Goal: Information Seeking & Learning: Check status

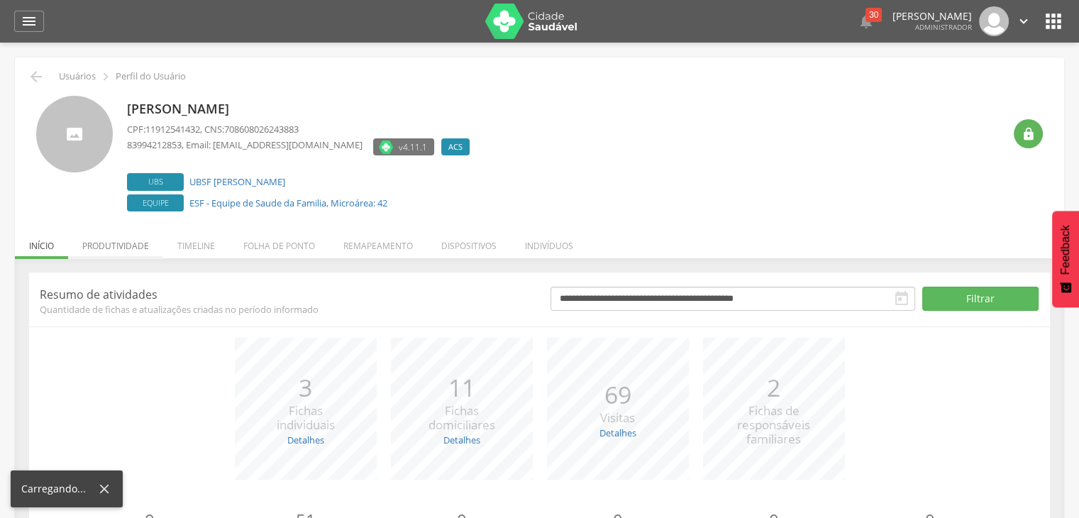
click at [131, 242] on li "Produtividade" at bounding box center [115, 242] width 95 height 33
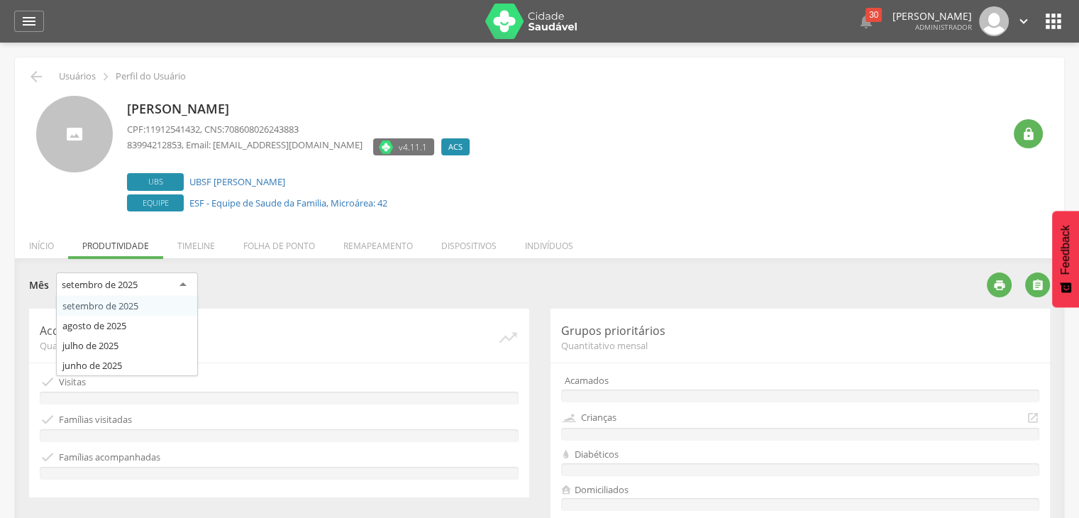
click at [145, 282] on div "setembro de 2025" at bounding box center [127, 286] width 142 height 26
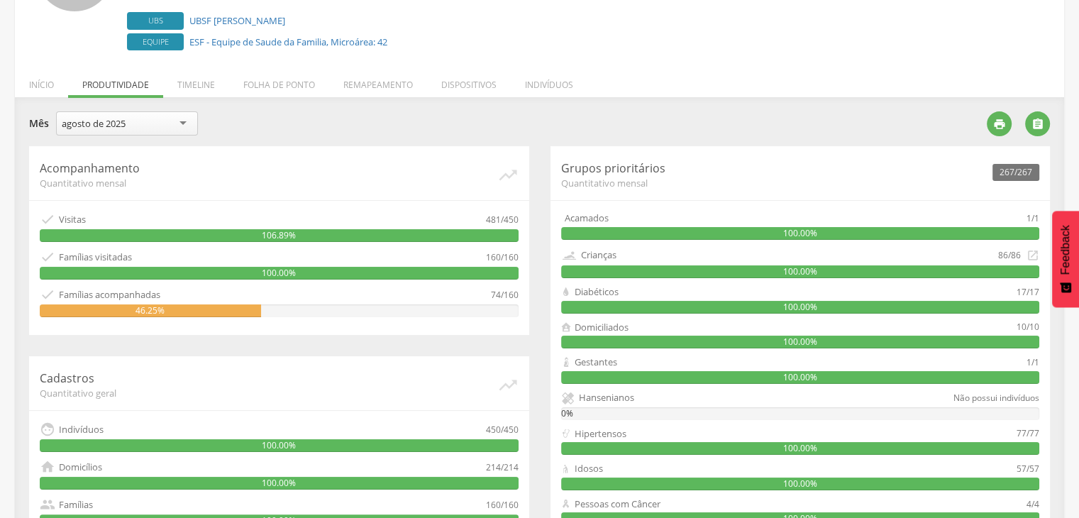
scroll to position [163, 0]
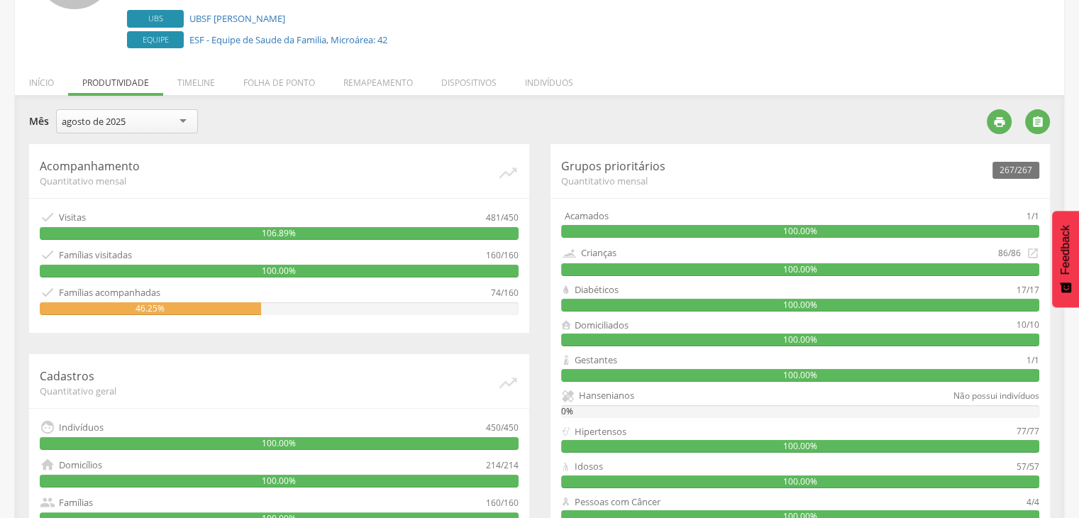
click at [126, 123] on div "agosto de 2025" at bounding box center [94, 121] width 64 height 13
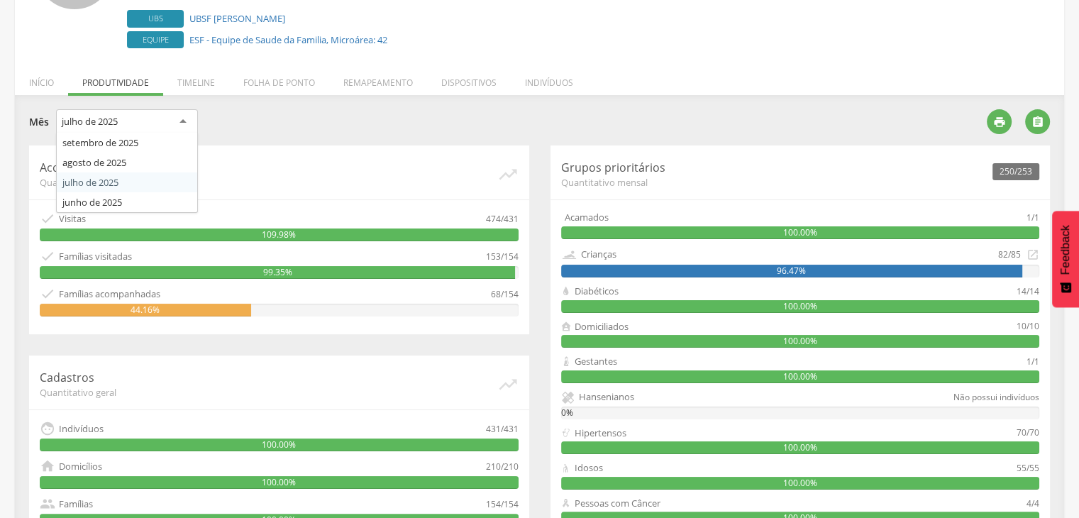
click at [172, 118] on div "julho de 2025" at bounding box center [127, 122] width 142 height 26
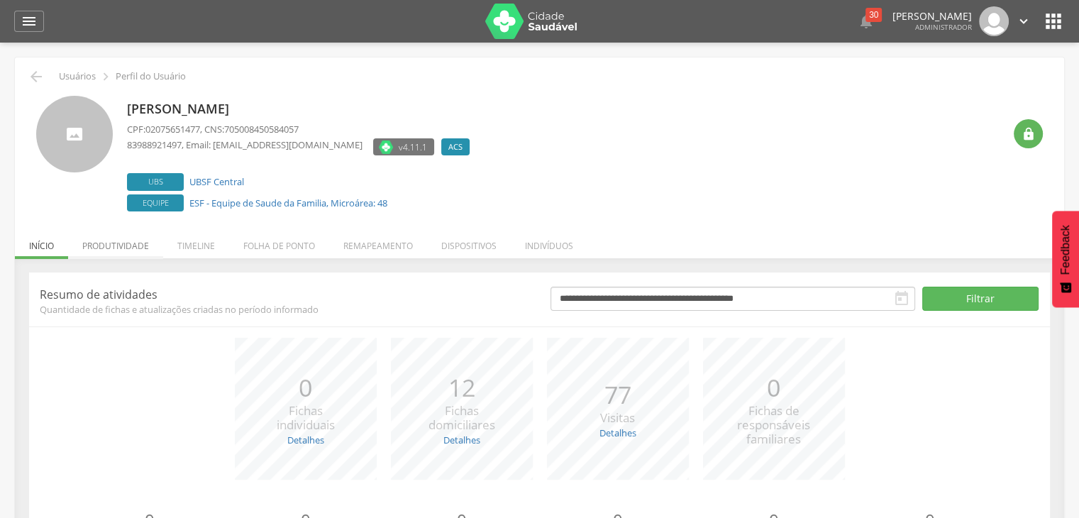
click at [148, 232] on li "Produtividade" at bounding box center [115, 242] width 95 height 33
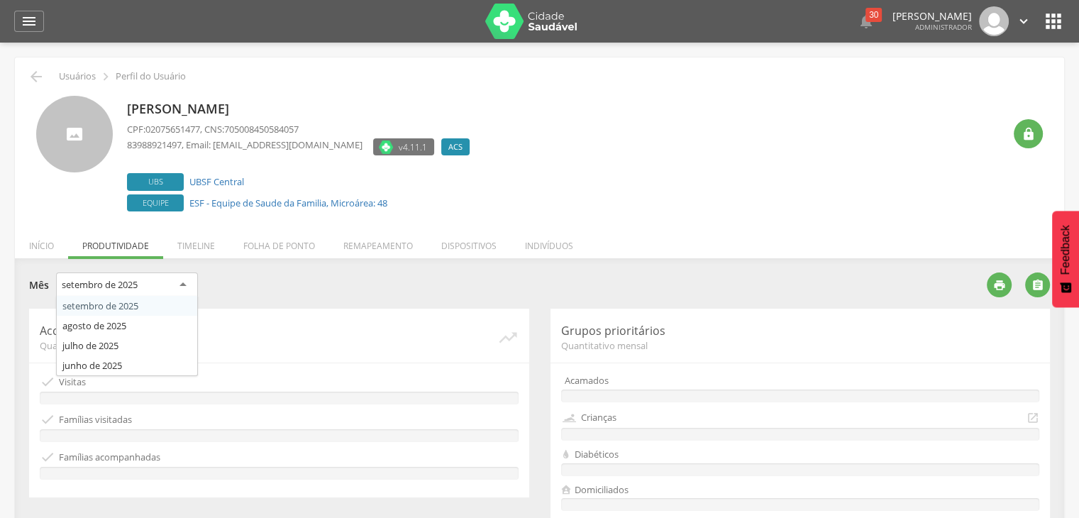
click at [171, 287] on div "setembro de 2025" at bounding box center [127, 286] width 142 height 26
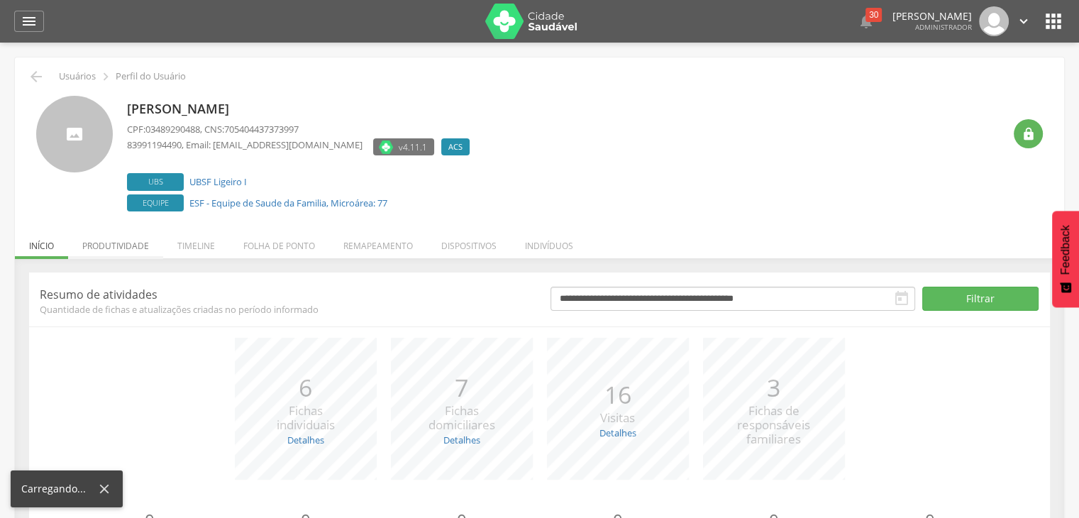
click at [122, 245] on li "Produtividade" at bounding box center [115, 242] width 95 height 33
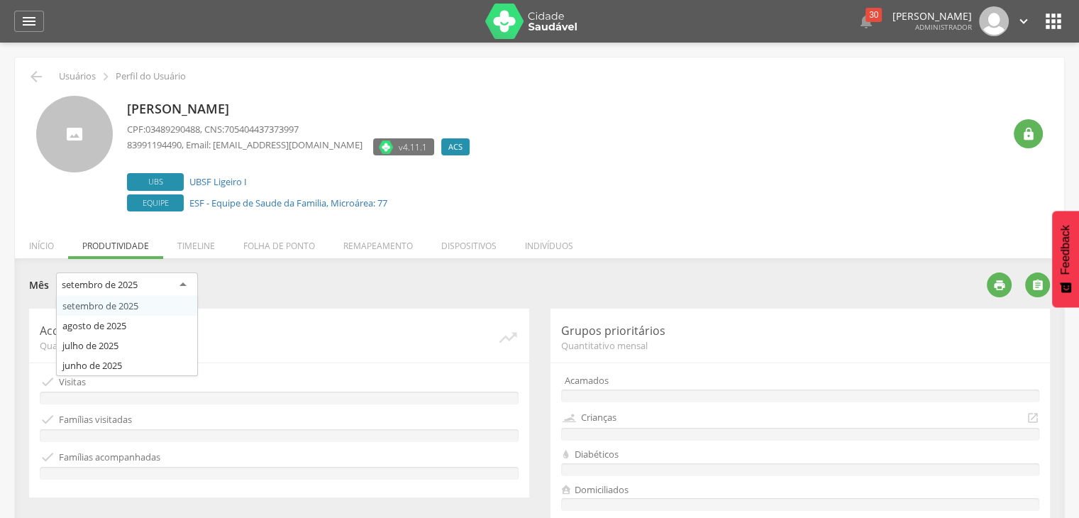
click at [132, 280] on div "setembro de 2025" at bounding box center [100, 284] width 76 height 13
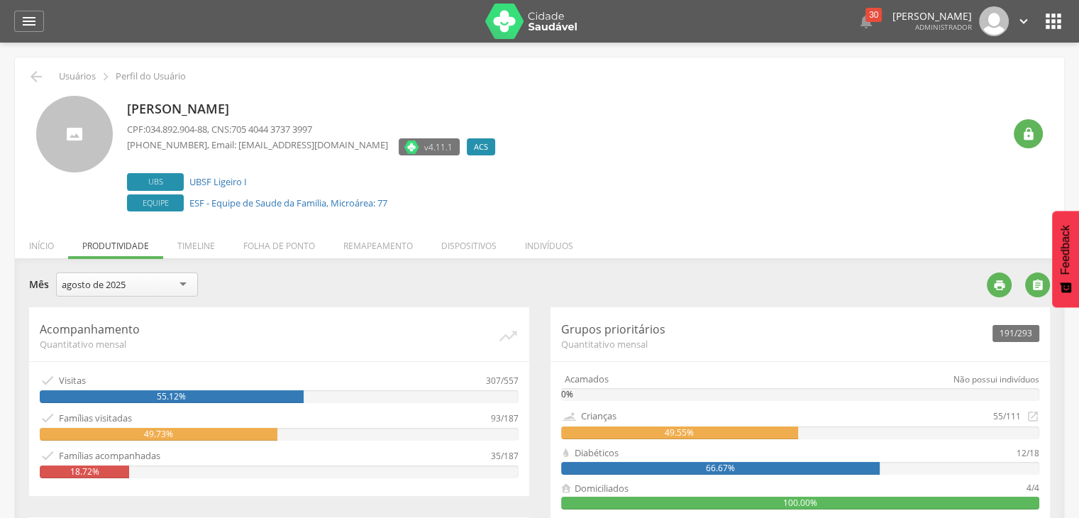
click at [121, 277] on div "agosto de 2025" at bounding box center [127, 285] width 142 height 24
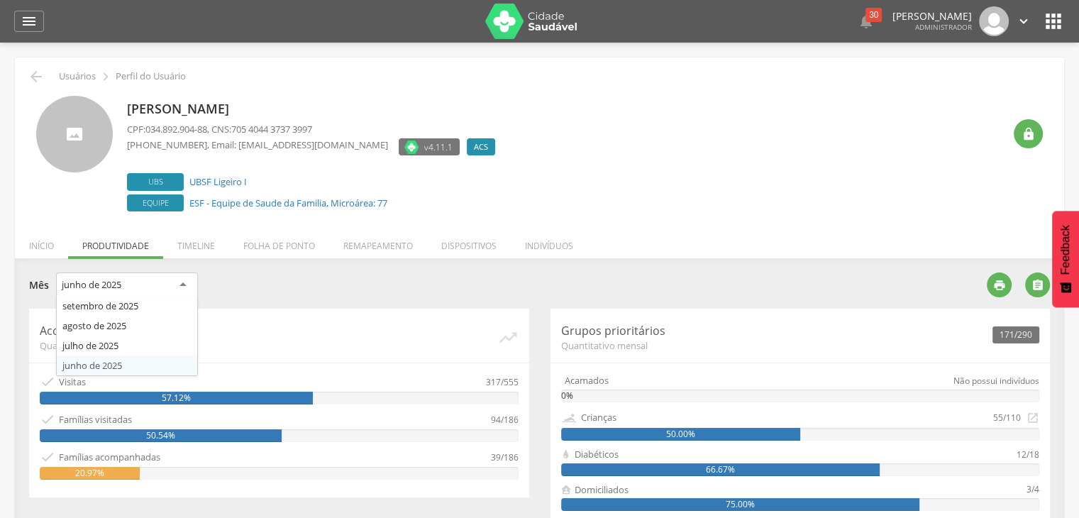
click at [182, 283] on div "junho de 2025" at bounding box center [127, 286] width 142 height 26
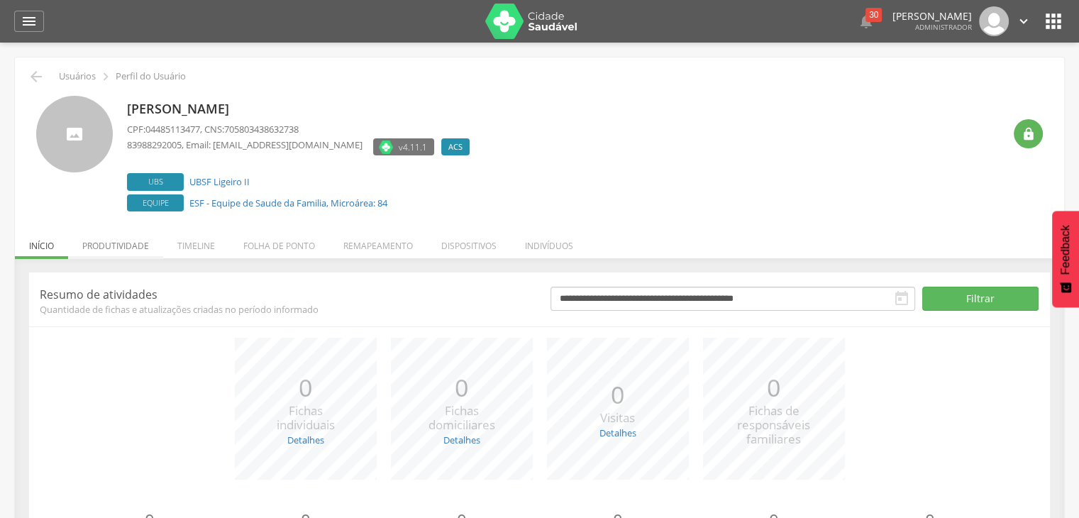
click at [128, 241] on li "Produtividade" at bounding box center [115, 242] width 95 height 33
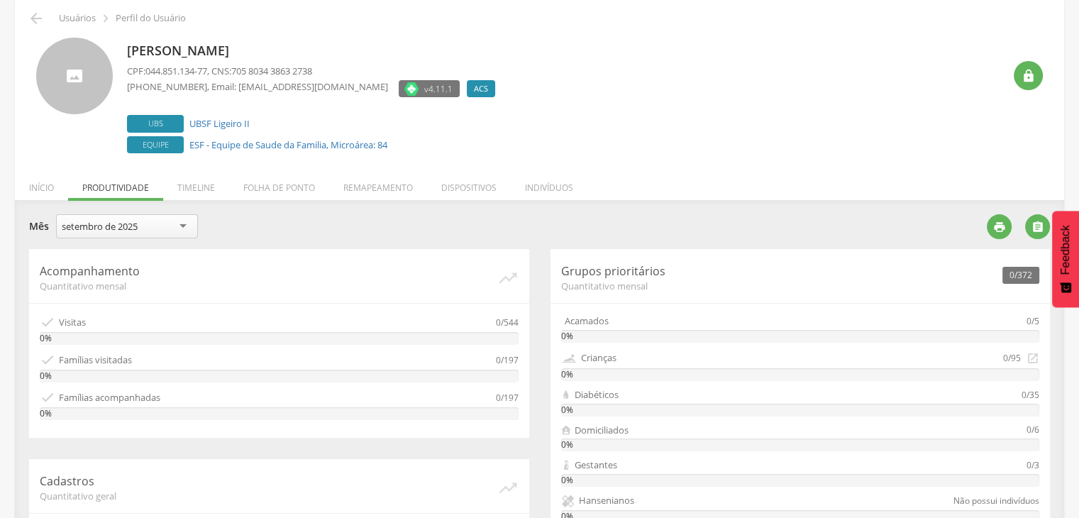
scroll to position [60, 0]
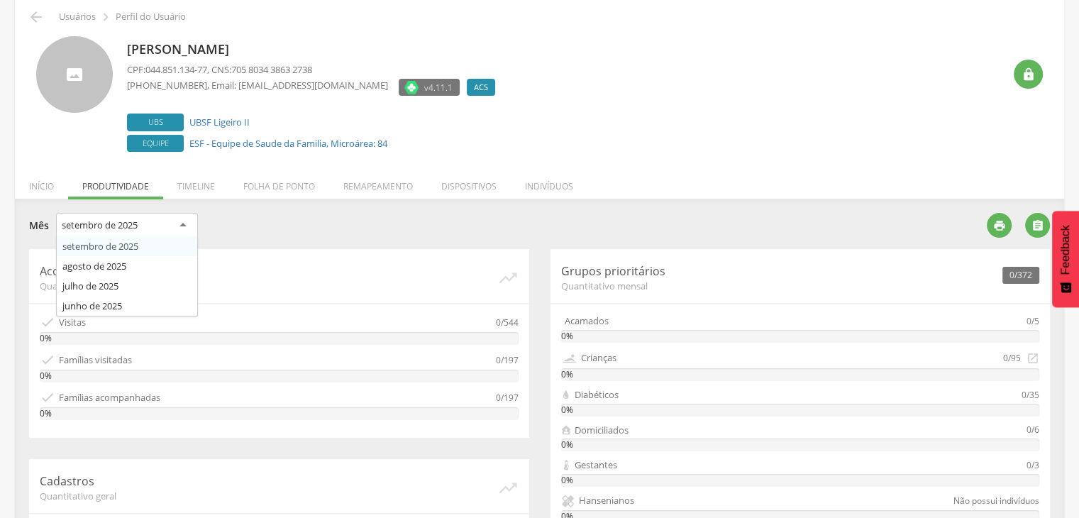
click at [106, 223] on div "setembro de 2025" at bounding box center [100, 225] width 76 height 13
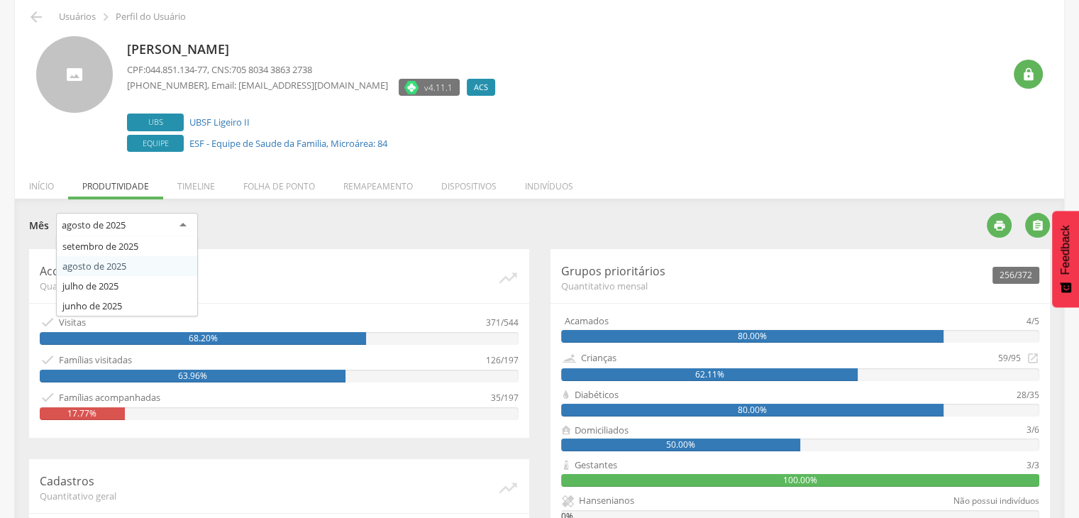
click at [91, 229] on div "agosto de 2025" at bounding box center [94, 225] width 64 height 13
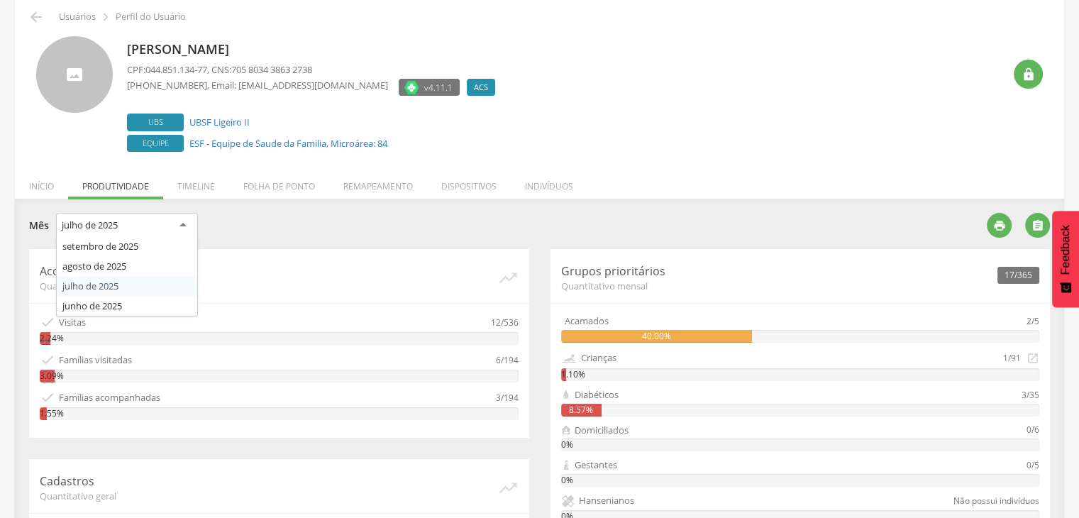
click at [186, 224] on div "julho de 2025" at bounding box center [127, 226] width 142 height 26
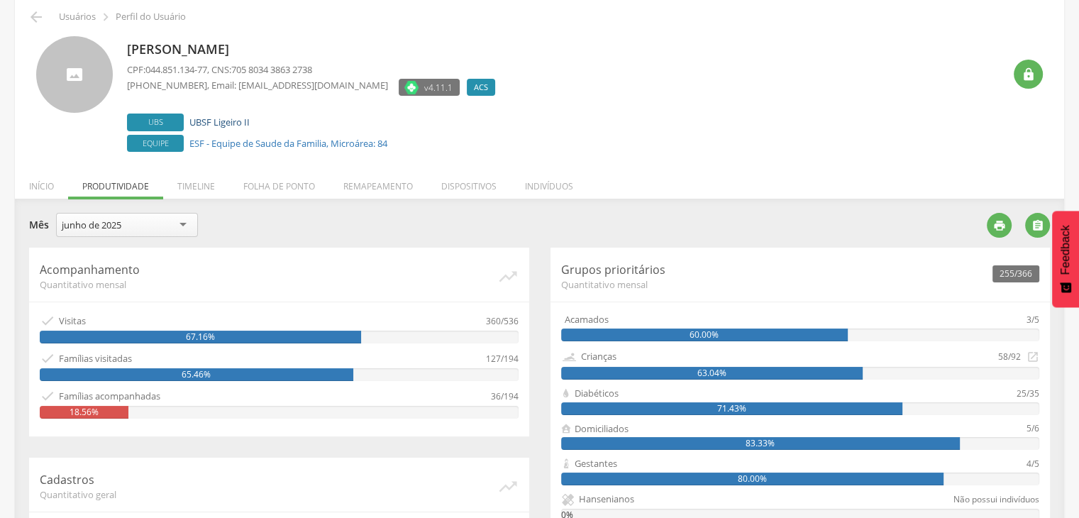
drag, startPoint x: 221, startPoint y: 111, endPoint x: 224, endPoint y: 120, distance: 9.0
click at [224, 120] on div "Carmen Mercia Siqueira da Costa CPF: 044.851.134-77 , CNS: 705 8034 3863 2738 (…" at bounding box center [314, 95] width 375 height 119
click at [224, 120] on link "UBSF Ligeiro II" at bounding box center [219, 122] width 60 height 13
type input "**********"
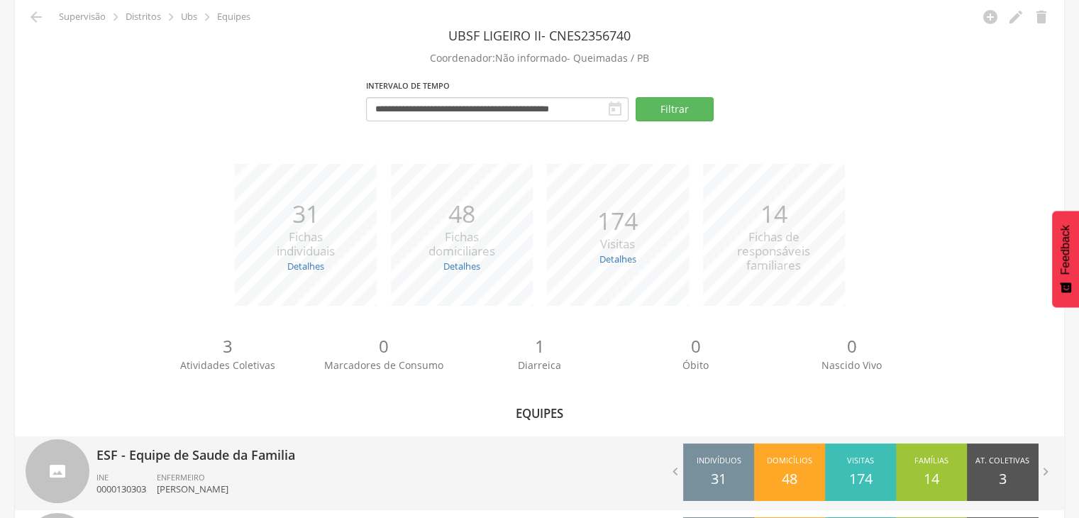
click at [202, 436] on p "ESF - Equipe de Saude da Familia" at bounding box center [313, 450] width 433 height 28
type input "**********"
click at [202, 436] on body " Dashboard Supervisão Produtividade Mapa da cidade Mapa de cobertura Ranking A…" at bounding box center [539, 199] width 1079 height 518
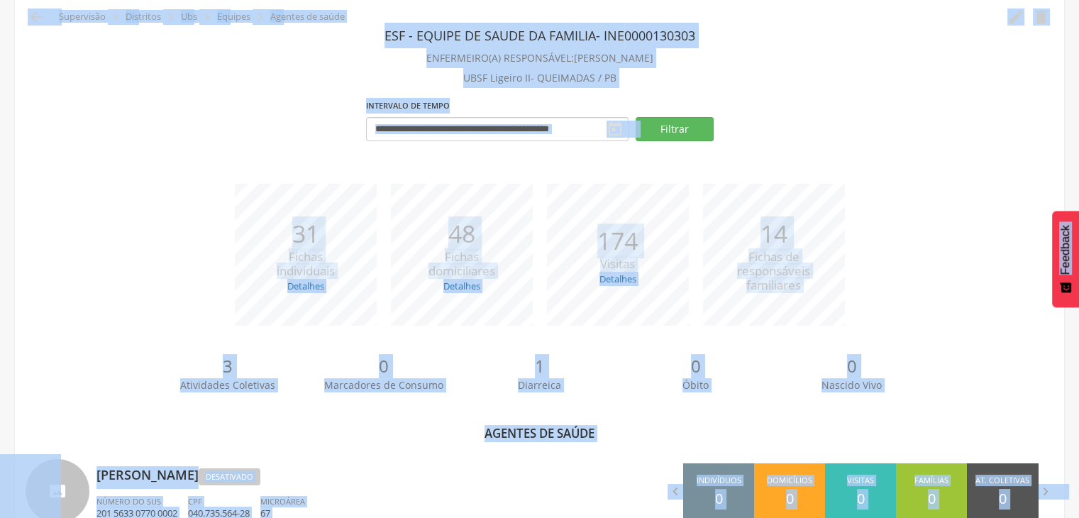
click at [911, 307] on div "*** 31 Fichas individuais Detalhes Novas: 3 Atualizadas: 28 *** 48 Fichas domic…" at bounding box center [540, 262] width 1028 height 156
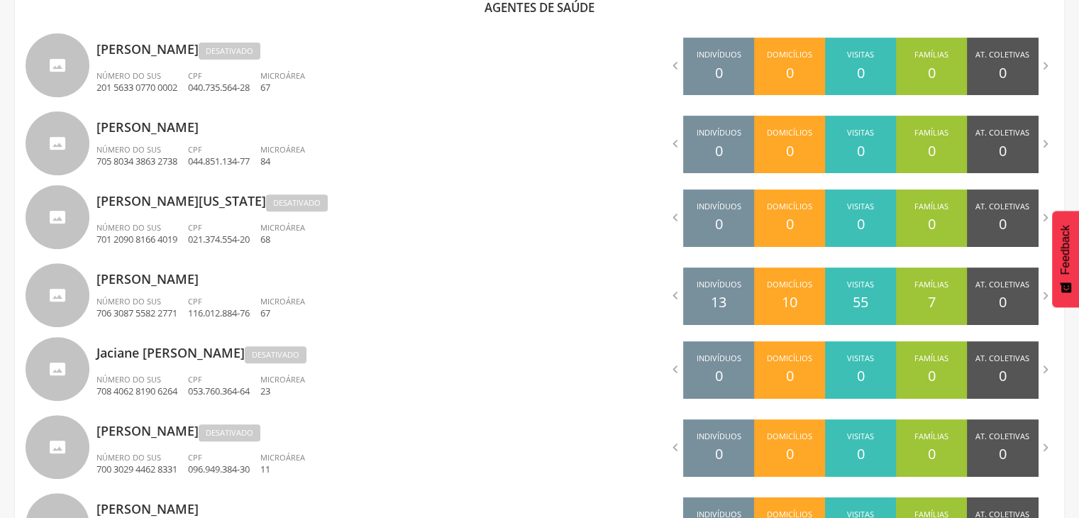
scroll to position [490, 0]
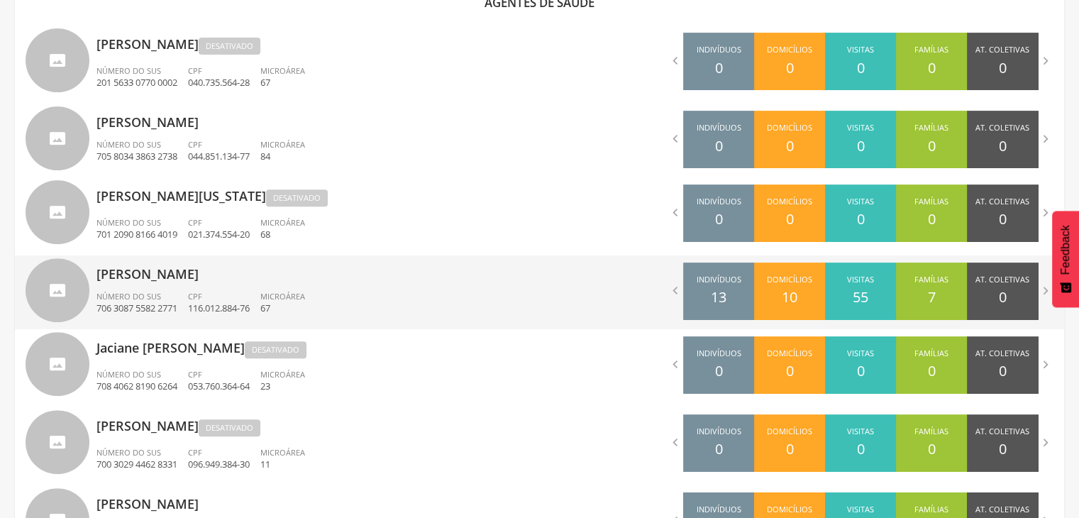
click at [180, 279] on p "Elton Brendon Andrade Macedo" at bounding box center [313, 269] width 433 height 28
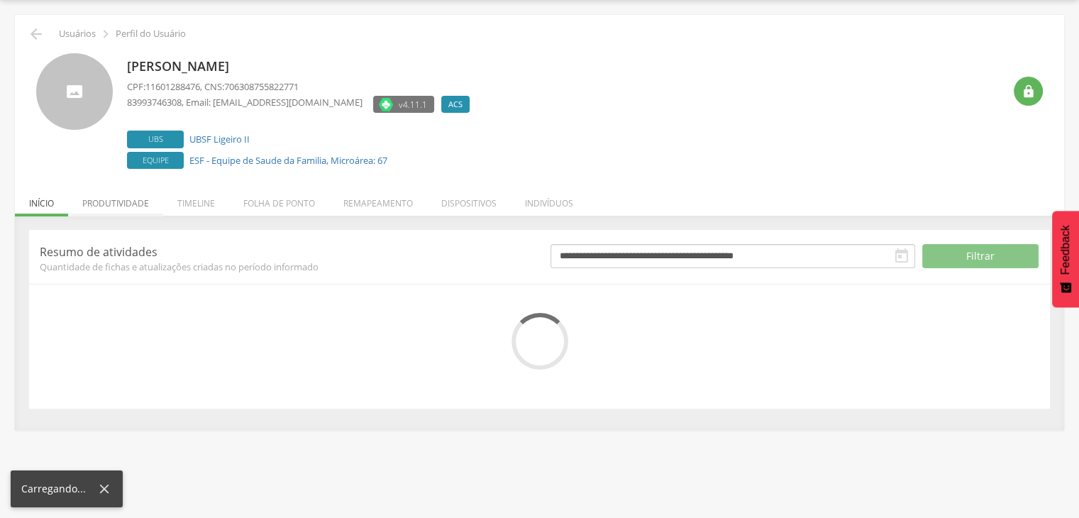
scroll to position [86, 0]
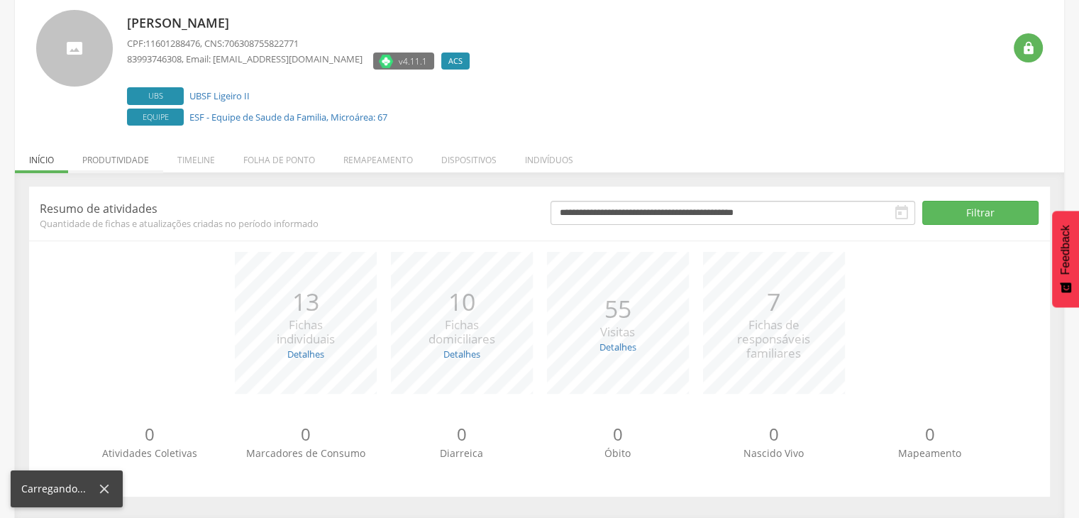
click at [104, 205] on p "Resumo de atividades" at bounding box center [285, 209] width 490 height 16
click at [125, 163] on li "Produtividade" at bounding box center [115, 156] width 95 height 33
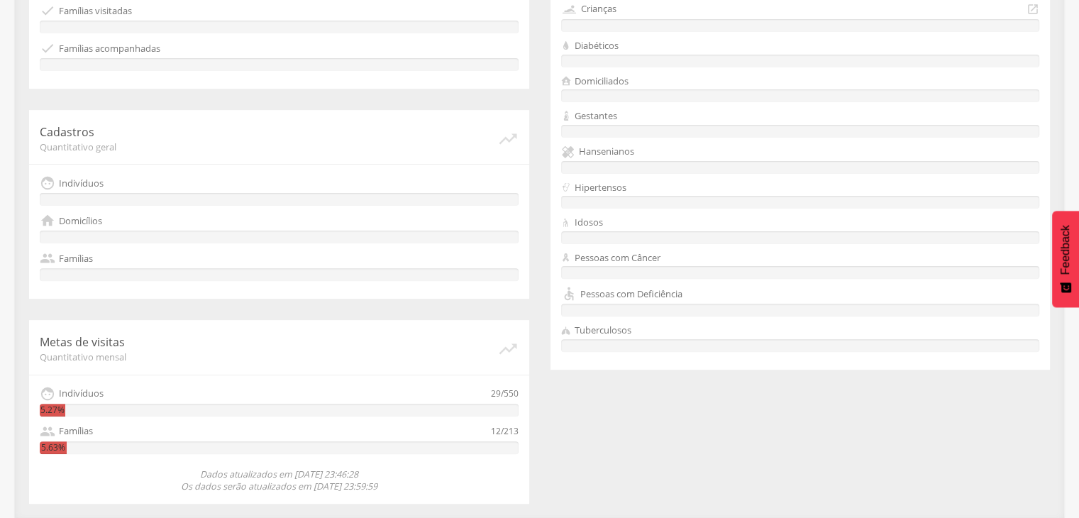
scroll to position [0, 0]
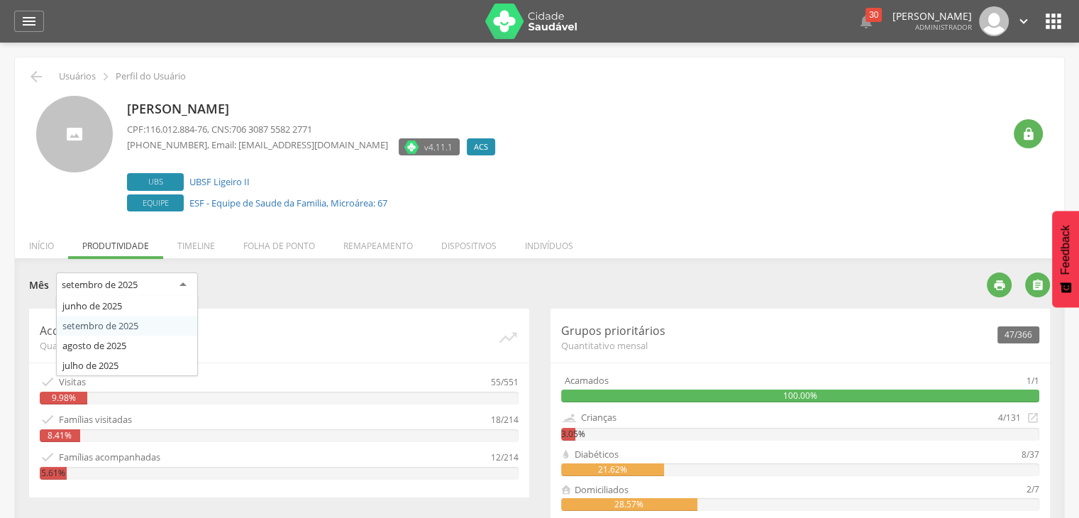
click at [149, 282] on div "setembro de 2025" at bounding box center [127, 286] width 142 height 26
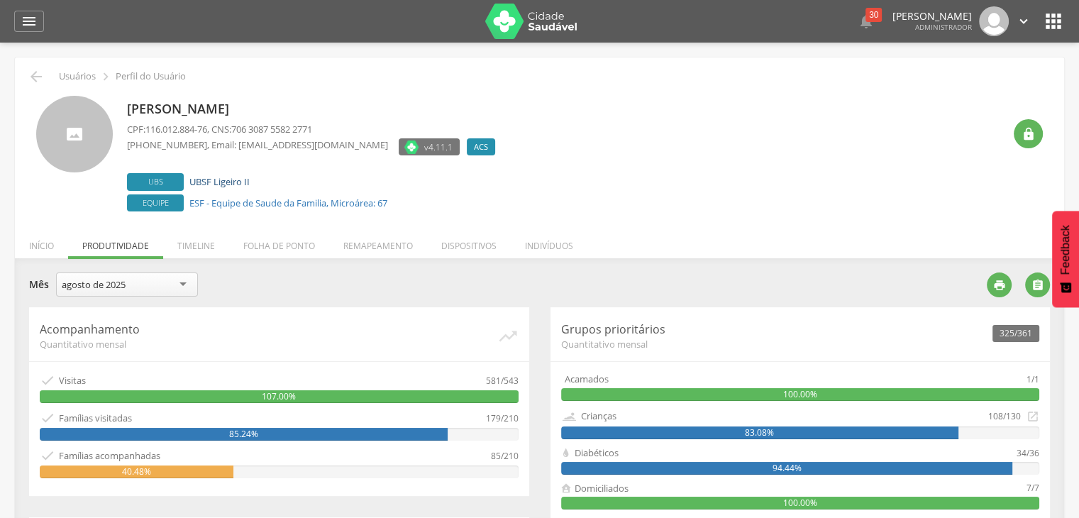
click at [236, 182] on link "UBSF Ligeiro II" at bounding box center [219, 181] width 60 height 13
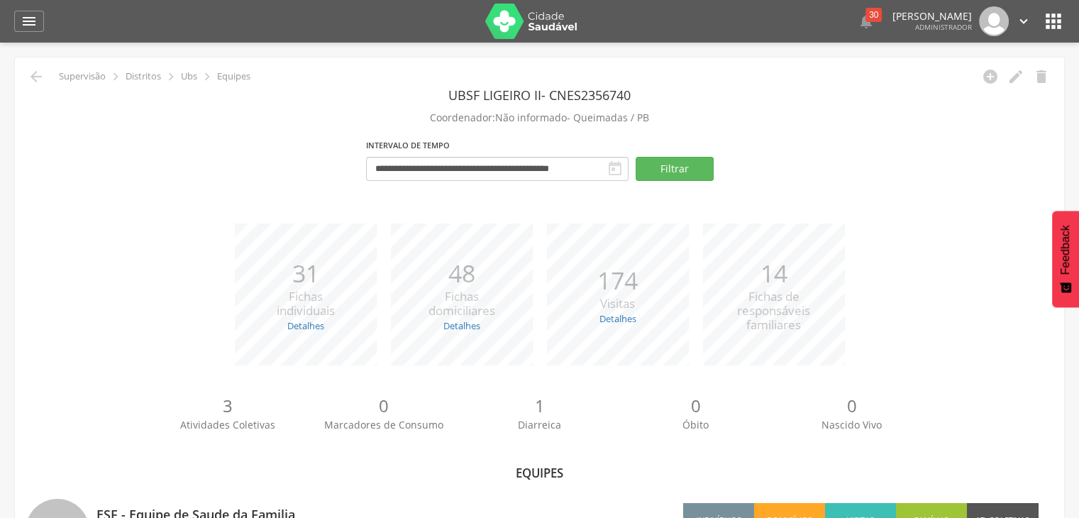
scroll to position [150, 0]
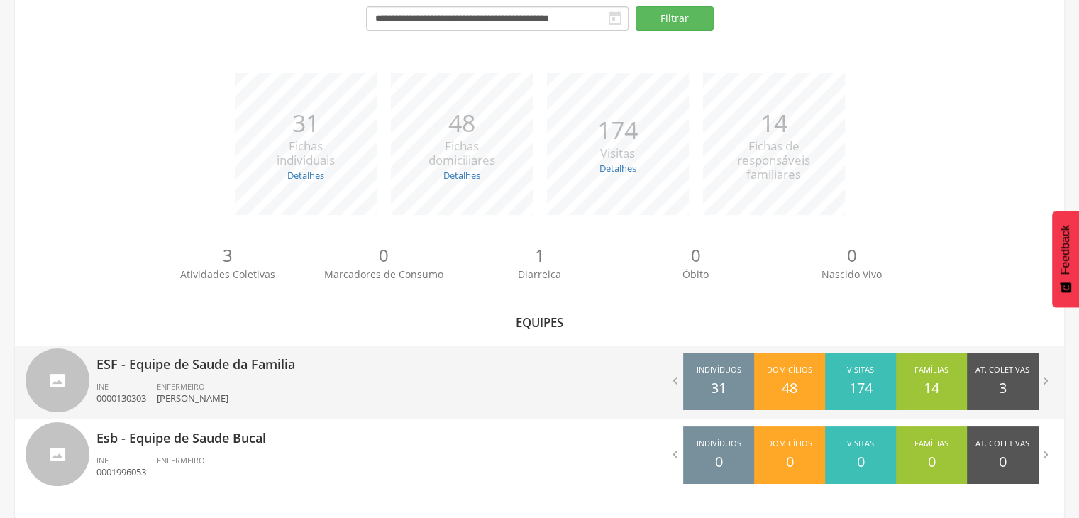
click at [262, 369] on p "ESF - Equipe de Saude da Familia" at bounding box center [313, 360] width 433 height 28
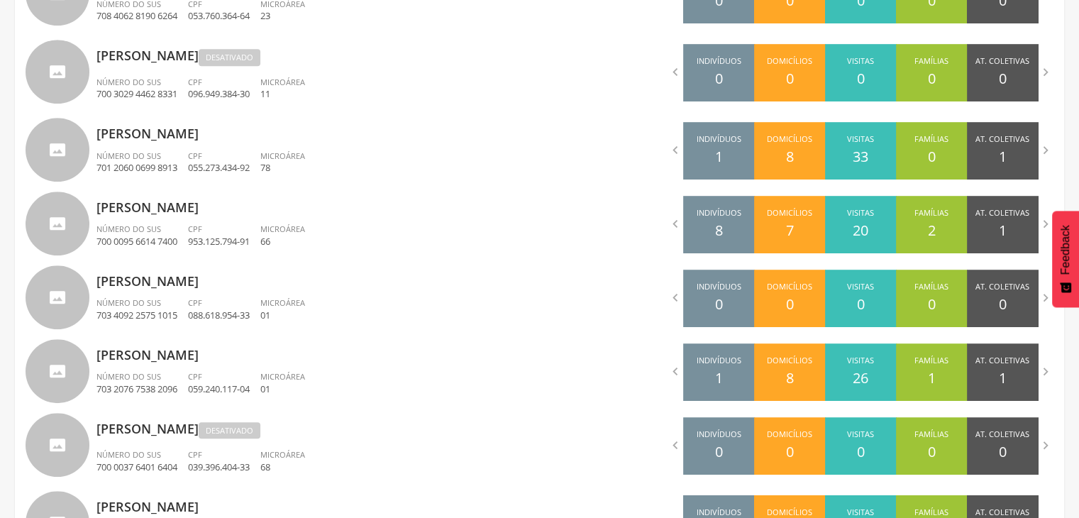
scroll to position [863, 0]
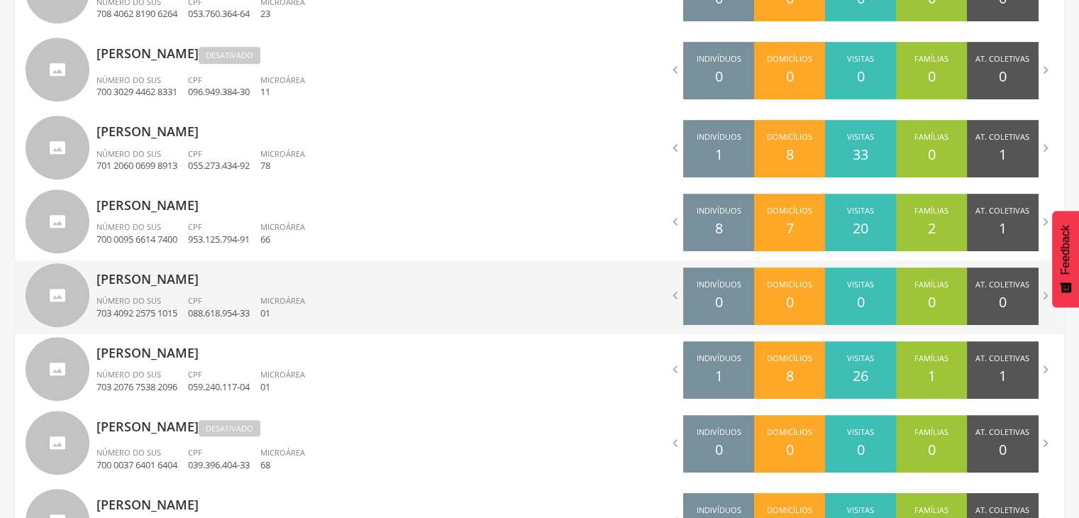
click at [228, 316] on p "088.618.954-33" at bounding box center [219, 313] width 62 height 13
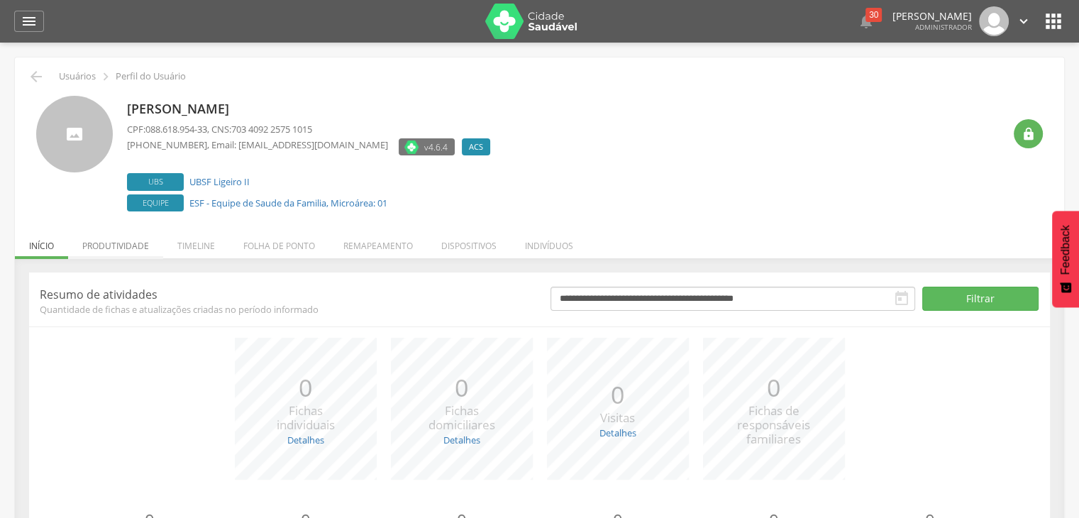
click at [116, 248] on li "Produtividade" at bounding box center [115, 242] width 95 height 33
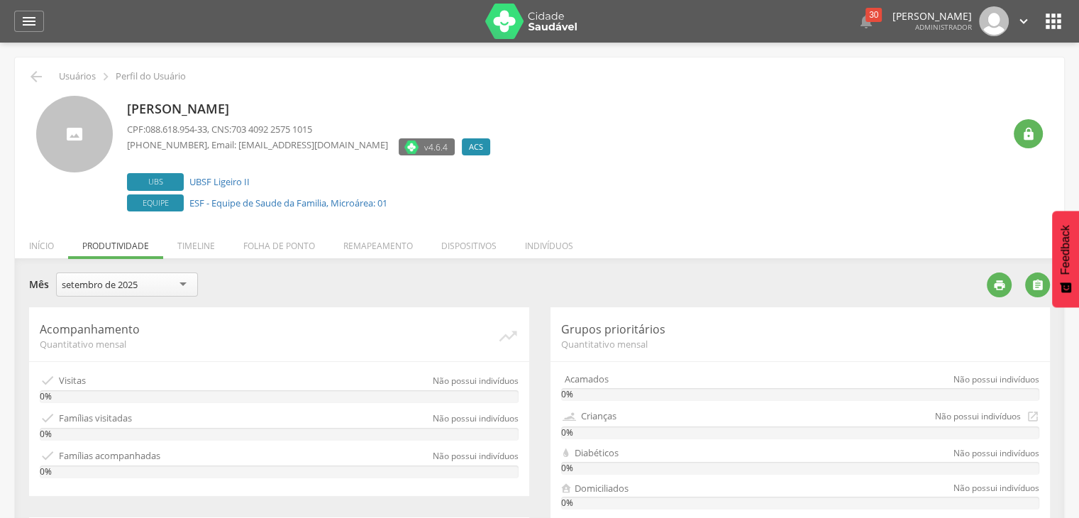
drag, startPoint x: 125, startPoint y: 105, endPoint x: 364, endPoint y: 97, distance: 239.3
click at [364, 97] on div "Lizete Cristina Soares da Silva CPF: 088.618.954-33 , CNS: 703 4092 2575 1015 (…" at bounding box center [539, 155] width 1007 height 119
copy p "Lizete Cristina Soares da Silva"
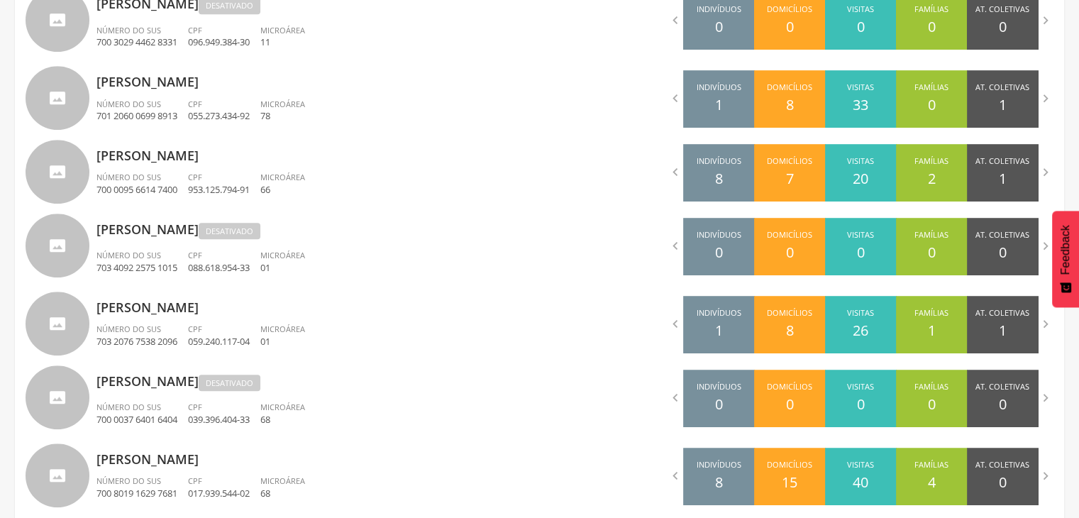
scroll to position [935, 0]
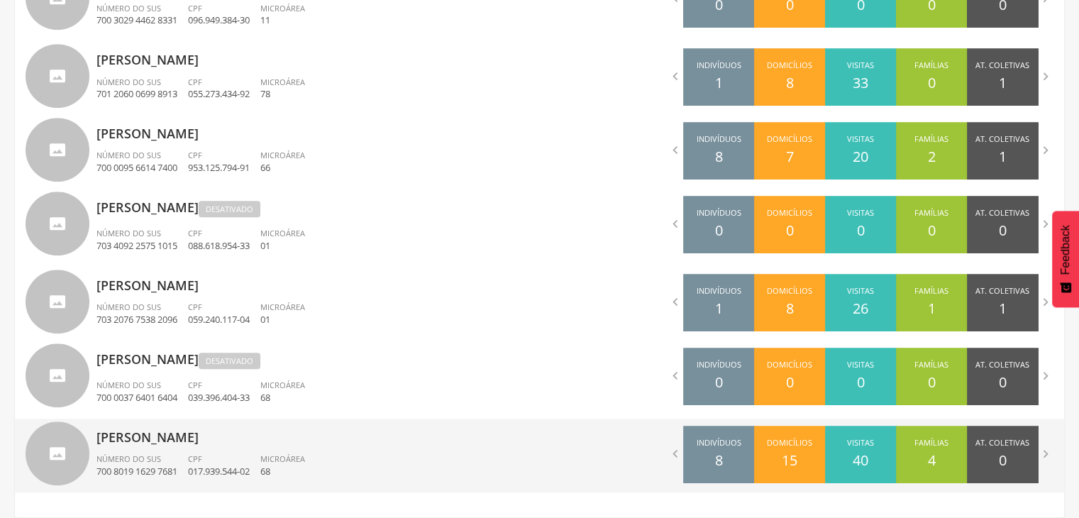
click at [207, 460] on div "CPF 017.939.544-02" at bounding box center [224, 465] width 72 height 24
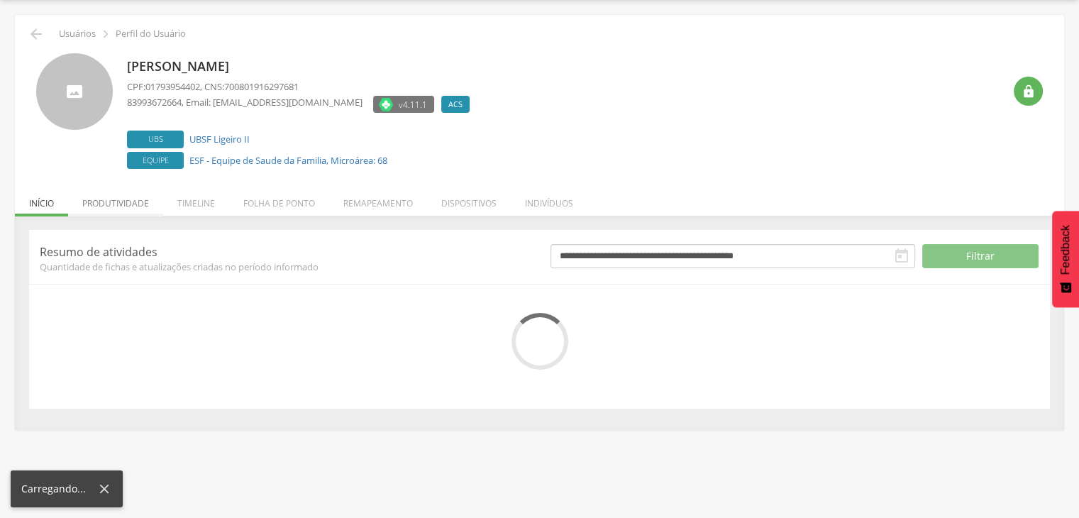
scroll to position [86, 0]
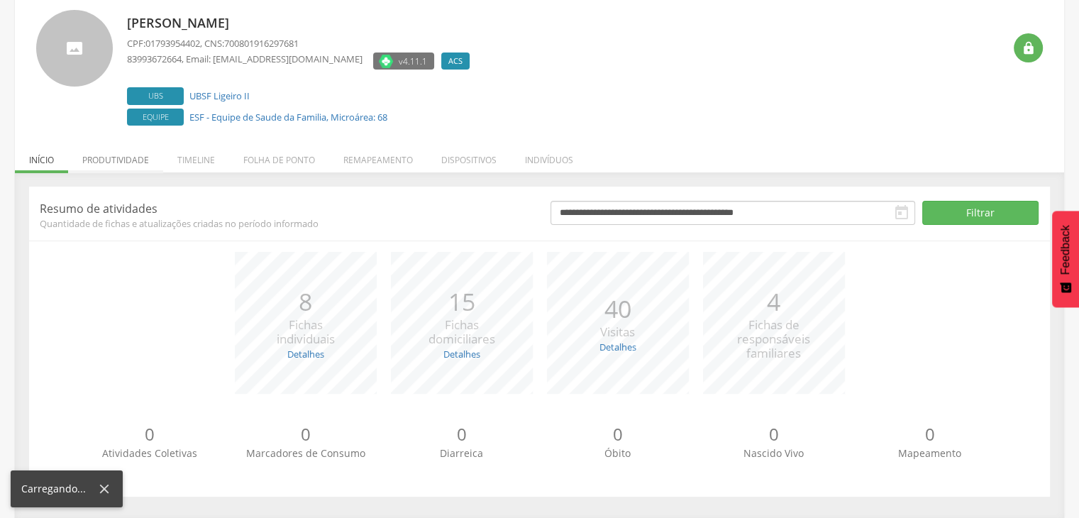
click at [126, 199] on header "**********" at bounding box center [539, 213] width 1021 height 33
click at [123, 151] on li "Produtividade" at bounding box center [115, 156] width 95 height 33
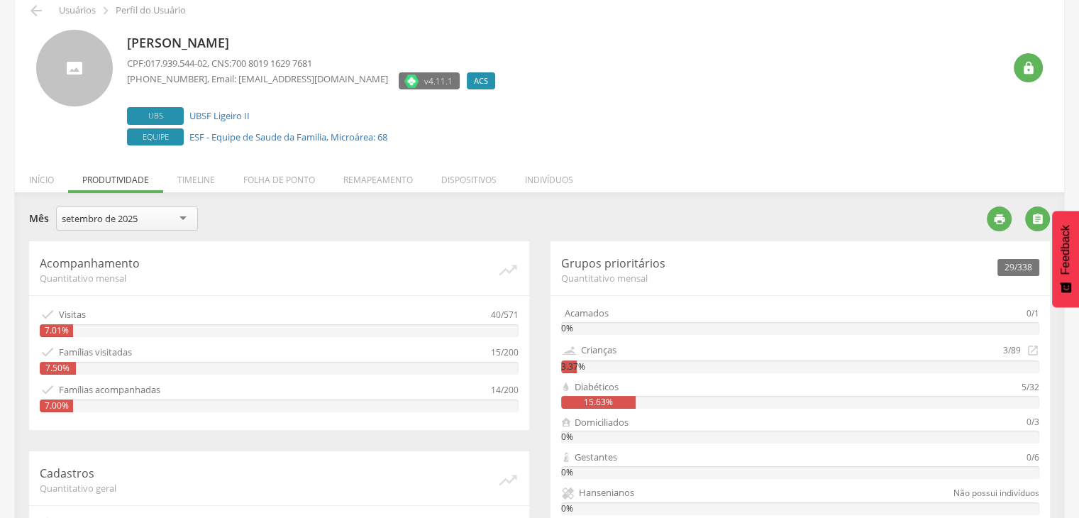
scroll to position [0, 0]
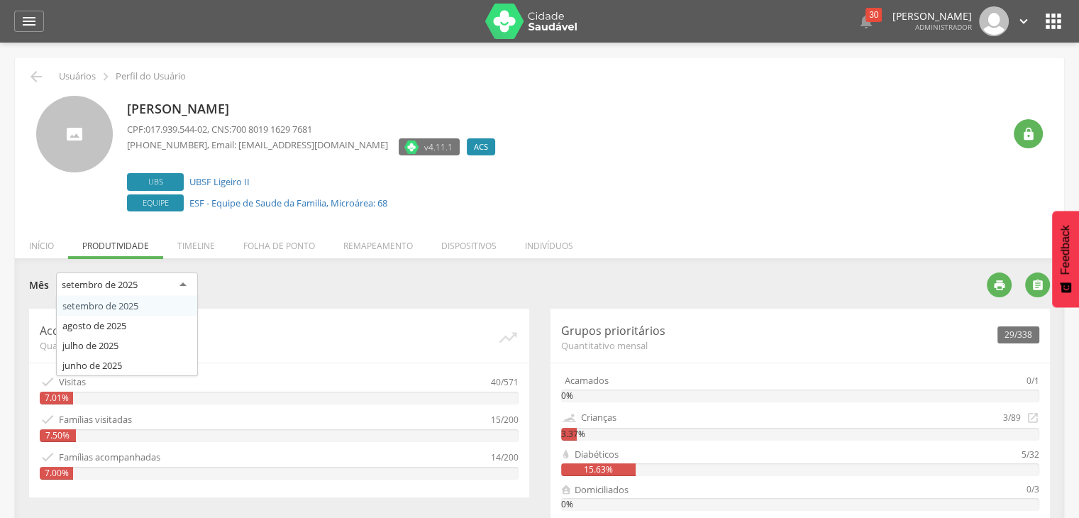
click at [127, 280] on div "setembro de 2025" at bounding box center [100, 284] width 76 height 13
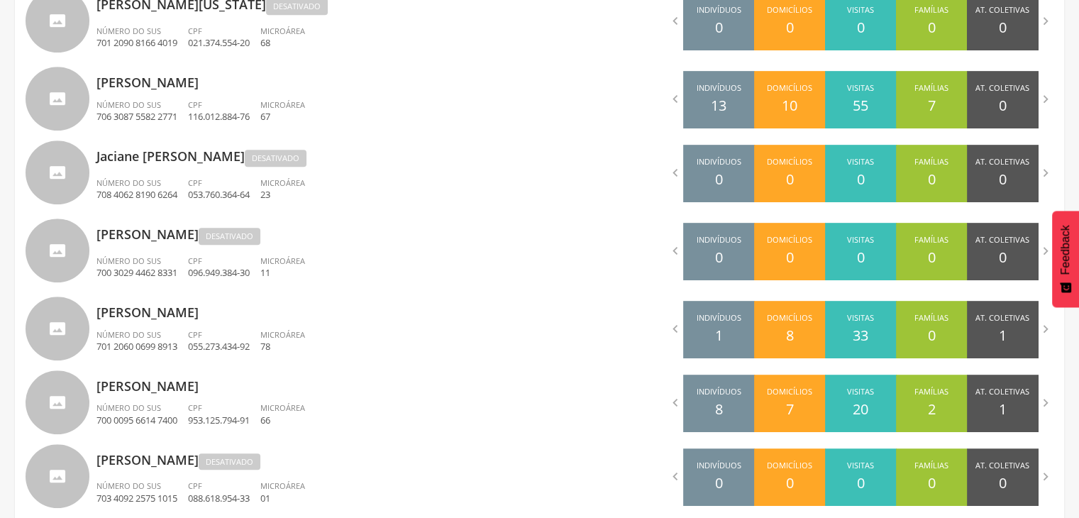
scroll to position [683, 0]
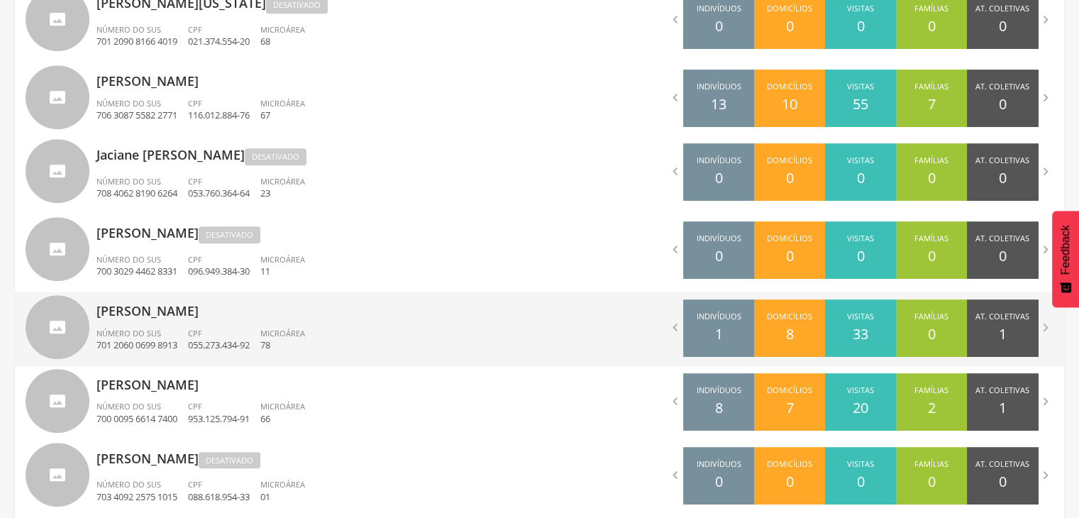
click at [252, 314] on p "Joseane Macedo Barbosa" at bounding box center [313, 306] width 433 height 28
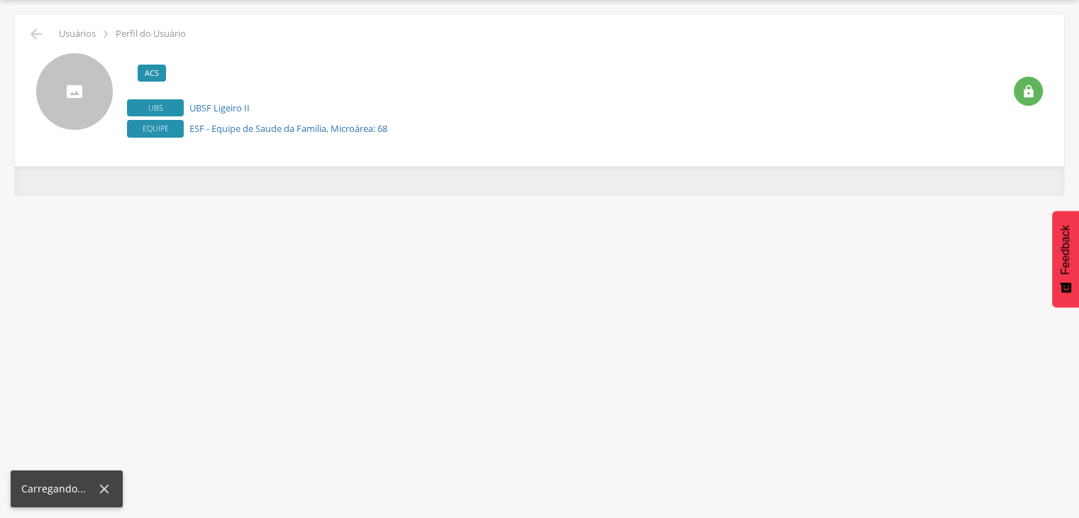
scroll to position [43, 0]
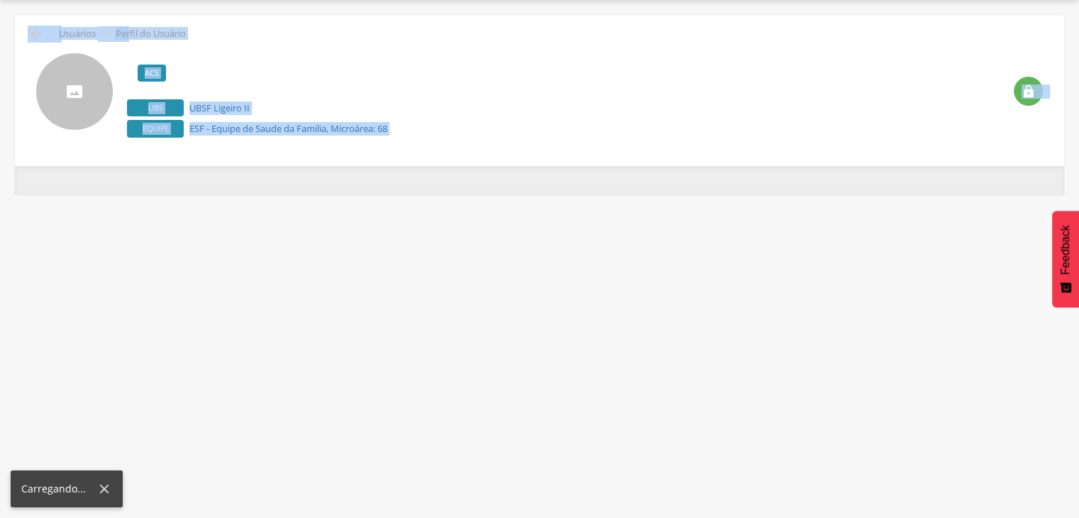
click at [252, 314] on div " Supervisão  Distritos  Ubs adicionar ubs  Coordenador: - Queimadas / PB In…" at bounding box center [539, 259] width 1079 height 518
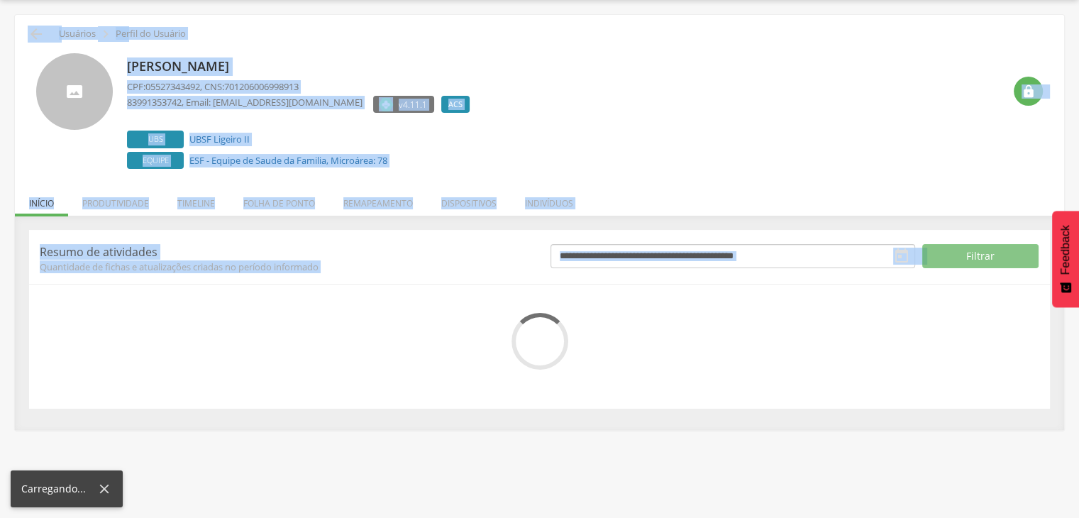
click at [269, 152] on label "Equipe ESF - Equipe de Saude da Familia, Microárea: 78" at bounding box center [302, 161] width 350 height 18
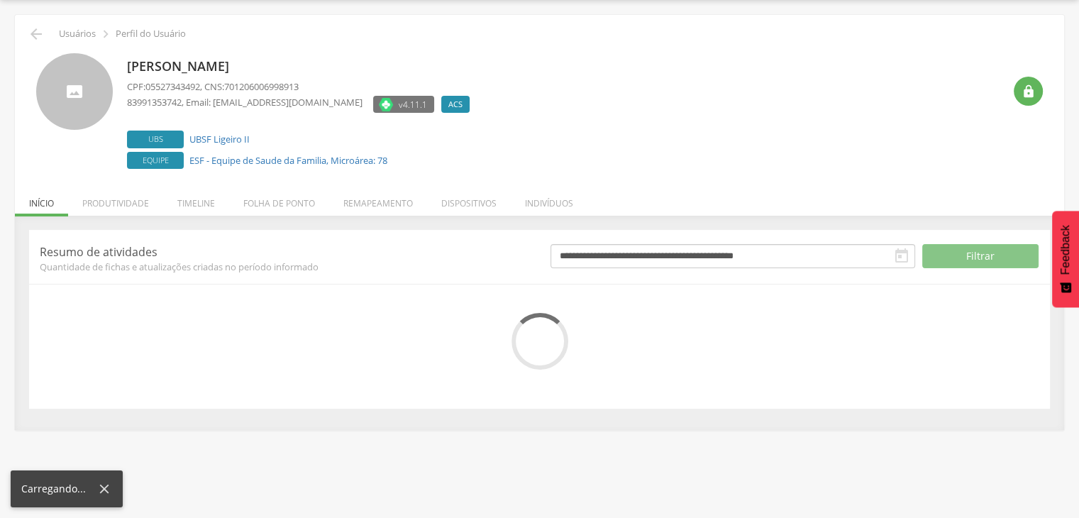
scroll to position [86, 0]
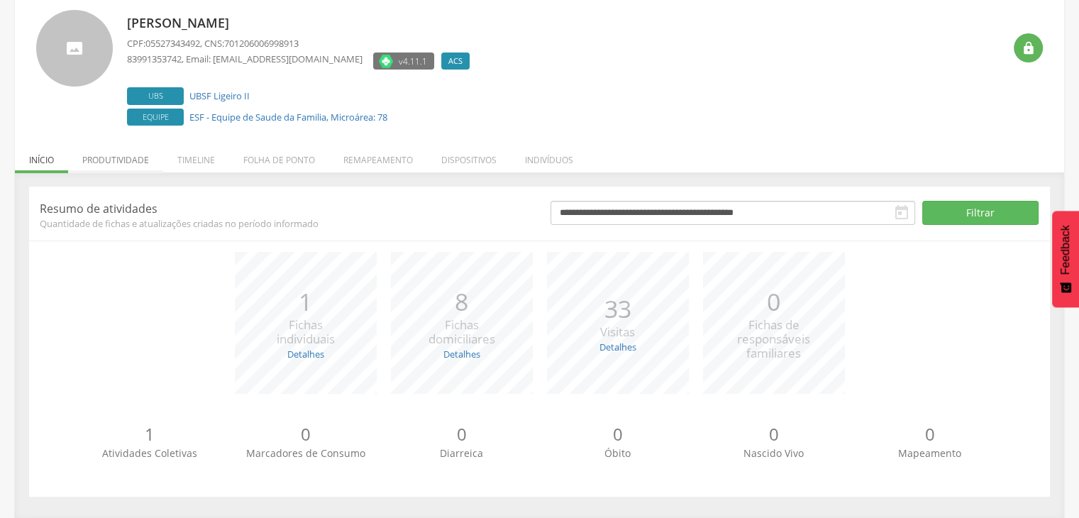
click at [92, 160] on li "Produtividade" at bounding box center [115, 156] width 95 height 33
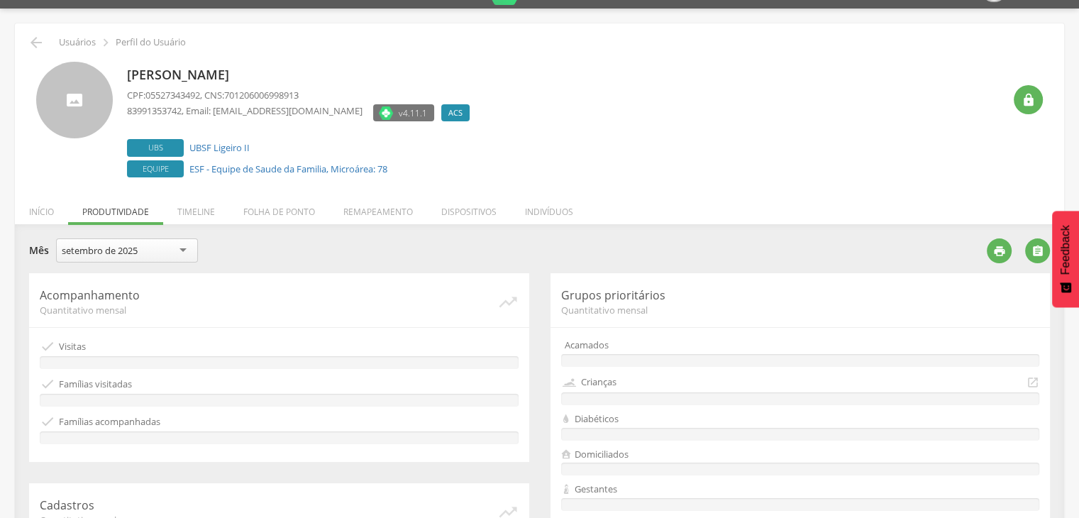
scroll to position [0, 0]
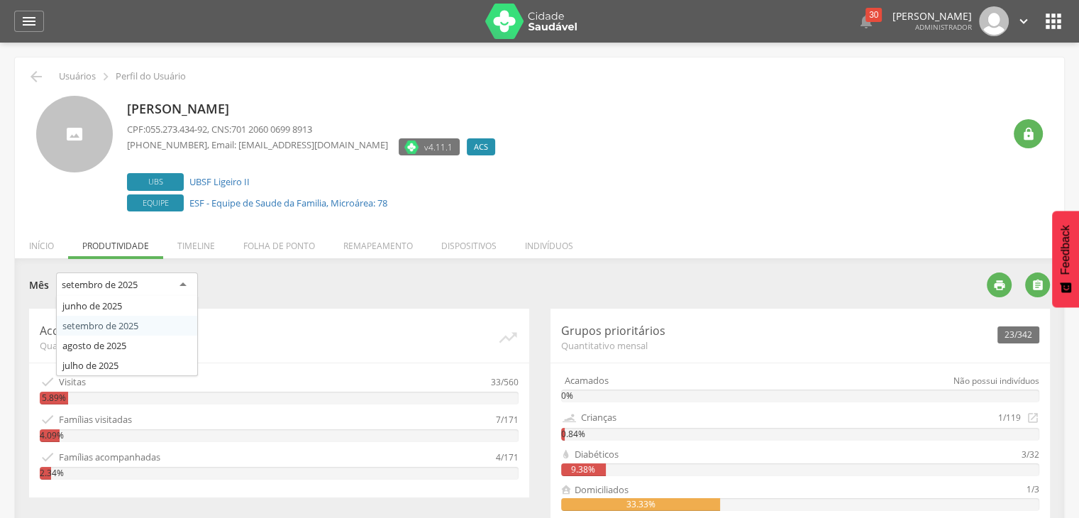
click at [183, 280] on div "setembro de 2025" at bounding box center [127, 286] width 142 height 26
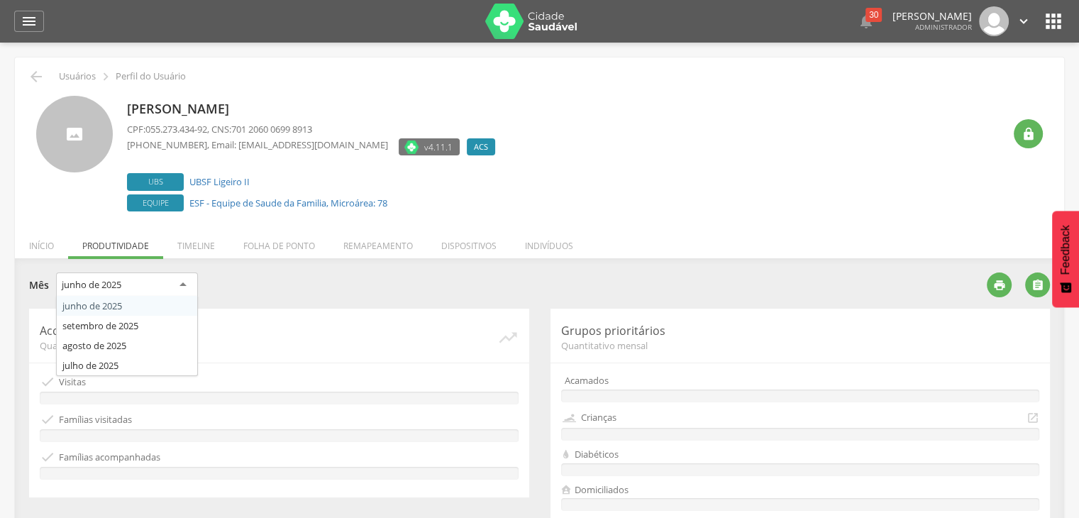
click at [185, 285] on div "junho de 2025" at bounding box center [127, 286] width 142 height 26
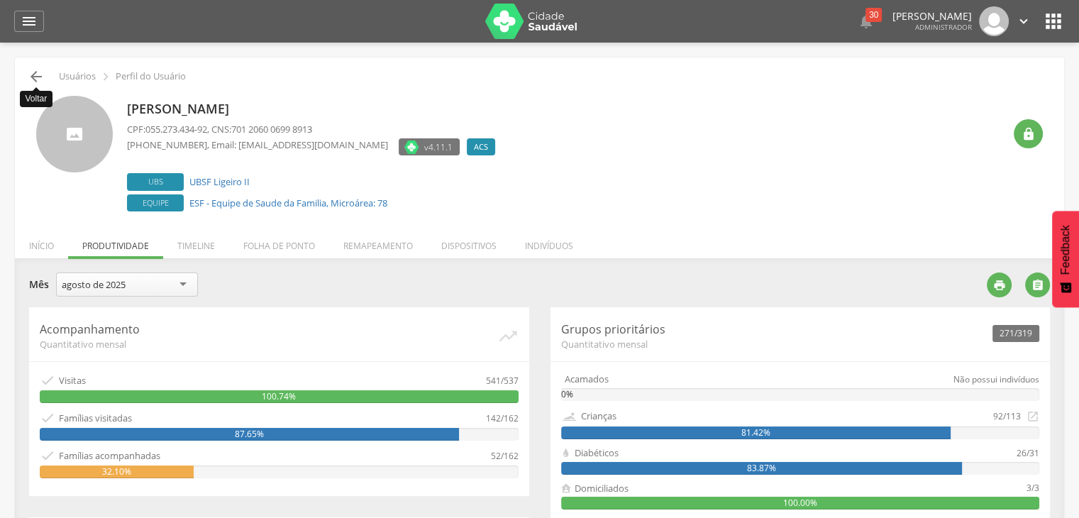
click at [33, 77] on icon "" at bounding box center [36, 76] width 17 height 17
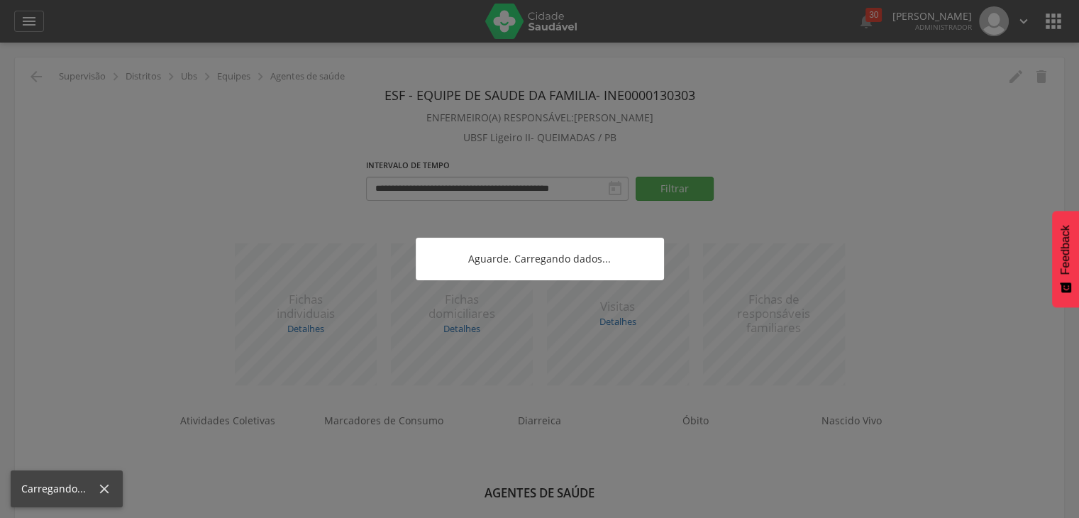
scroll to position [43, 0]
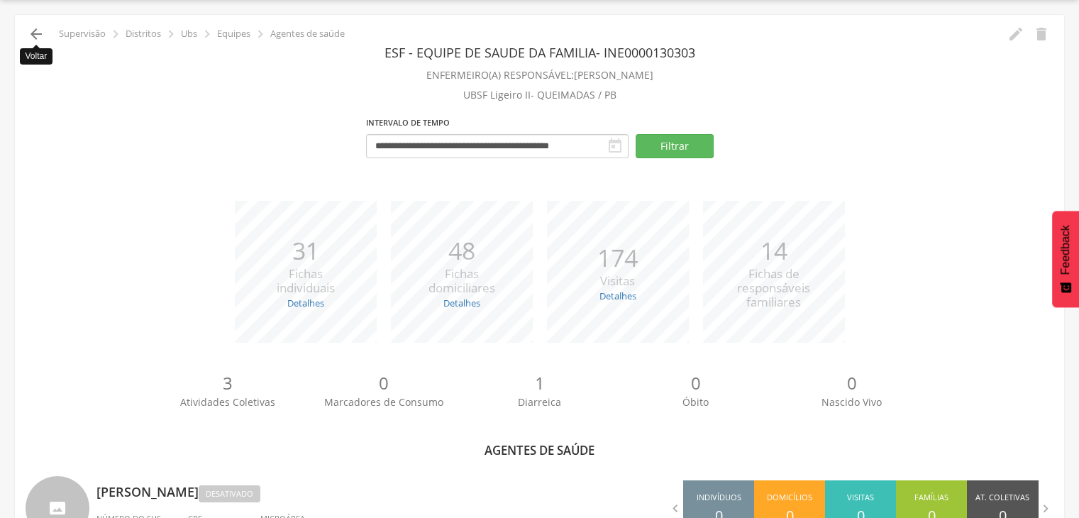
click at [35, 38] on icon "" at bounding box center [36, 34] width 17 height 17
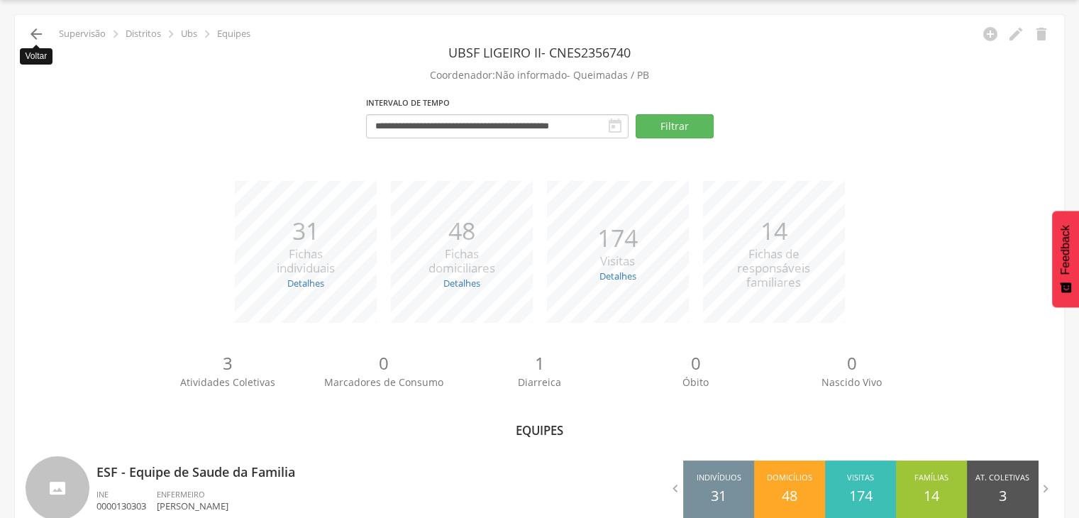
click at [38, 31] on icon "" at bounding box center [36, 34] width 17 height 17
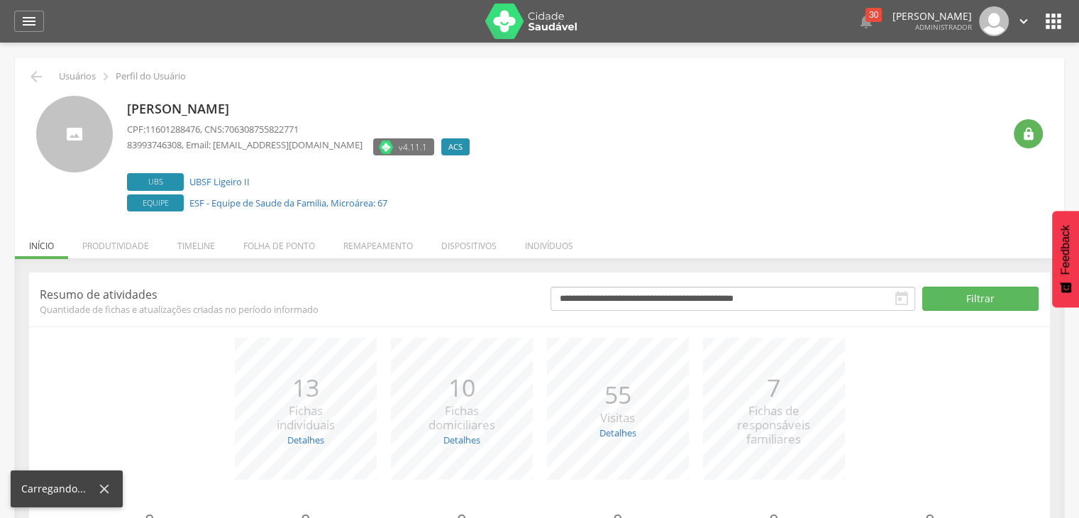
scroll to position [86, 0]
click at [127, 243] on li "Produtividade" at bounding box center [115, 242] width 95 height 33
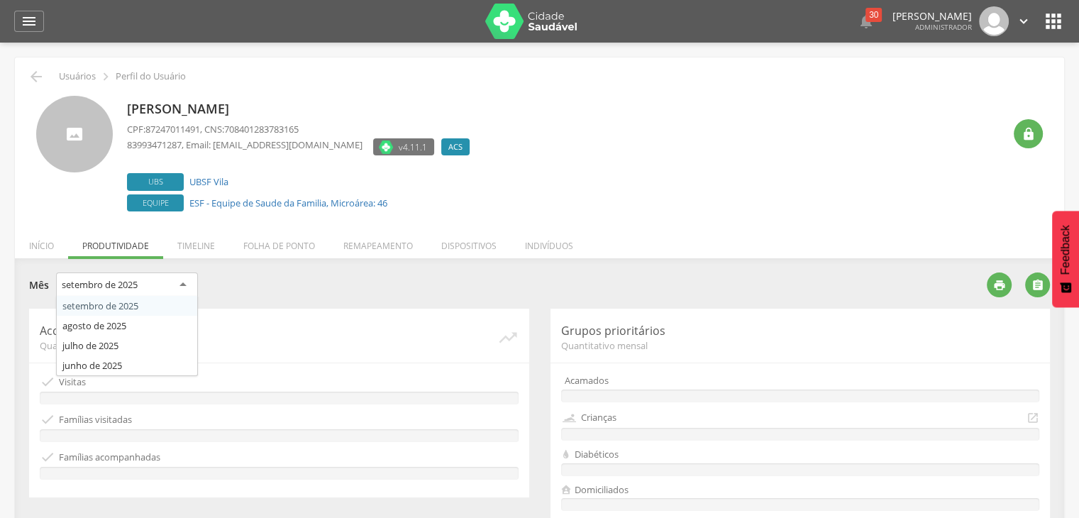
click at [136, 288] on div "setembro de 2025" at bounding box center [100, 284] width 76 height 13
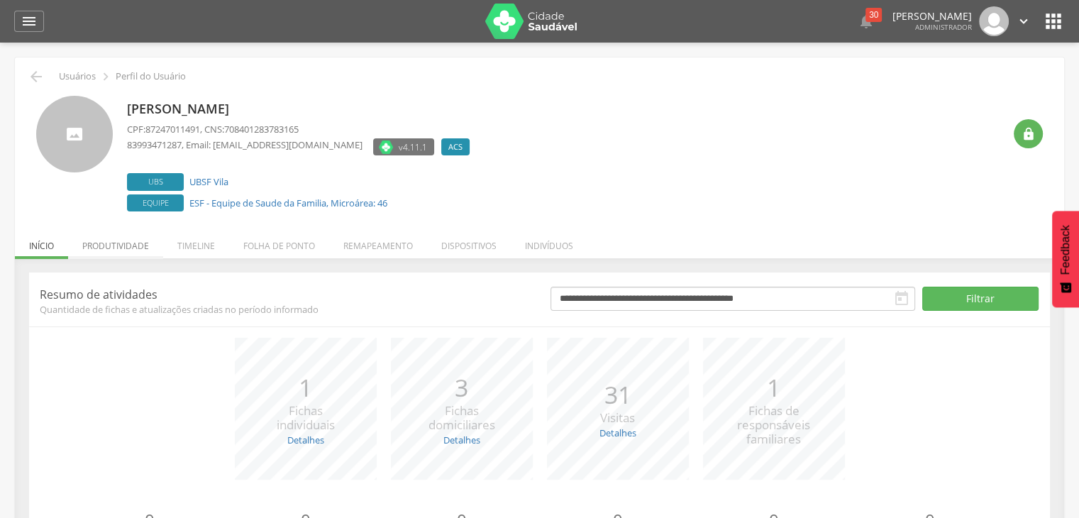
click at [154, 245] on li "Produtividade" at bounding box center [115, 242] width 95 height 33
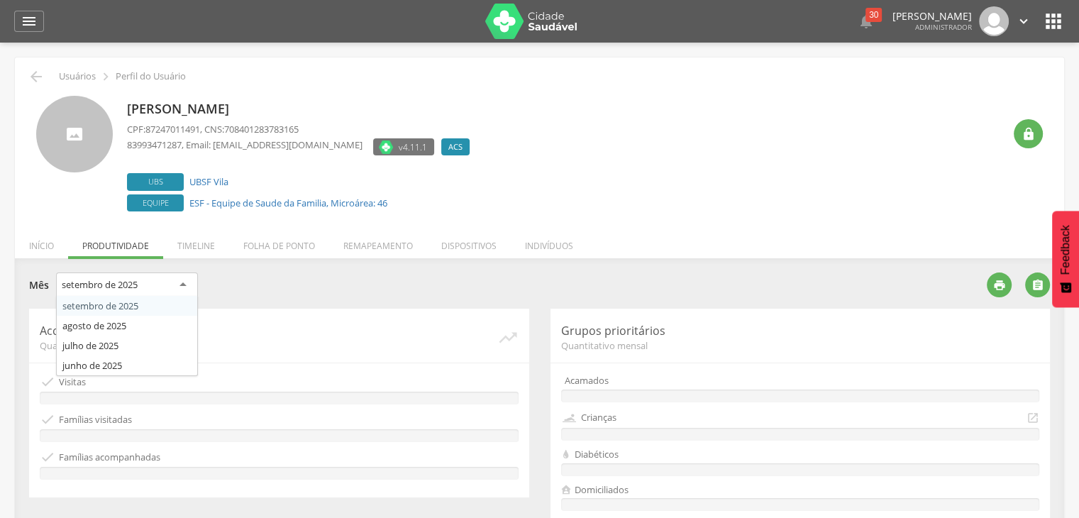
click at [136, 289] on div "setembro de 2025" at bounding box center [100, 284] width 76 height 13
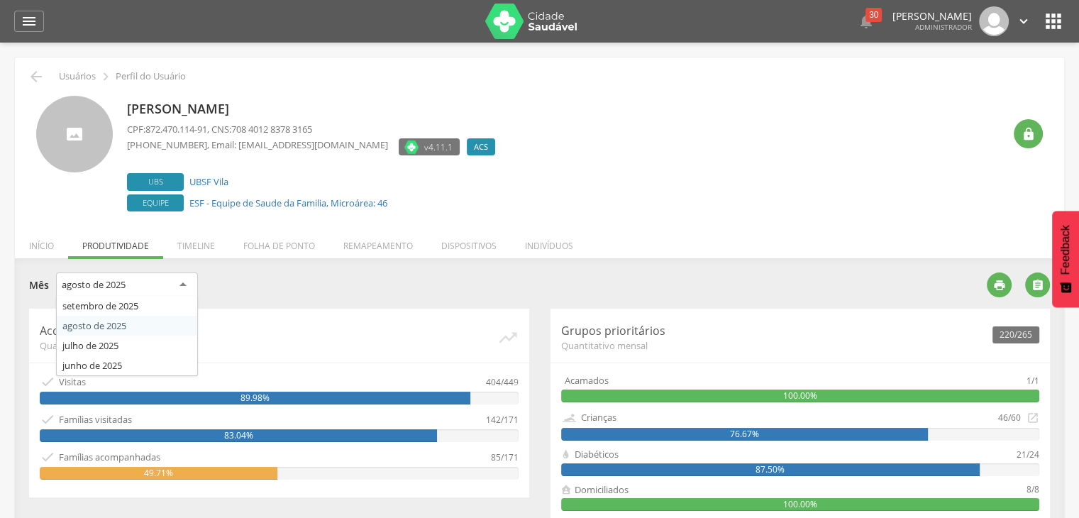
click at [145, 285] on div "agosto de 2025" at bounding box center [127, 286] width 142 height 26
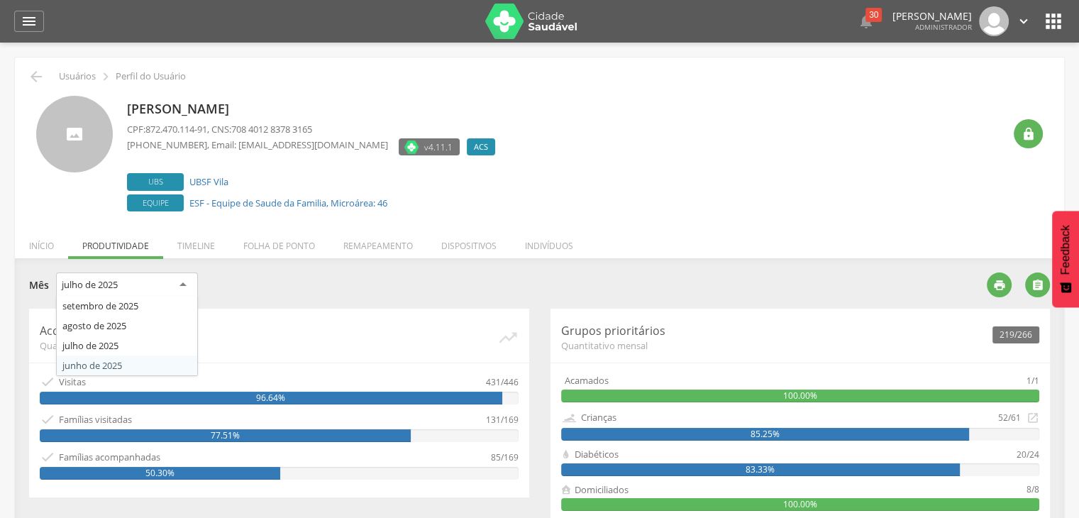
drag, startPoint x: 181, startPoint y: 280, endPoint x: 148, endPoint y: 362, distance: 88.2
click at [148, 302] on div "julho de [DATE] de [DATE] de [DATE] de [DATE] de 2025" at bounding box center [127, 287] width 142 height 29
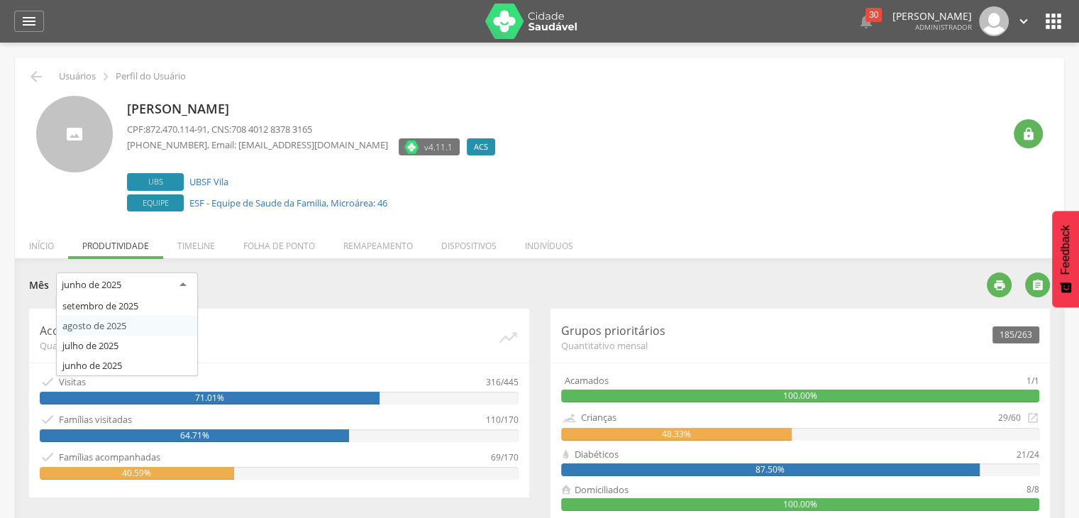
drag, startPoint x: 188, startPoint y: 278, endPoint x: 134, endPoint y: 325, distance: 71.4
click at [134, 302] on div "junho de [DATE] de [DATE] de [DATE] de [DATE] de 2025" at bounding box center [127, 287] width 142 height 29
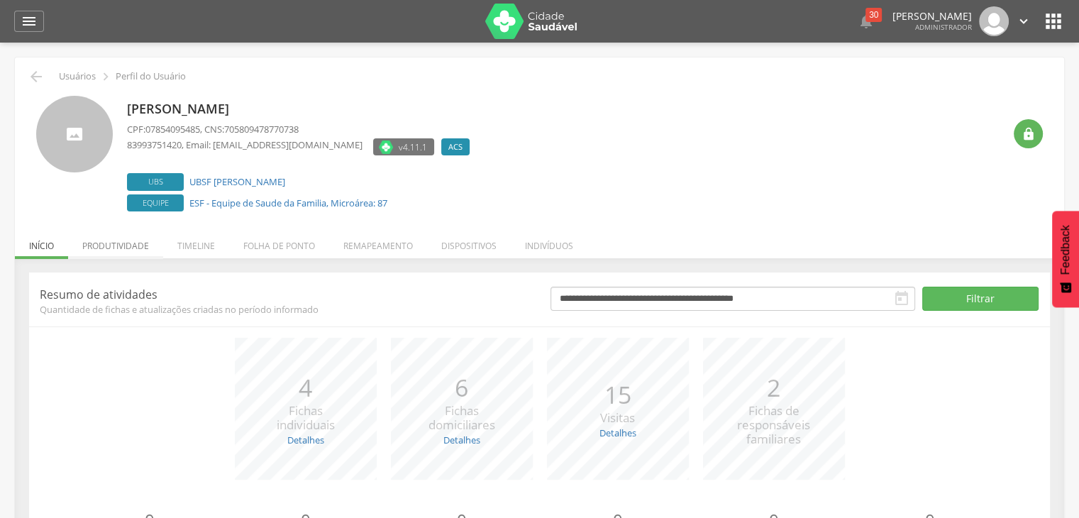
click at [139, 240] on li "Produtividade" at bounding box center [115, 242] width 95 height 33
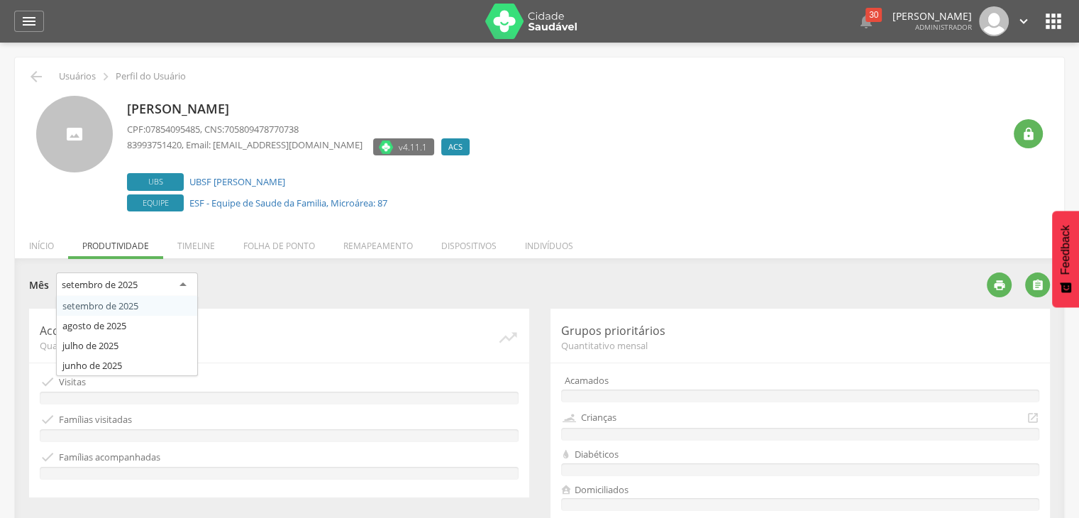
click at [182, 277] on div "setembro de 2025" at bounding box center [127, 286] width 142 height 26
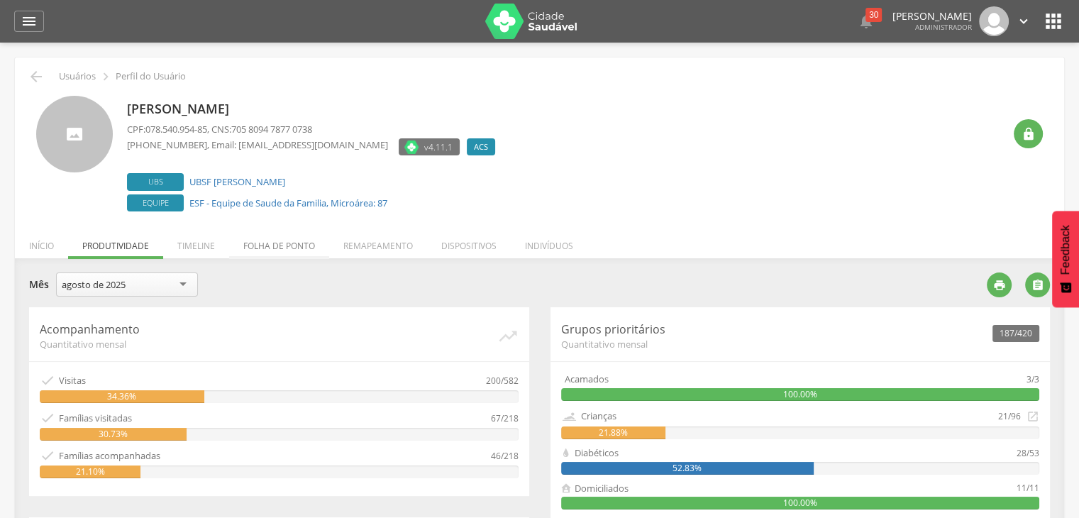
click at [304, 251] on li "Folha de ponto" at bounding box center [279, 242] width 100 height 33
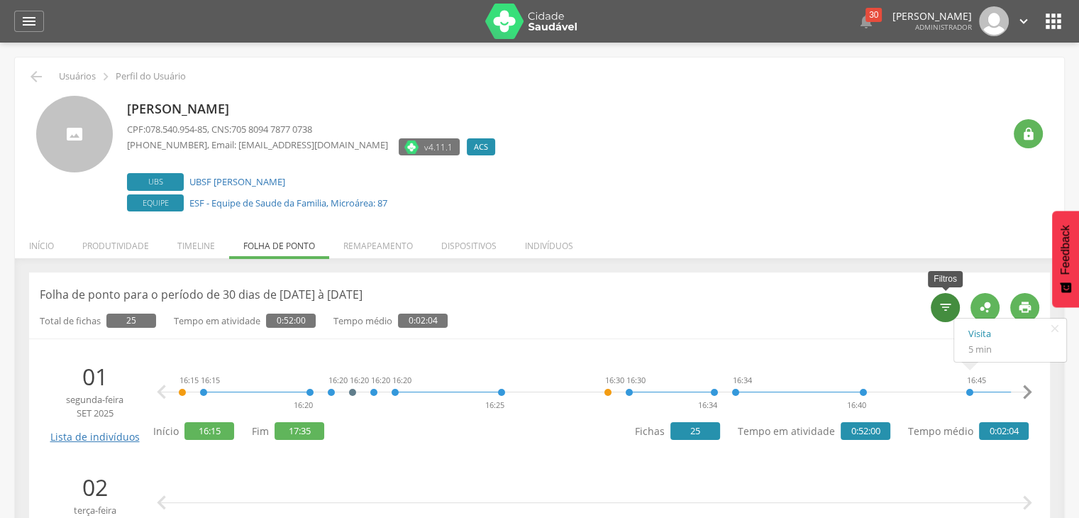
click at [945, 319] on div "" at bounding box center [945, 307] width 29 height 29
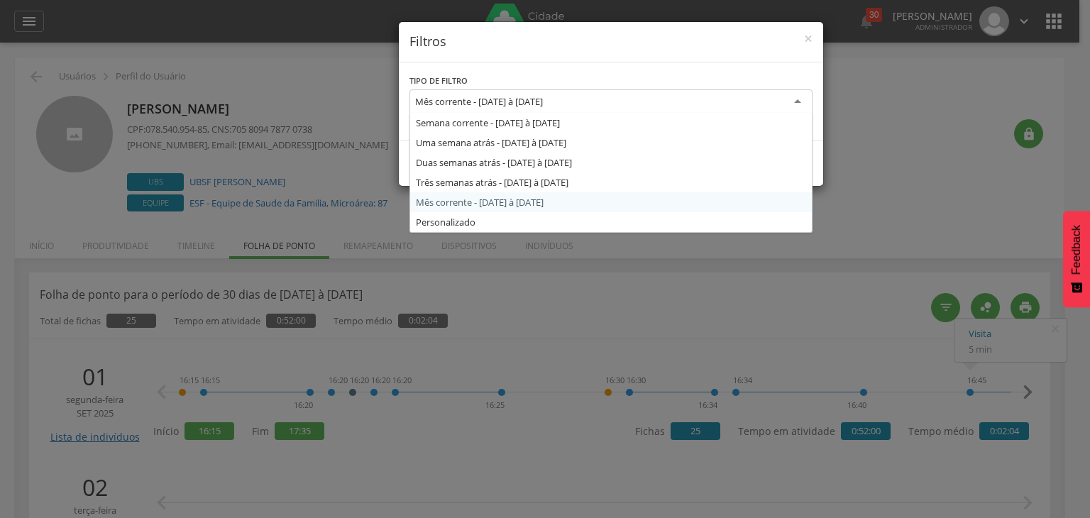
click at [480, 95] on div "Mês corrente - [DATE] à [DATE]" at bounding box center [479, 101] width 128 height 13
click at [450, 232] on div "Semana corrente - [DATE] à [DATE] Uma semana atrás - [DATE] à [DATE] Duas seman…" at bounding box center [610, 173] width 403 height 120
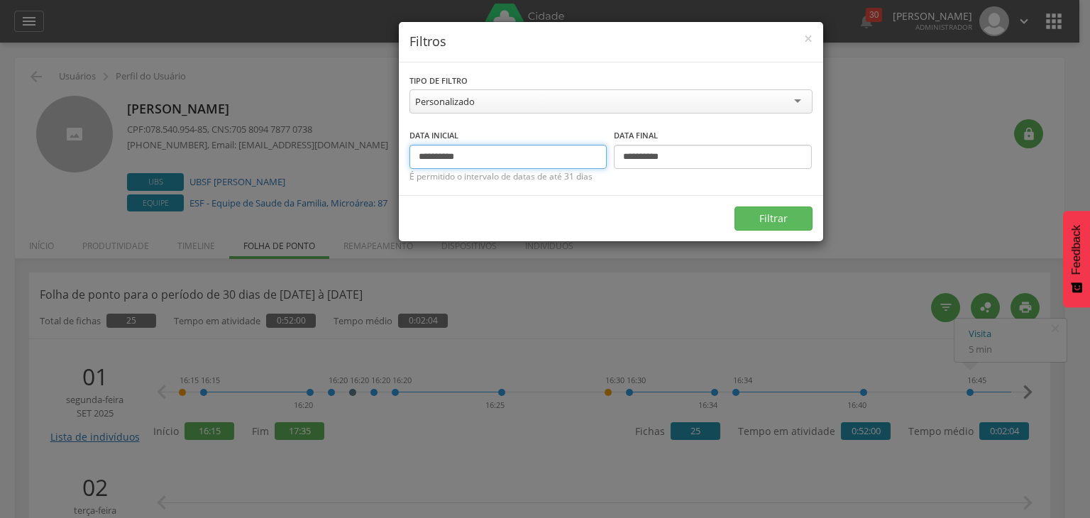
click at [443, 160] on input "**********" at bounding box center [508, 157] width 198 height 24
type input "**********"
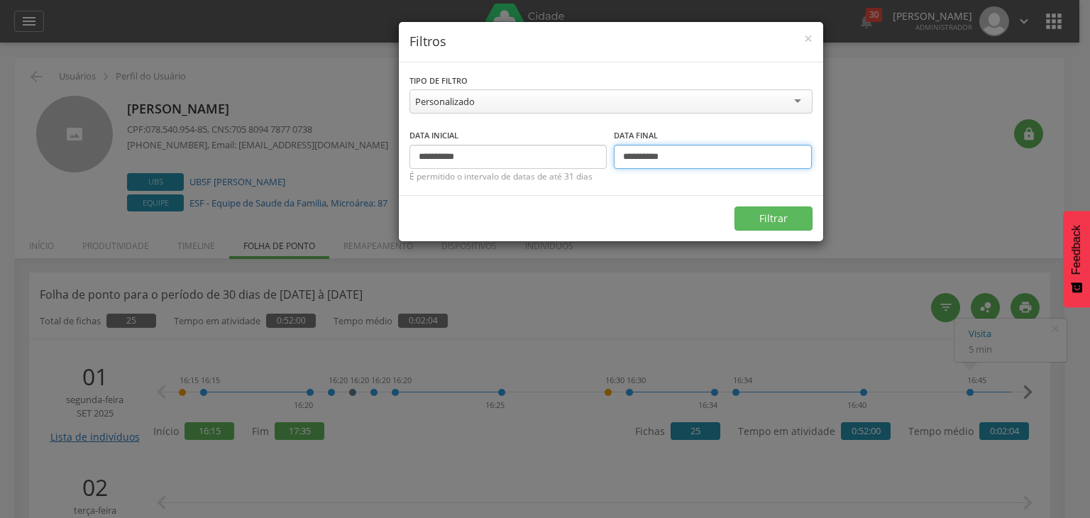
click at [644, 154] on input "**********" at bounding box center [713, 157] width 198 height 24
click at [647, 155] on input "**********" at bounding box center [713, 157] width 198 height 24
type input "**********"
click at [794, 226] on button "Filtrar" at bounding box center [774, 219] width 78 height 24
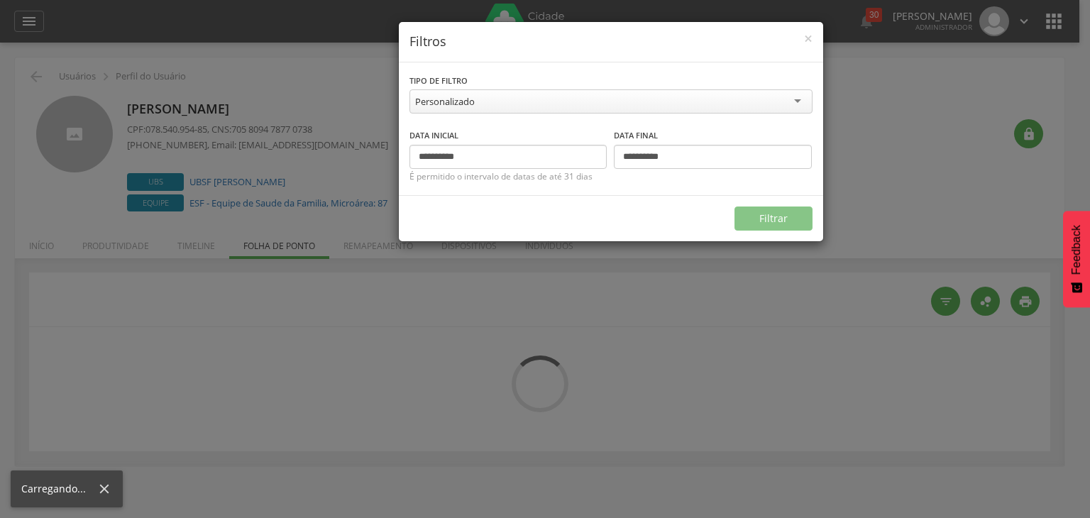
type input "**********"
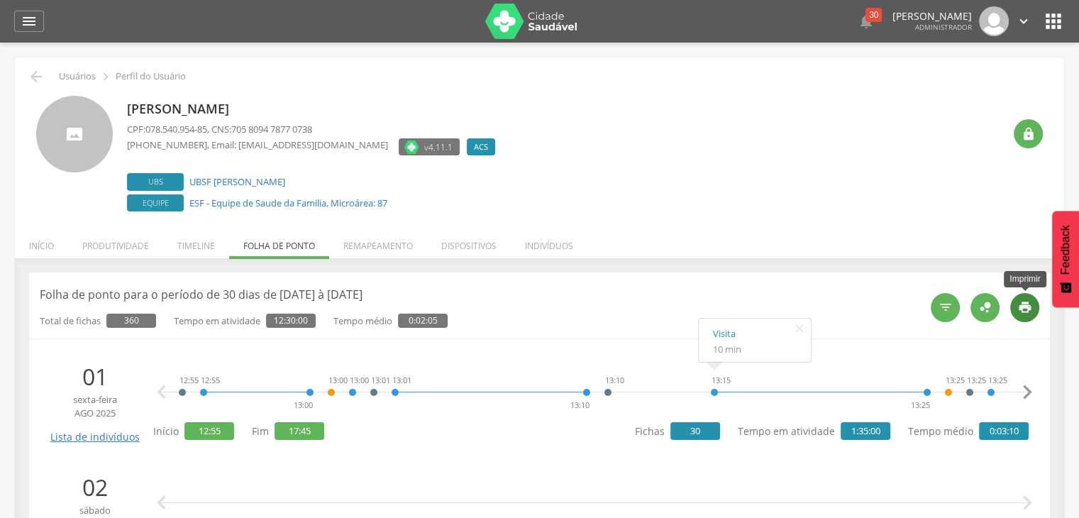
click at [1028, 312] on icon "" at bounding box center [1025, 307] width 14 height 14
click at [195, 251] on li "Timeline" at bounding box center [196, 242] width 66 height 33
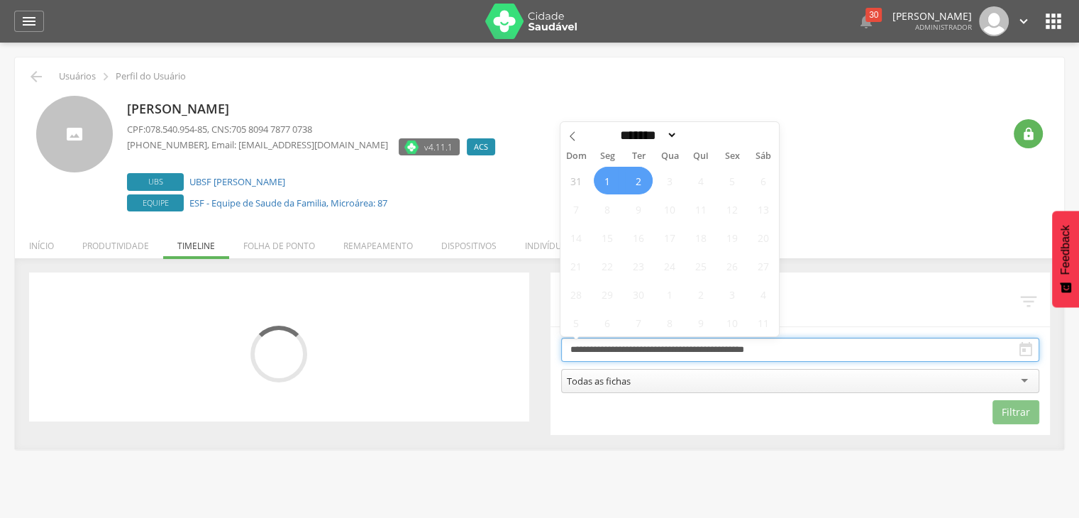
click at [707, 351] on input "**********" at bounding box center [800, 350] width 479 height 24
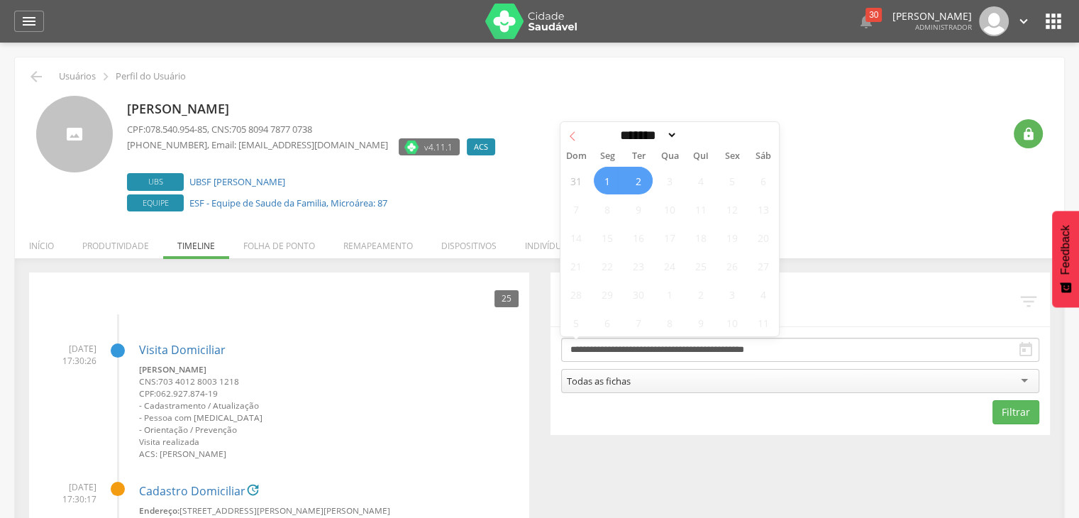
click at [573, 133] on icon at bounding box center [573, 136] width 5 height 9
select select "*"
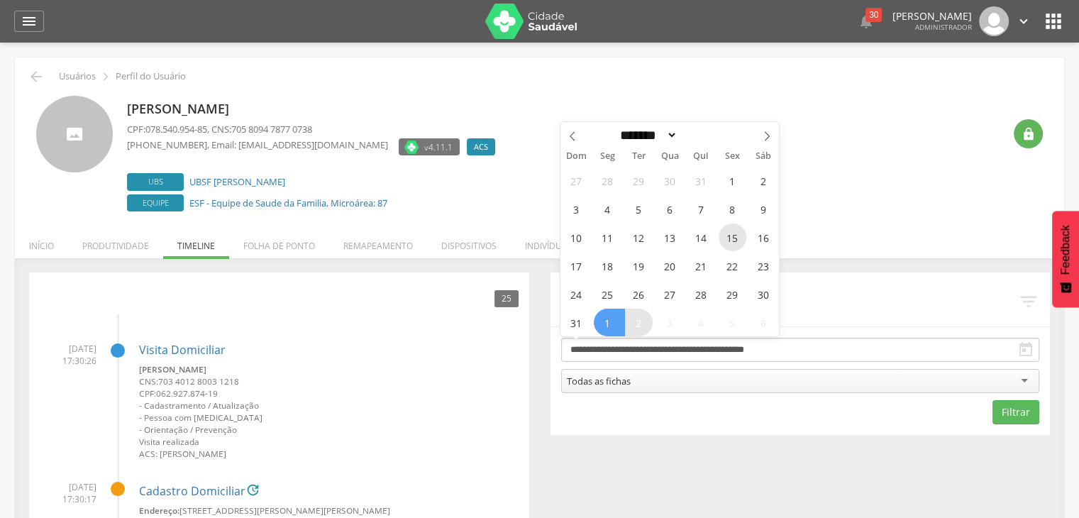
click at [737, 230] on span "15" at bounding box center [733, 238] width 28 height 28
type input "**********"
click at [737, 230] on span "15" at bounding box center [733, 238] width 28 height 28
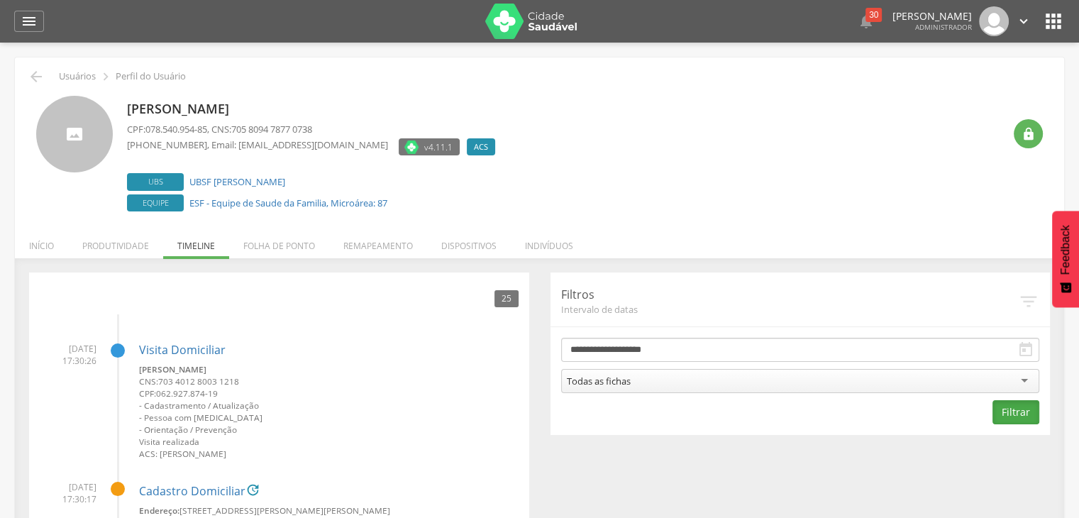
click at [1019, 414] on button "Filtrar" at bounding box center [1016, 412] width 47 height 24
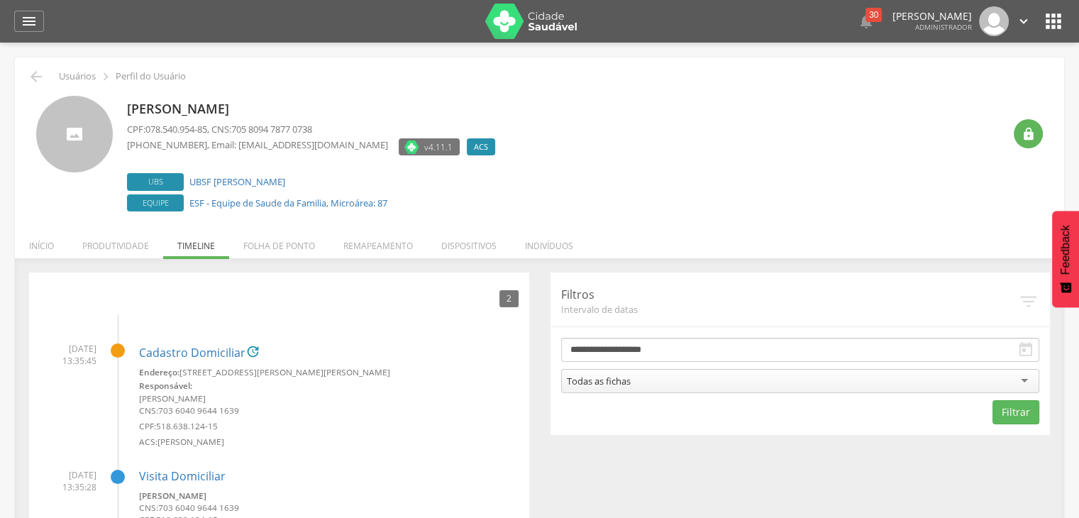
scroll to position [125, 0]
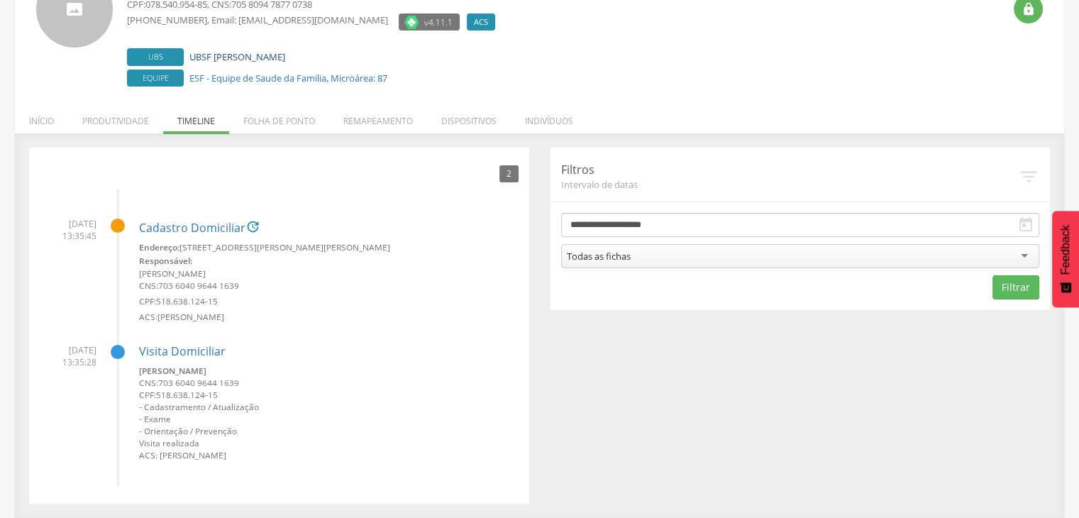
click at [241, 58] on link "UBSF Anibal Teixeira" at bounding box center [237, 56] width 96 height 13
type input "**********"
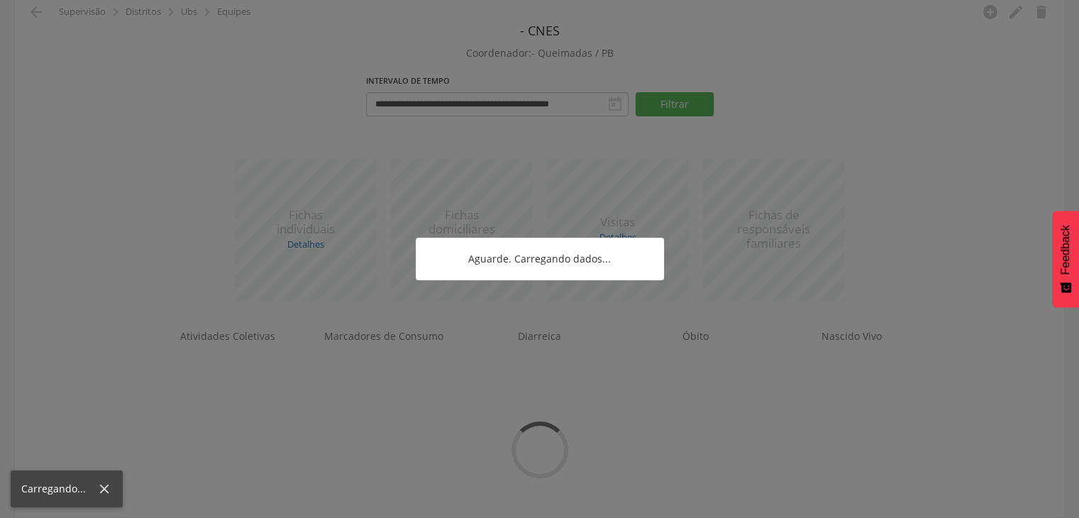
scroll to position [65, 0]
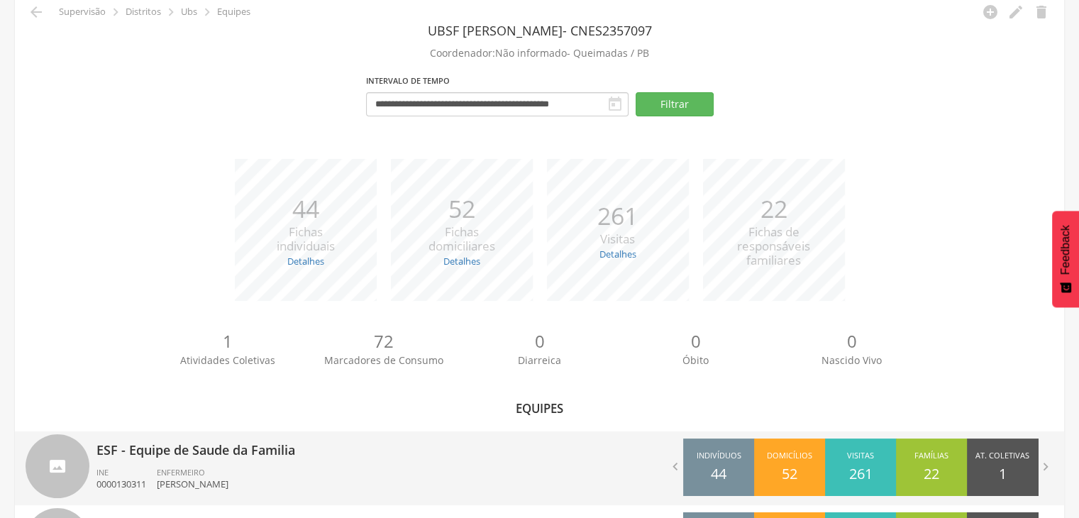
click at [185, 439] on p "ESF - Equipe de Saude da Familia" at bounding box center [313, 445] width 433 height 28
type input "**********"
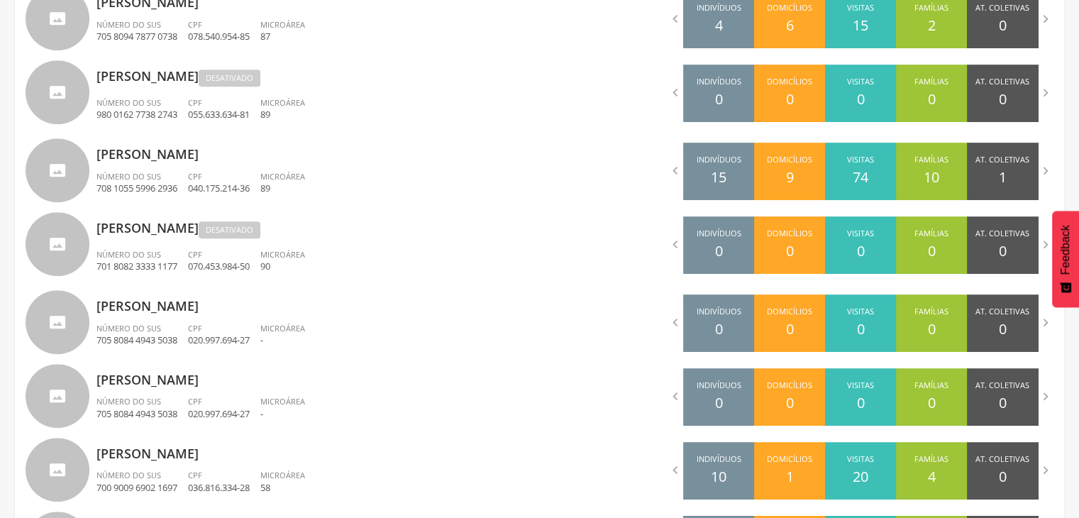
scroll to position [922, 0]
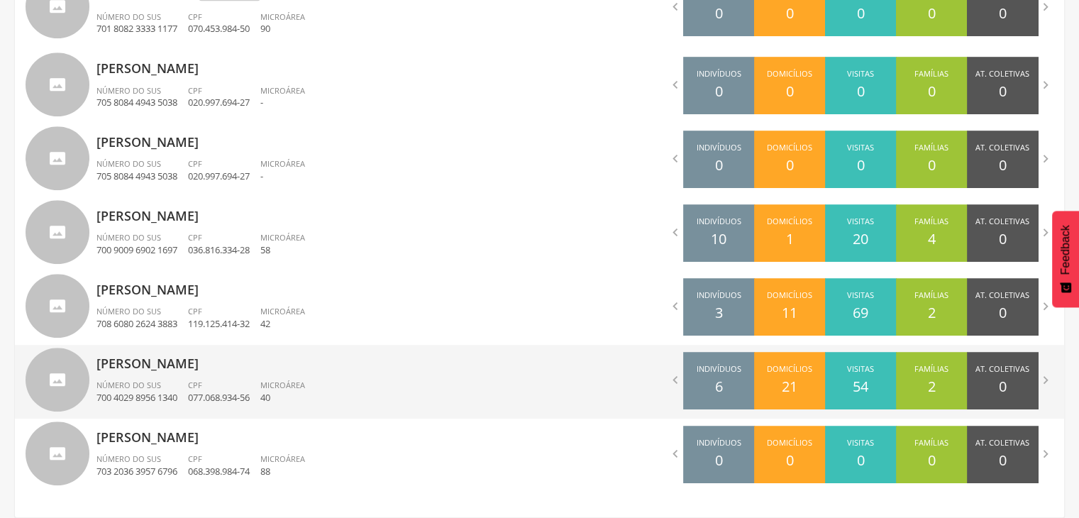
click at [173, 361] on p "Maria Kamila Gomes Farias" at bounding box center [313, 359] width 433 height 28
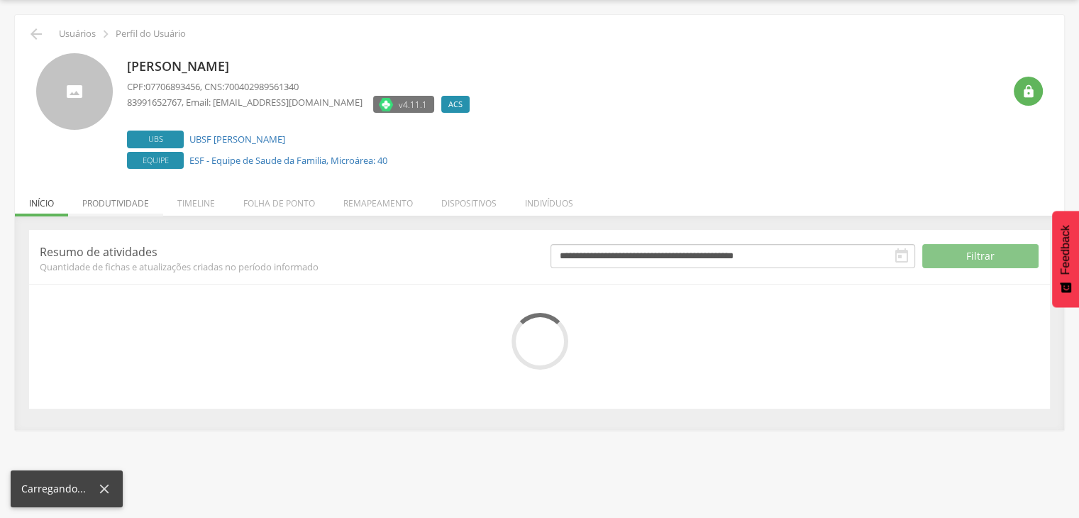
scroll to position [86, 0]
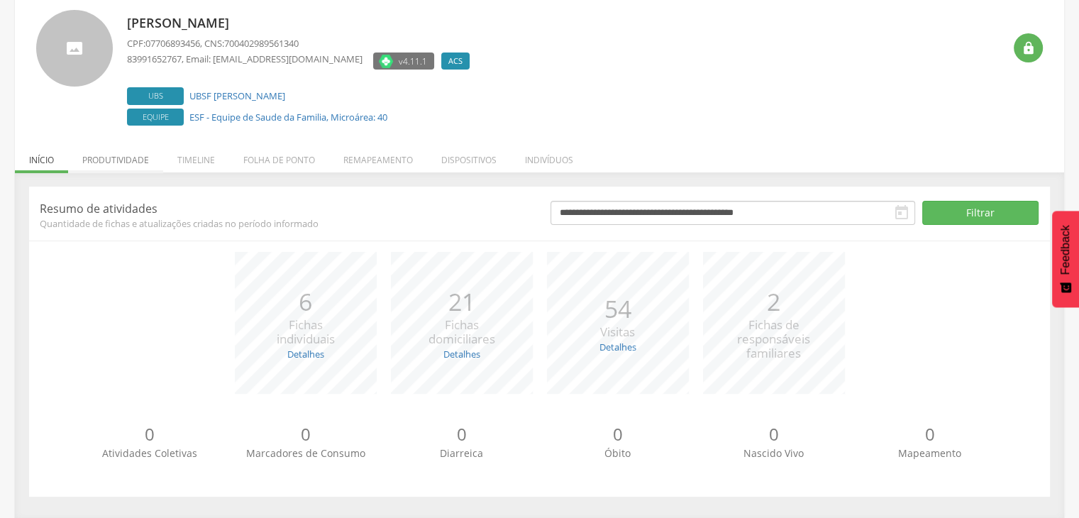
click at [116, 168] on li "Produtividade" at bounding box center [115, 156] width 95 height 33
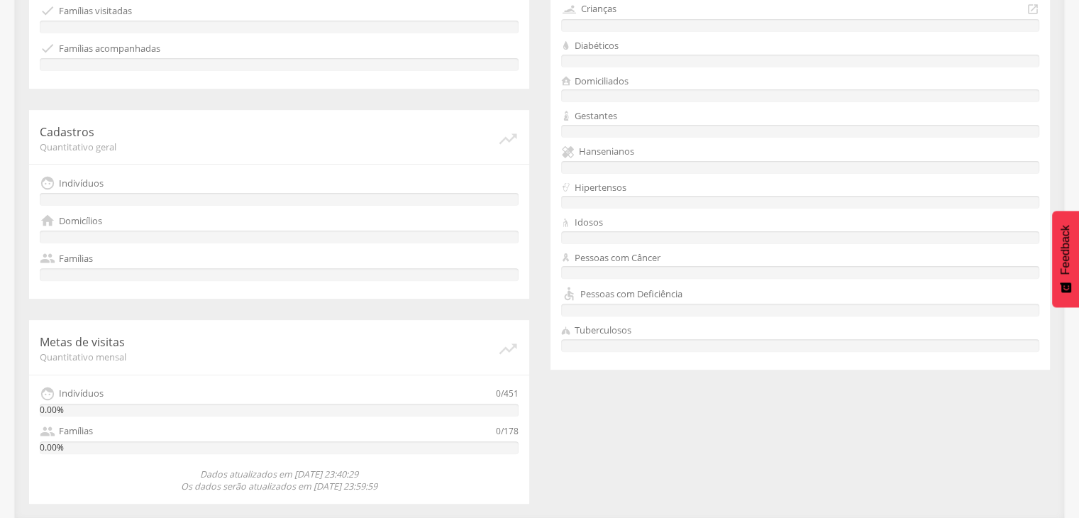
scroll to position [0, 0]
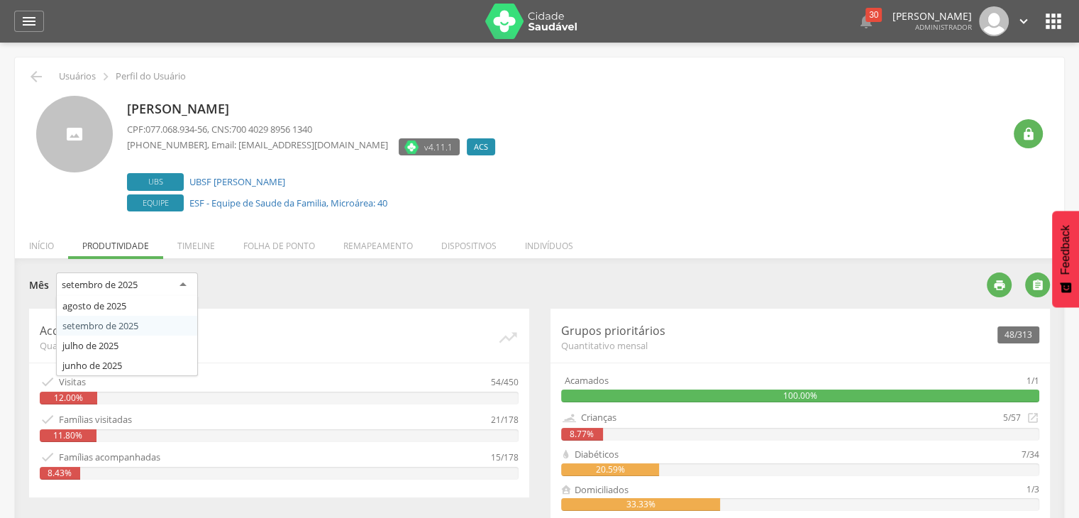
click at [177, 277] on div "setembro de 2025" at bounding box center [127, 286] width 142 height 26
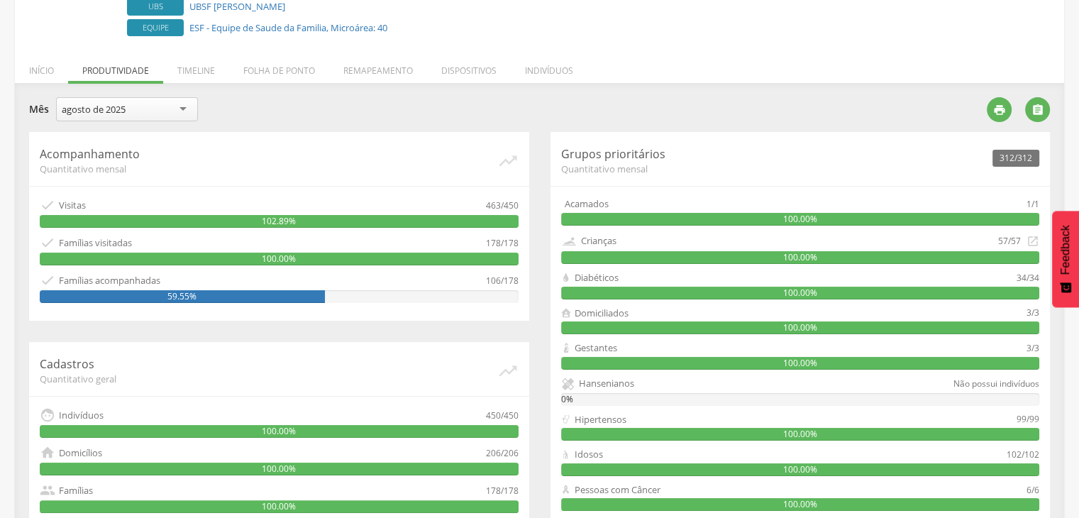
scroll to position [111, 0]
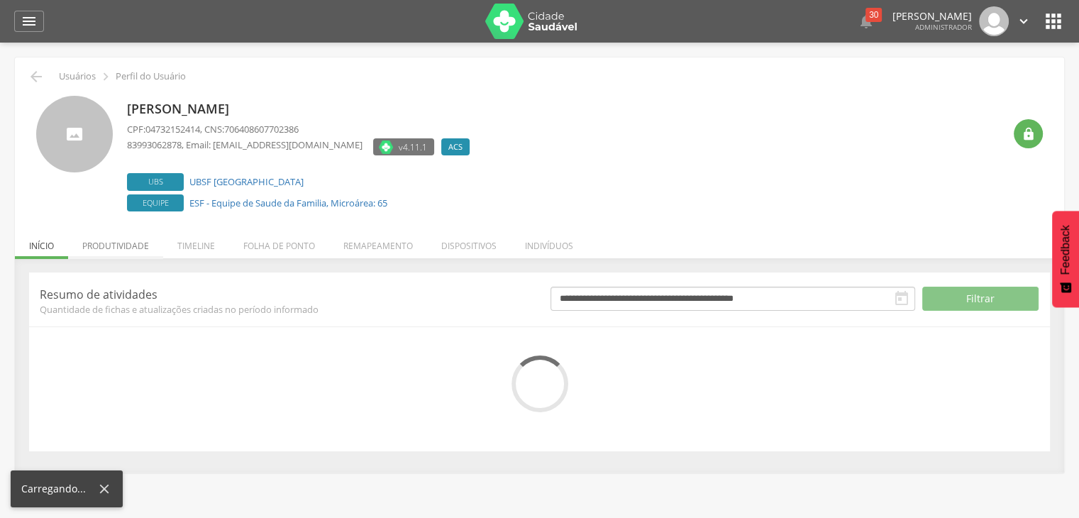
click at [119, 241] on li "Produtividade" at bounding box center [115, 242] width 95 height 33
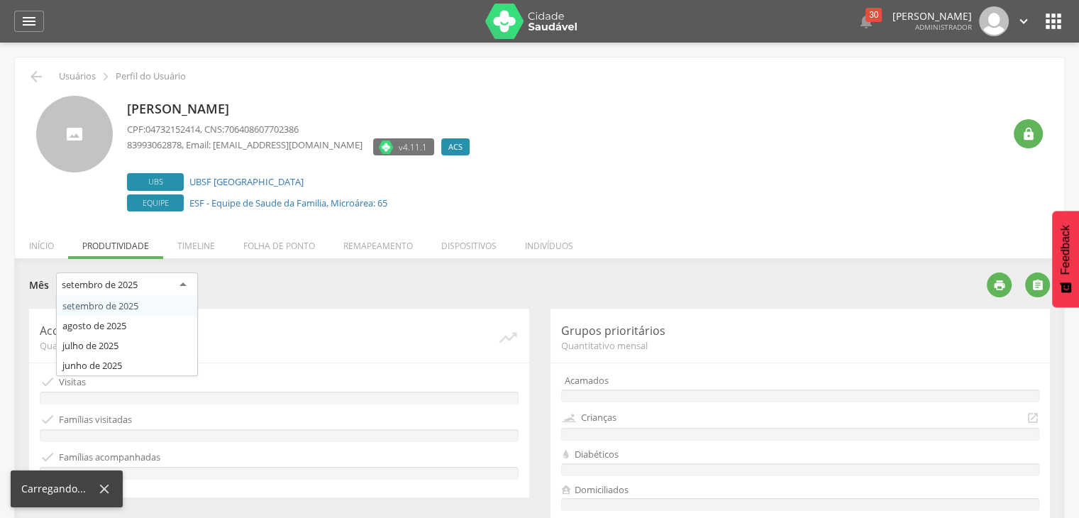
click at [133, 277] on div "setembro de 2025" at bounding box center [127, 286] width 142 height 26
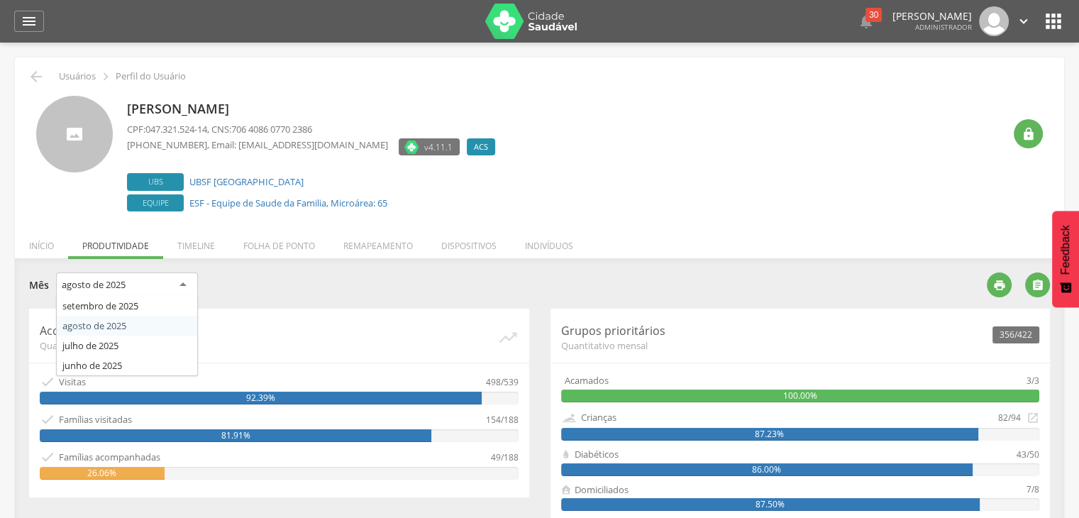
click at [143, 281] on div "agosto de 2025" at bounding box center [127, 286] width 142 height 26
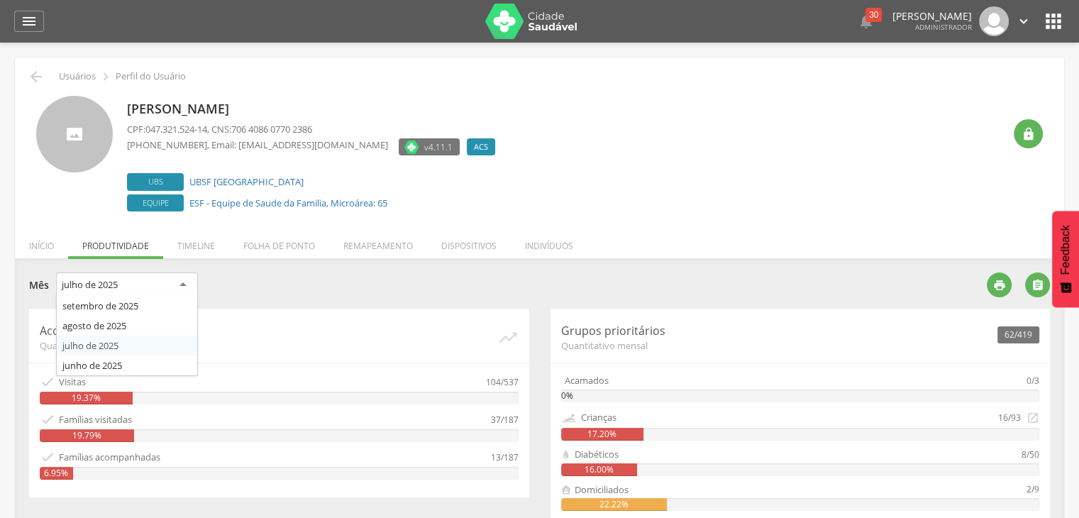
click at [187, 282] on div "julho de 2025" at bounding box center [127, 286] width 142 height 26
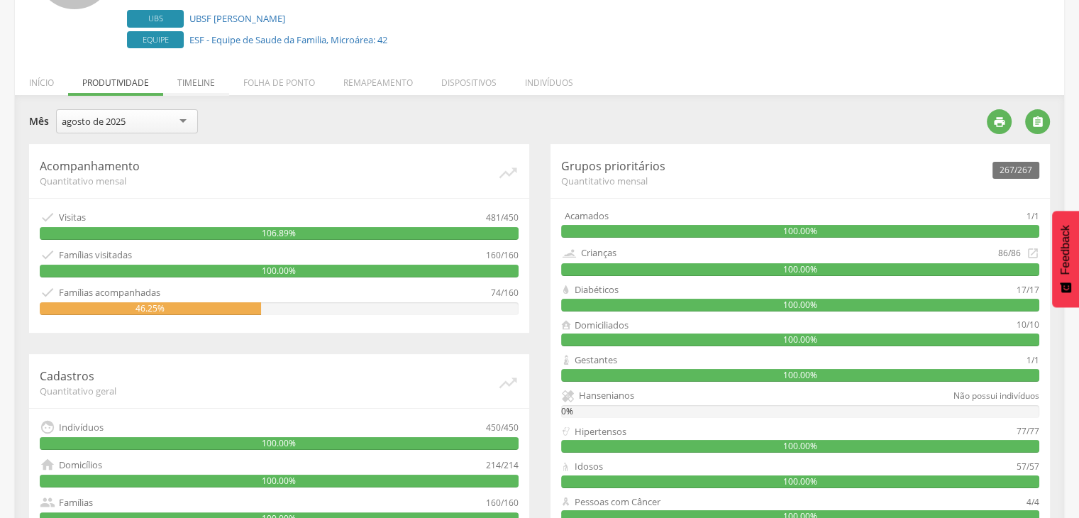
scroll to position [163, 0]
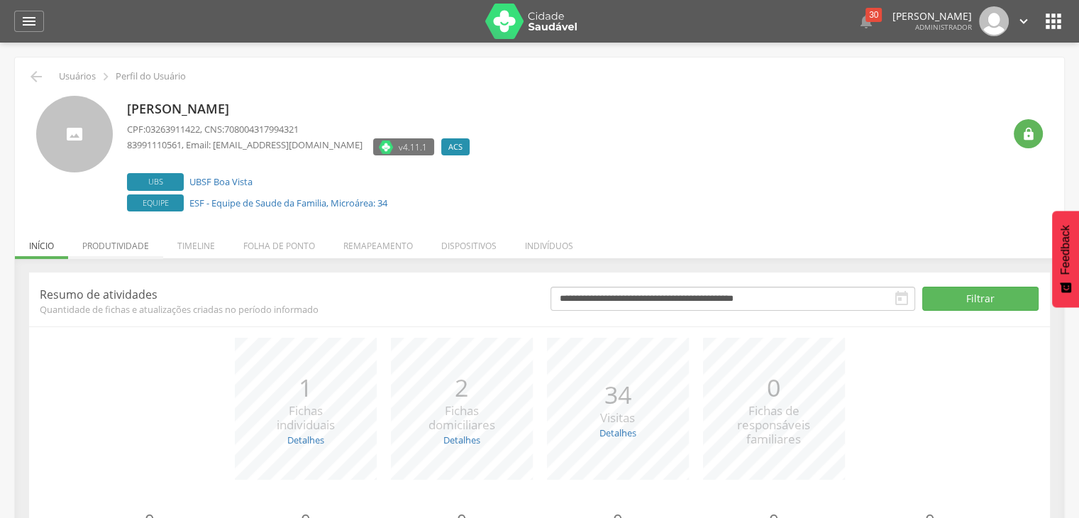
click at [126, 242] on li "Produtividade" at bounding box center [115, 242] width 95 height 33
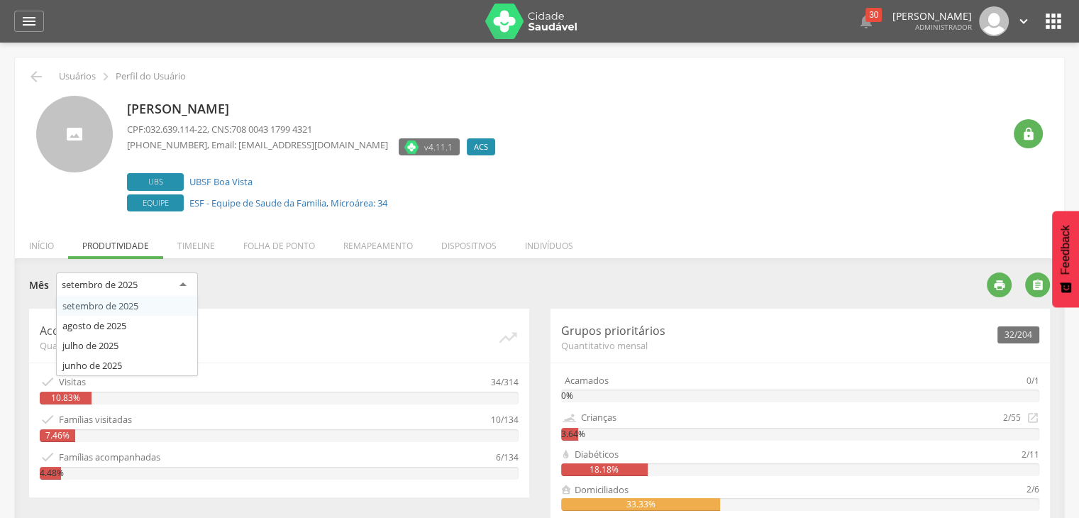
click at [187, 279] on div "setembro de 2025" at bounding box center [127, 286] width 142 height 26
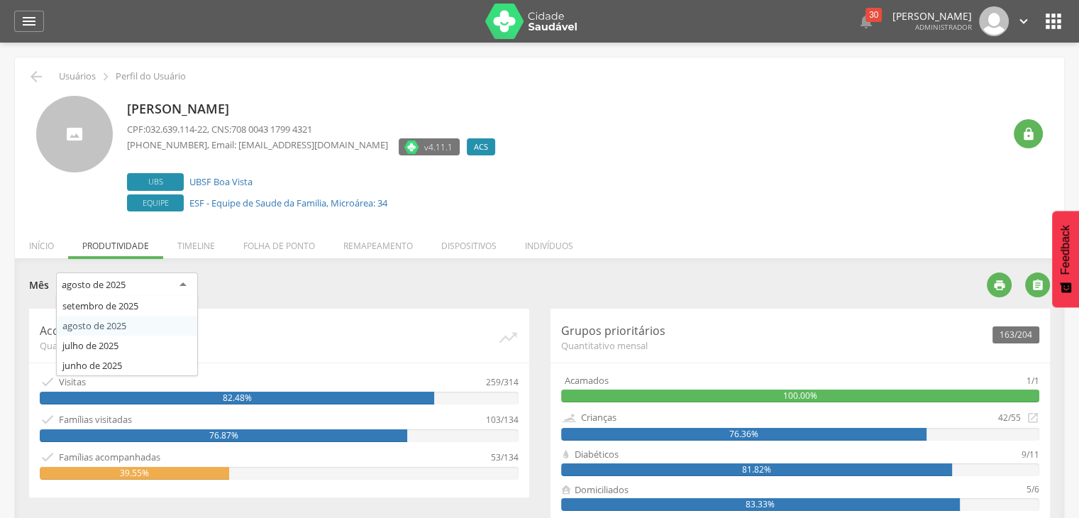
click at [114, 279] on div "agosto de 2025" at bounding box center [94, 284] width 64 height 13
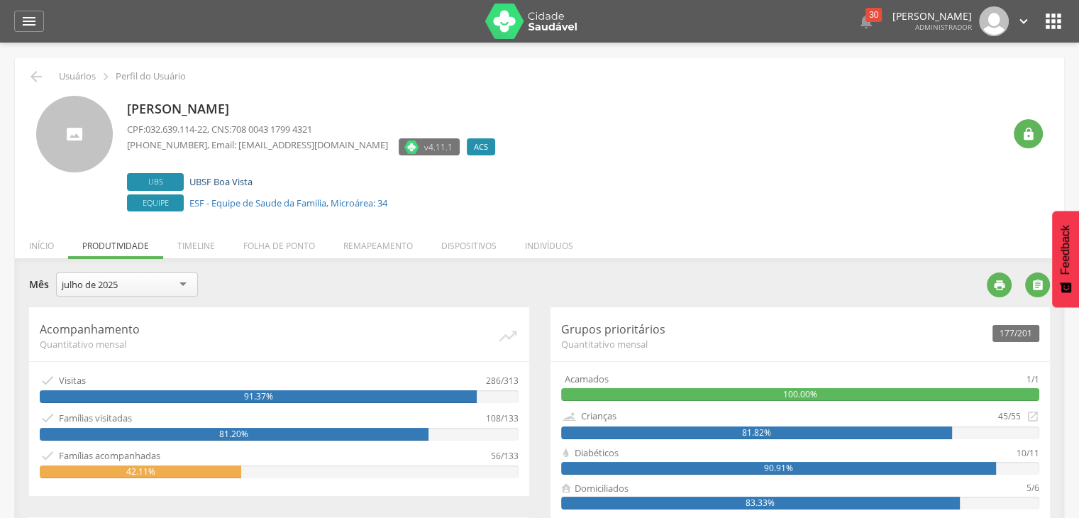
click at [232, 181] on link "UBSF Boa Vista" at bounding box center [220, 181] width 63 height 13
type input "**********"
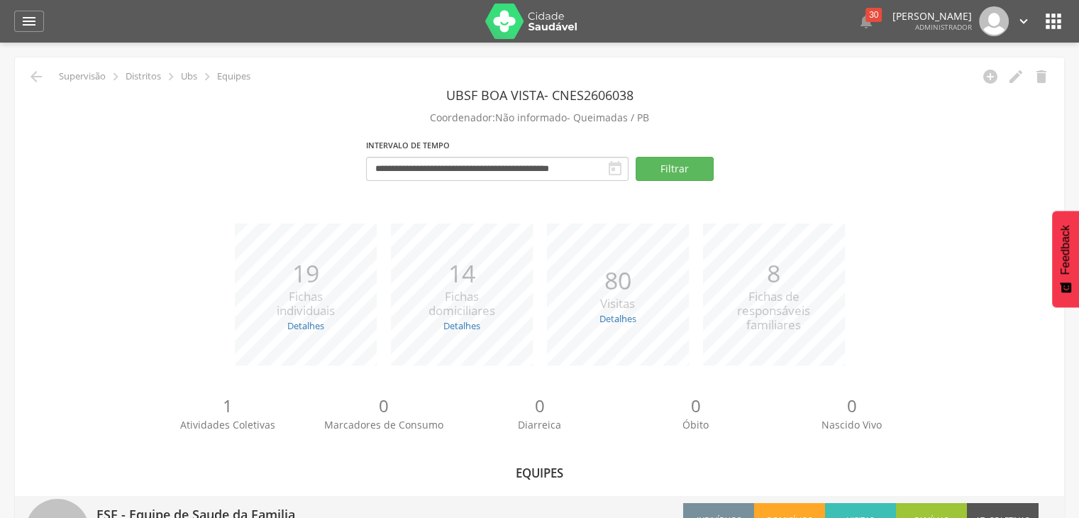
click at [257, 512] on p "ESF - Equipe de Saude da Familia" at bounding box center [313, 510] width 433 height 28
type input "**********"
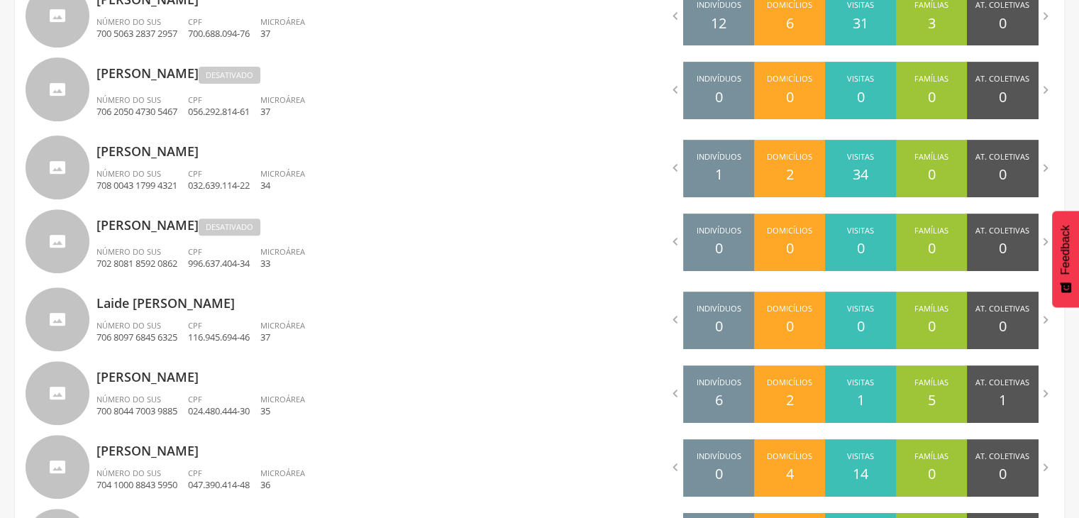
scroll to position [542, 0]
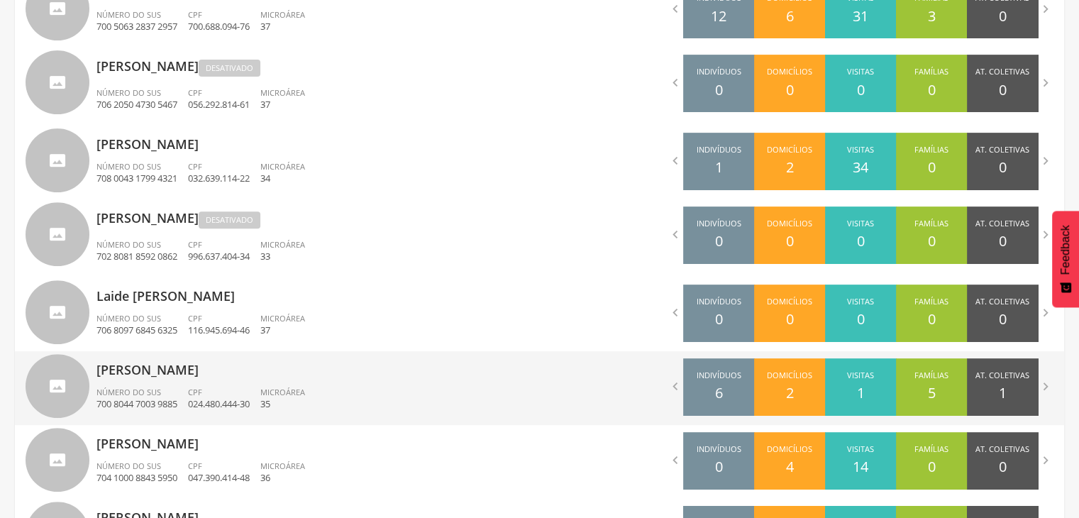
click at [179, 363] on p "Luciana de Fatima Silva" at bounding box center [313, 365] width 433 height 28
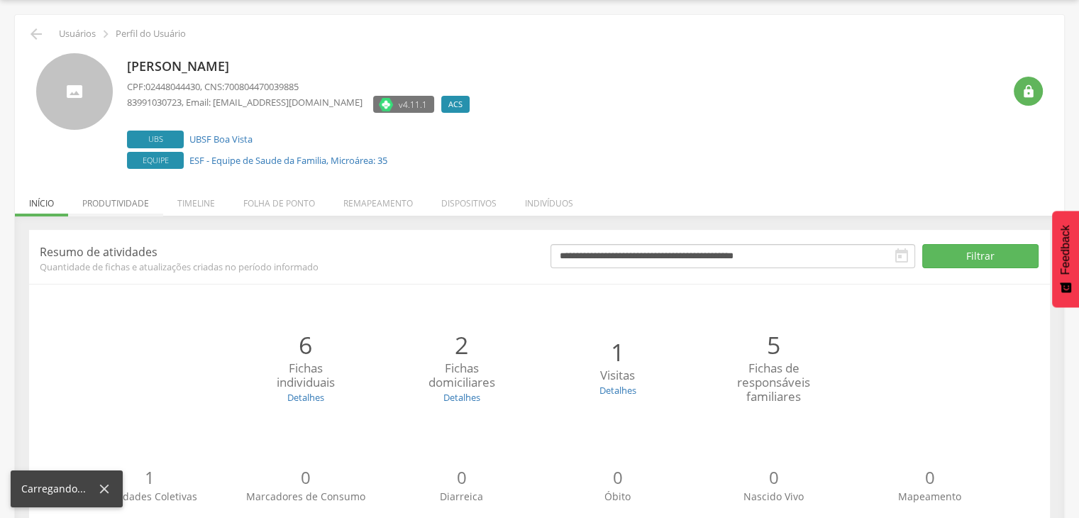
scroll to position [86, 0]
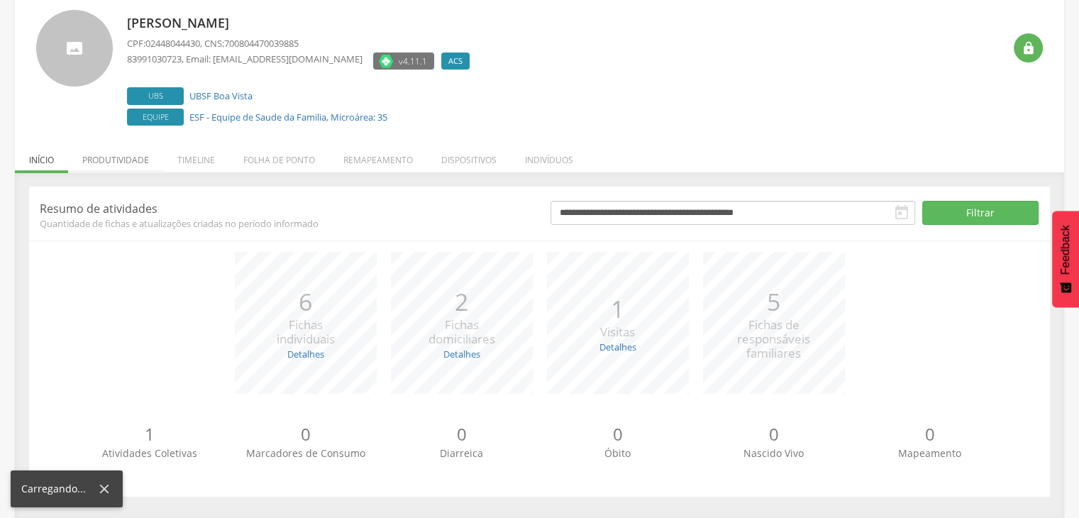
click at [123, 194] on div "**********" at bounding box center [539, 342] width 1021 height 310
click at [128, 169] on li "Produtividade" at bounding box center [115, 156] width 95 height 33
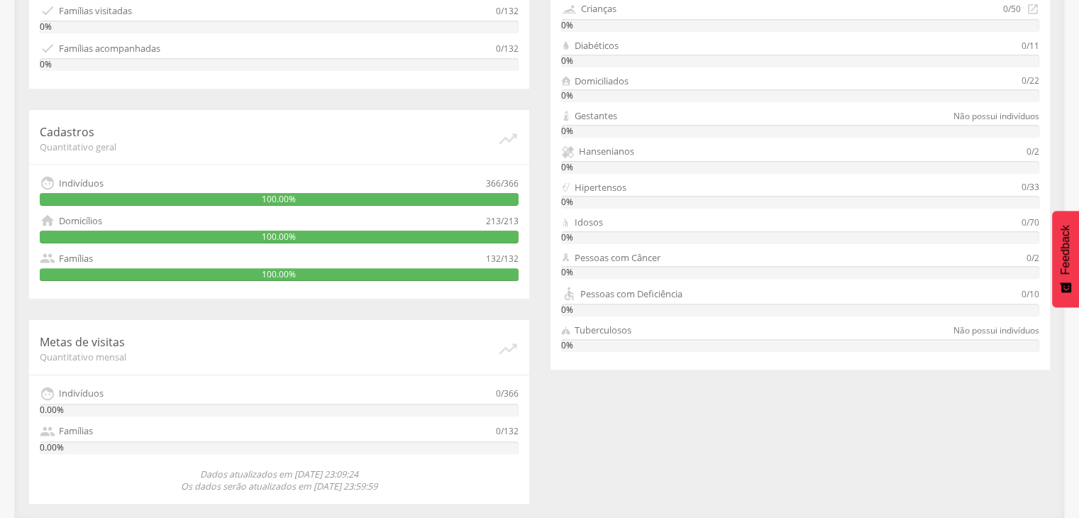
scroll to position [0, 0]
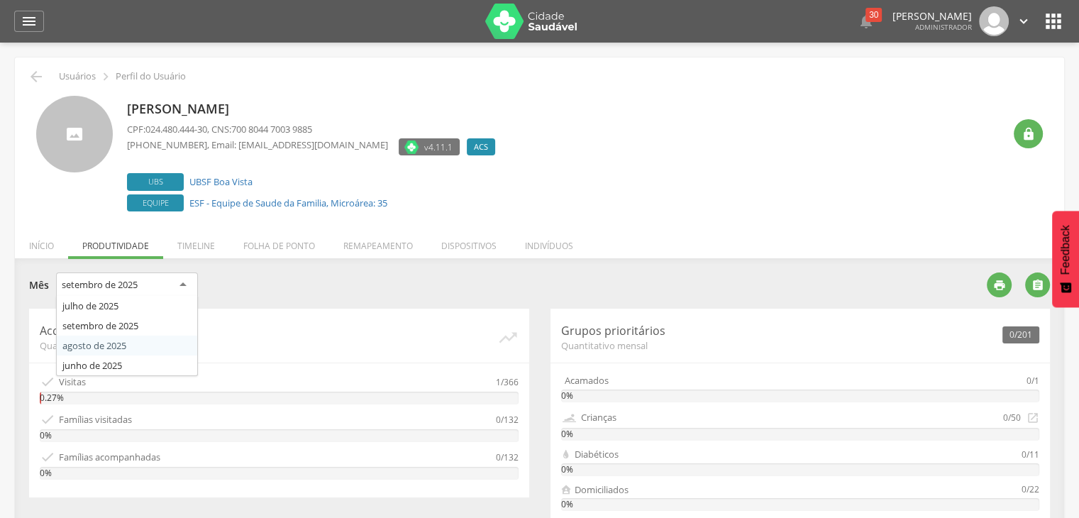
drag, startPoint x: 157, startPoint y: 287, endPoint x: 148, endPoint y: 339, distance: 52.5
click at [148, 302] on div "setembro de 2025 julho de 2025 setembro de 2025 agosto de 2025 junho de 2025" at bounding box center [127, 287] width 142 height 29
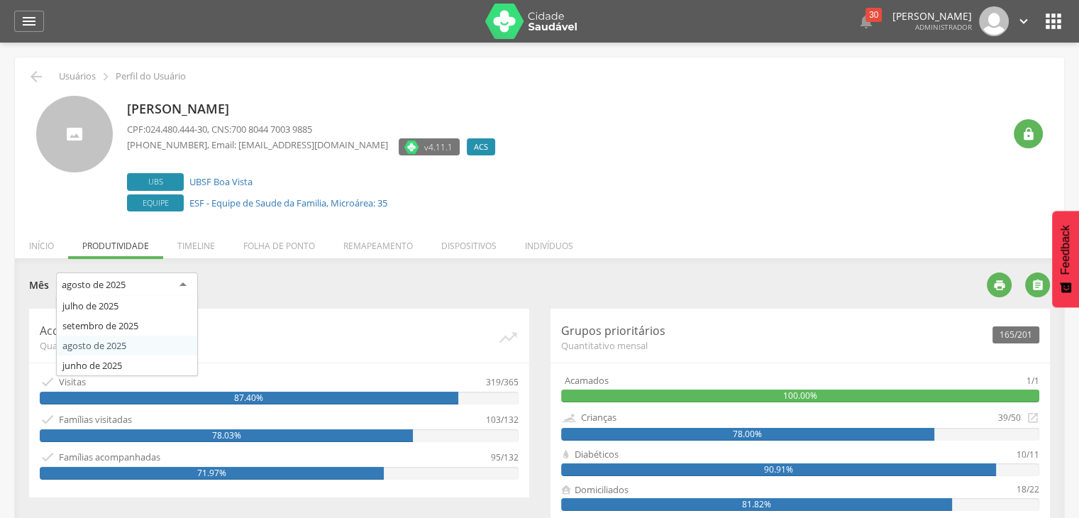
click at [145, 285] on div "agosto de 2025" at bounding box center [127, 286] width 142 height 26
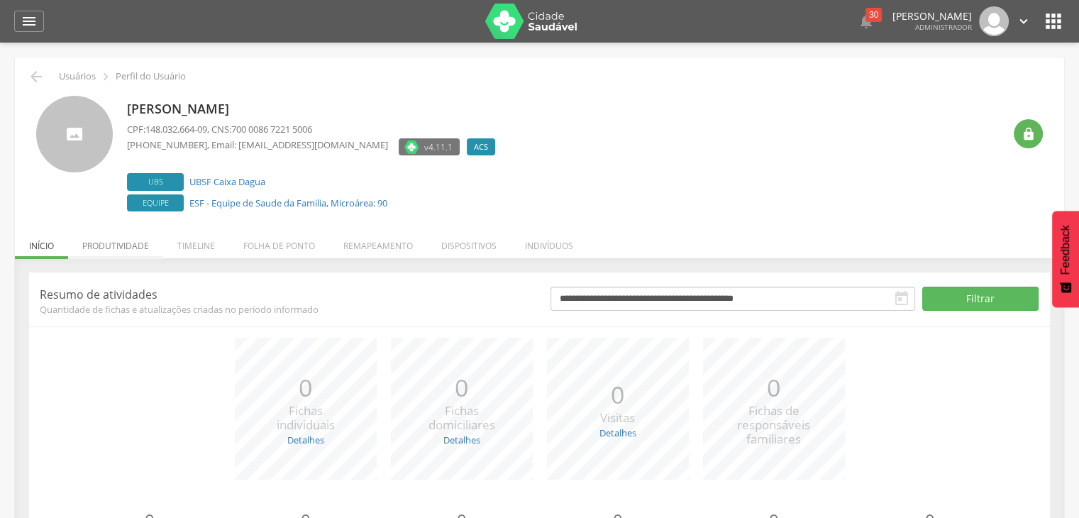
click at [138, 242] on li "Produtividade" at bounding box center [115, 242] width 95 height 33
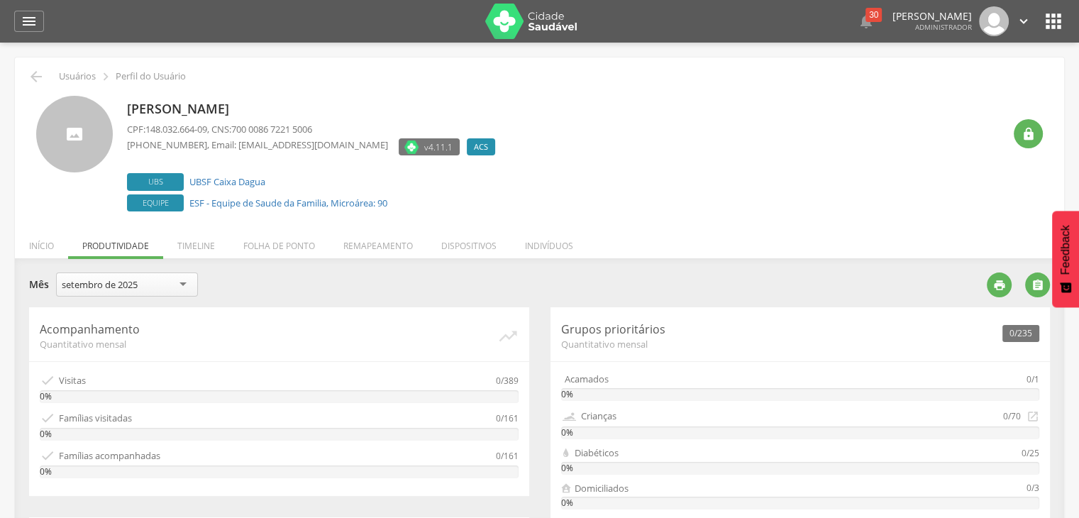
click at [138, 289] on div "setembro de 2025" at bounding box center [100, 284] width 76 height 13
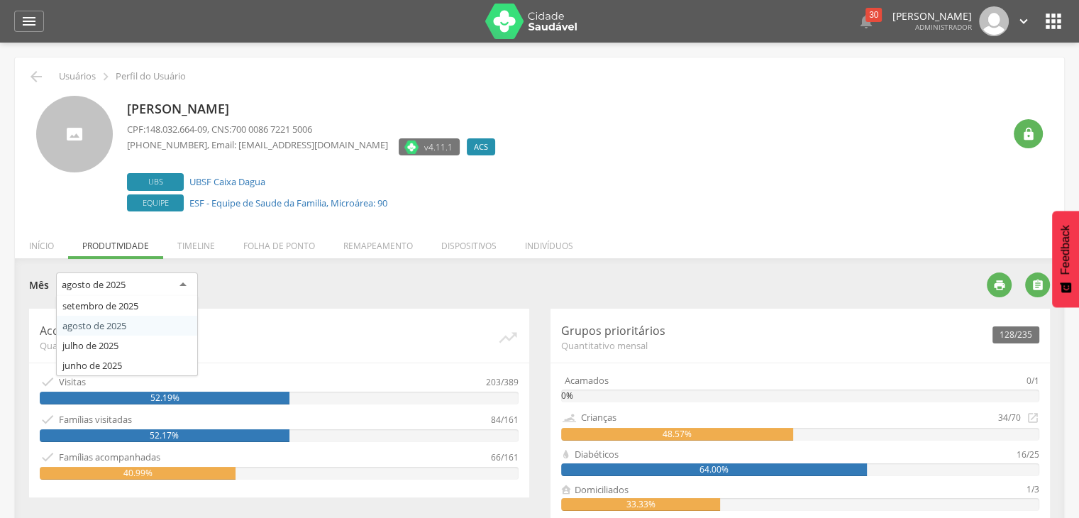
click at [175, 274] on div "agosto de 2025" at bounding box center [127, 286] width 142 height 26
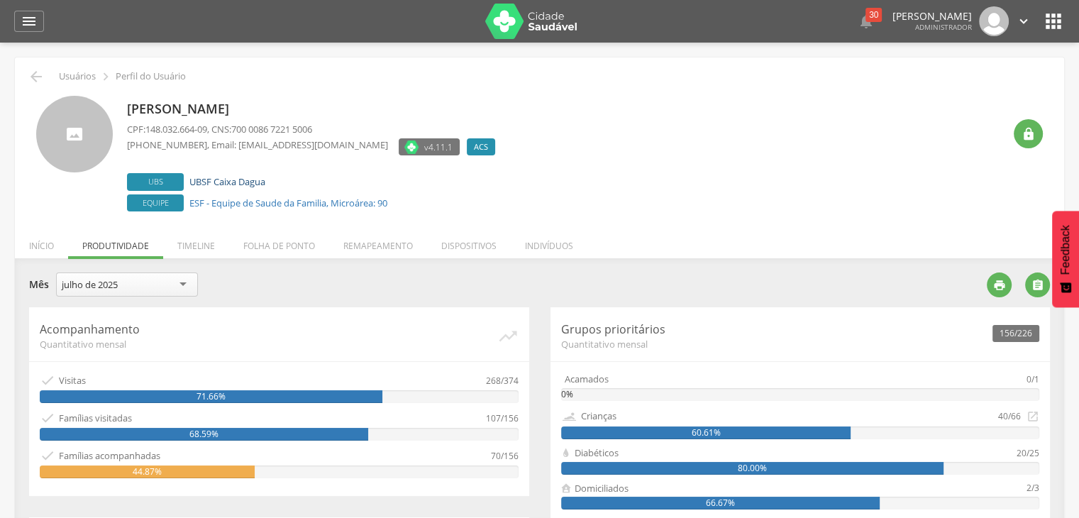
click at [236, 176] on link "UBSF Caixa Dagua" at bounding box center [227, 181] width 76 height 13
type input "**********"
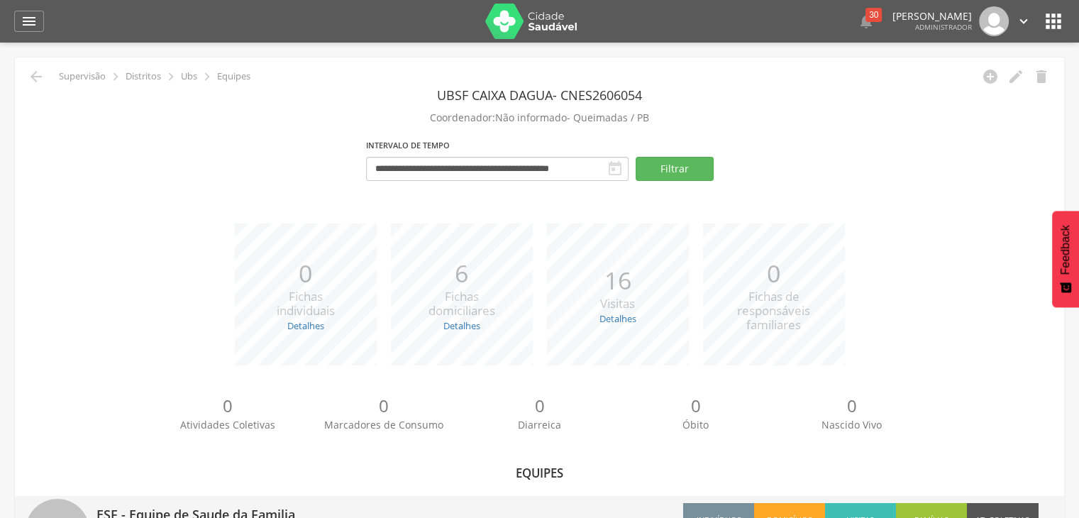
click at [276, 499] on p "ESF - Equipe de Saude da Familia" at bounding box center [313, 510] width 433 height 28
type input "**********"
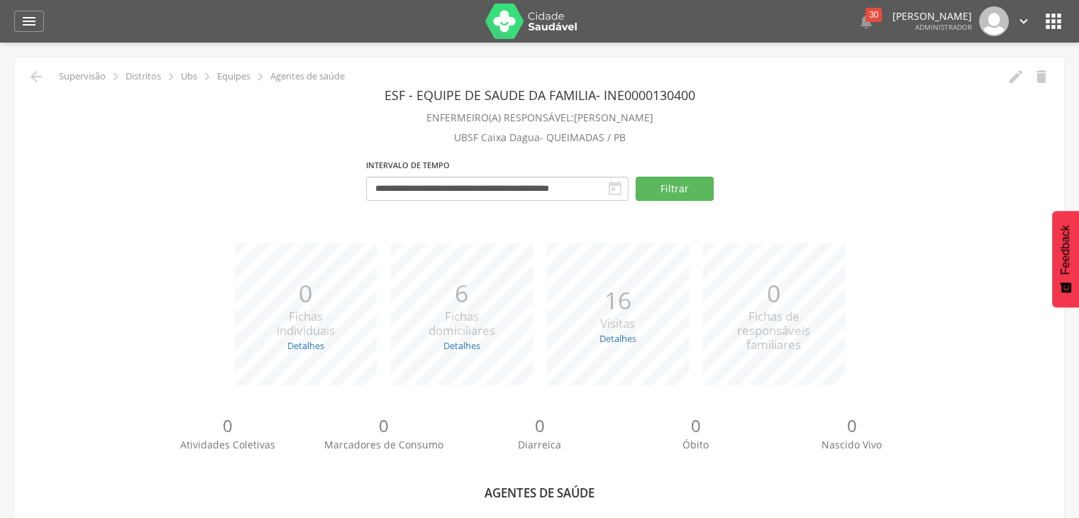
scroll to position [770, 0]
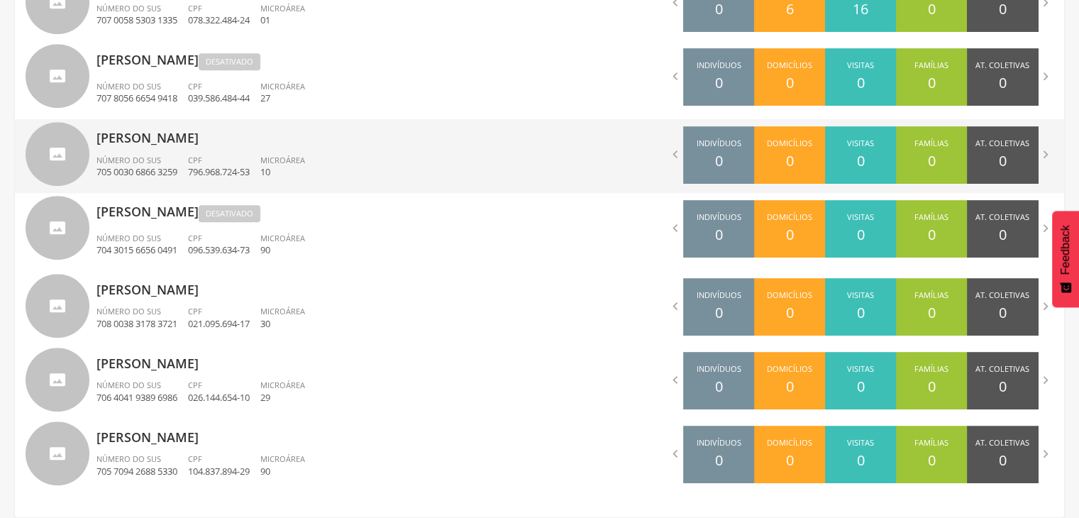
click at [182, 160] on div "Número do SUS 705 0030 6866 3259" at bounding box center [143, 167] width 92 height 24
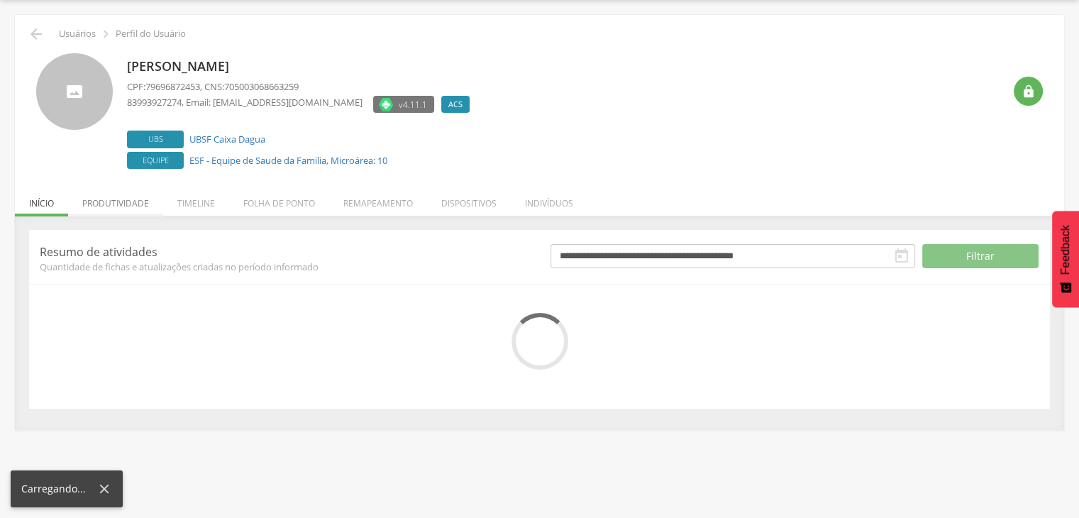
scroll to position [86, 0]
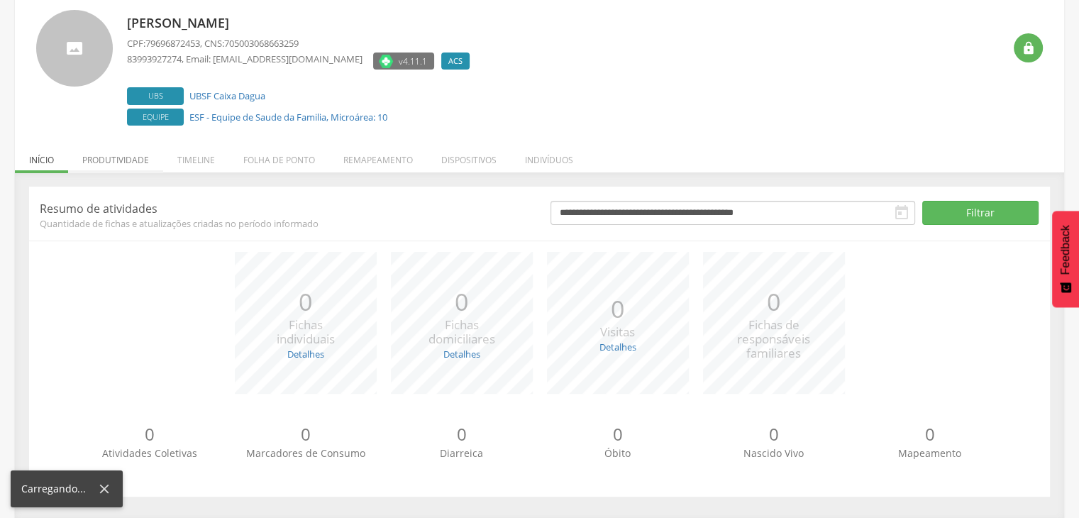
click at [133, 198] on header "**********" at bounding box center [539, 213] width 1021 height 33
click at [135, 155] on li "Produtividade" at bounding box center [115, 156] width 95 height 33
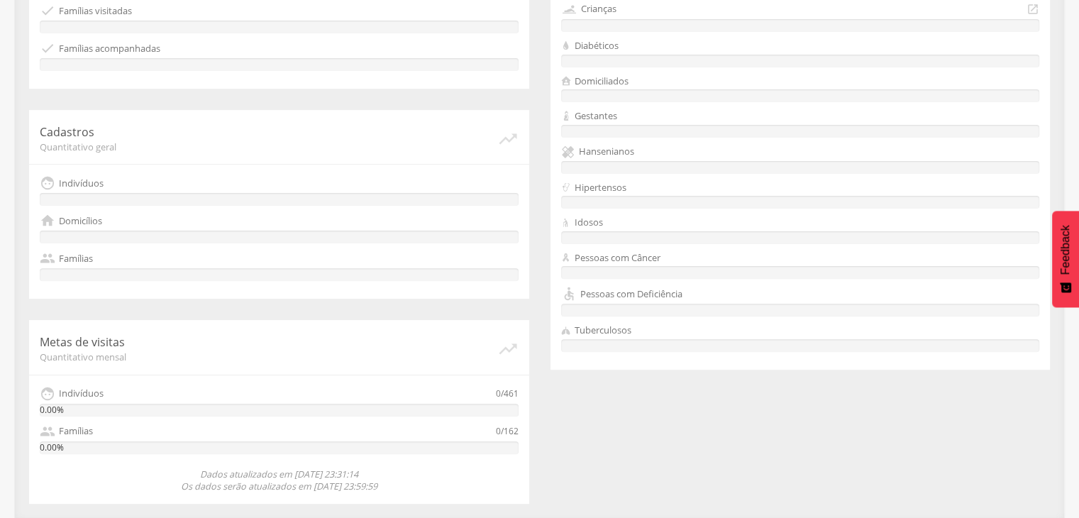
scroll to position [0, 0]
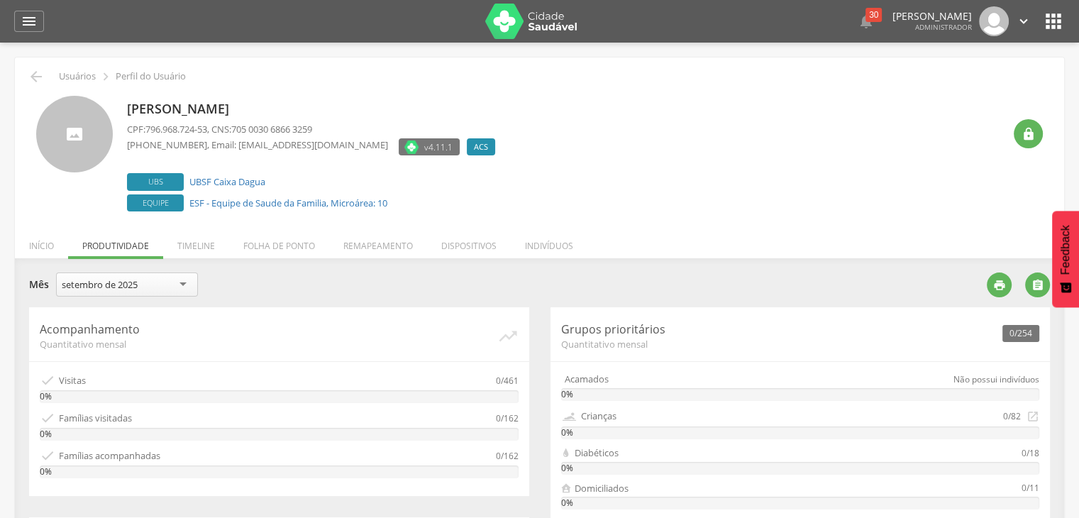
click at [179, 280] on div "setembro de 2025" at bounding box center [127, 286] width 142 height 26
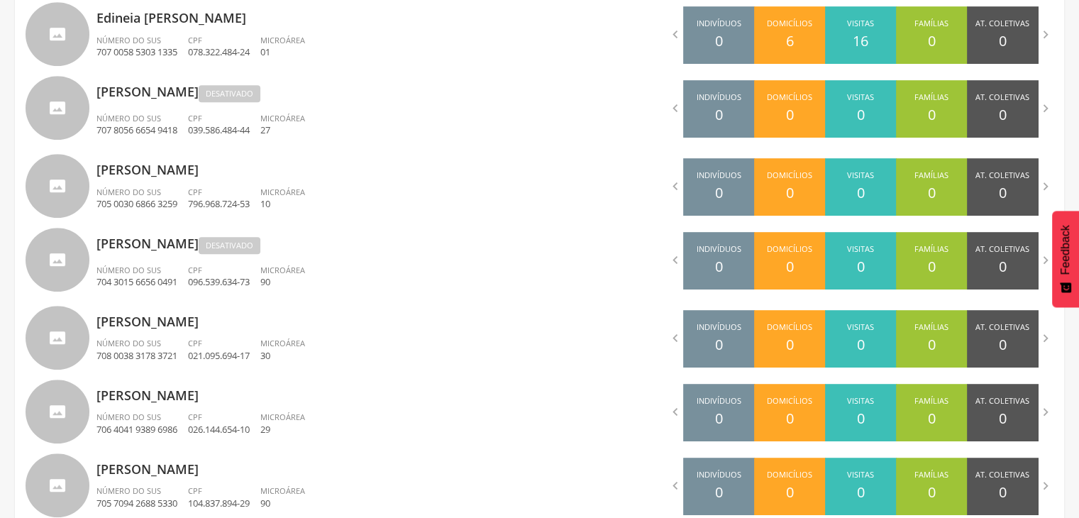
scroll to position [741, 0]
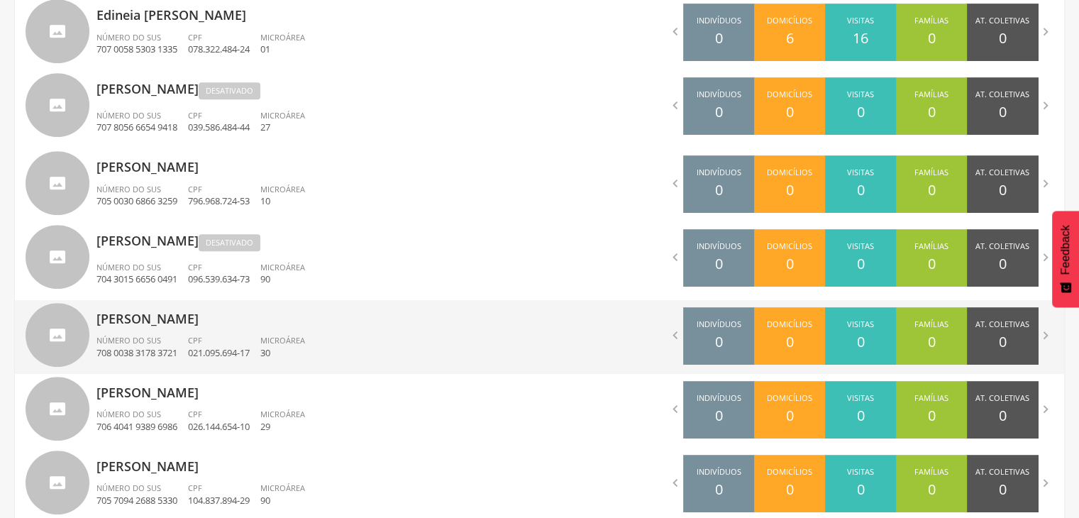
click at [210, 352] on p "021.095.694-17" at bounding box center [219, 352] width 62 height 13
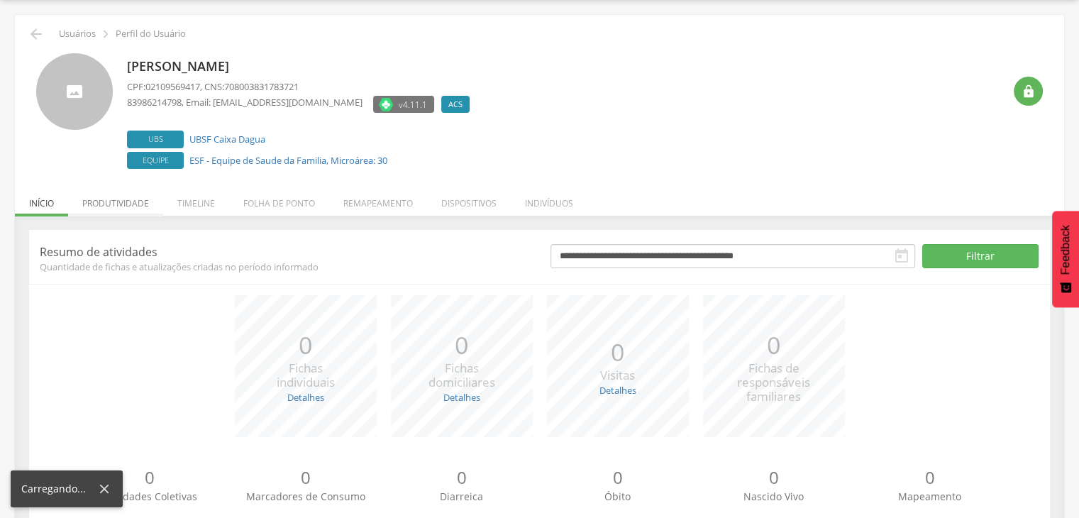
scroll to position [86, 0]
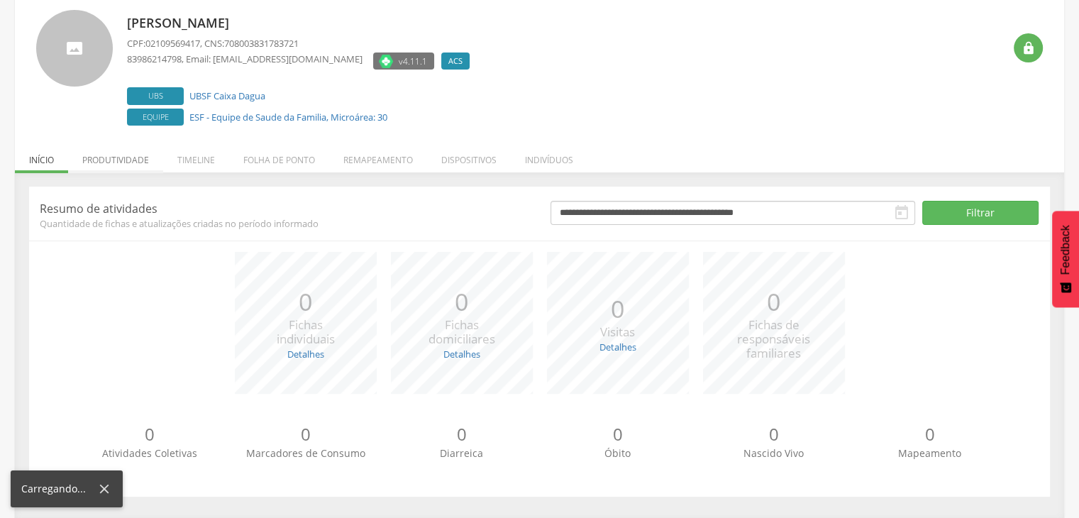
click at [138, 202] on p "Resumo de atividades" at bounding box center [285, 209] width 490 height 16
click at [133, 165] on li "Produtividade" at bounding box center [115, 156] width 95 height 33
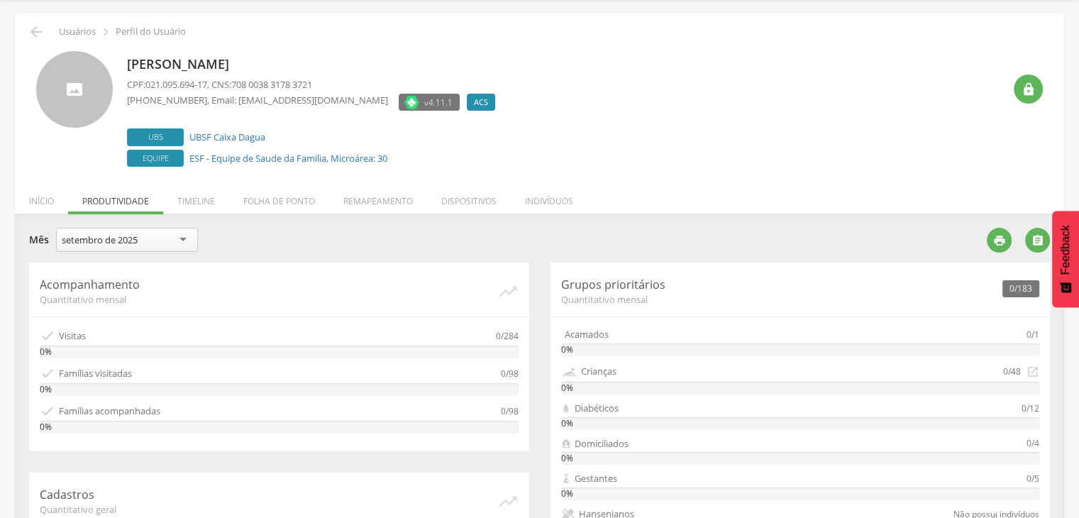
scroll to position [0, 0]
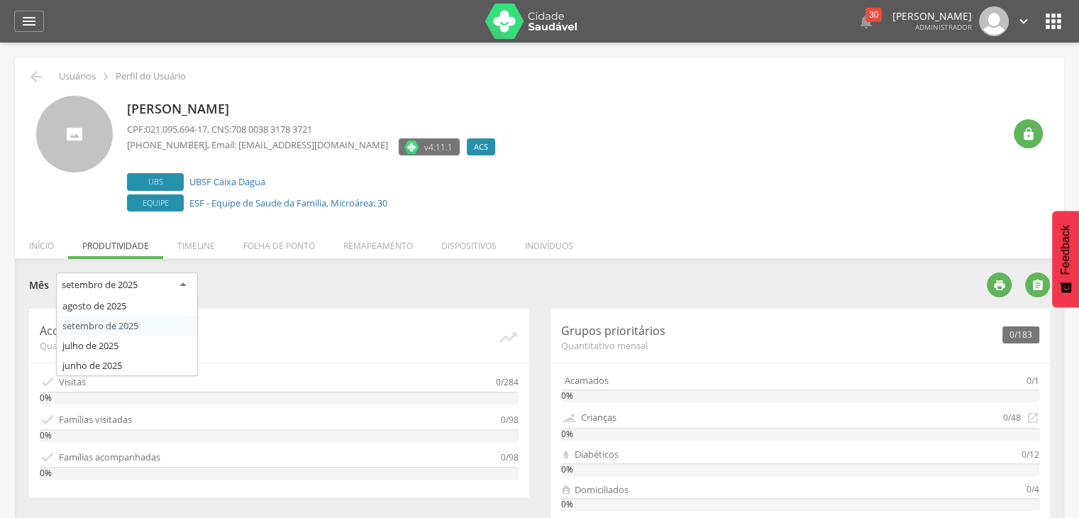
click at [114, 290] on div "setembro de 2025" at bounding box center [100, 284] width 76 height 13
click at [163, 277] on div "julho de 2025" at bounding box center [127, 286] width 142 height 26
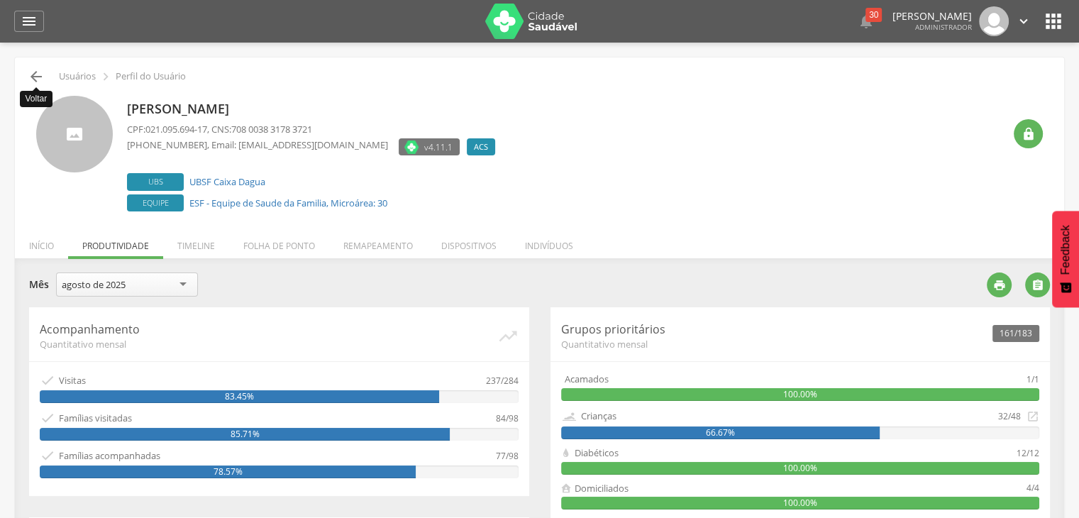
click at [40, 74] on icon "" at bounding box center [36, 76] width 17 height 17
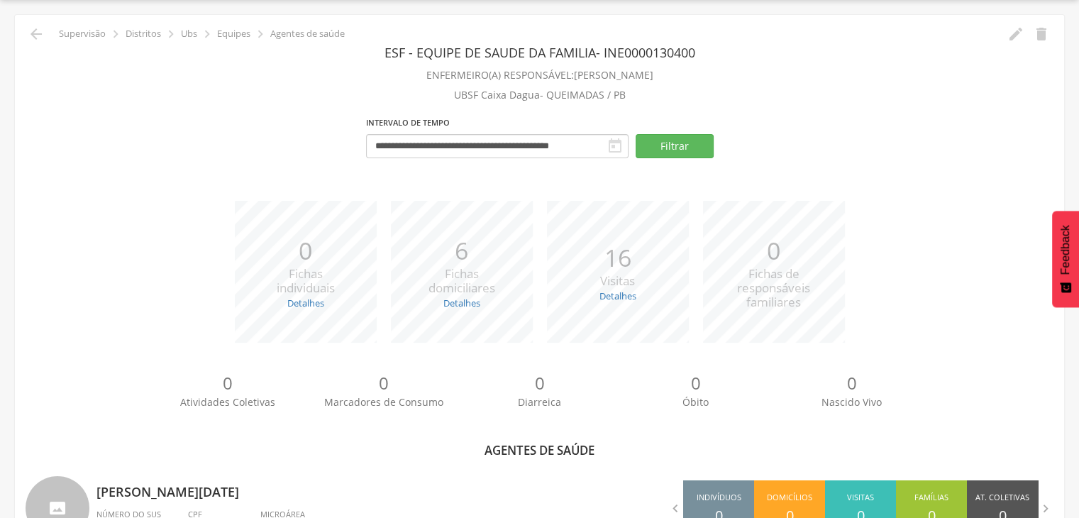
scroll to position [214, 0]
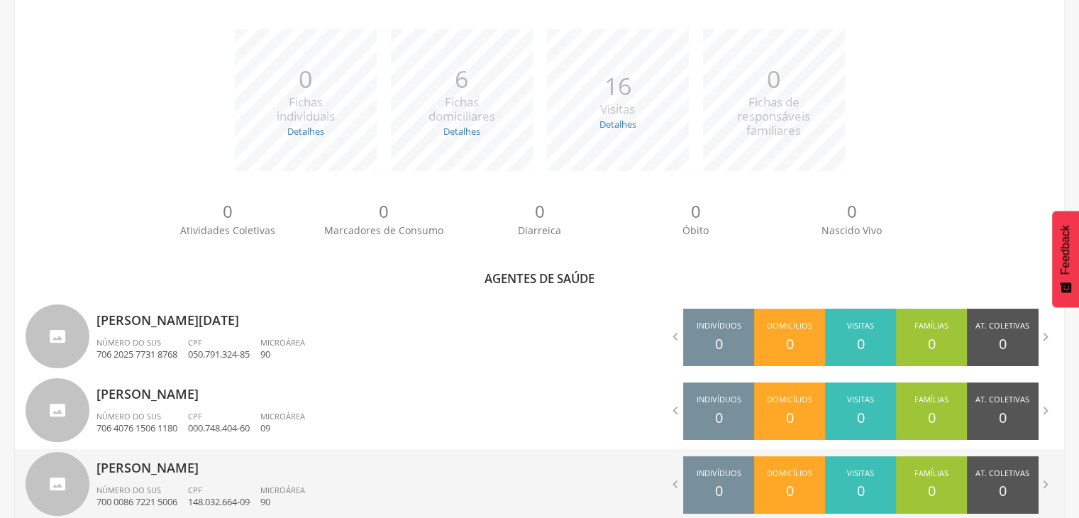
click at [185, 485] on div "Número do SUS 700 0086 7221 5006" at bounding box center [143, 497] width 92 height 24
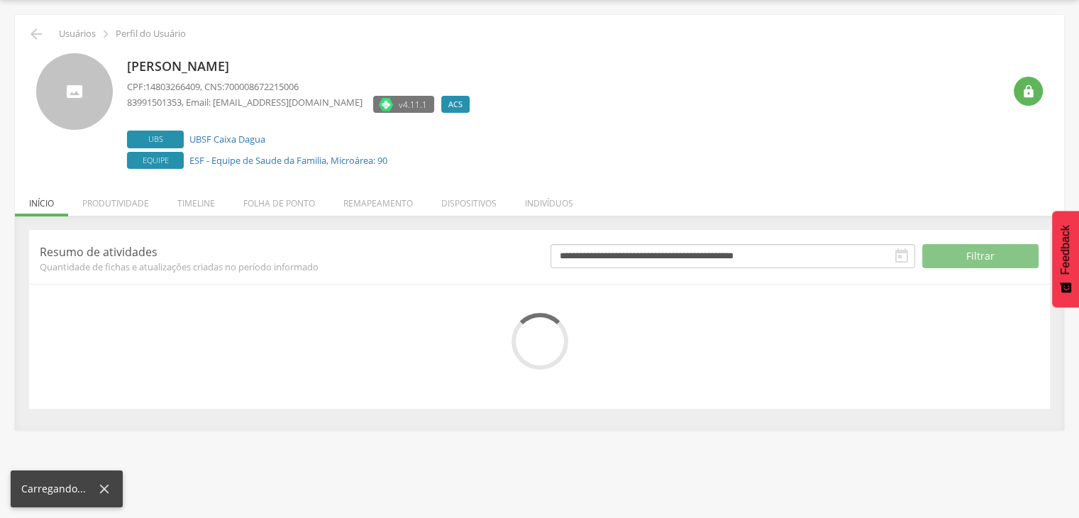
scroll to position [86, 0]
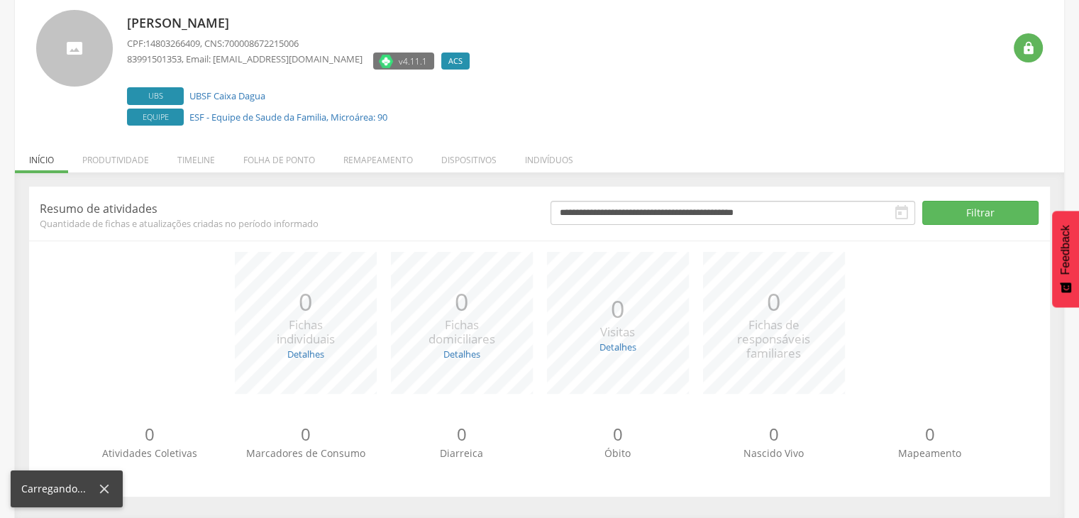
click at [133, 197] on header "**********" at bounding box center [539, 213] width 1021 height 33
click at [133, 162] on li "Produtividade" at bounding box center [115, 156] width 95 height 33
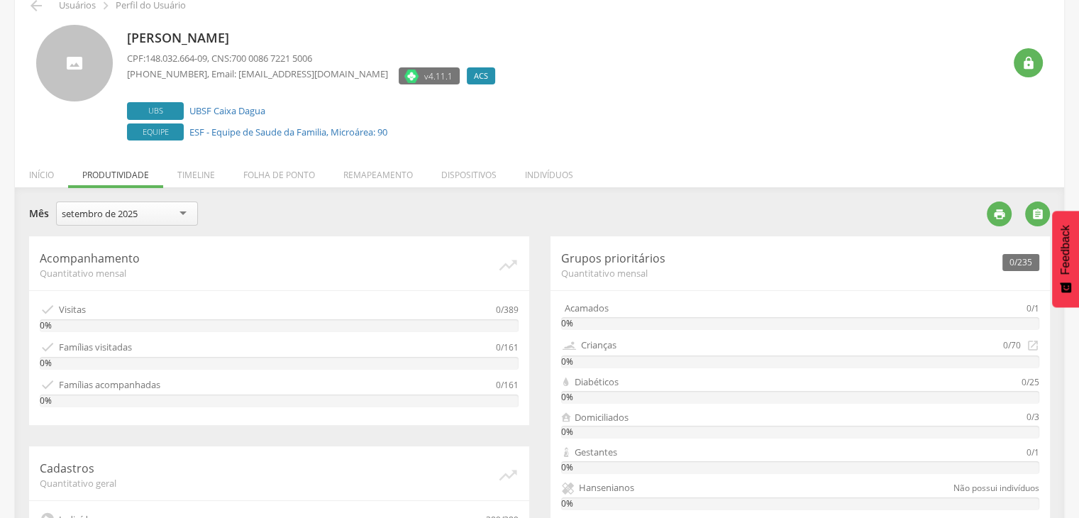
scroll to position [0, 0]
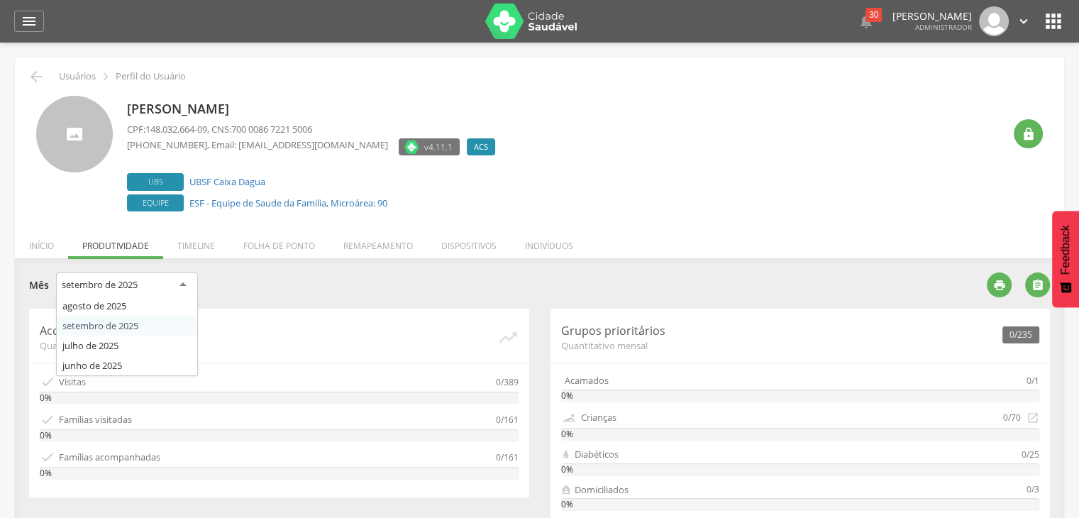
click at [154, 282] on div "setembro de 2025" at bounding box center [127, 286] width 142 height 26
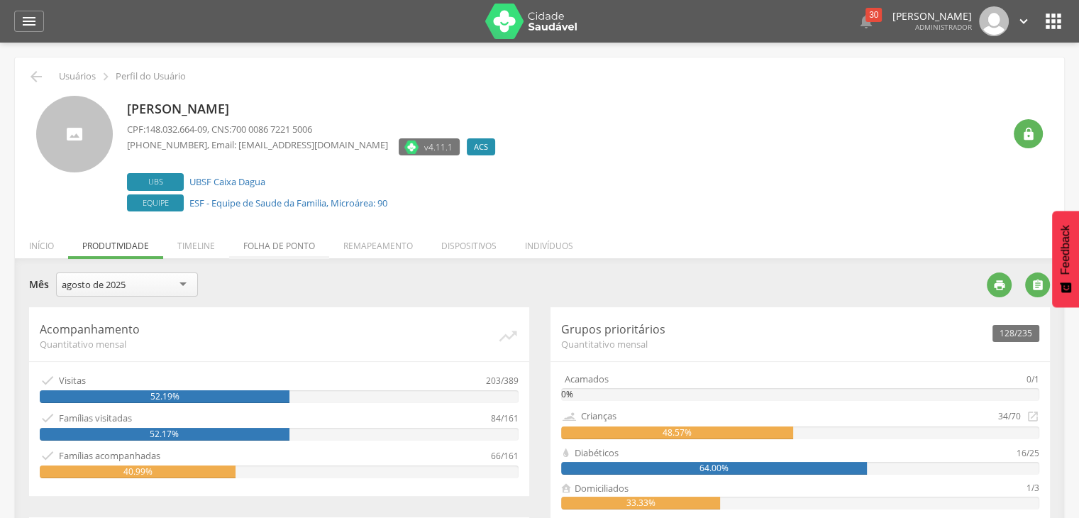
click at [305, 241] on li "Folha de ponto" at bounding box center [279, 242] width 100 height 33
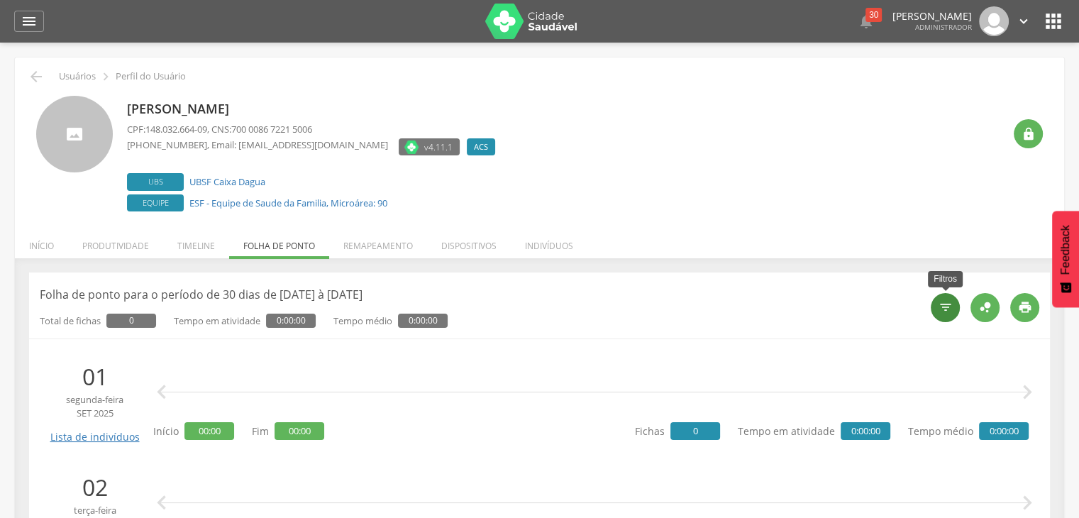
click at [948, 304] on icon "" at bounding box center [946, 307] width 14 height 14
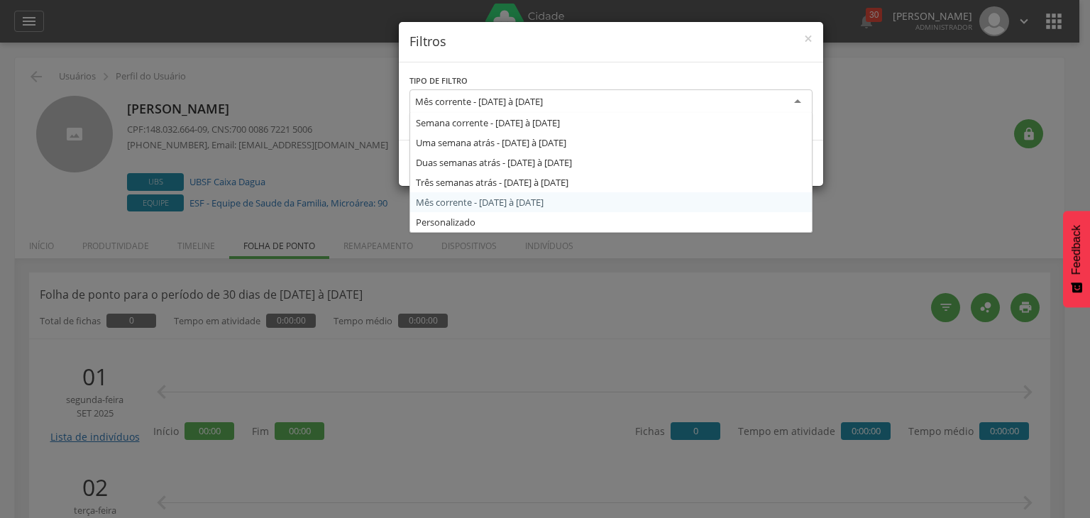
click at [605, 100] on div "Mês corrente - [DATE] à [DATE]" at bounding box center [610, 102] width 403 height 26
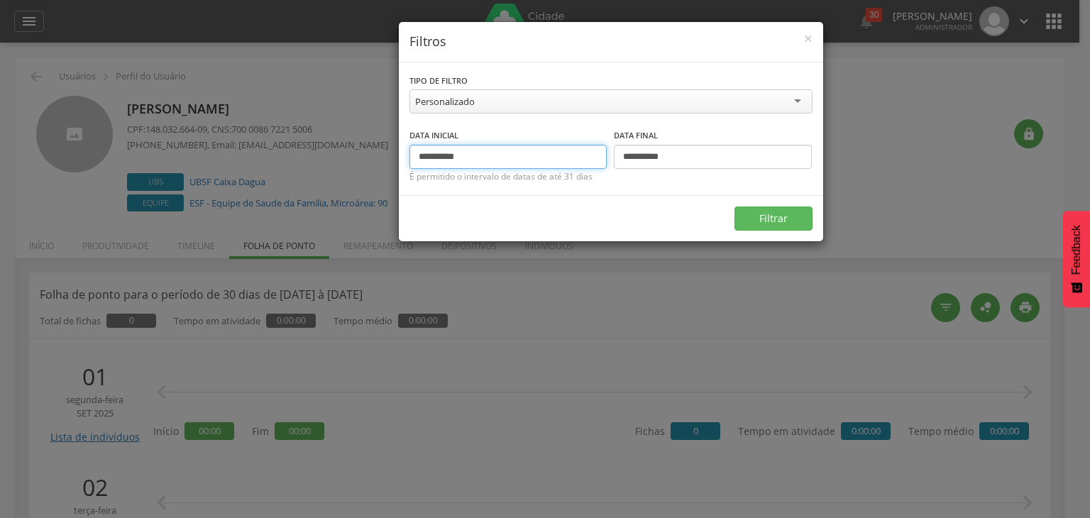
click at [443, 155] on input "**********" at bounding box center [508, 157] width 198 height 24
type input "**********"
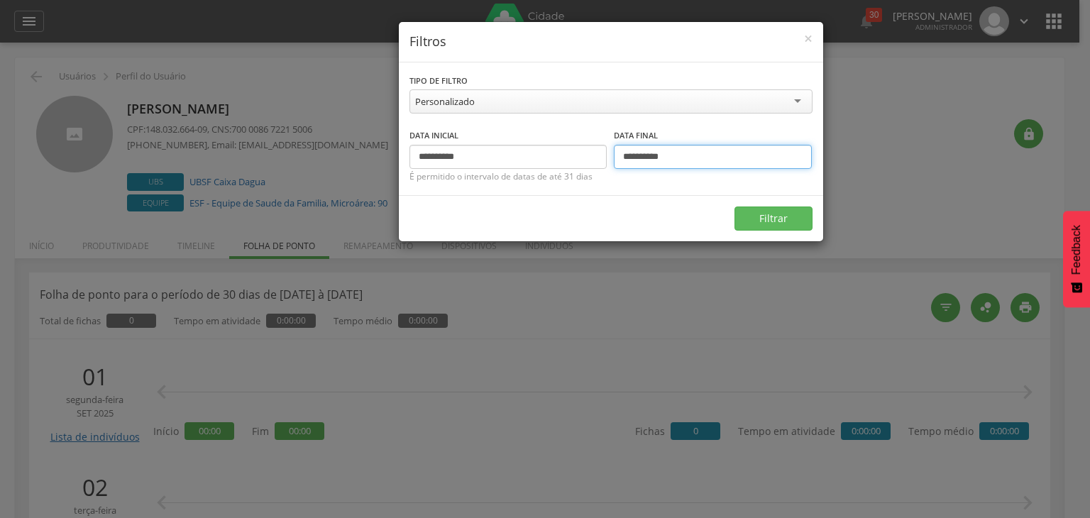
click at [646, 155] on input "**********" at bounding box center [713, 157] width 198 height 24
type input "**********"
click at [774, 219] on button "Filtrar" at bounding box center [774, 219] width 78 height 24
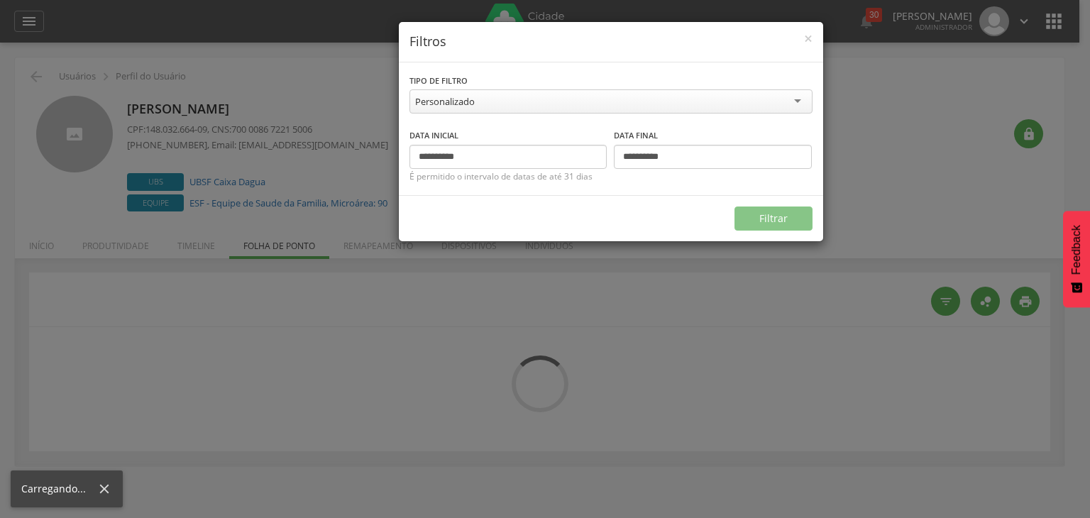
type input "**********"
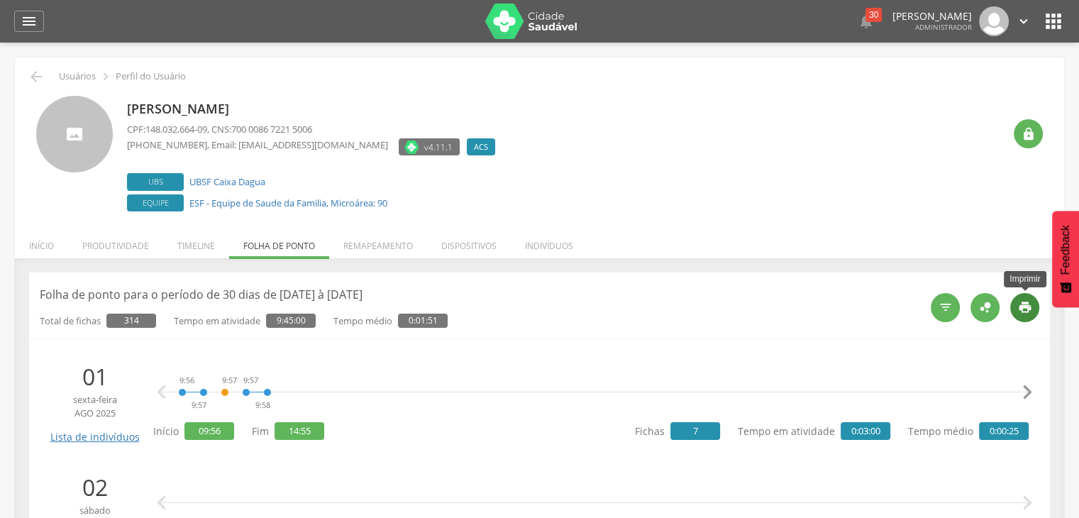
click at [1033, 310] on div "" at bounding box center [1025, 307] width 29 height 29
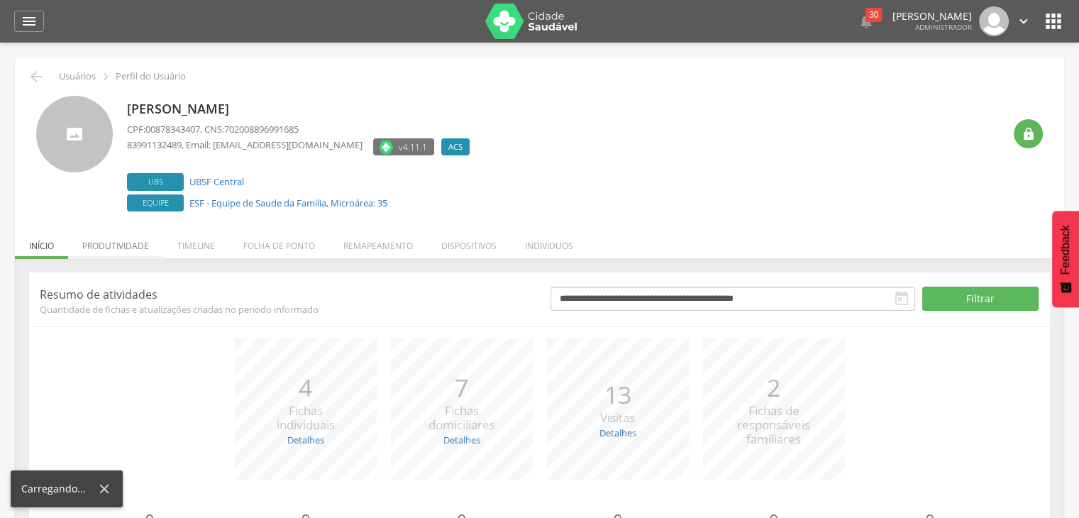
click at [131, 248] on li "Produtividade" at bounding box center [115, 242] width 95 height 33
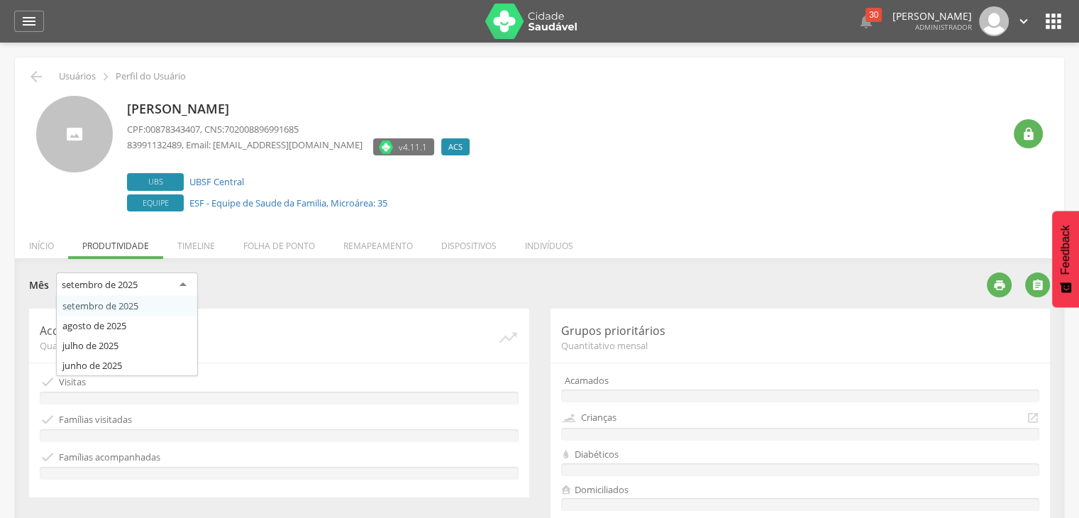
click at [155, 282] on div "setembro de 2025" at bounding box center [127, 286] width 142 height 26
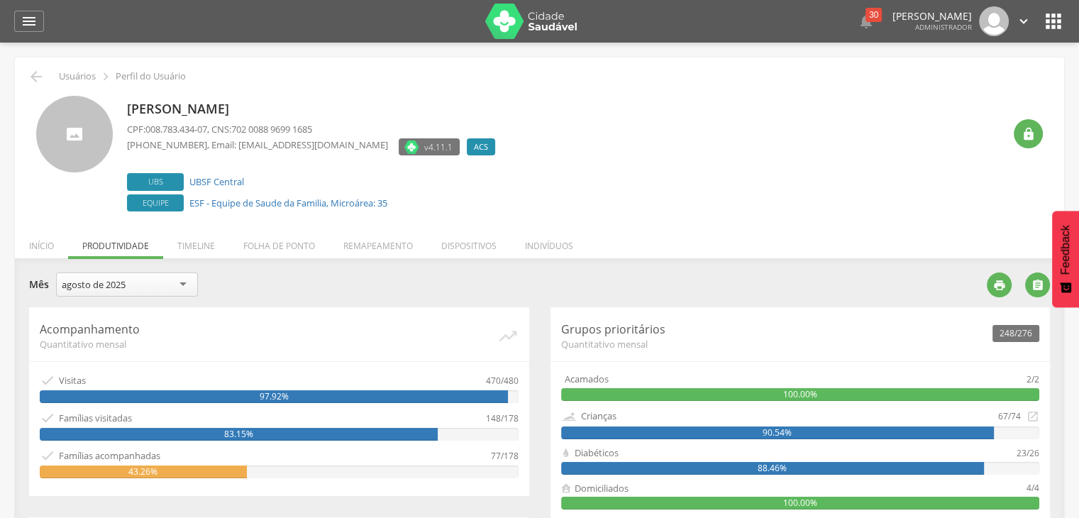
click at [151, 285] on div "agosto de 2025" at bounding box center [127, 285] width 142 height 24
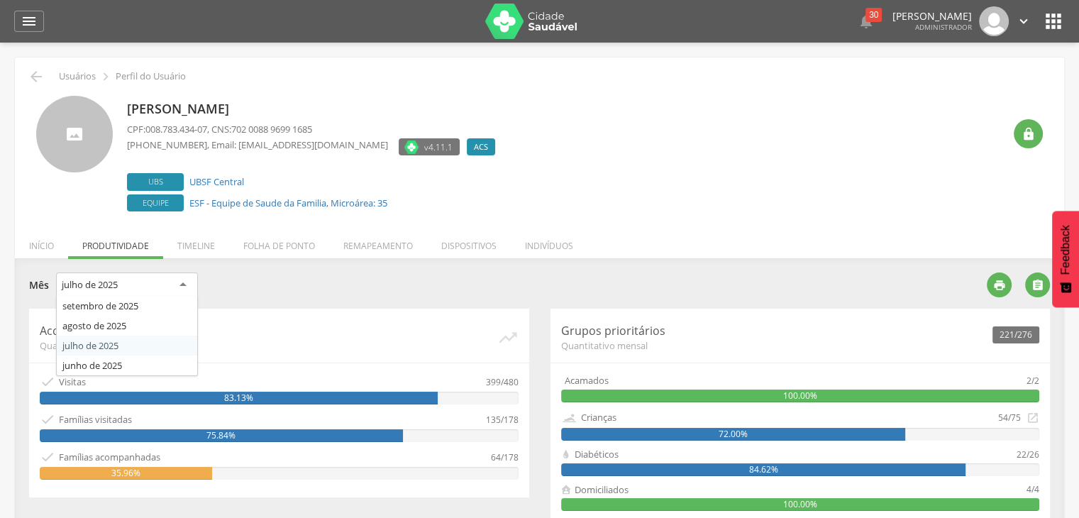
click at [167, 285] on div "julho de 2025" at bounding box center [127, 286] width 142 height 26
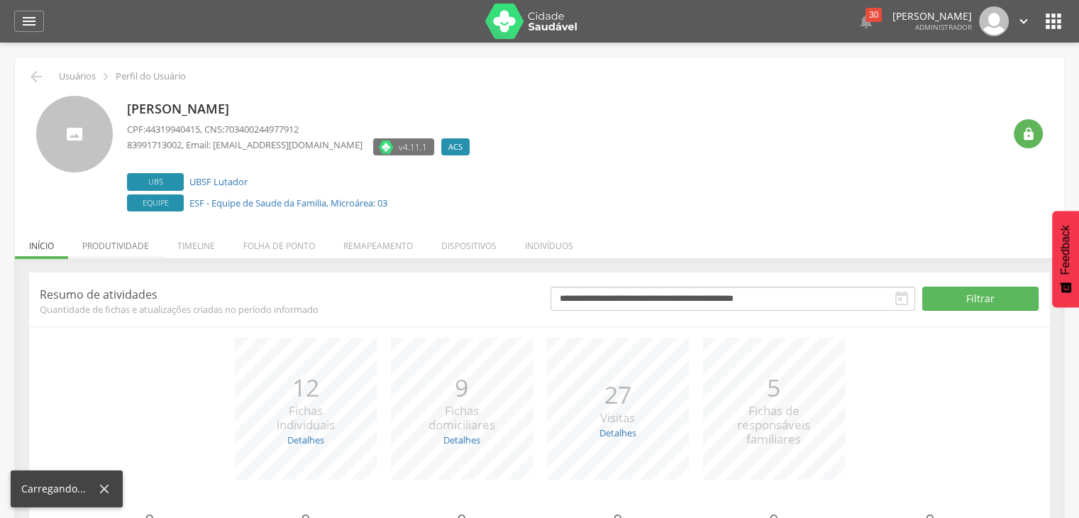
click at [122, 252] on li "Produtividade" at bounding box center [115, 242] width 95 height 33
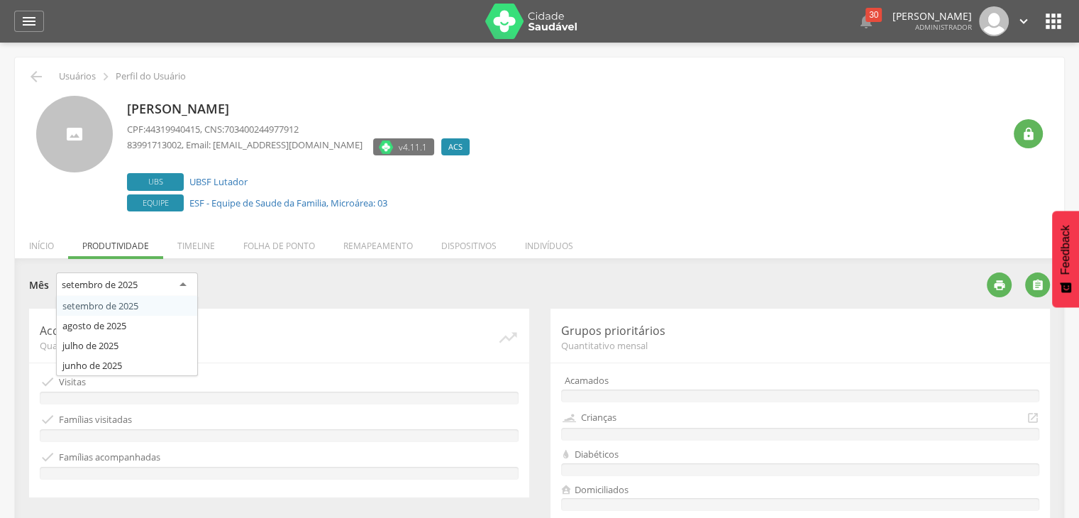
click at [123, 276] on div "setembro de 2025" at bounding box center [127, 286] width 142 height 26
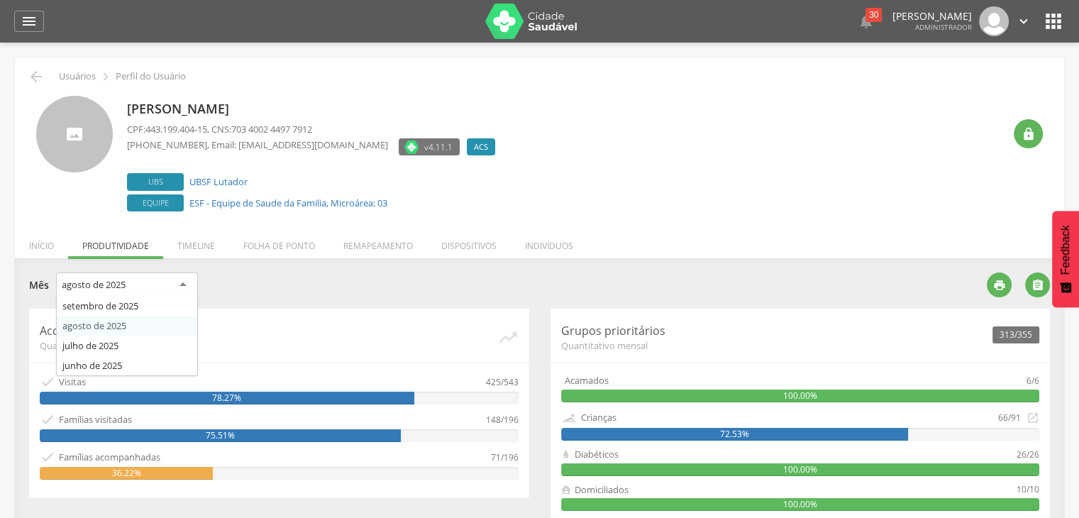
click at [181, 287] on div "agosto de 2025" at bounding box center [127, 286] width 142 height 26
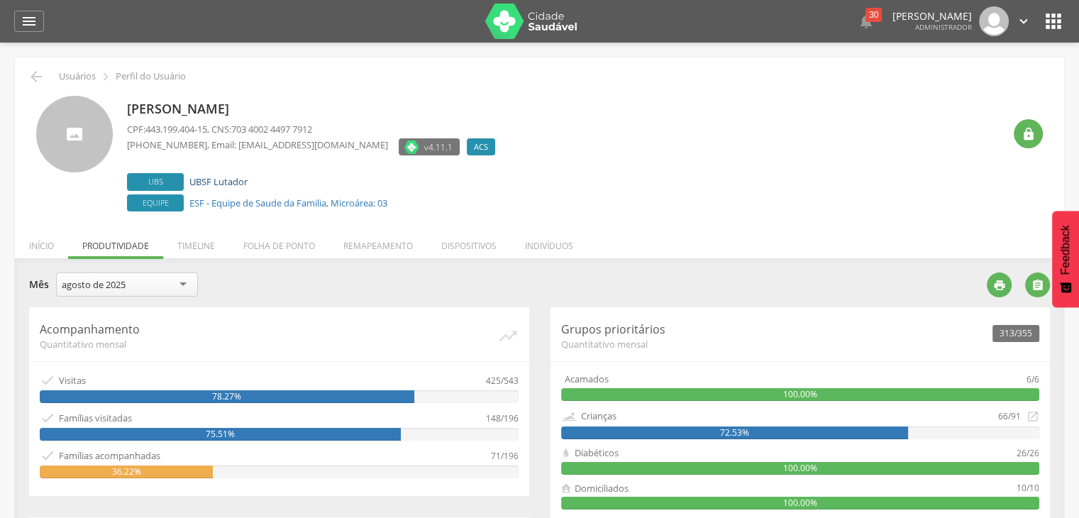
click at [225, 185] on link "UBSF Lutador" at bounding box center [218, 181] width 58 height 13
type input "**********"
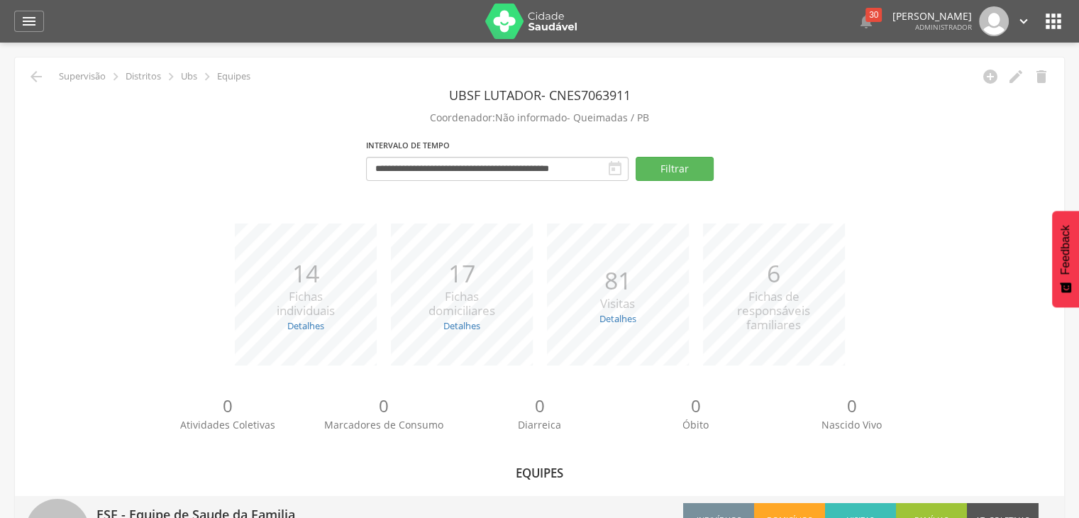
click at [483, 503] on p "ESF - Equipe de Saude da Familia" at bounding box center [313, 510] width 433 height 28
type input "**********"
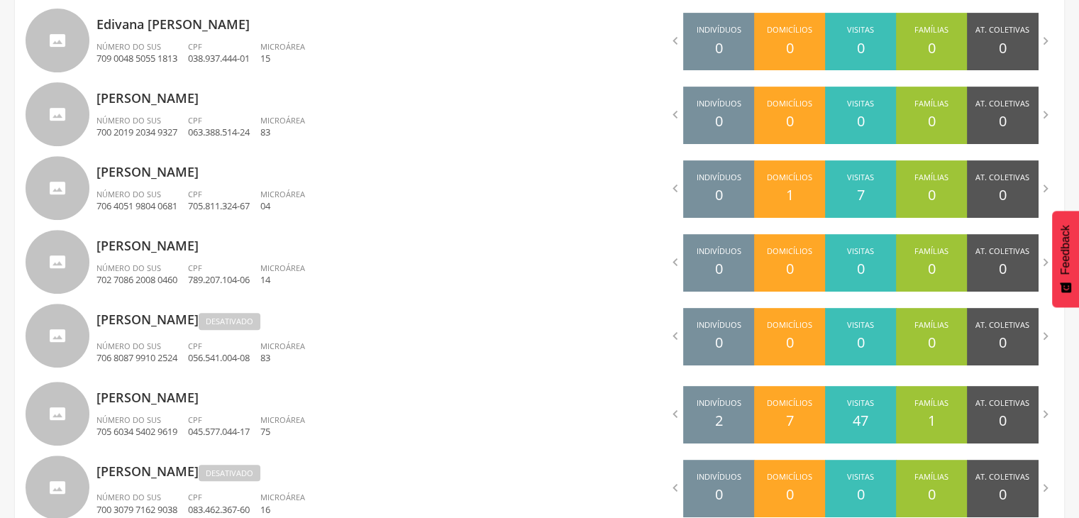
scroll to position [588, 0]
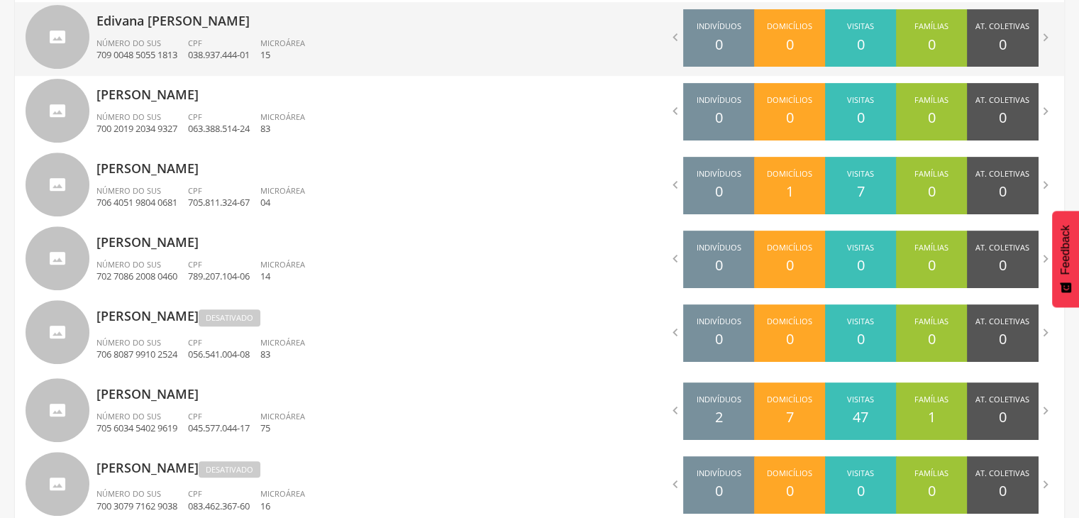
click at [187, 23] on p "Edivana [PERSON_NAME]" at bounding box center [313, 16] width 433 height 28
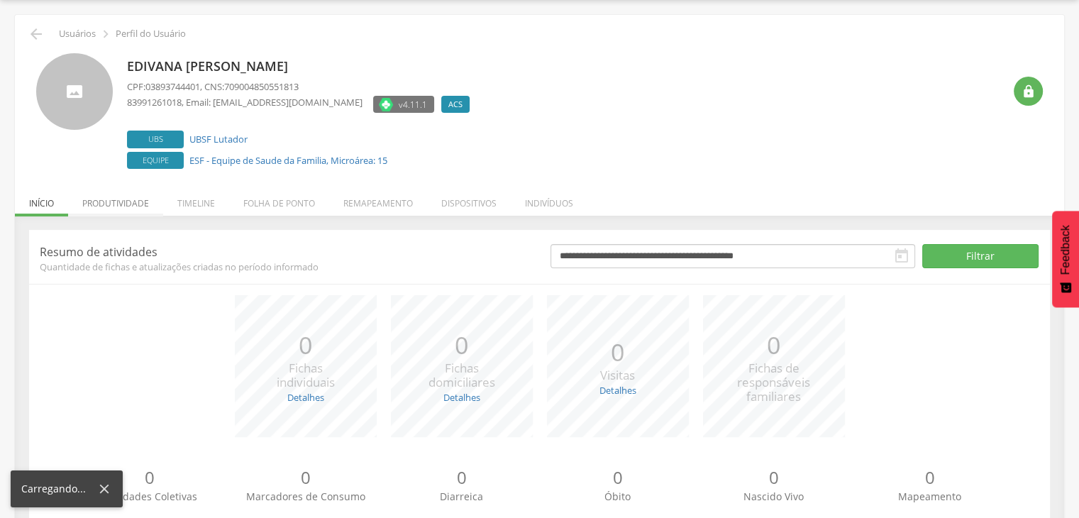
scroll to position [86, 0]
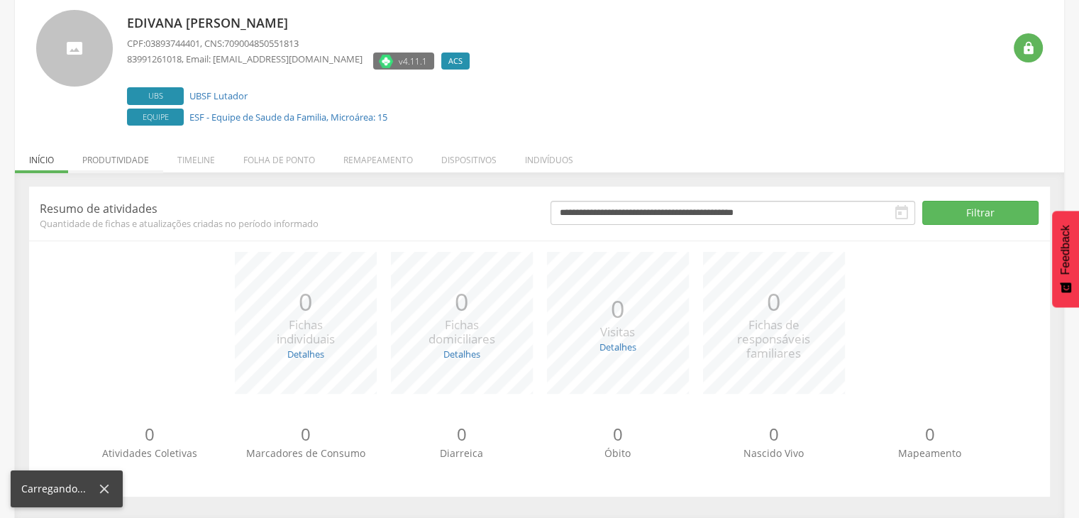
click at [126, 201] on p "Resumo de atividades" at bounding box center [285, 209] width 490 height 16
click at [130, 168] on li "Produtividade" at bounding box center [115, 156] width 95 height 33
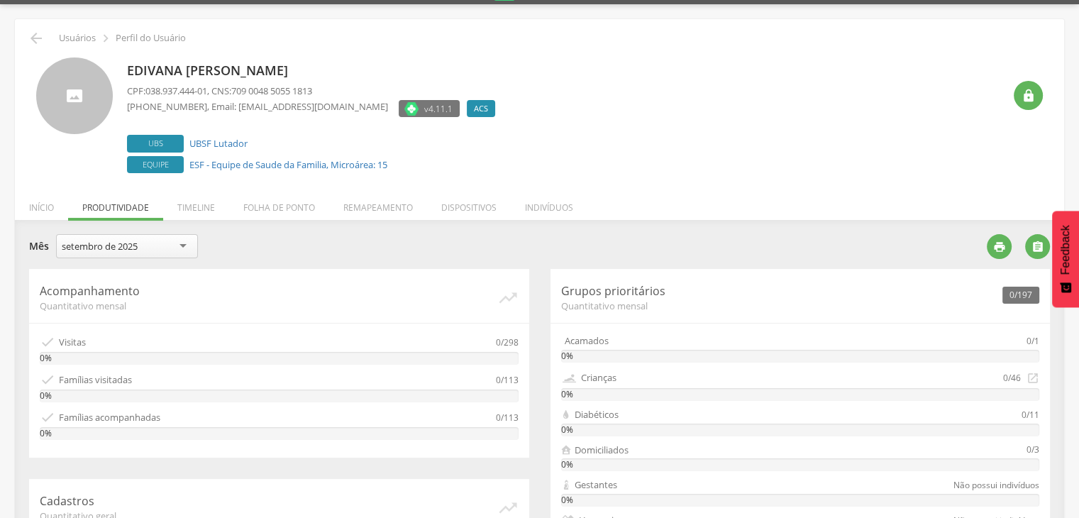
scroll to position [0, 0]
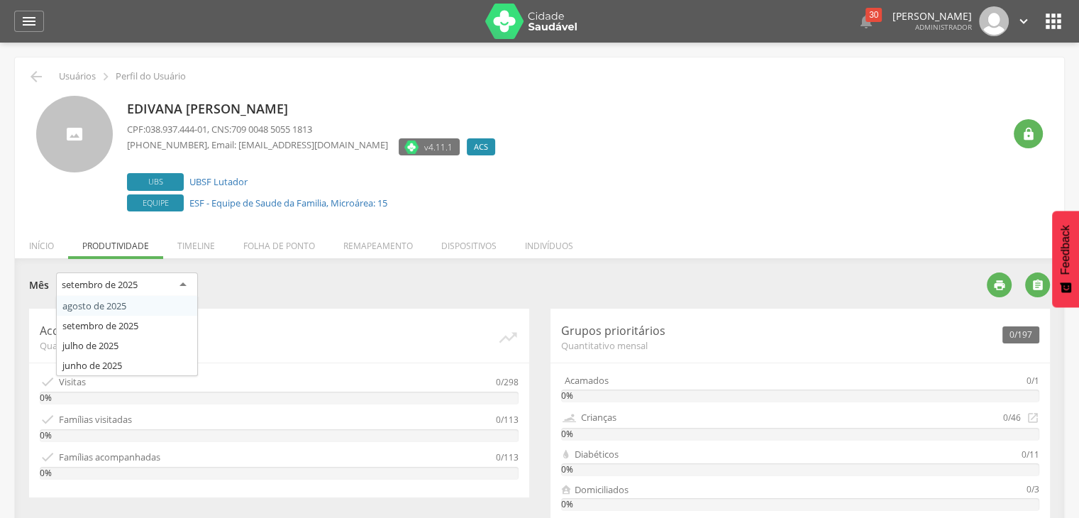
drag, startPoint x: 136, startPoint y: 288, endPoint x: 150, endPoint y: 310, distance: 25.8
click at [150, 302] on div "setembro de [DATE] de [DATE] de [DATE] de [DATE] de 2025" at bounding box center [127, 287] width 142 height 29
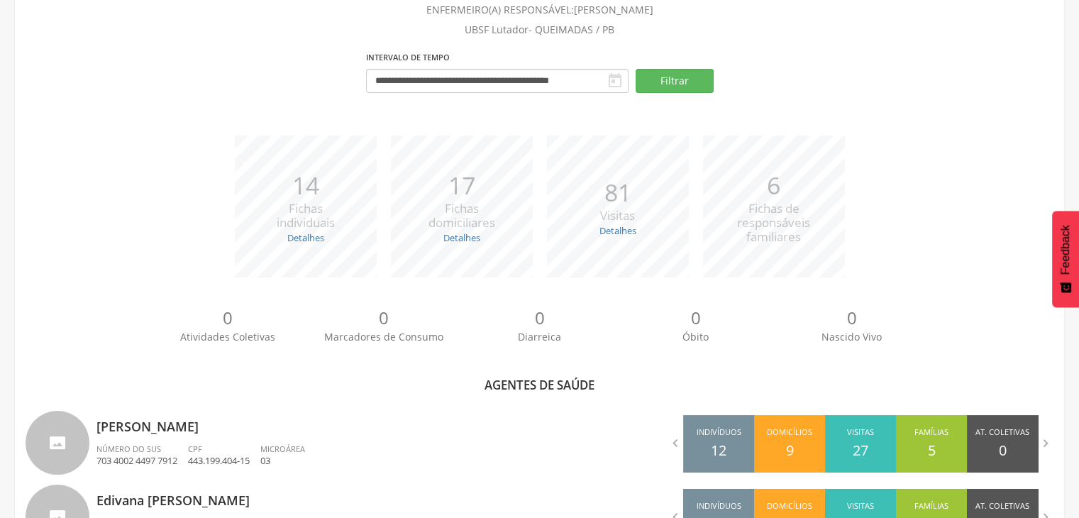
scroll to position [407, 0]
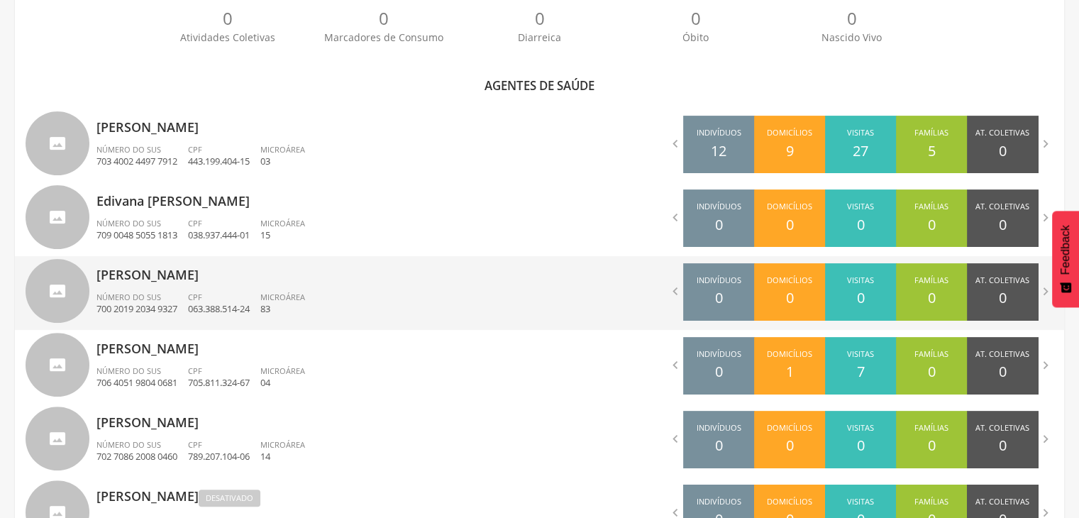
click at [204, 270] on p "Germana Pereira de Sousa" at bounding box center [313, 270] width 433 height 28
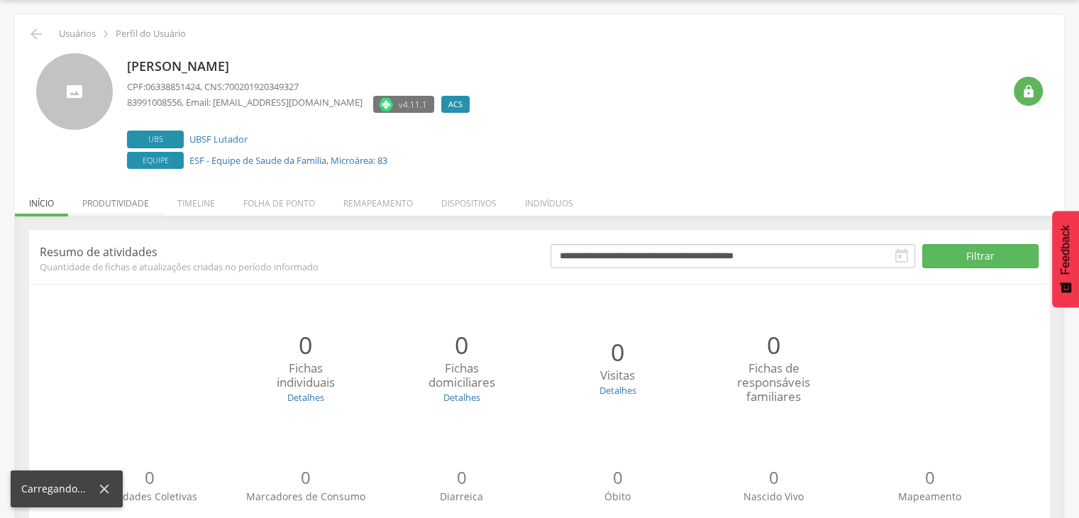
scroll to position [86, 0]
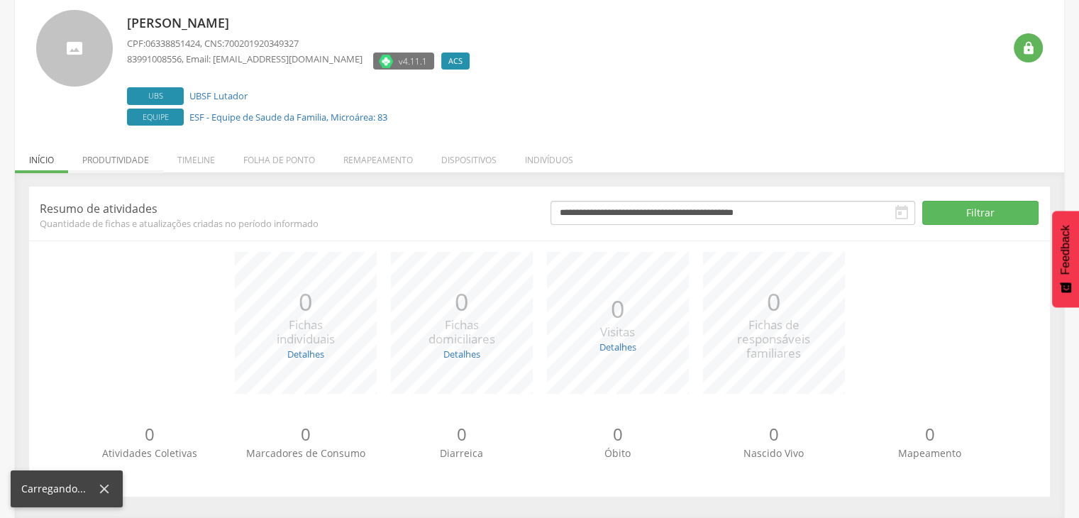
click at [131, 203] on p "Resumo de atividades" at bounding box center [285, 209] width 490 height 16
click at [136, 155] on li "Produtividade" at bounding box center [115, 156] width 95 height 33
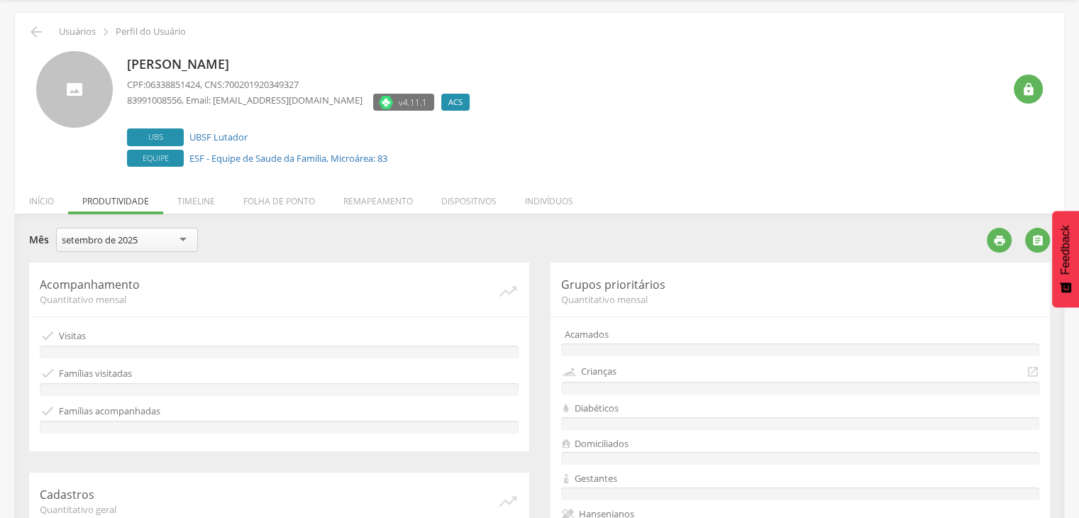
scroll to position [0, 0]
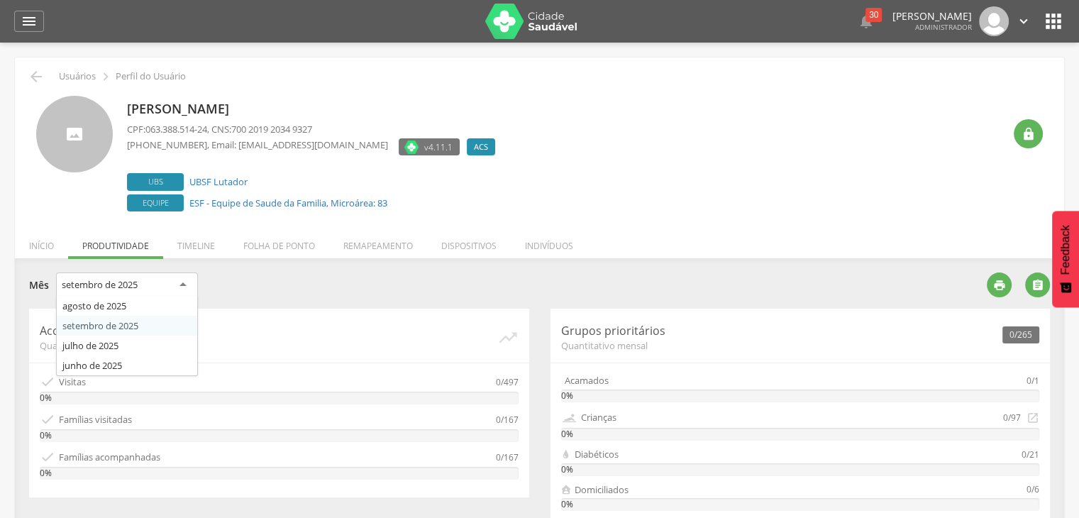
click at [125, 276] on div "setembro de 2025" at bounding box center [127, 286] width 142 height 26
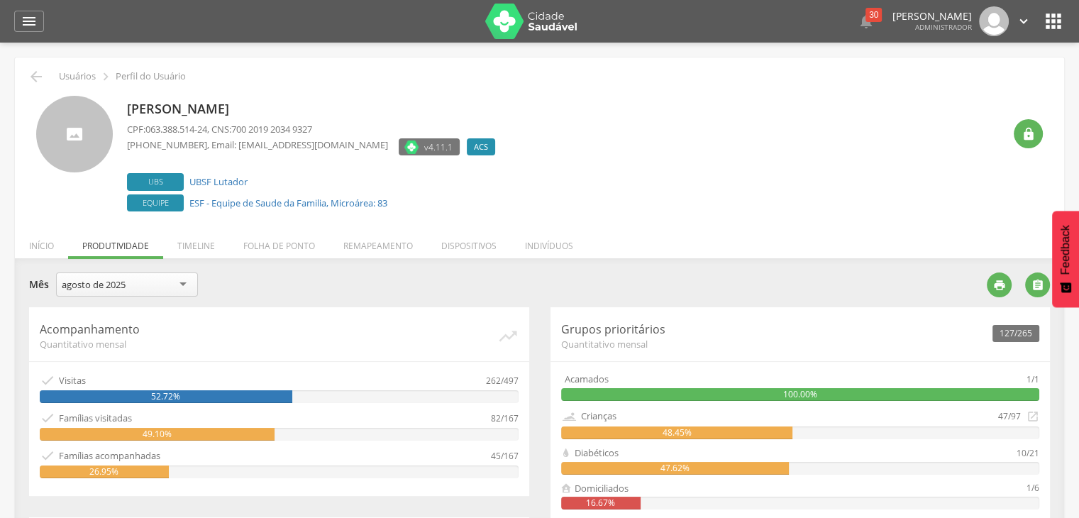
click at [131, 279] on div "agosto de 2025" at bounding box center [127, 285] width 142 height 24
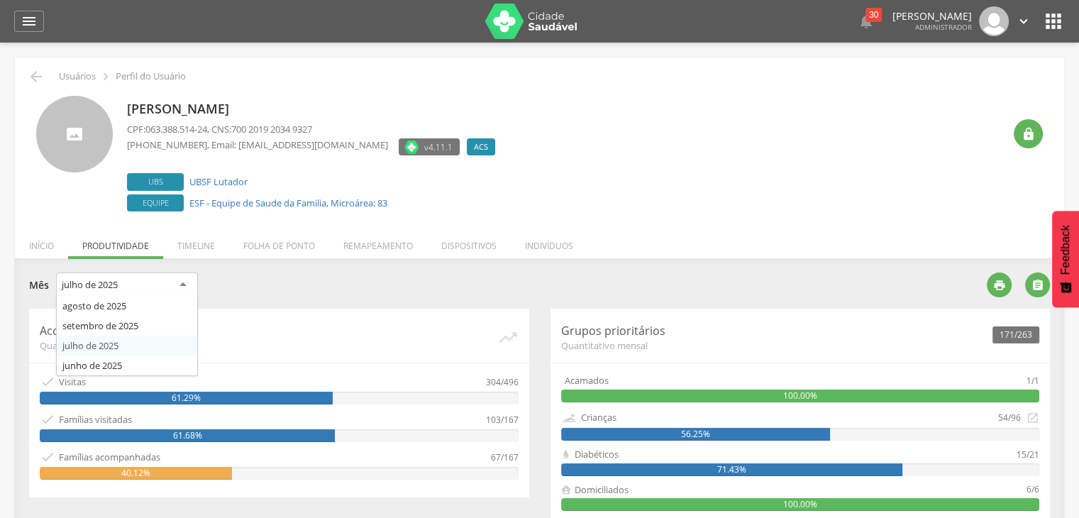
click at [160, 277] on div "julho de 2025" at bounding box center [127, 286] width 142 height 26
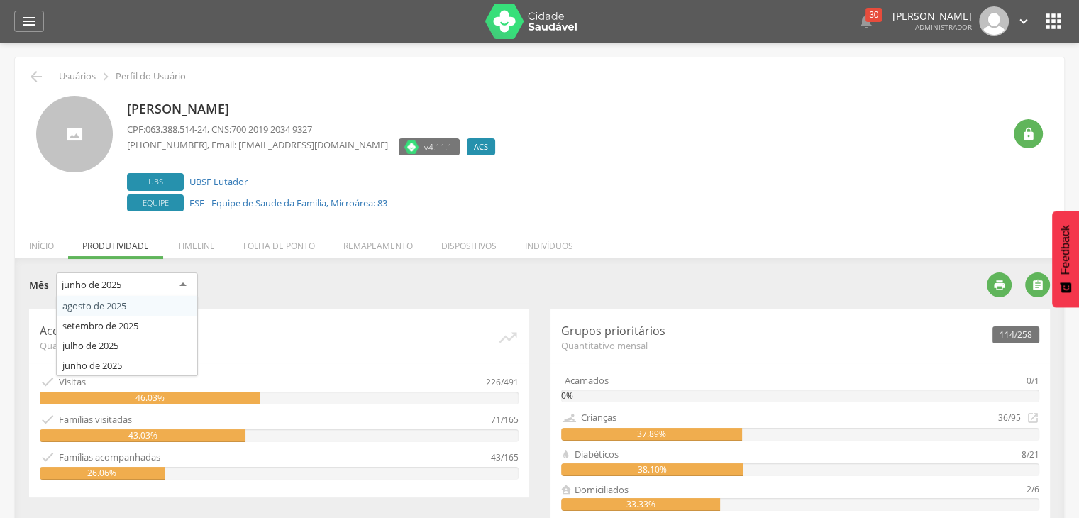
drag, startPoint x: 181, startPoint y: 279, endPoint x: 154, endPoint y: 307, distance: 38.6
click at [154, 302] on div "junho de 2025 agosto de 2025 setembro de 2025 julho de 2025 junho de 2025" at bounding box center [127, 287] width 142 height 29
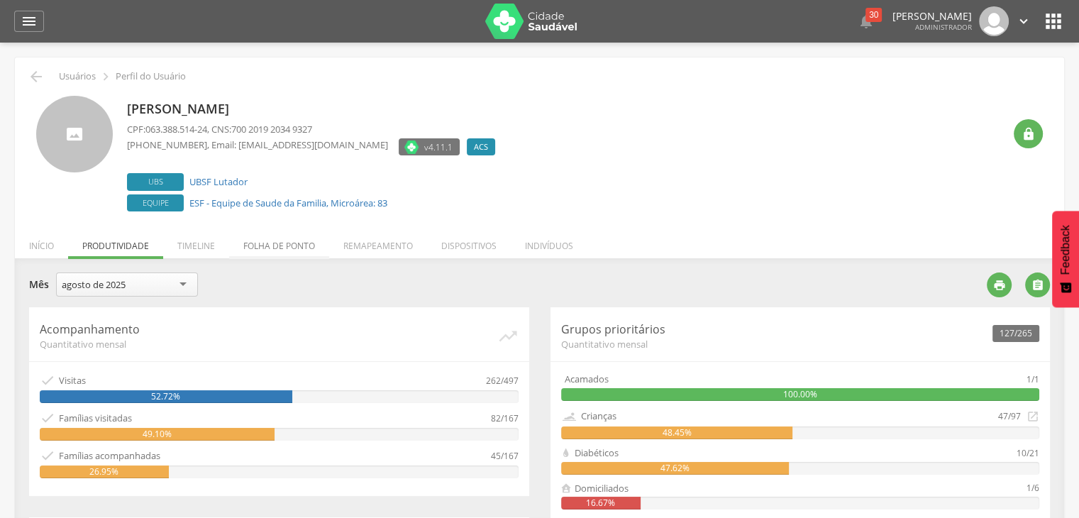
click at [295, 239] on li "Folha de ponto" at bounding box center [279, 242] width 100 height 33
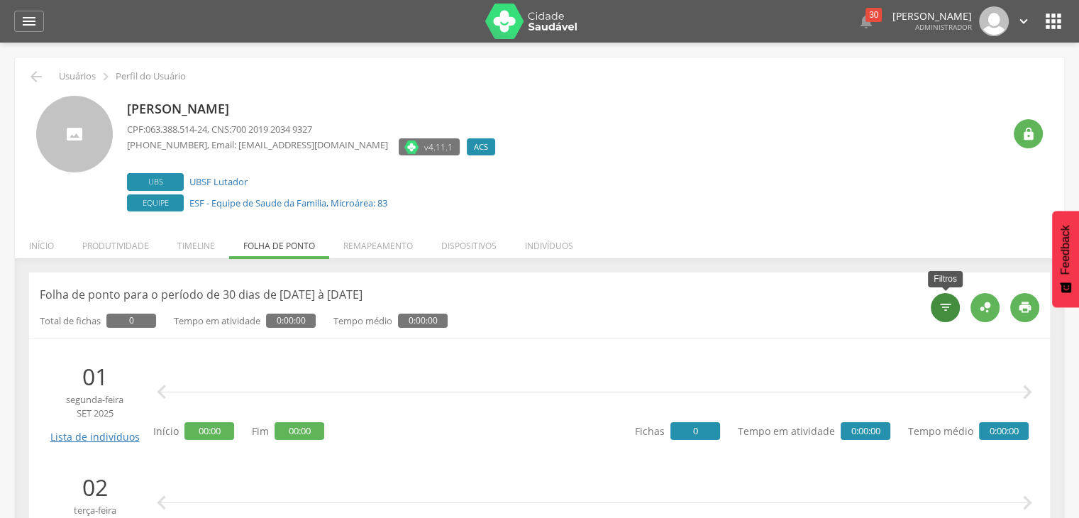
click at [952, 301] on icon "" at bounding box center [946, 307] width 14 height 14
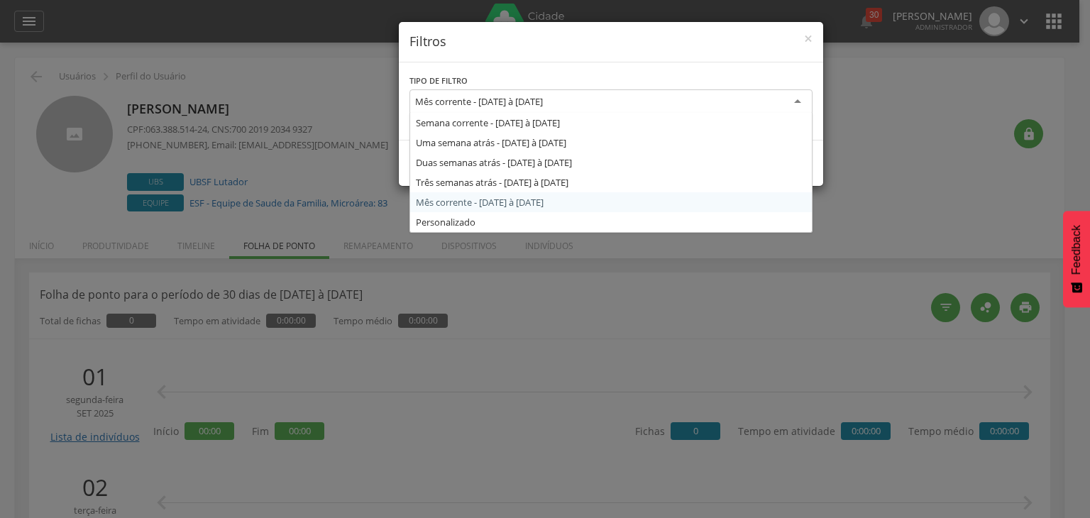
click at [574, 92] on div "Mês corrente - [DATE] à [DATE]" at bounding box center [610, 102] width 403 height 26
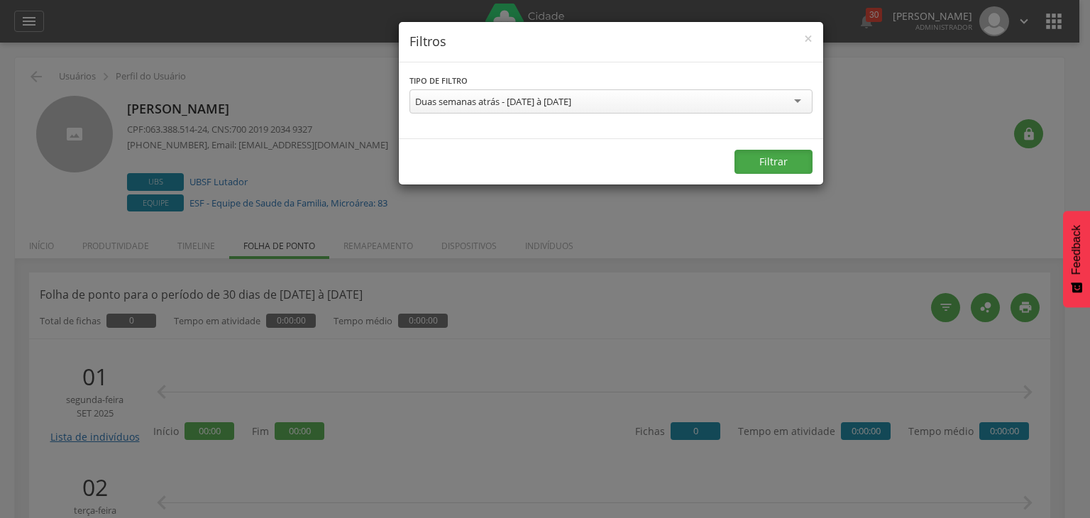
click at [764, 154] on button "Filtrar" at bounding box center [774, 162] width 78 height 24
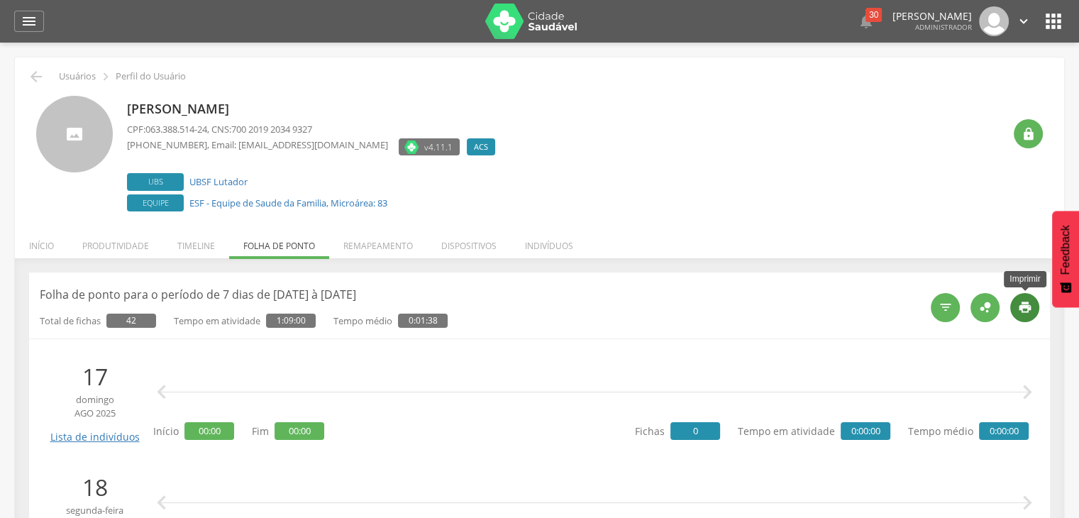
click at [1025, 310] on icon "" at bounding box center [1025, 307] width 14 height 14
click at [31, 75] on icon "" at bounding box center [36, 76] width 17 height 17
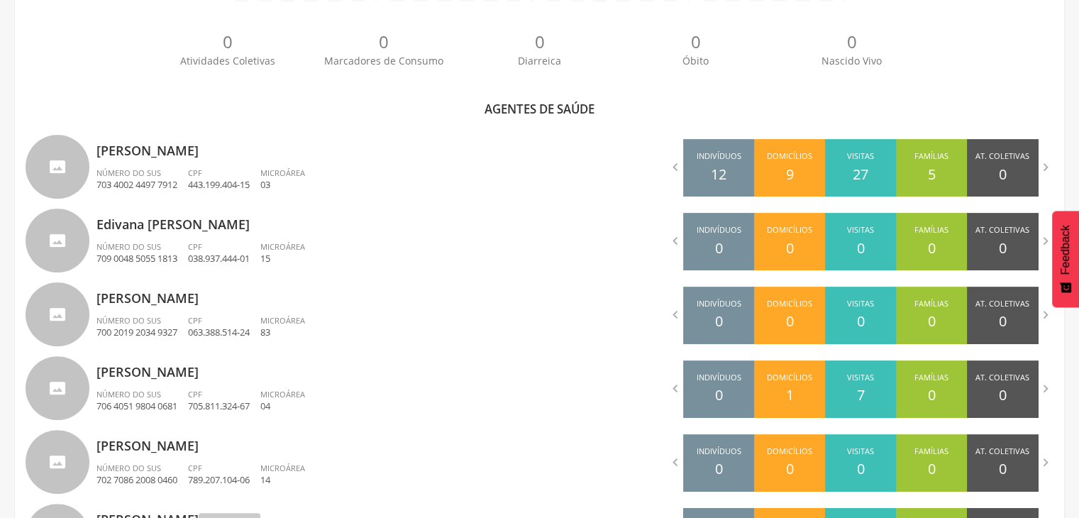
scroll to position [622, 0]
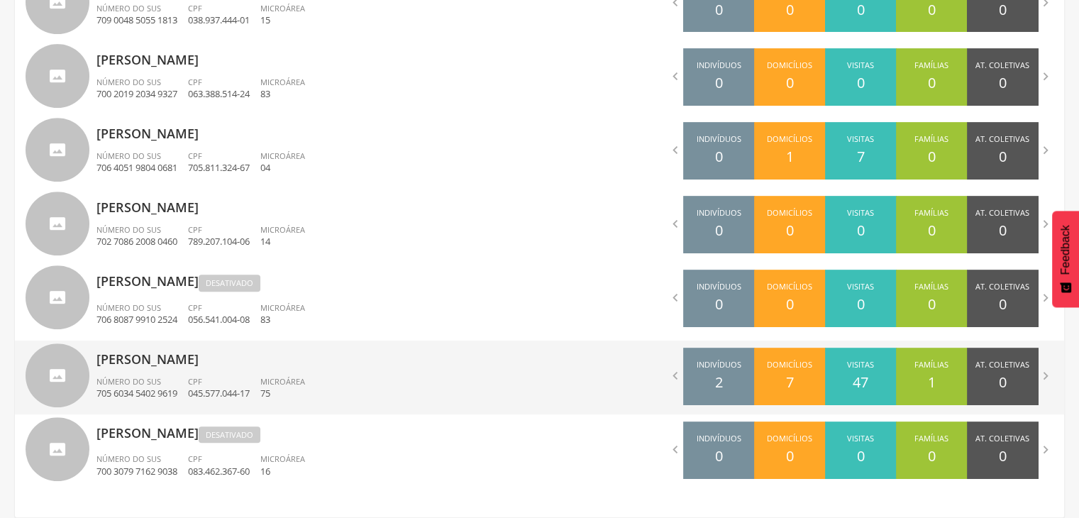
click at [192, 373] on div "Sandra Gomes Silva Arruda Número do SUS 705 6034 5402 9619 CPF 045.577.044-17 M…" at bounding box center [313, 378] width 433 height 74
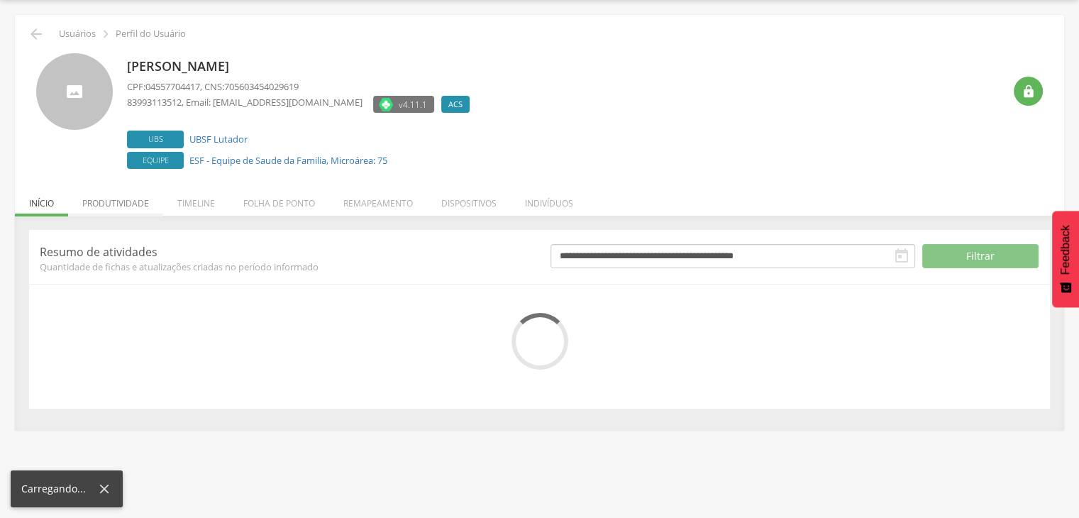
scroll to position [86, 0]
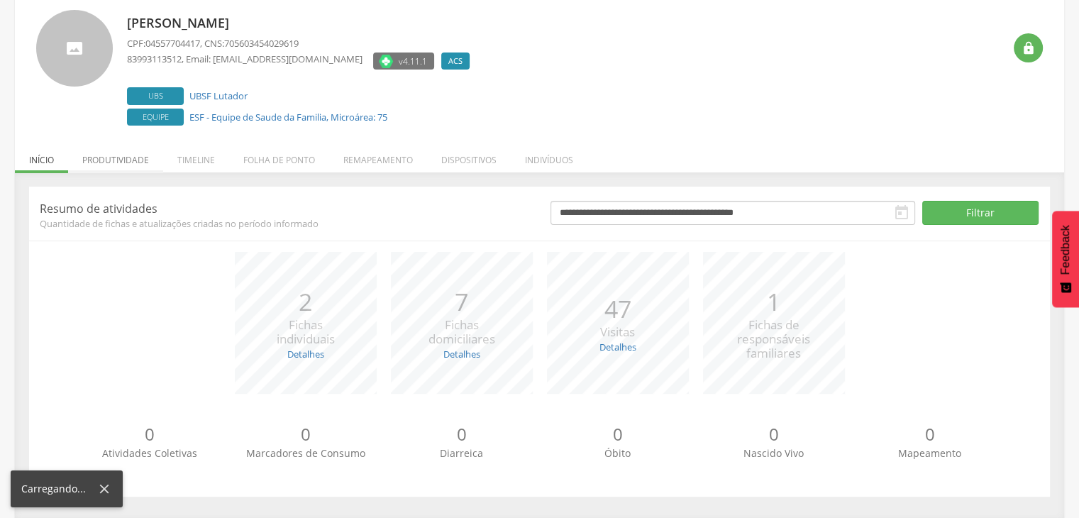
click at [120, 197] on header "**********" at bounding box center [539, 213] width 1021 height 33
click at [128, 165] on li "Produtividade" at bounding box center [115, 156] width 95 height 33
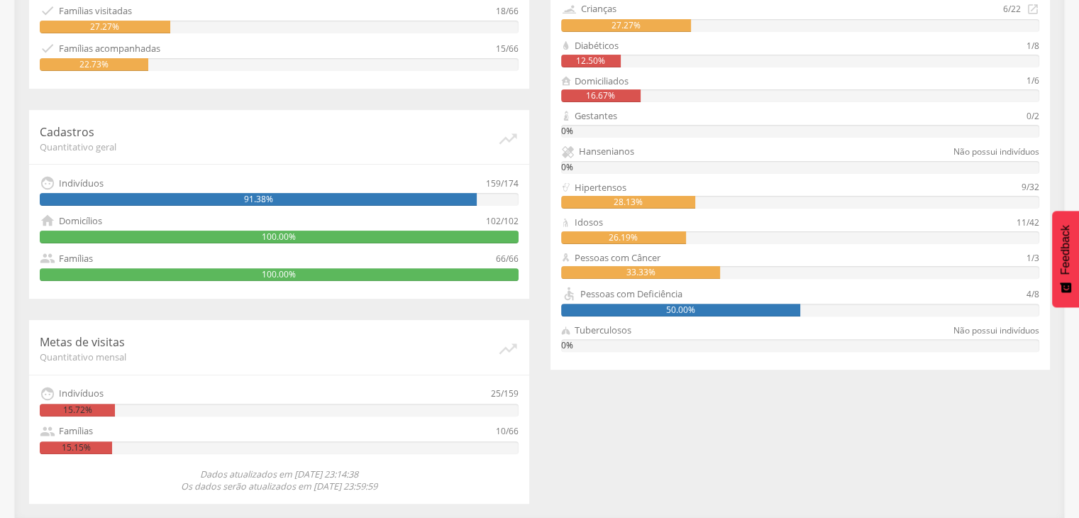
scroll to position [0, 0]
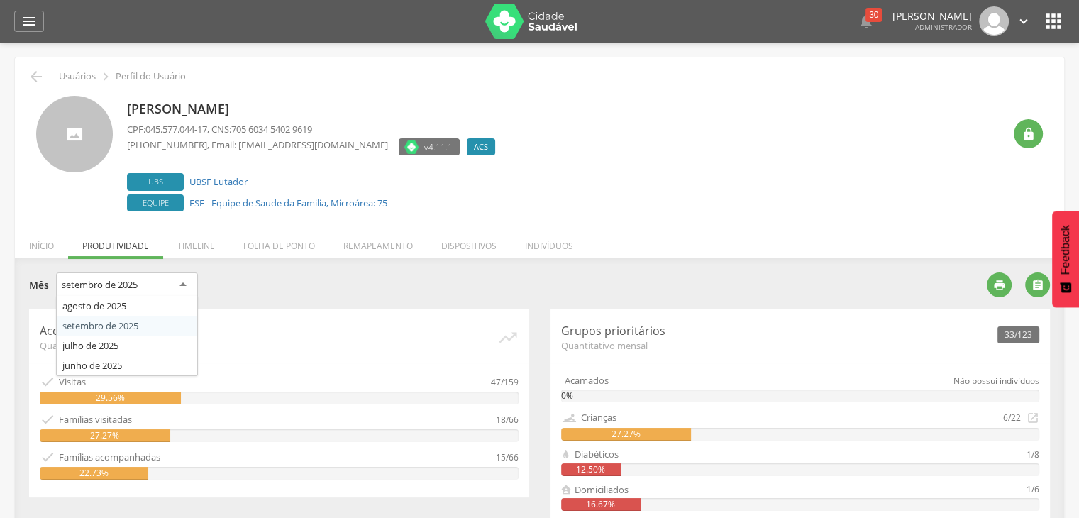
click at [136, 295] on div "setembro de 2025" at bounding box center [127, 286] width 142 height 26
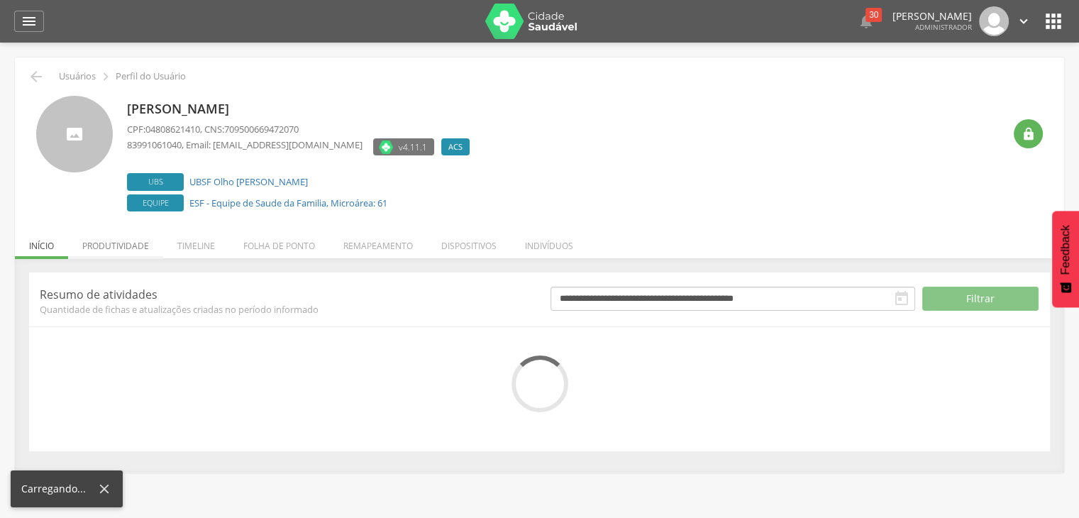
click at [126, 236] on li "Produtividade" at bounding box center [115, 242] width 95 height 33
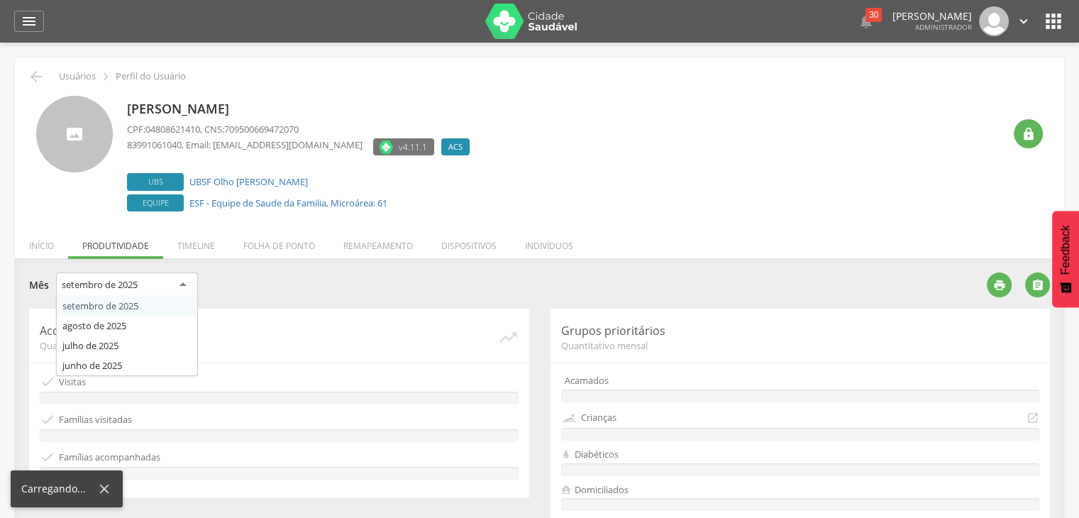
click at [126, 274] on div "setembro de 2025" at bounding box center [127, 286] width 142 height 26
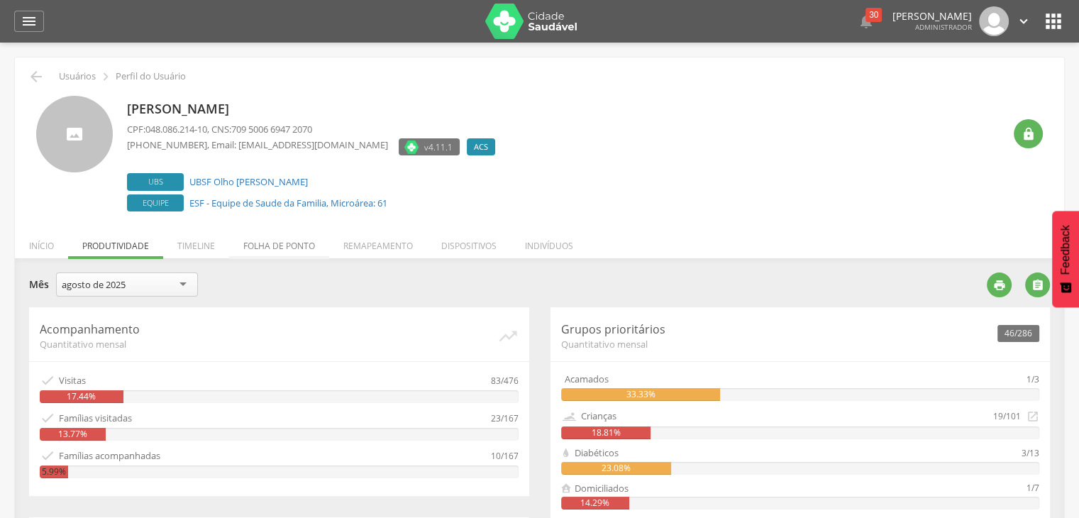
click at [301, 248] on li "Folha de ponto" at bounding box center [279, 242] width 100 height 33
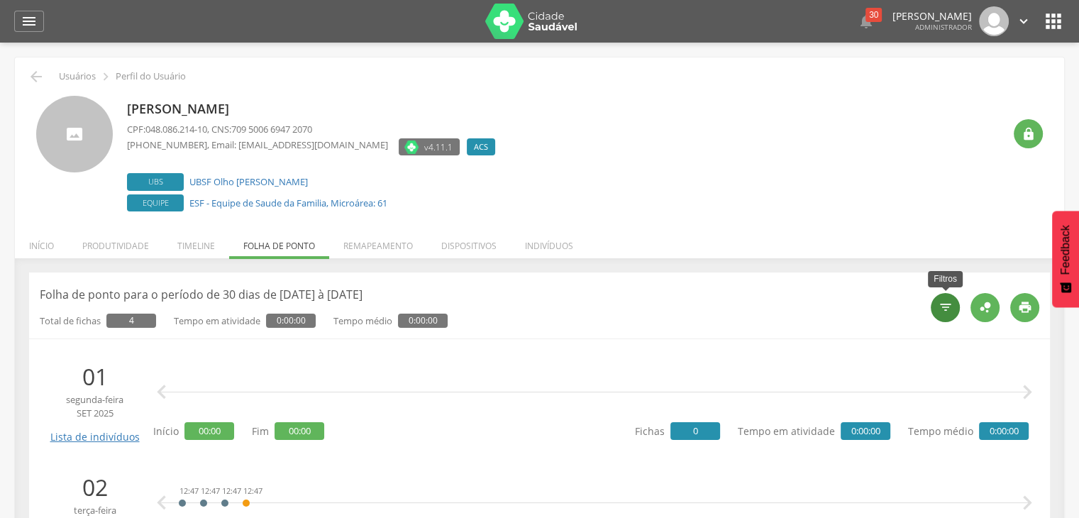
click at [948, 308] on icon "" at bounding box center [946, 307] width 14 height 14
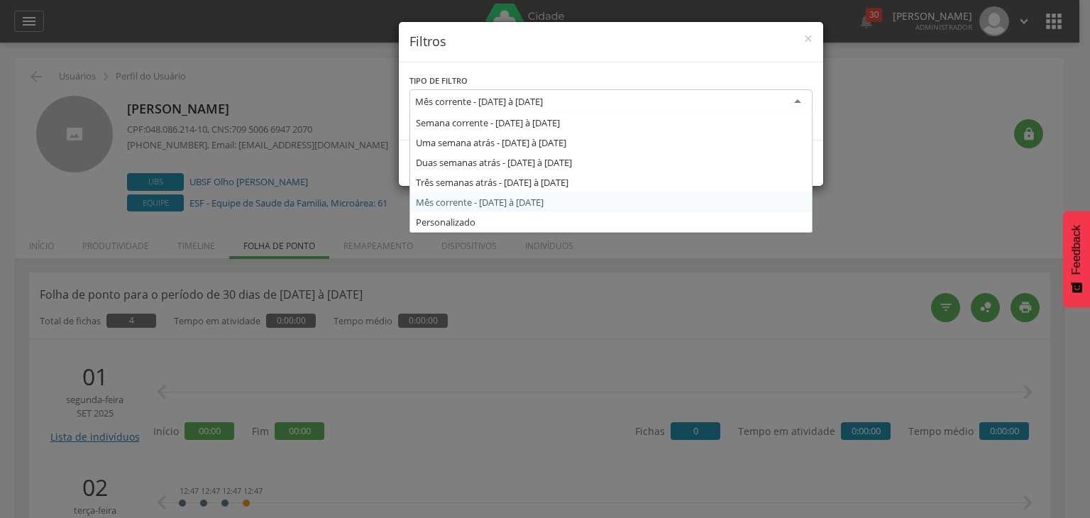
click at [639, 99] on div "Mês corrente - [DATE] à [DATE]" at bounding box center [610, 102] width 403 height 26
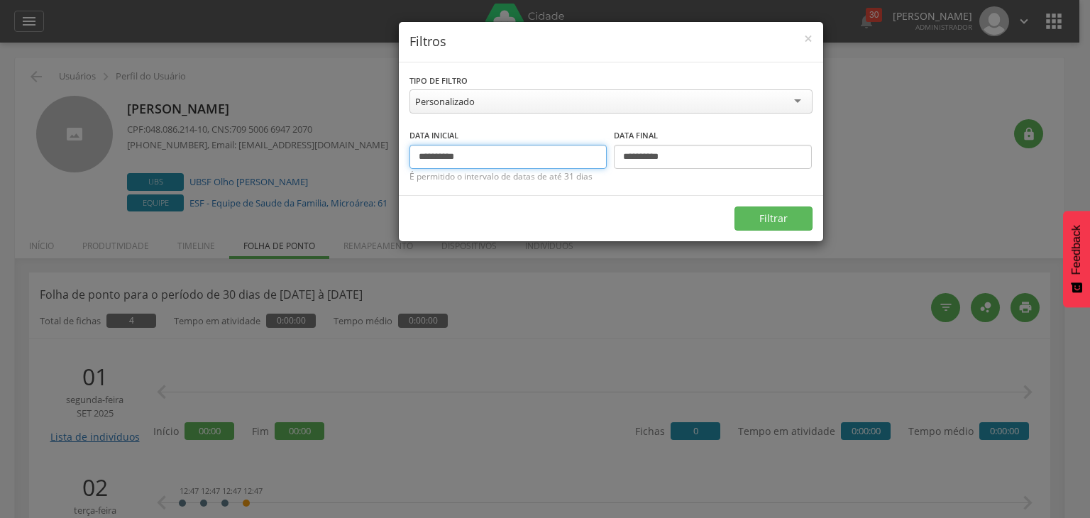
click at [440, 160] on input "**********" at bounding box center [508, 157] width 198 height 24
type input "**********"
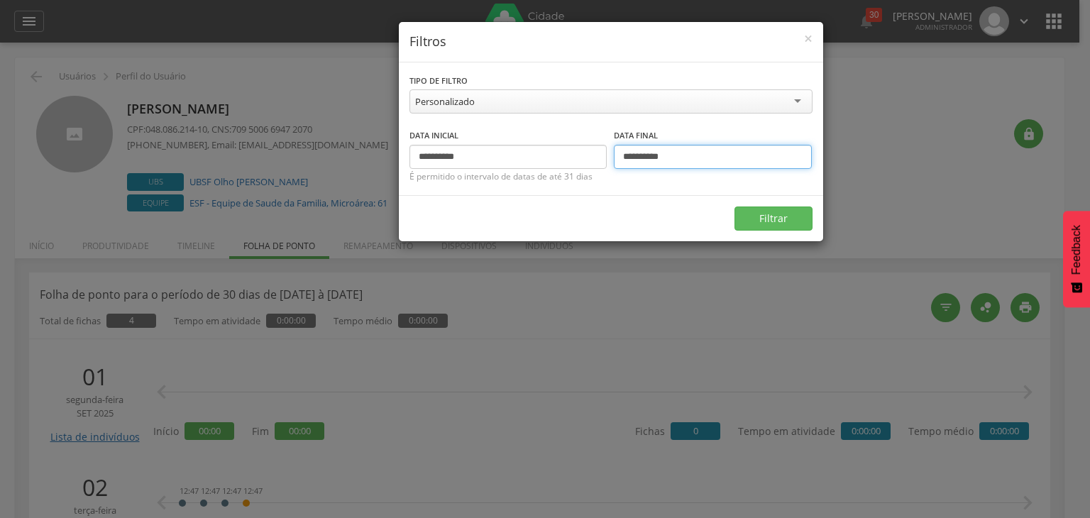
click at [646, 157] on input "**********" at bounding box center [713, 157] width 198 height 24
type input "**********"
click at [804, 219] on button "Filtrar" at bounding box center [774, 219] width 78 height 24
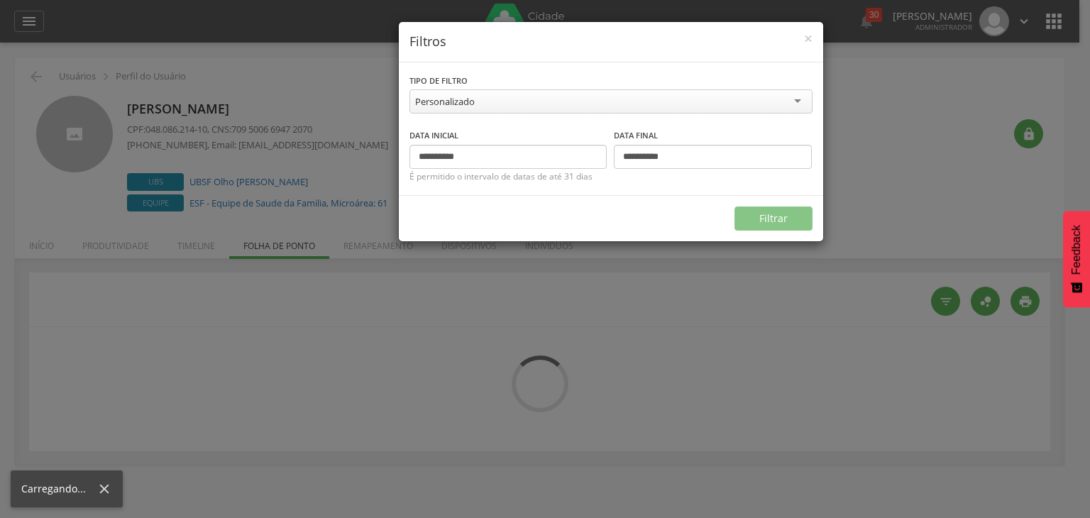
type input "**********"
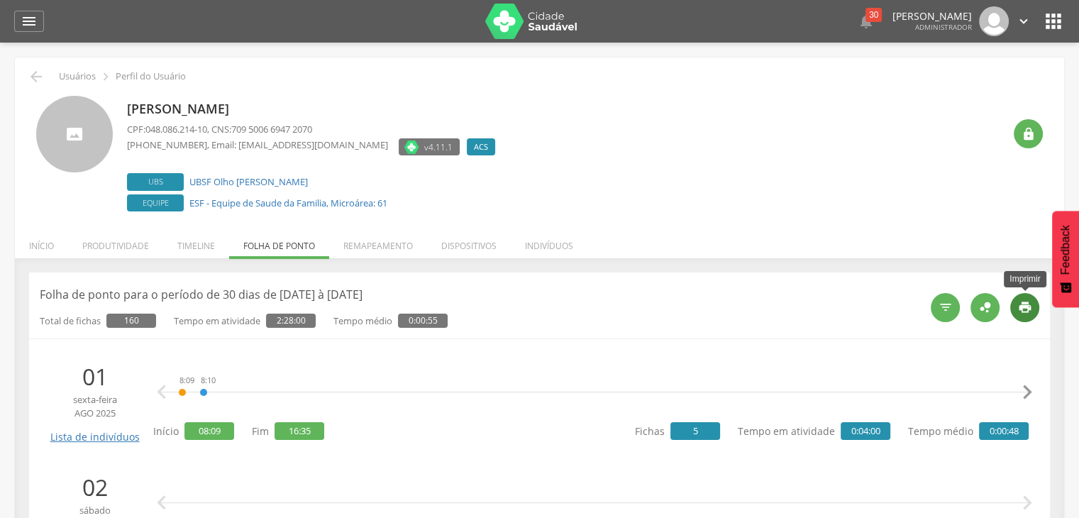
click at [1034, 309] on div "" at bounding box center [1025, 307] width 29 height 29
click at [270, 182] on link "UBSF Olho [PERSON_NAME]" at bounding box center [248, 181] width 119 height 13
type input "**********"
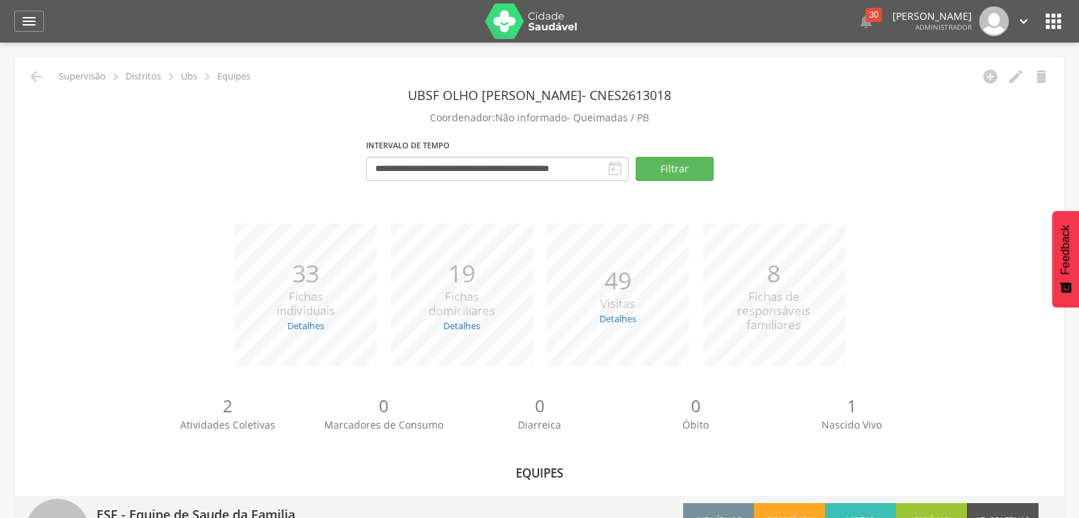
click at [270, 500] on p "ESF - Equipe de Saude da Familia" at bounding box center [313, 510] width 433 height 28
type input "**********"
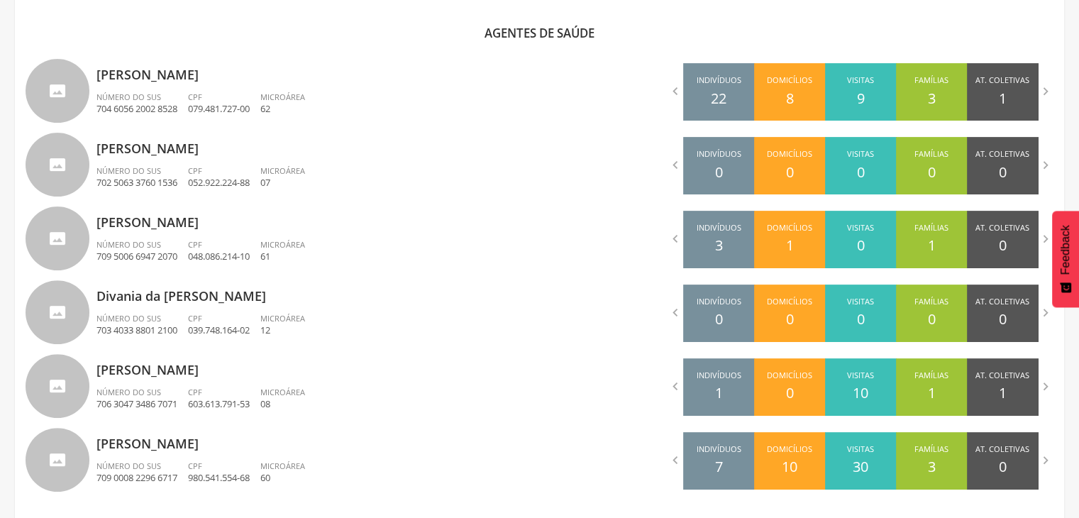
scroll to position [466, 0]
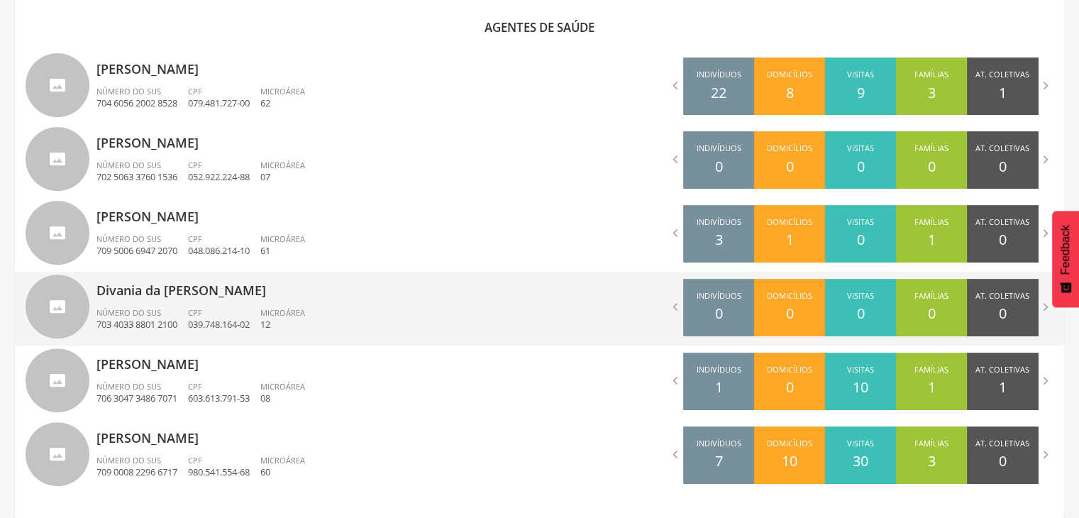
click at [237, 277] on p "Divania da [PERSON_NAME]" at bounding box center [313, 286] width 433 height 28
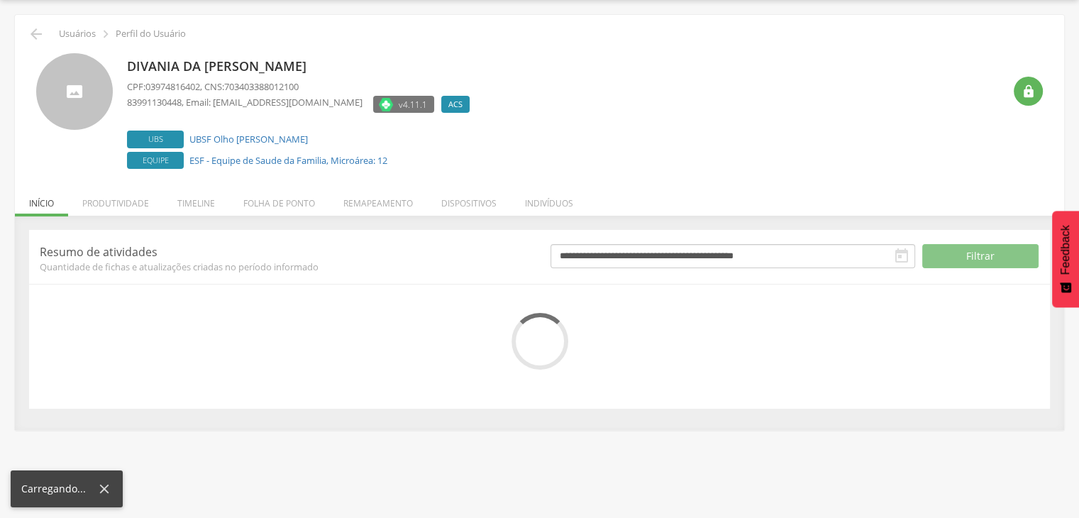
scroll to position [86, 0]
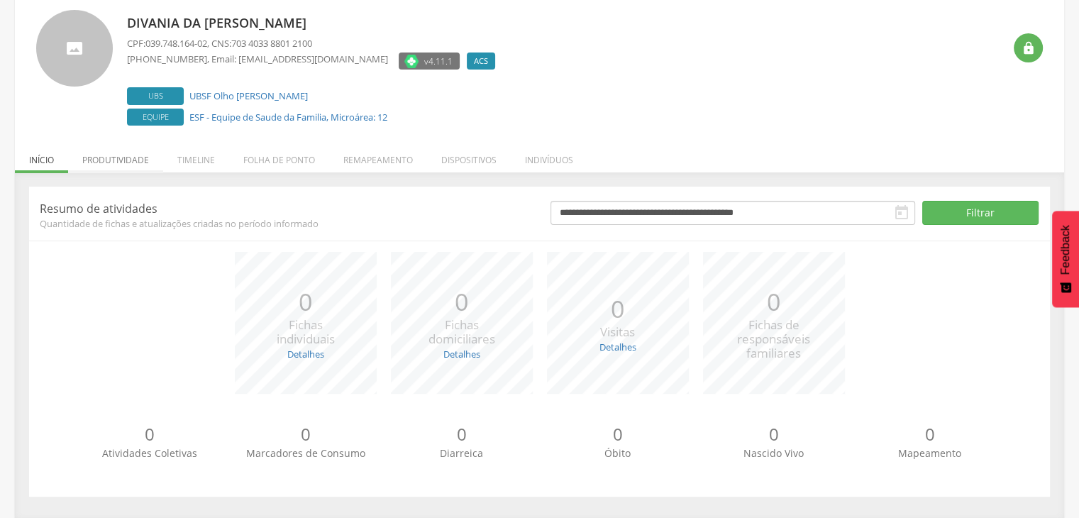
click at [130, 160] on li "Produtividade" at bounding box center [115, 156] width 95 height 33
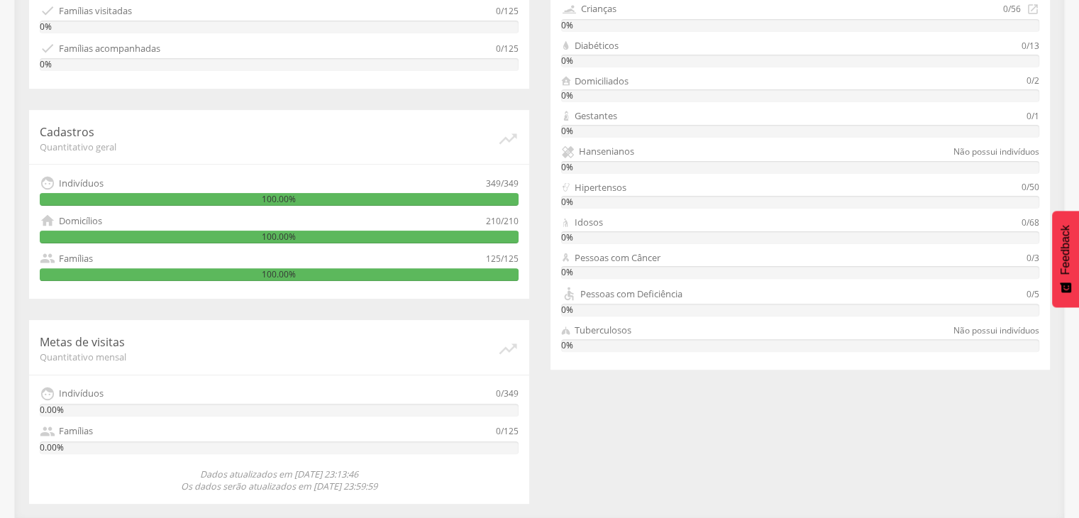
scroll to position [0, 0]
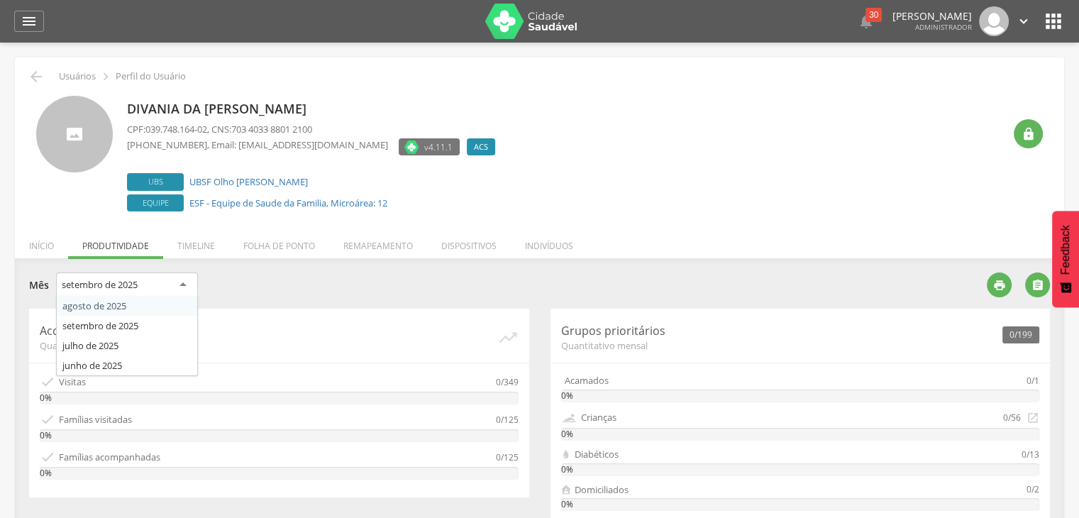
drag, startPoint x: 148, startPoint y: 282, endPoint x: 143, endPoint y: 299, distance: 17.3
click at [143, 299] on div "setembro de [DATE] de [DATE] de [DATE] de [DATE] de 2025" at bounding box center [127, 287] width 142 height 29
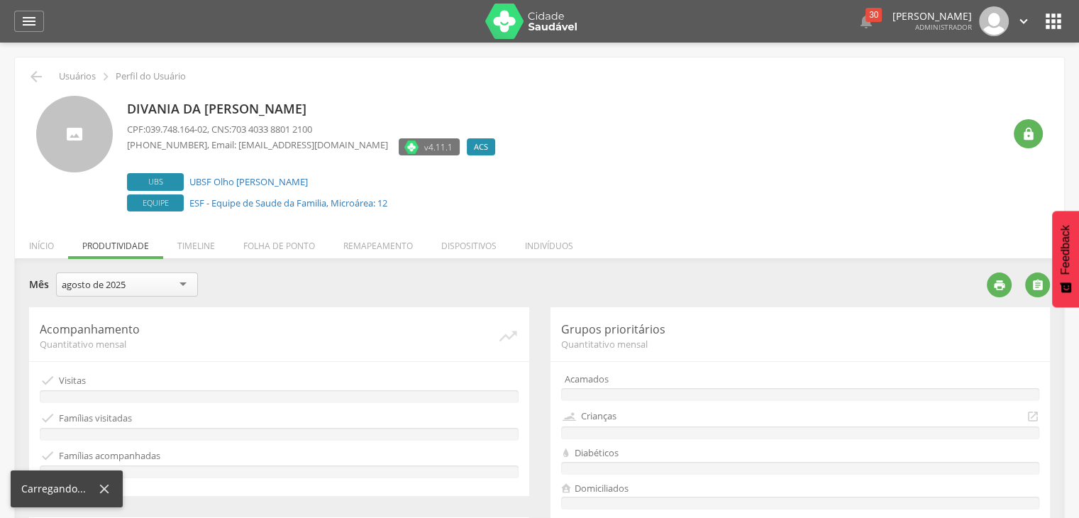
drag, startPoint x: 143, startPoint y: 299, endPoint x: 278, endPoint y: 276, distance: 137.4
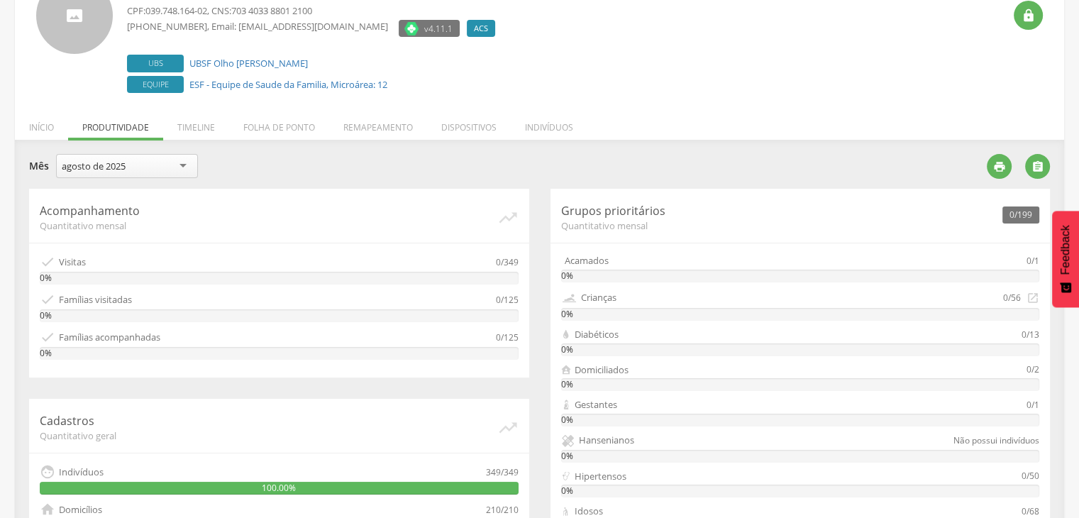
scroll to position [121, 0]
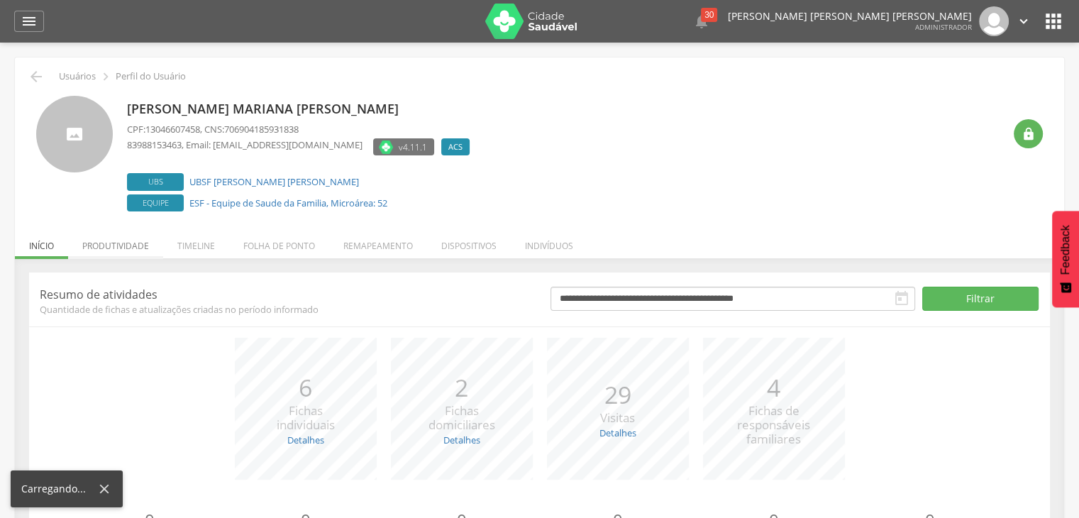
click at [100, 243] on li "Produtividade" at bounding box center [115, 242] width 95 height 33
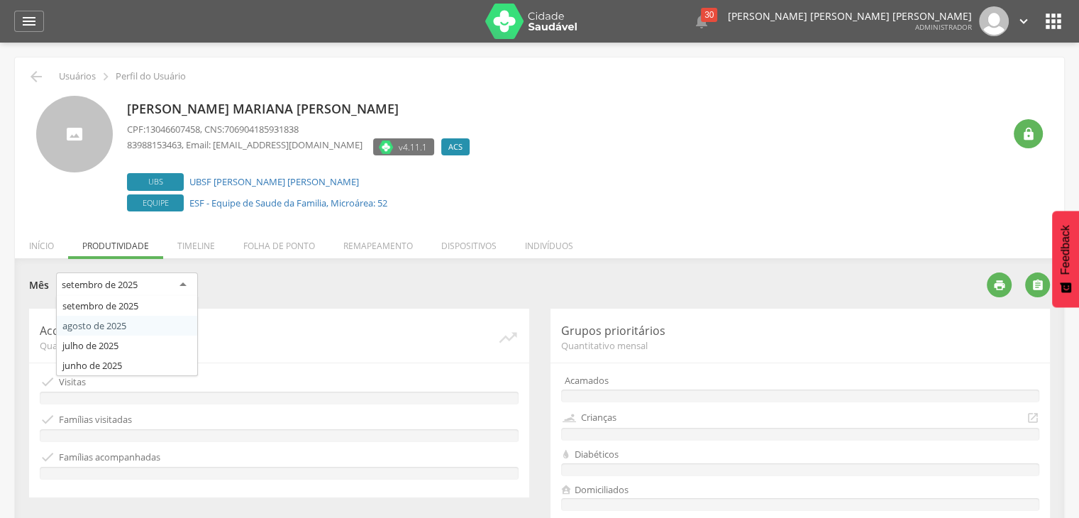
drag, startPoint x: 131, startPoint y: 283, endPoint x: 126, endPoint y: 323, distance: 40.1
click at [126, 302] on div "setembro de 2025 setembro de 2025 agosto de 2025 julho de 2025 junho de 2025" at bounding box center [127, 287] width 142 height 29
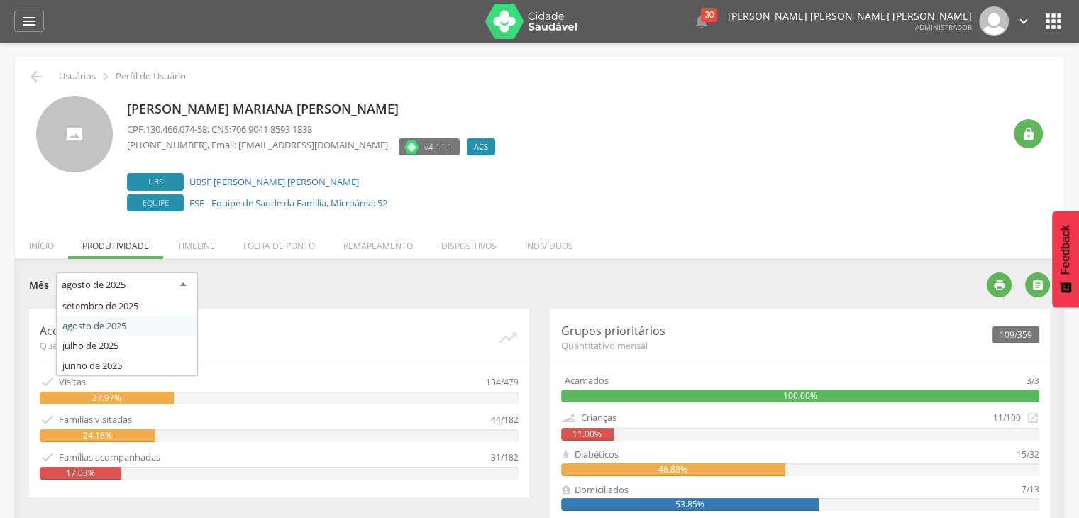
click at [175, 282] on div "agosto de 2025" at bounding box center [127, 286] width 142 height 26
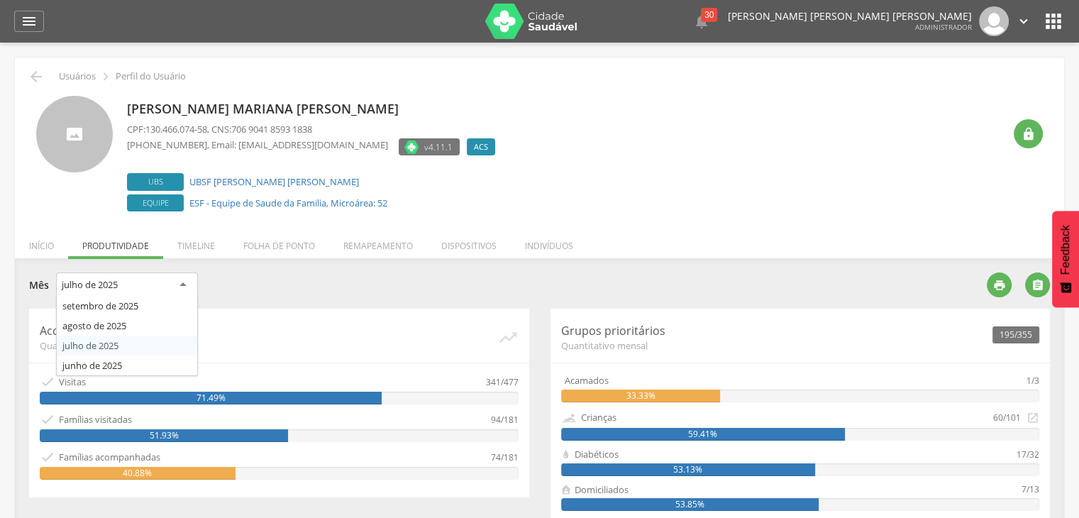
click at [157, 287] on div "julho de 2025" at bounding box center [127, 286] width 142 height 26
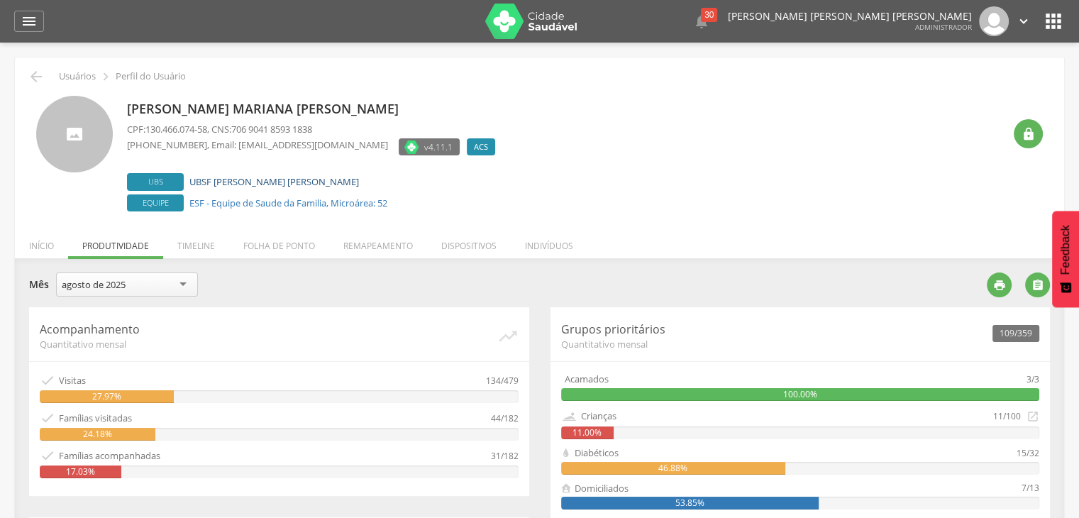
click at [234, 175] on link "UBSF [PERSON_NAME] [PERSON_NAME]" at bounding box center [274, 181] width 170 height 13
type input "**********"
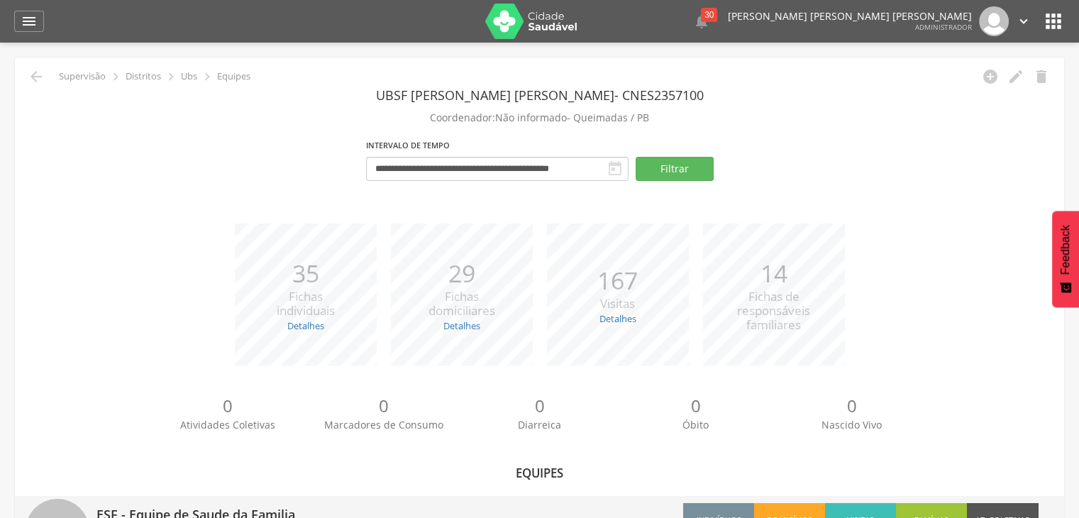
click at [328, 500] on p "ESF - Equipe de Saude da Familia" at bounding box center [313, 510] width 433 height 28
type input "**********"
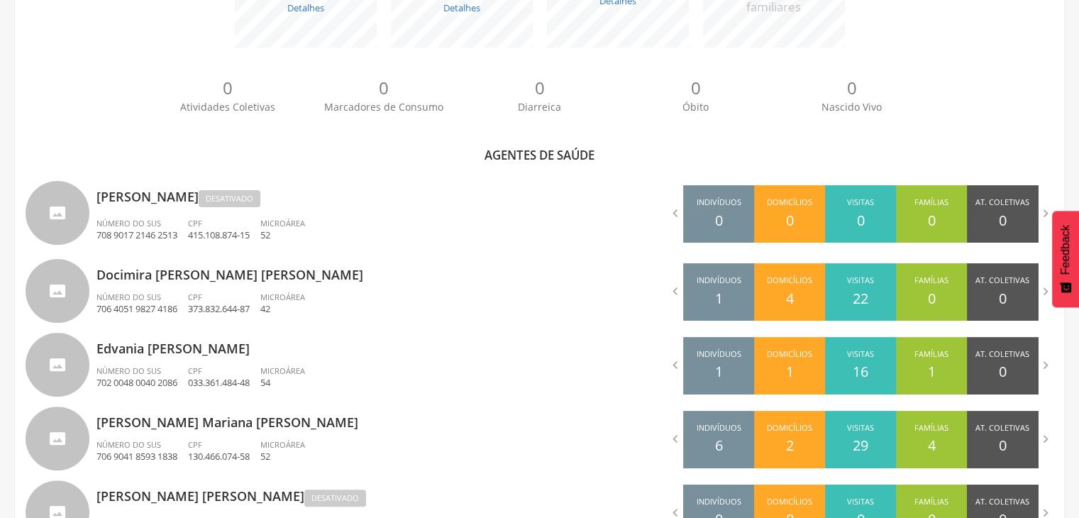
scroll to position [338, 0]
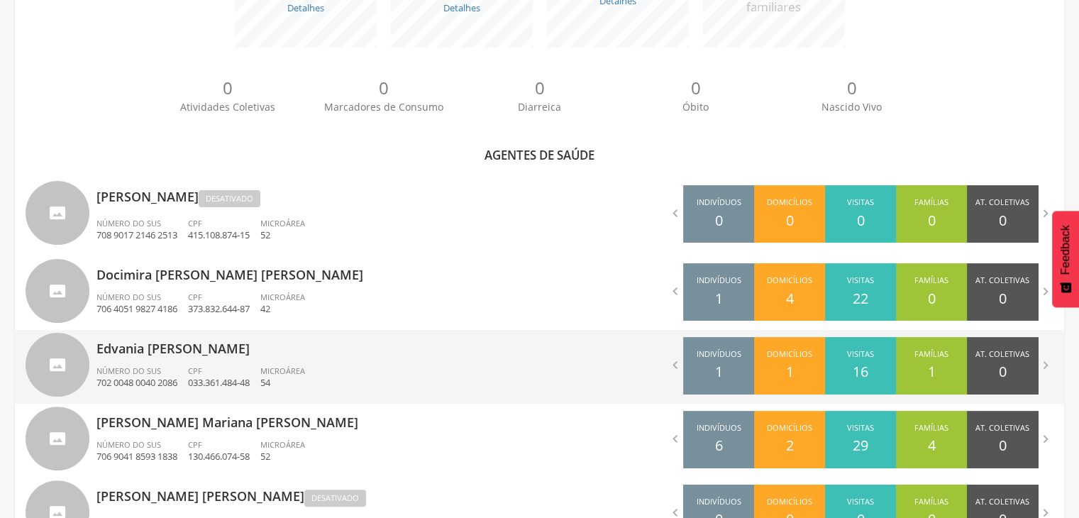
click at [253, 373] on div "CPF 033.361.484-48" at bounding box center [224, 377] width 72 height 24
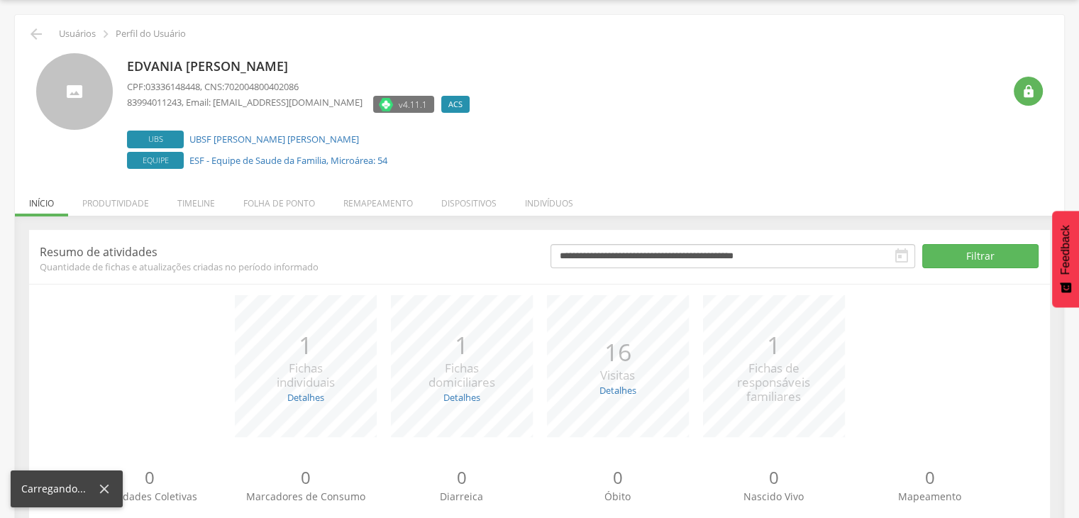
scroll to position [86, 0]
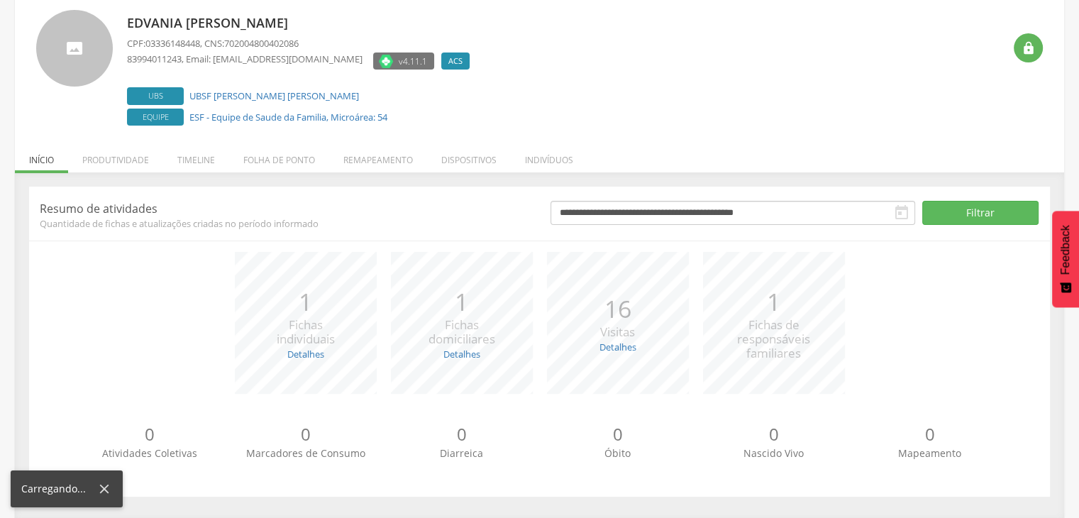
click at [143, 207] on p "Resumo de atividades" at bounding box center [285, 209] width 490 height 16
click at [126, 150] on li "Produtividade" at bounding box center [115, 156] width 95 height 33
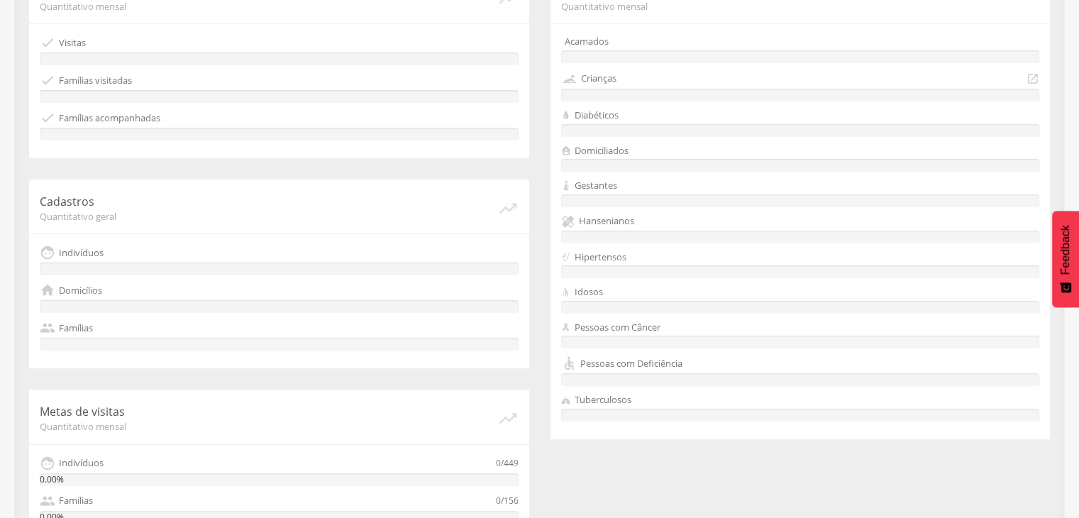
scroll to position [0, 0]
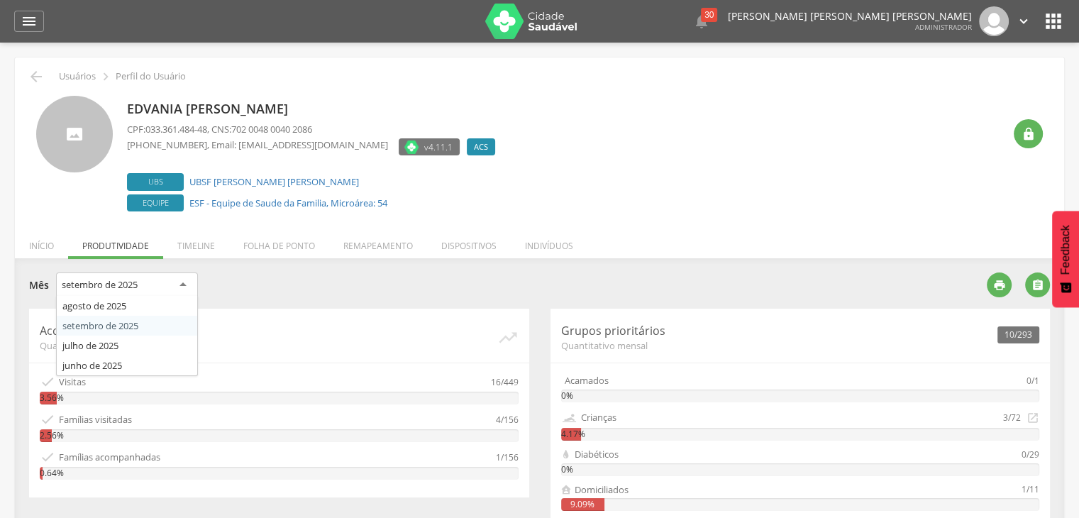
click at [162, 280] on div "setembro de 2025" at bounding box center [127, 286] width 142 height 26
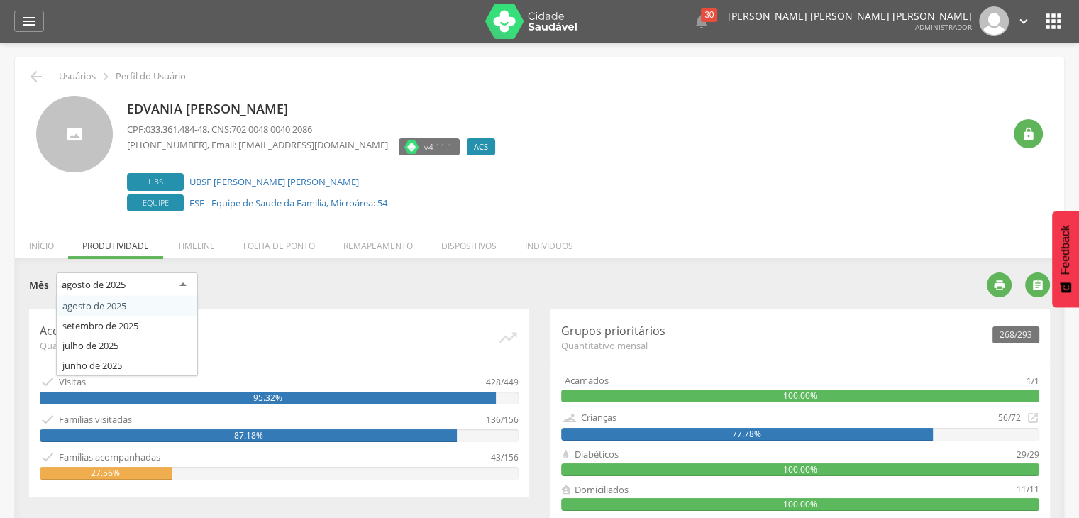
click at [161, 290] on div "agosto de 2025" at bounding box center [127, 286] width 142 height 26
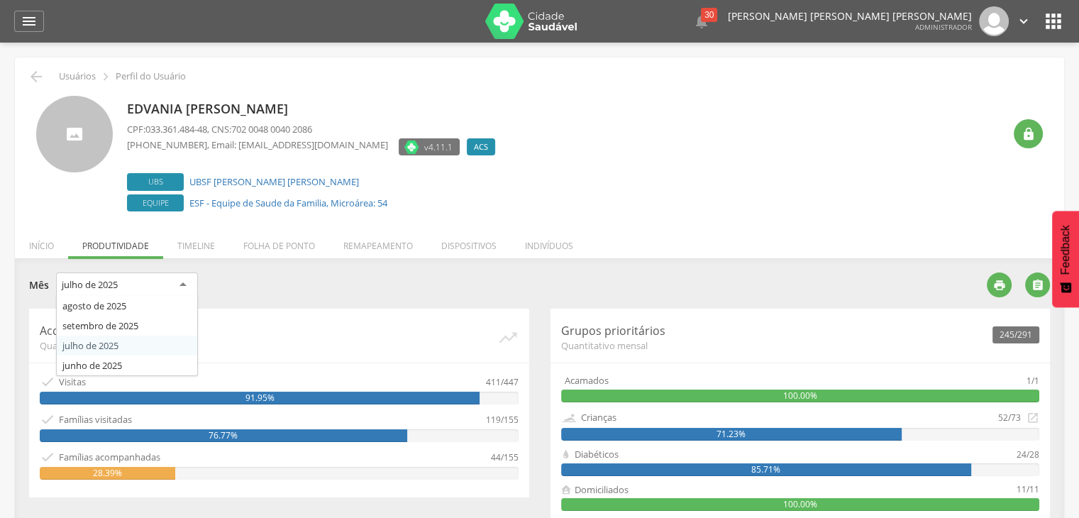
click at [185, 276] on div "julho de 2025" at bounding box center [127, 286] width 142 height 26
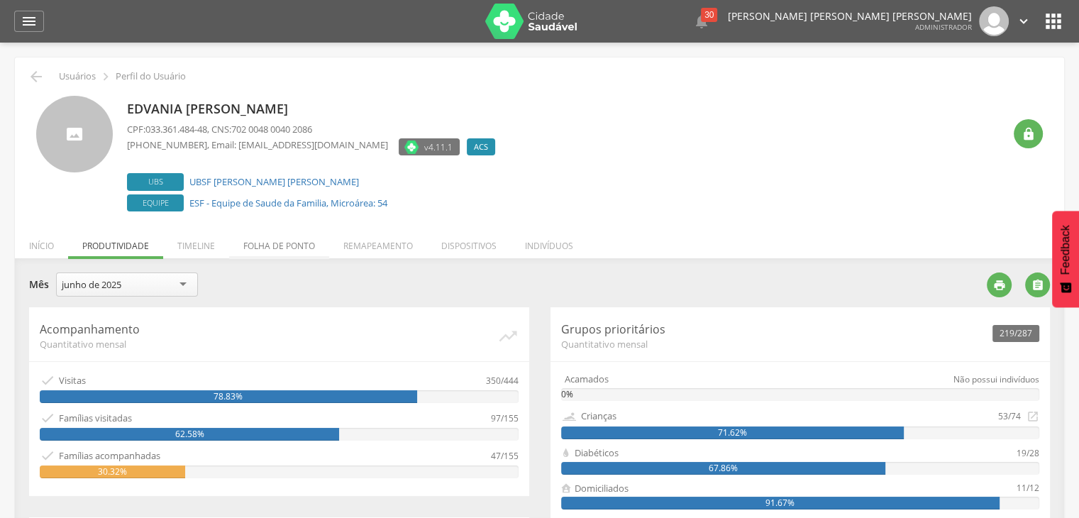
click at [285, 246] on li "Folha de ponto" at bounding box center [279, 242] width 100 height 33
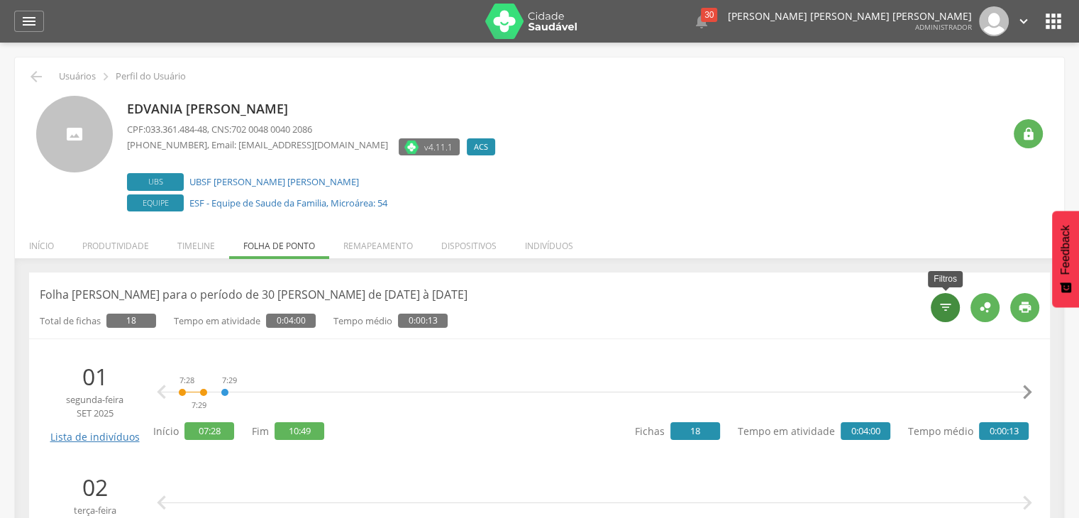
click at [952, 312] on icon "" at bounding box center [946, 307] width 14 height 14
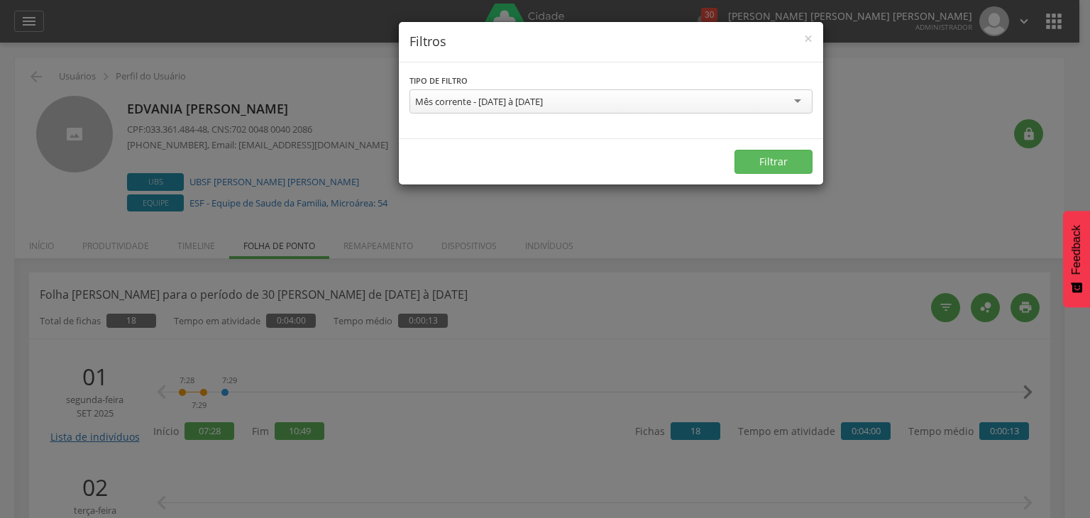
click at [686, 114] on div "Mês corrente - [DATE] à [DATE] Semana corrente - [DATE] à [DATE] Uma semana atr…" at bounding box center [610, 103] width 403 height 28
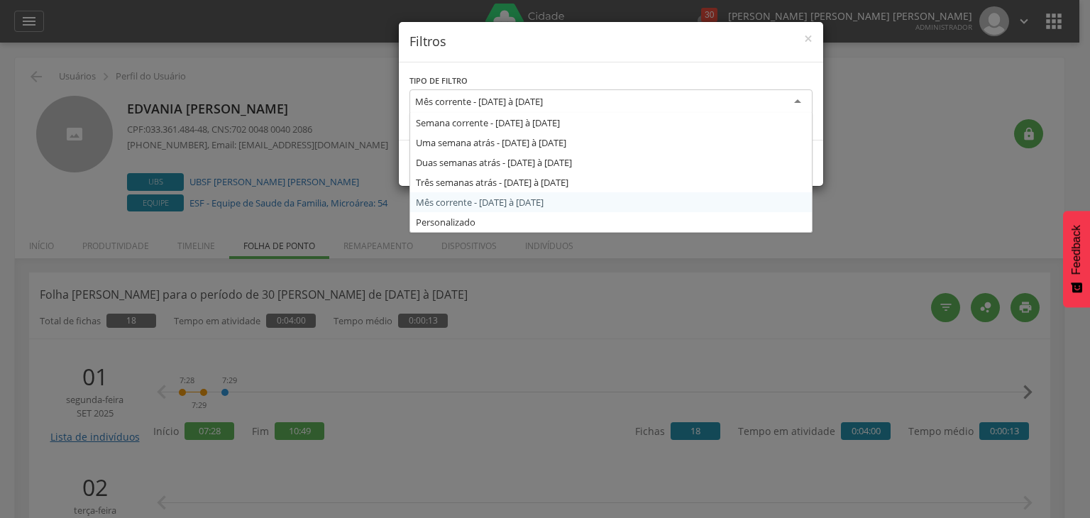
click at [642, 101] on div "Mês corrente - [DATE] à [DATE]" at bounding box center [610, 102] width 403 height 26
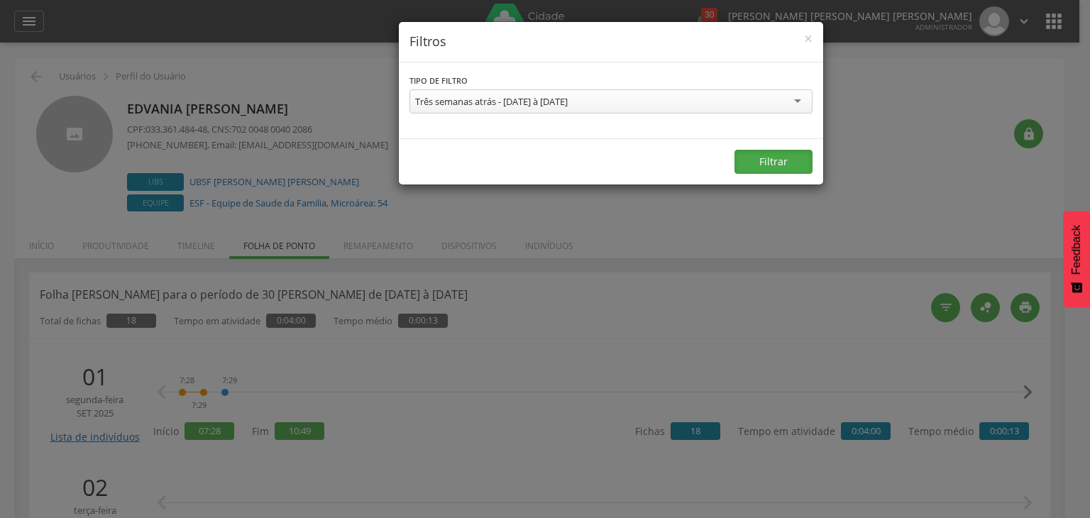
click at [766, 165] on button "Filtrar" at bounding box center [774, 162] width 78 height 24
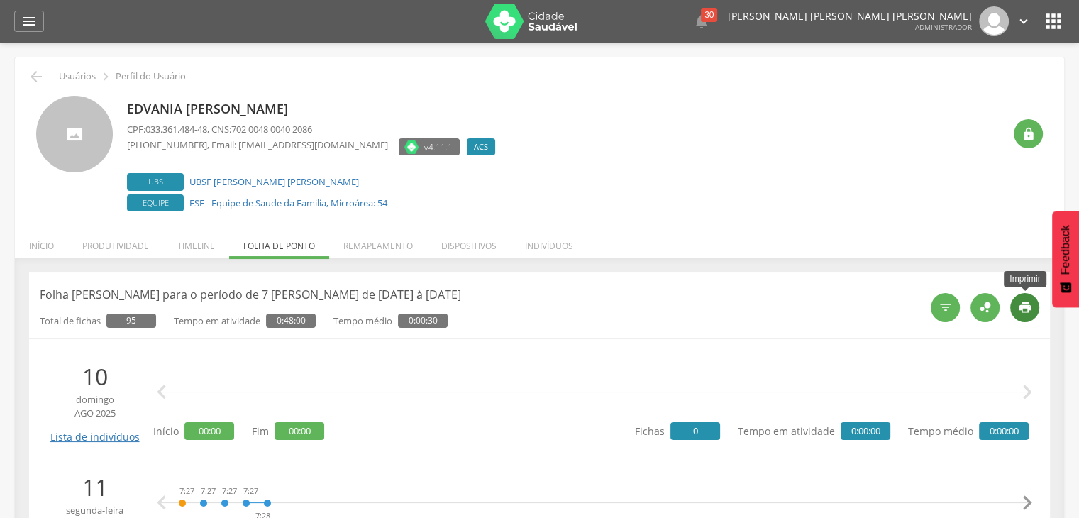
click at [1030, 305] on icon "" at bounding box center [1025, 307] width 14 height 14
click at [275, 182] on link "UBSF Saulo Leal Ernesto de Melo" at bounding box center [274, 181] width 170 height 13
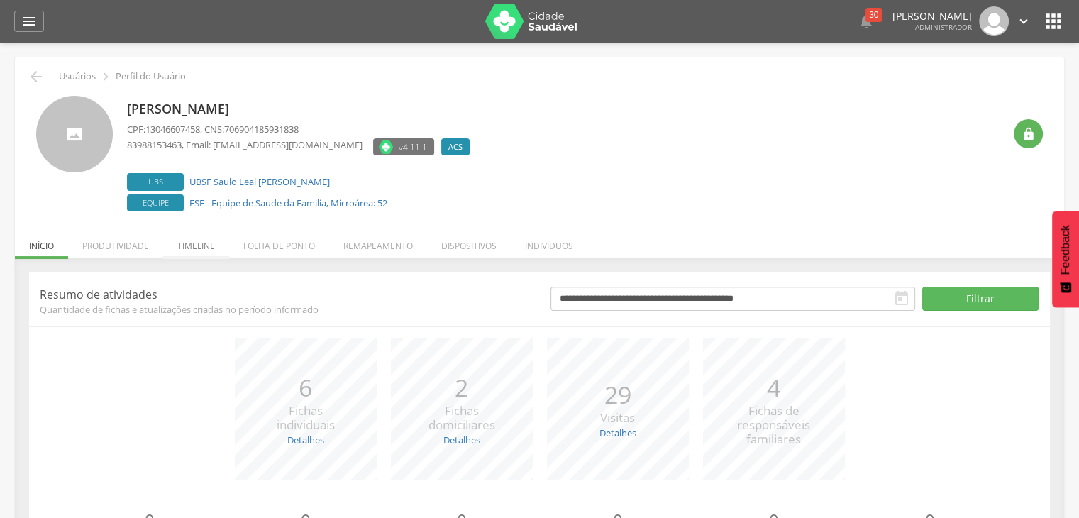
click at [211, 251] on li "Timeline" at bounding box center [196, 242] width 66 height 33
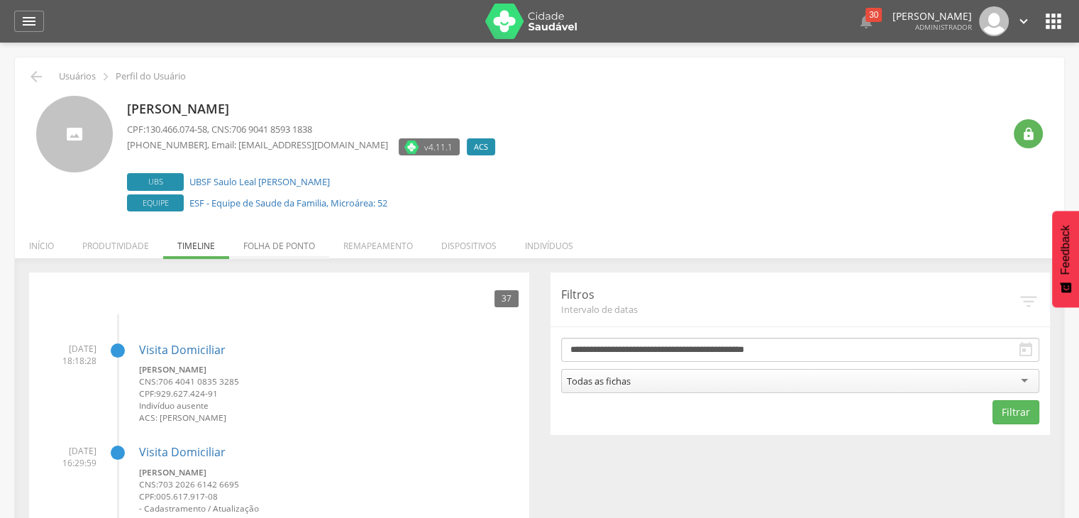
click at [309, 248] on li "Folha de ponto" at bounding box center [279, 242] width 100 height 33
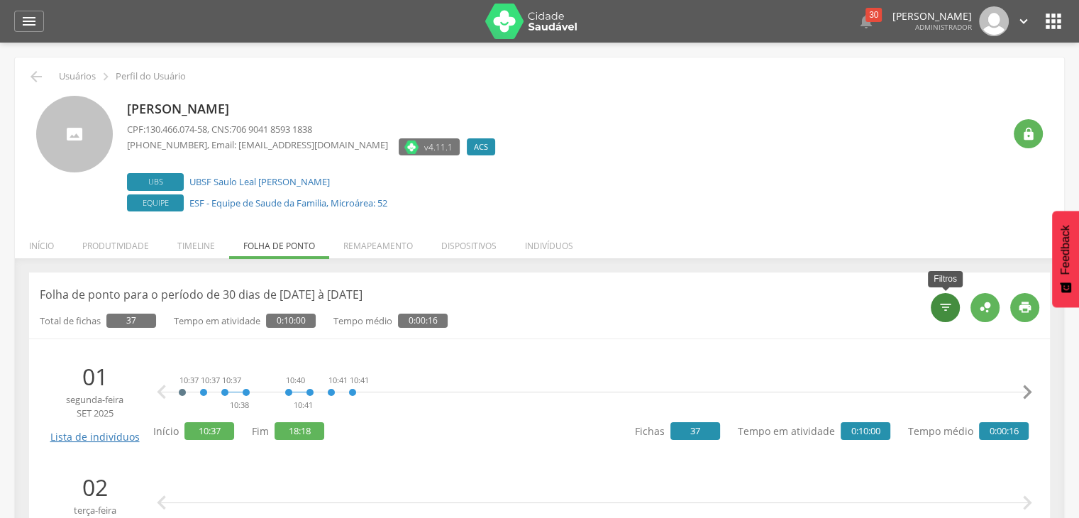
click at [950, 310] on icon "" at bounding box center [946, 307] width 14 height 14
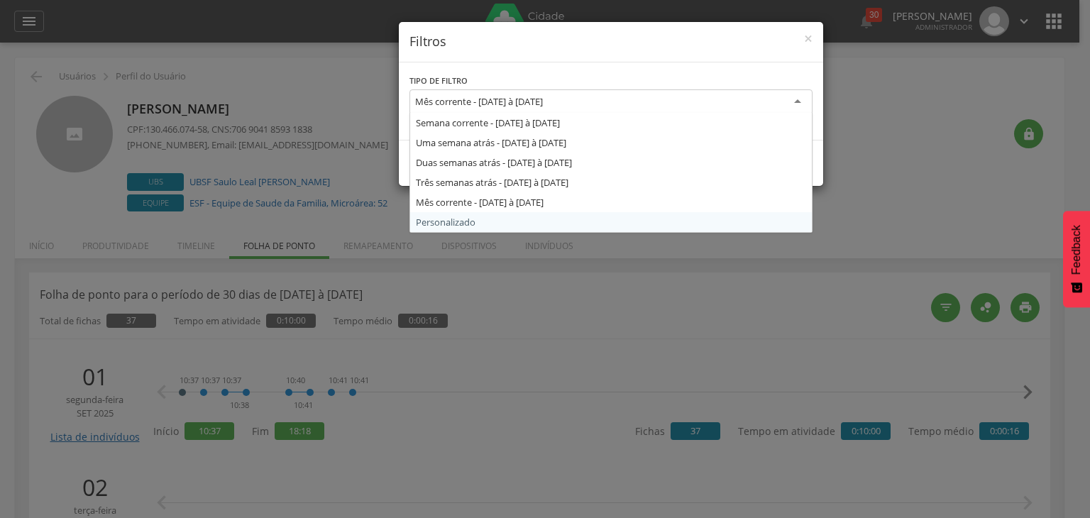
drag, startPoint x: 675, startPoint y: 101, endPoint x: 556, endPoint y: 227, distance: 173.2
click at [556, 119] on div "Mês corrente - [DATE] à [DATE] Semana corrente - [DATE] à [DATE] Uma semana atr…" at bounding box center [610, 103] width 403 height 29
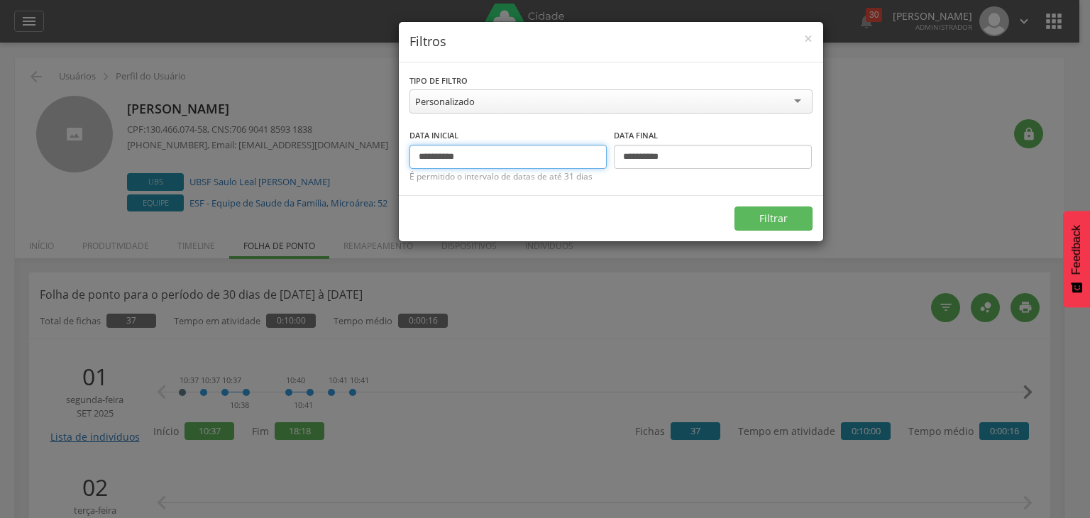
click at [439, 154] on input "**********" at bounding box center [508, 157] width 198 height 24
type input "**********"
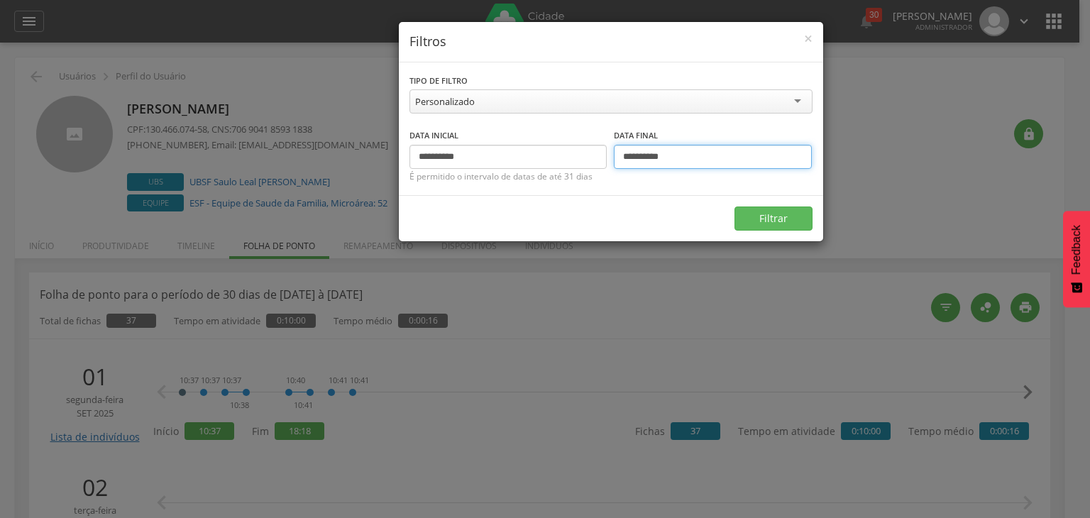
click at [646, 155] on input "**********" at bounding box center [713, 157] width 198 height 24
type input "**********"
click at [784, 223] on button "Filtrar" at bounding box center [774, 219] width 78 height 24
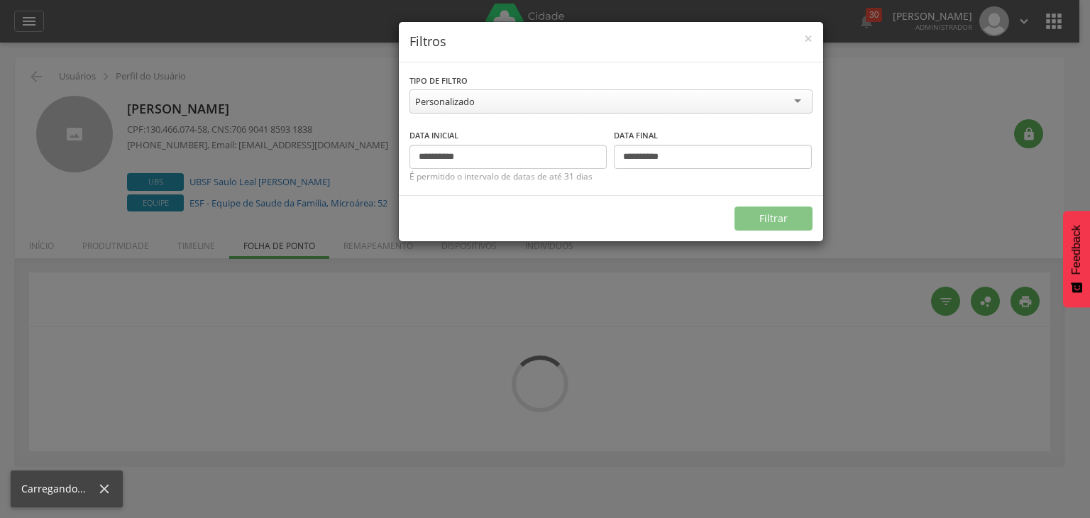
type input "**********"
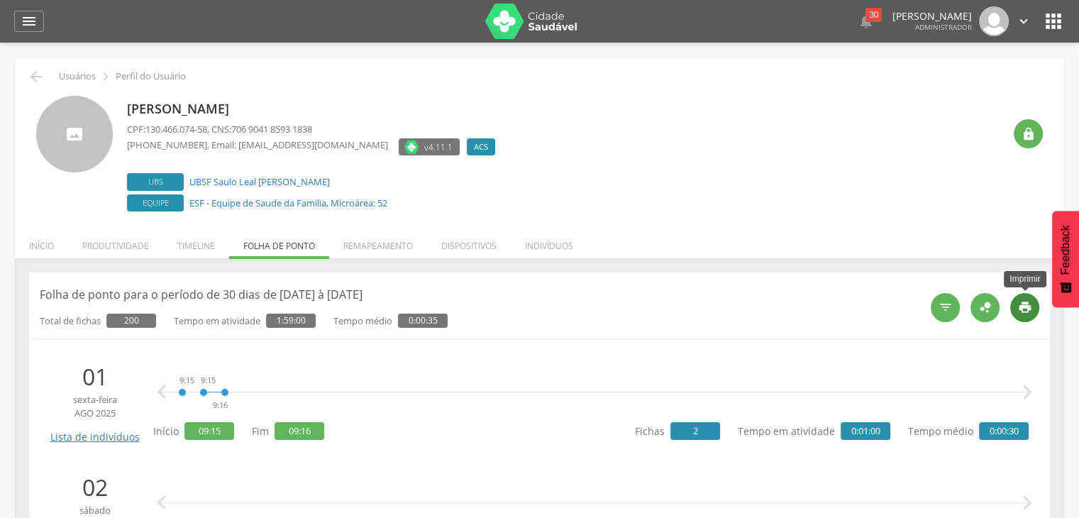
click at [1021, 304] on icon "" at bounding box center [1025, 307] width 14 height 14
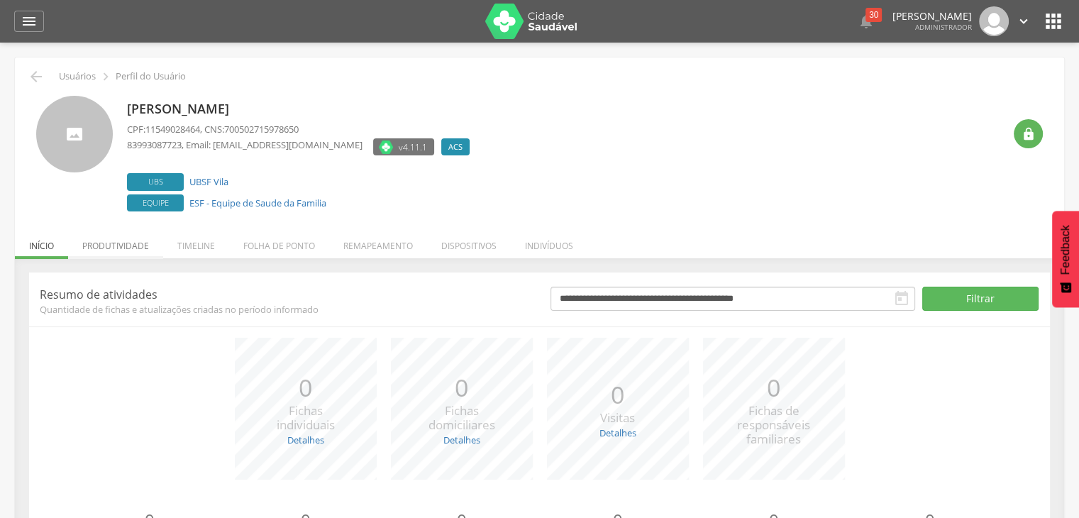
click at [116, 242] on li "Produtividade" at bounding box center [115, 242] width 95 height 33
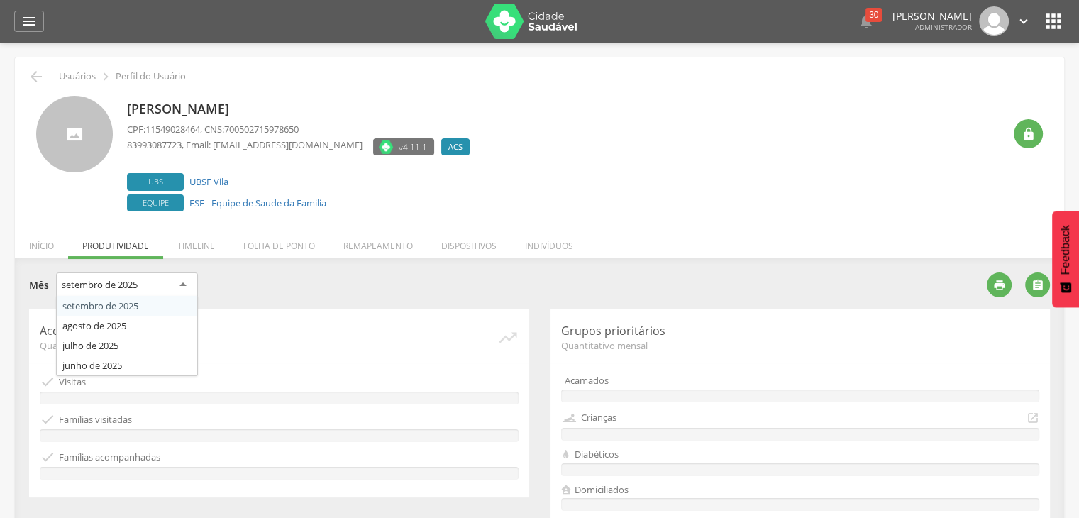
click at [171, 290] on div "setembro de 2025" at bounding box center [127, 286] width 142 height 26
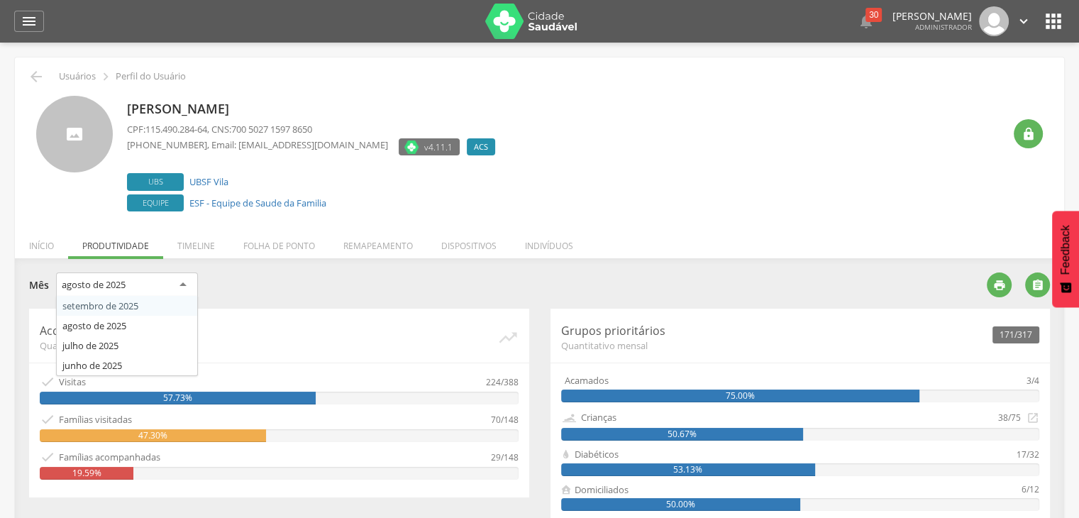
click at [170, 296] on div "agosto de 2025 setembro de 2025 agosto de 2025 julho de 2025 junho de 2025" at bounding box center [127, 287] width 142 height 29
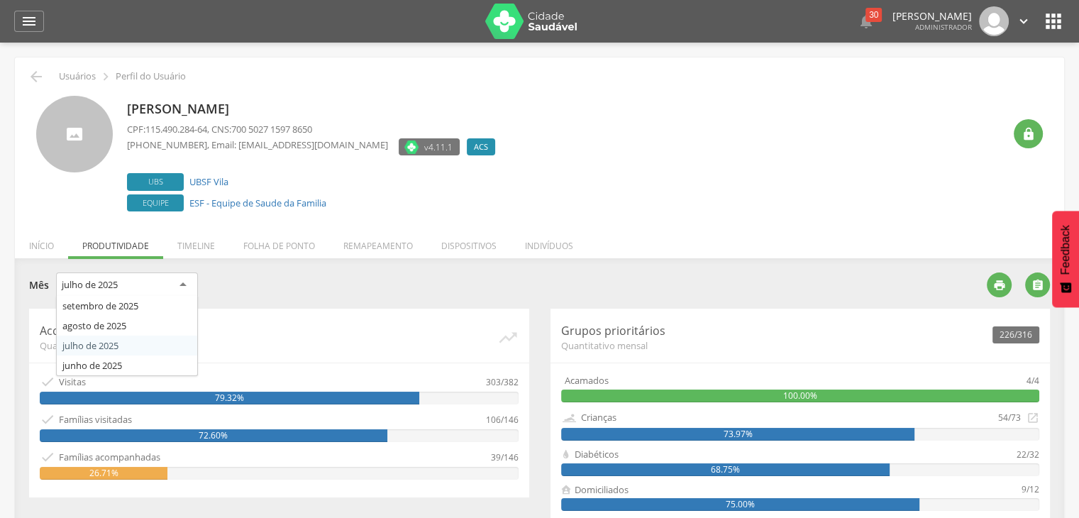
click at [187, 287] on div "julho de 2025" at bounding box center [127, 286] width 142 height 26
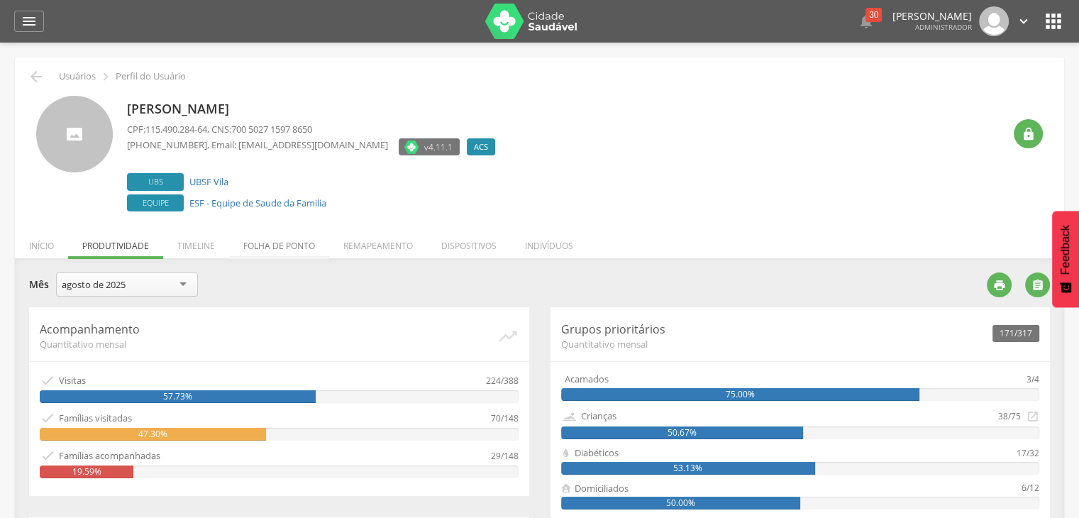
click at [309, 248] on li "Folha de ponto" at bounding box center [279, 242] width 100 height 33
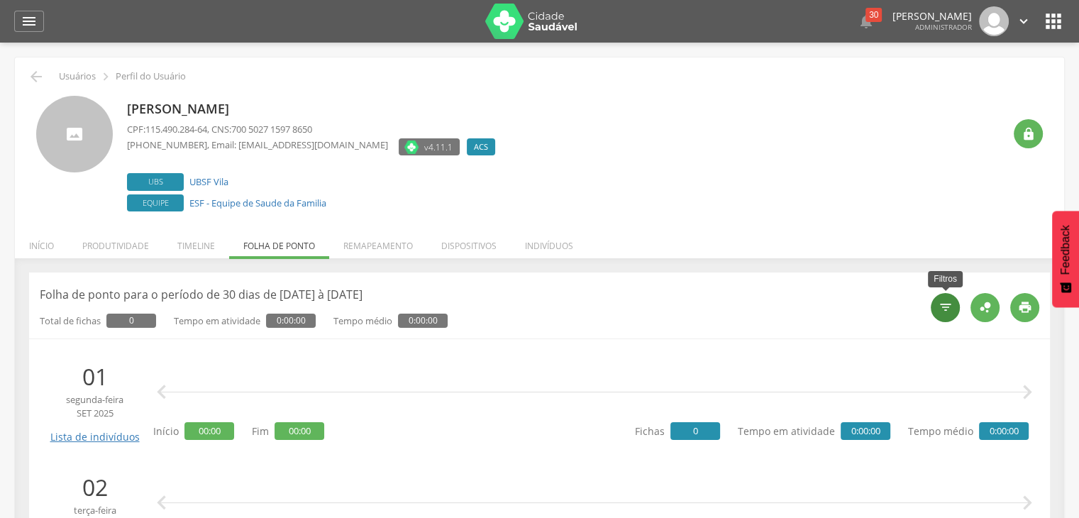
click at [939, 304] on icon "" at bounding box center [946, 307] width 14 height 14
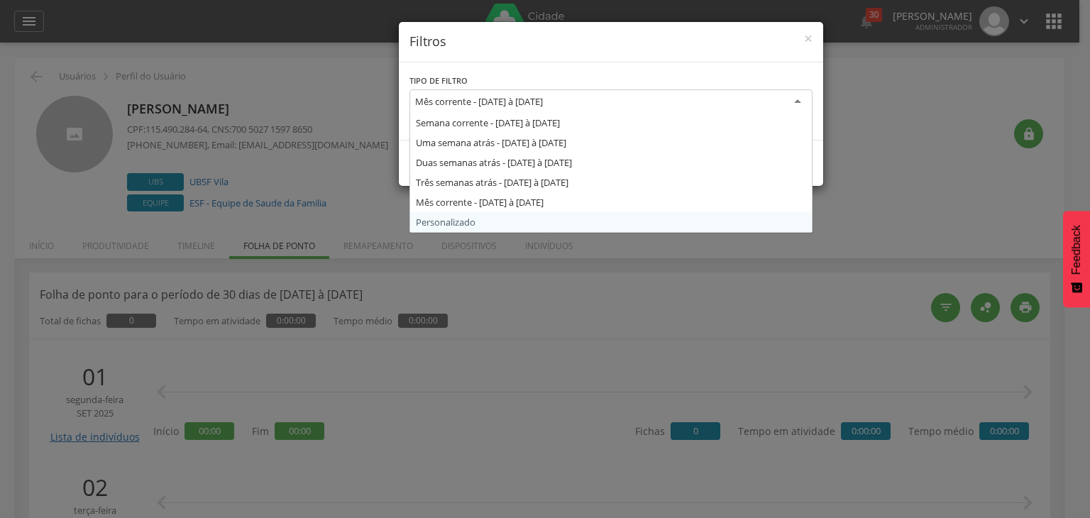
drag, startPoint x: 495, startPoint y: 94, endPoint x: 469, endPoint y: 226, distance: 133.8
click at [469, 119] on div "Mês corrente - [DATE] à [DATE] Semana corrente - [DATE] à [DATE] Uma semana atr…" at bounding box center [610, 103] width 403 height 29
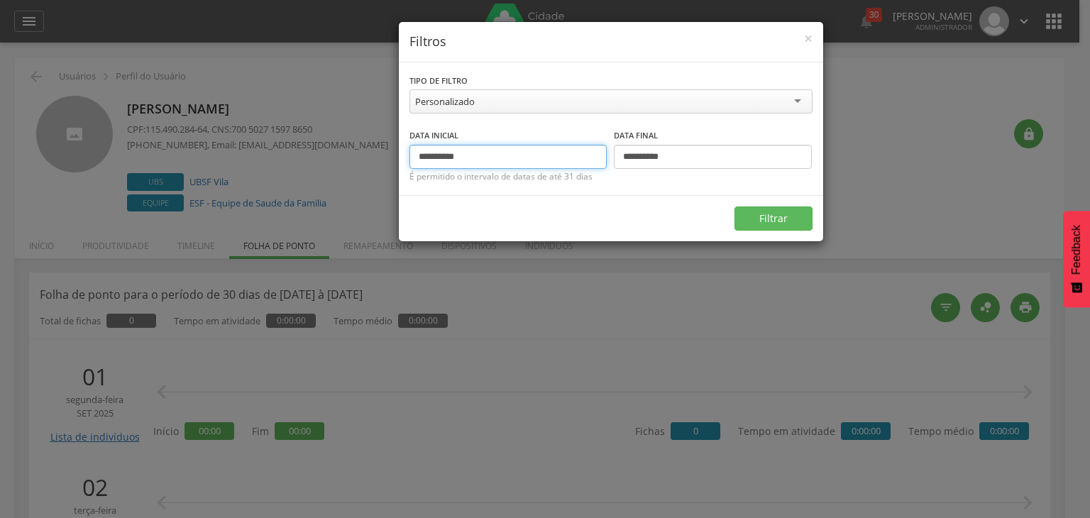
click at [440, 155] on input "**********" at bounding box center [508, 157] width 198 height 24
type input "**********"
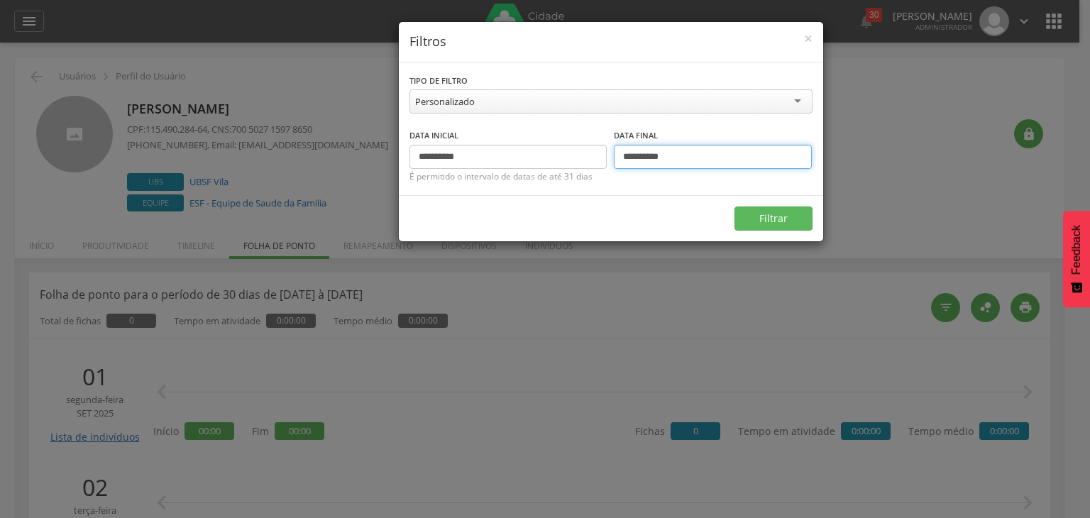
click at [642, 152] on input "**********" at bounding box center [713, 157] width 198 height 24
click at [646, 156] on input "**********" at bounding box center [713, 157] width 198 height 24
type input "**********"
click at [789, 221] on button "Filtrar" at bounding box center [774, 219] width 78 height 24
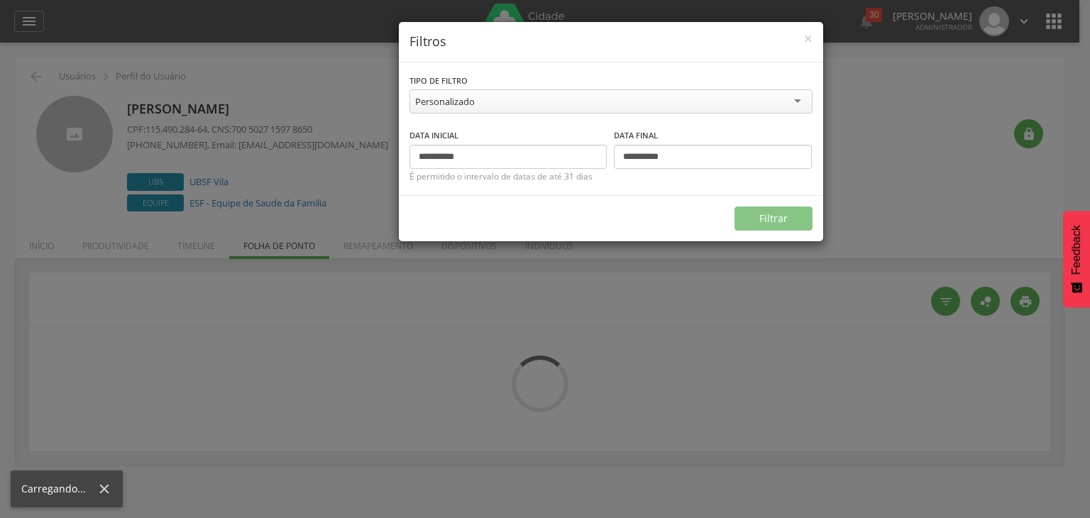
type input "**********"
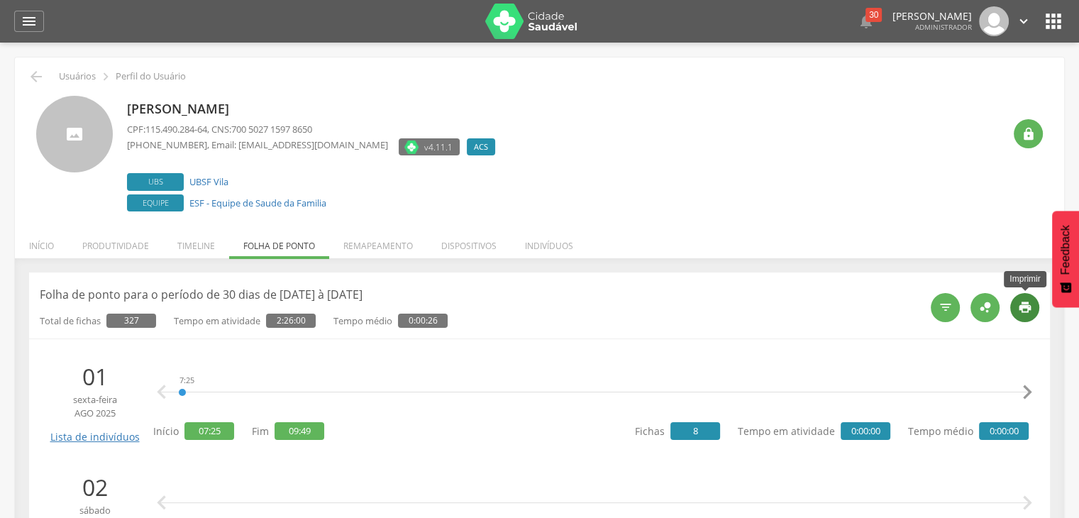
click at [1025, 305] on icon "" at bounding box center [1025, 307] width 14 height 14
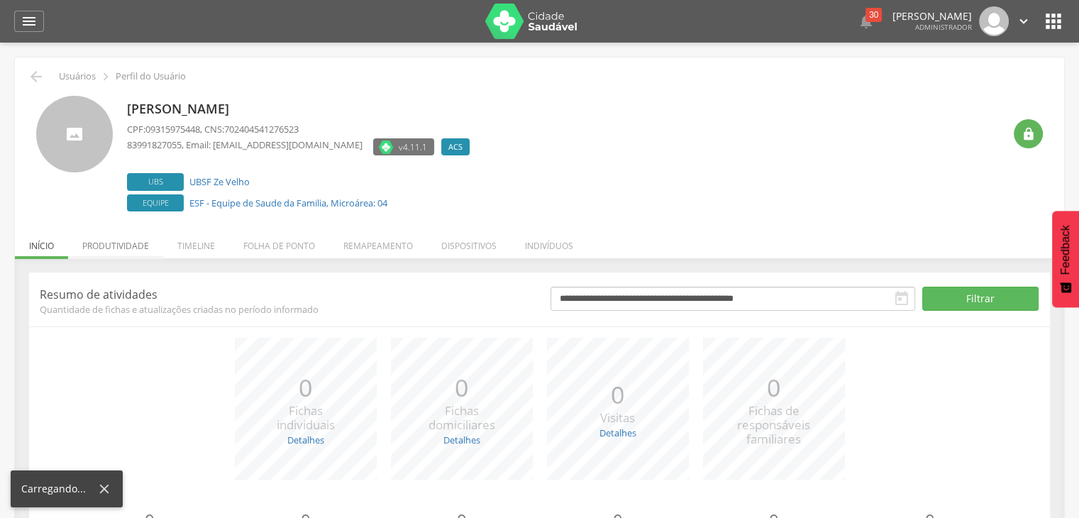
click at [121, 248] on li "Produtividade" at bounding box center [115, 242] width 95 height 33
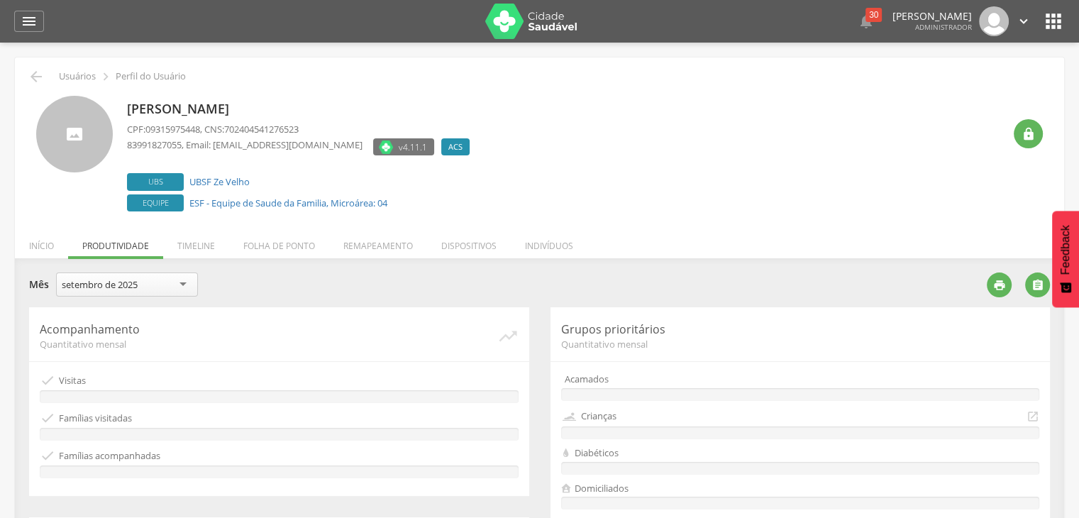
click at [135, 282] on div "setembro de 2025" at bounding box center [100, 284] width 76 height 13
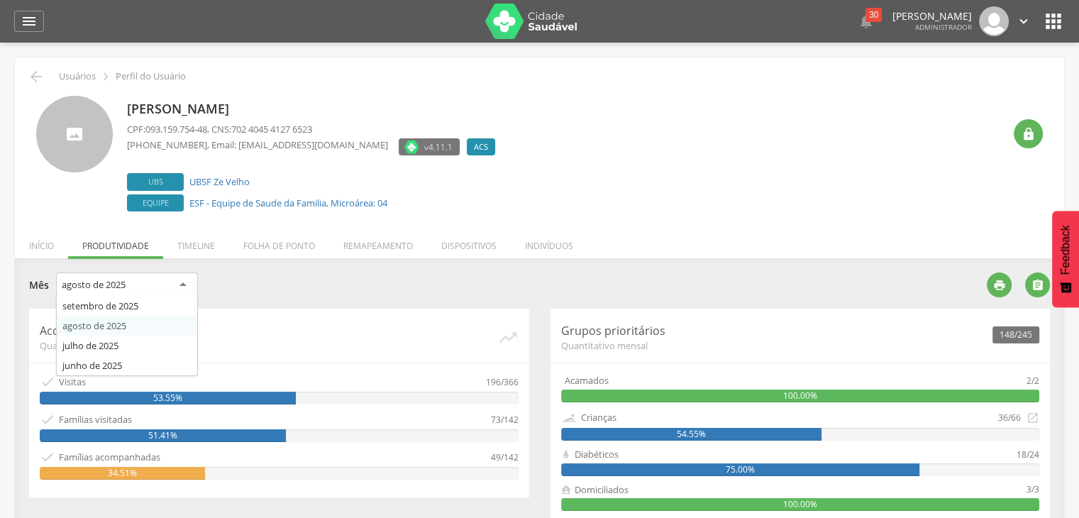
click at [159, 289] on div "agosto de 2025" at bounding box center [127, 286] width 142 height 26
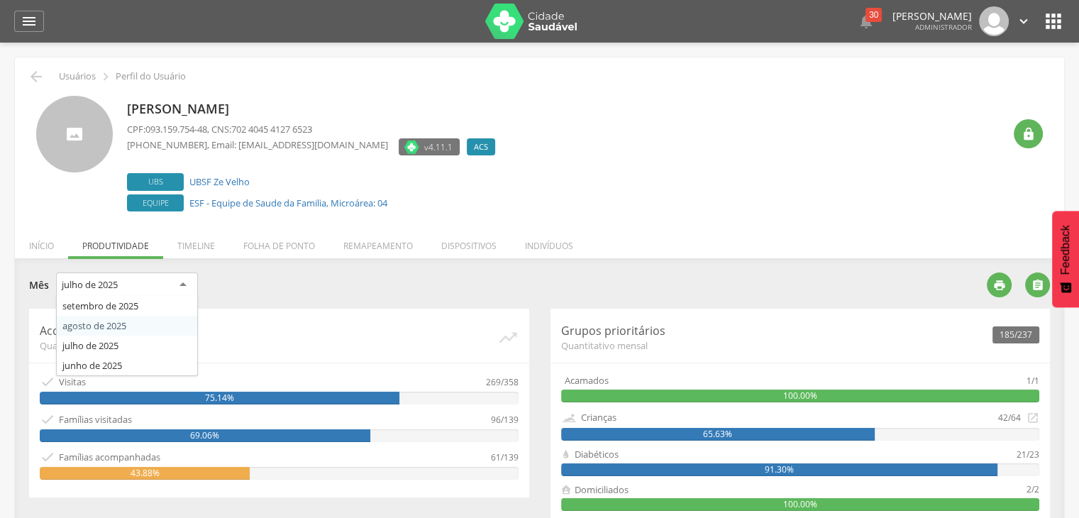
drag, startPoint x: 166, startPoint y: 290, endPoint x: 151, endPoint y: 322, distance: 35.2
click at [151, 302] on div "julho de [DATE] de [DATE] de [DATE] de [DATE] de 2025" at bounding box center [127, 287] width 142 height 29
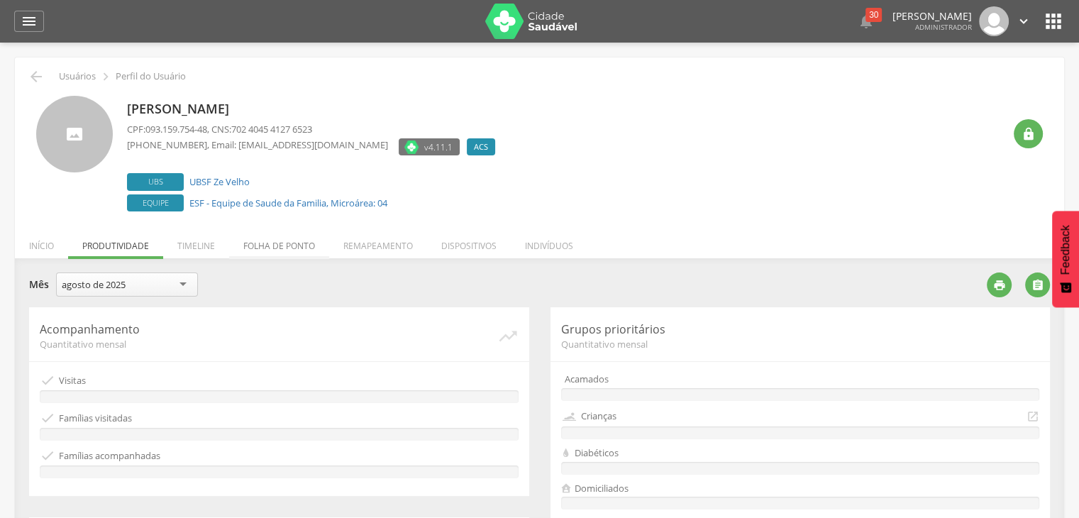
click at [299, 248] on li "Folha de ponto" at bounding box center [279, 242] width 100 height 33
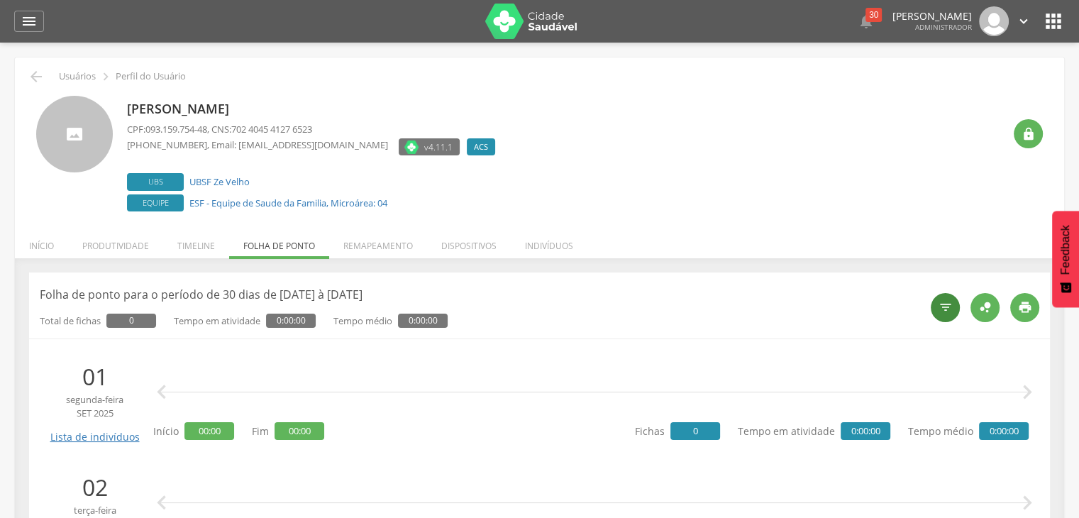
type input "**********"
click at [943, 314] on div "" at bounding box center [945, 307] width 29 height 29
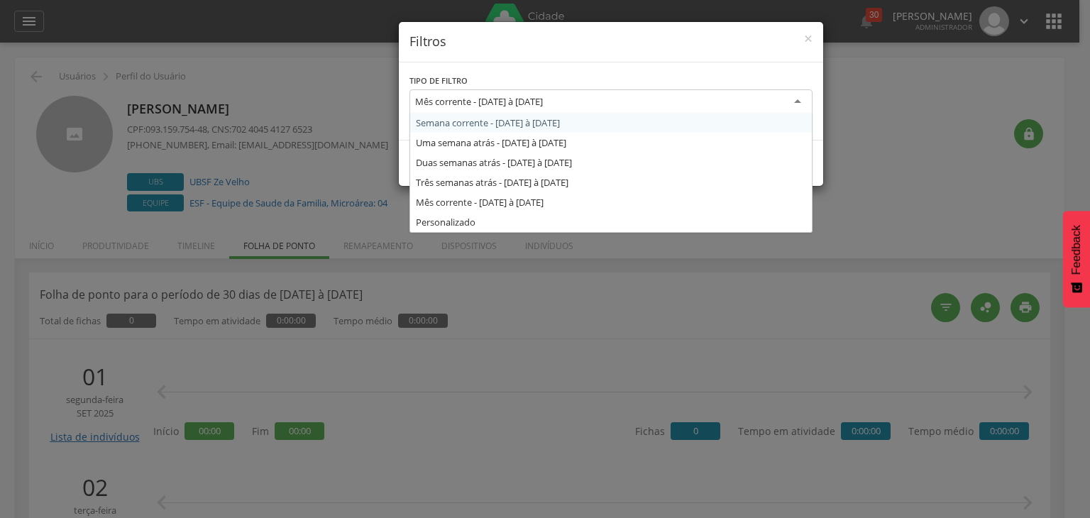
click at [586, 113] on div "Mês corrente - [DATE] à [DATE] Semana corrente - [DATE] à [DATE] Uma semana atr…" at bounding box center [610, 103] width 403 height 29
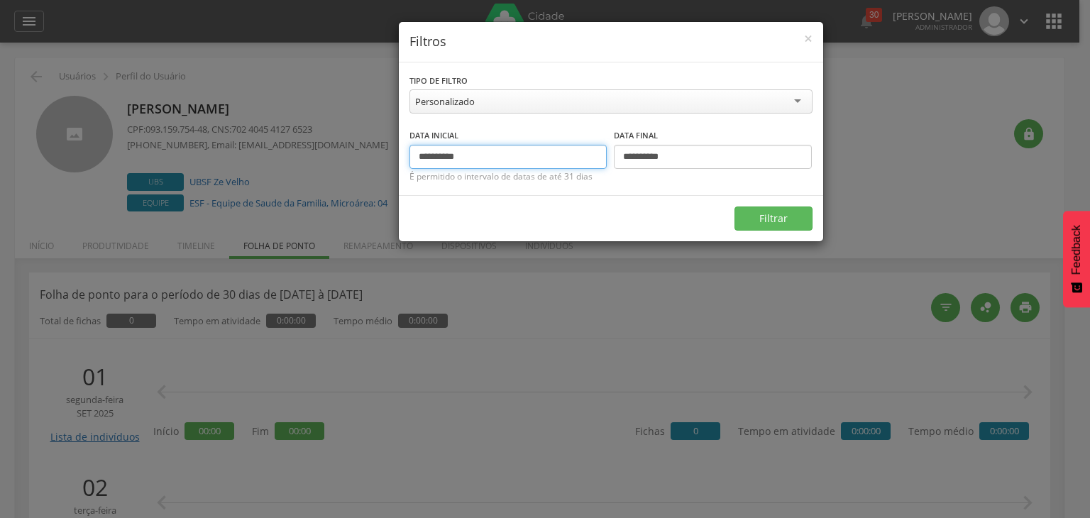
click at [442, 157] on input "**********" at bounding box center [508, 157] width 198 height 24
type input "**********"
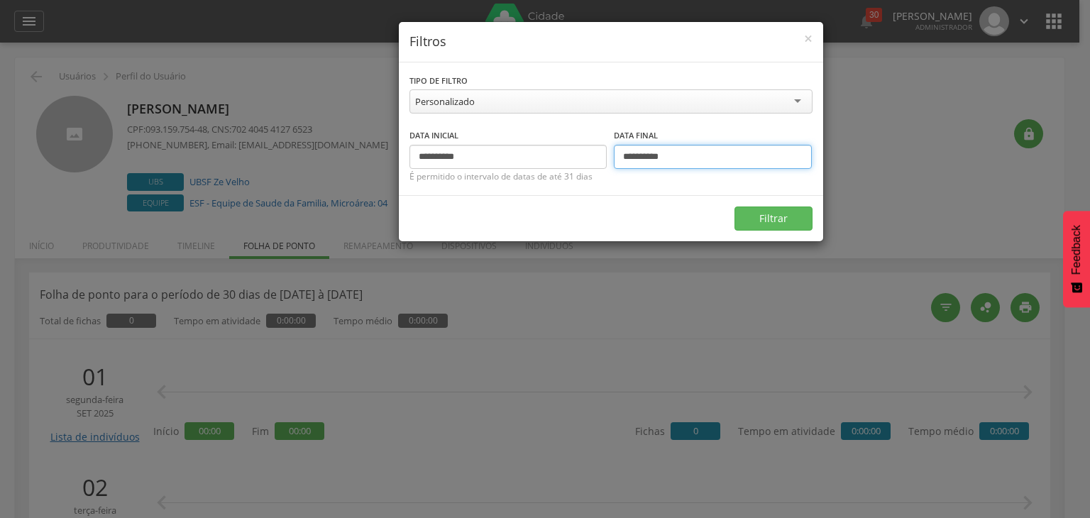
click at [646, 154] on input "**********" at bounding box center [713, 157] width 198 height 24
type input "**********"
click at [807, 226] on button "Filtrar" at bounding box center [774, 219] width 78 height 24
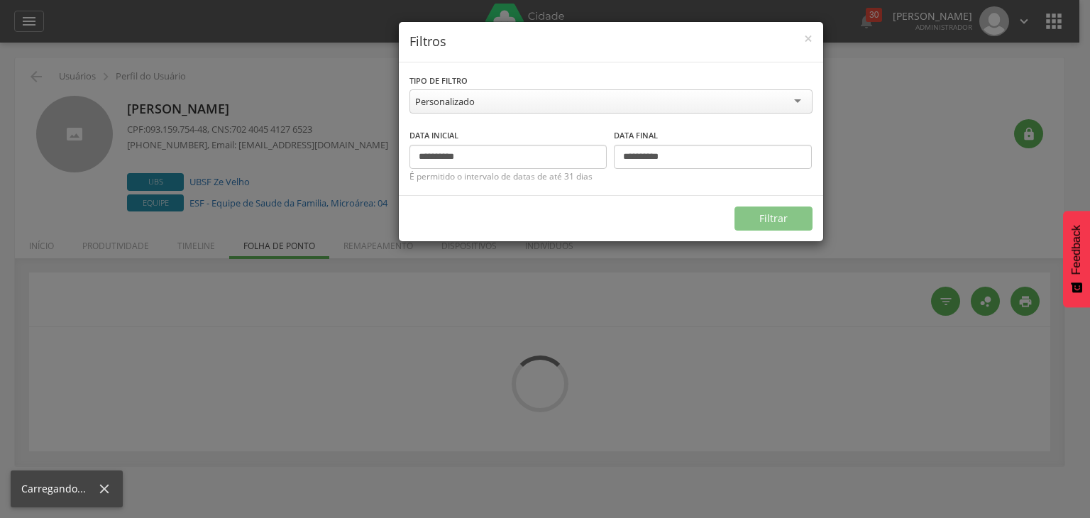
type input "**********"
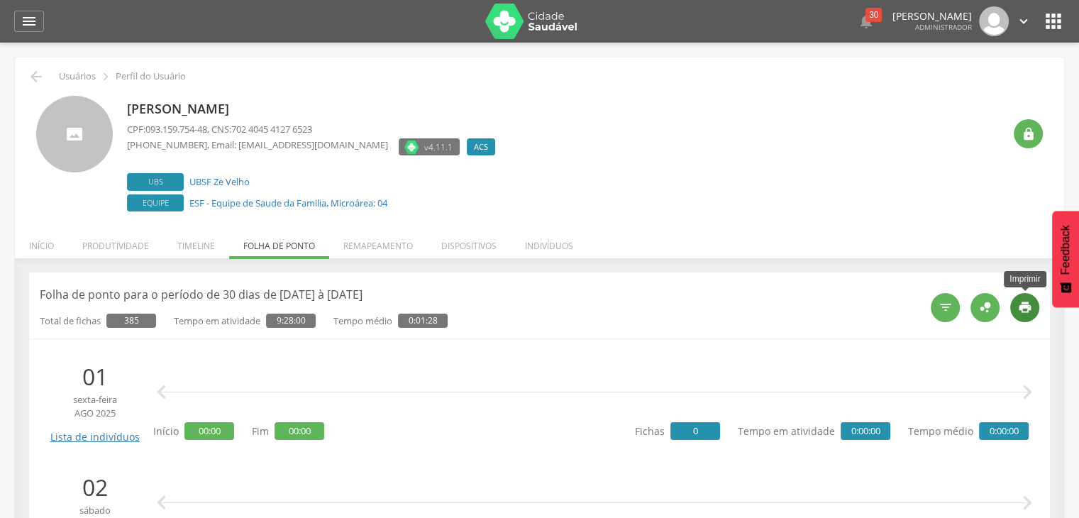
click at [1033, 304] on div "" at bounding box center [1025, 307] width 29 height 29
click at [227, 182] on link "UBSF Ze Velho" at bounding box center [219, 181] width 60 height 13
type input "**********"
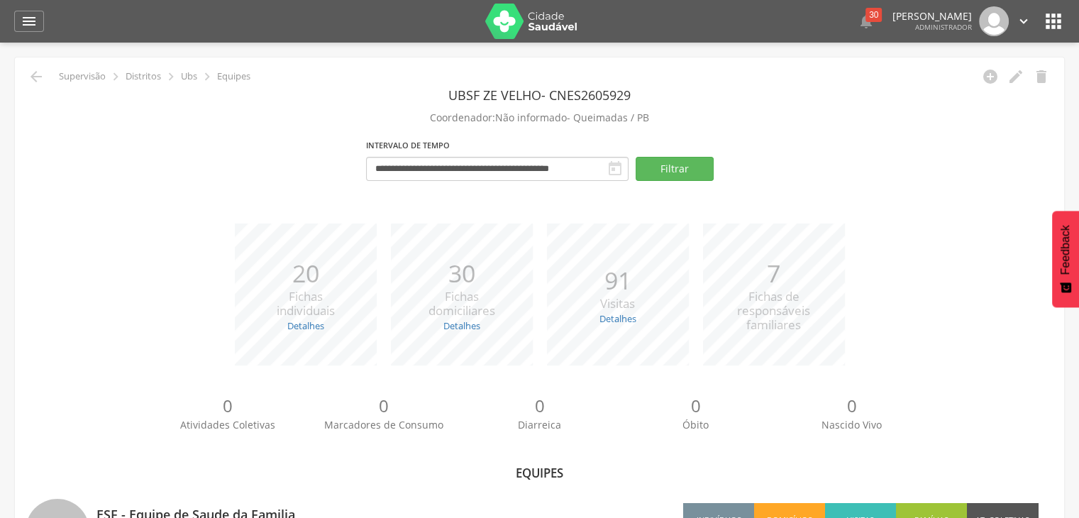
scroll to position [150, 0]
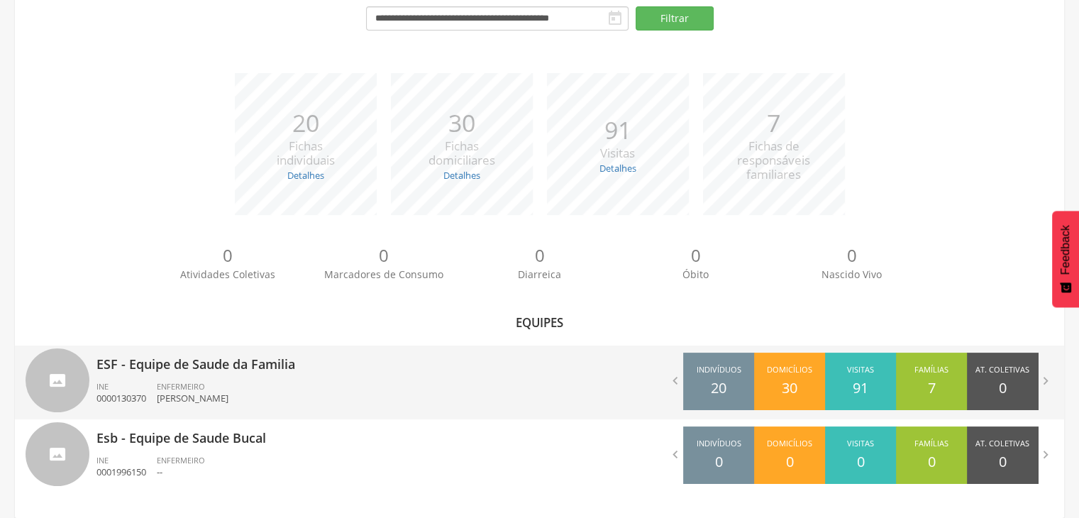
click at [282, 359] on p "ESF - Equipe de Saude da Familia" at bounding box center [313, 360] width 433 height 28
type input "**********"
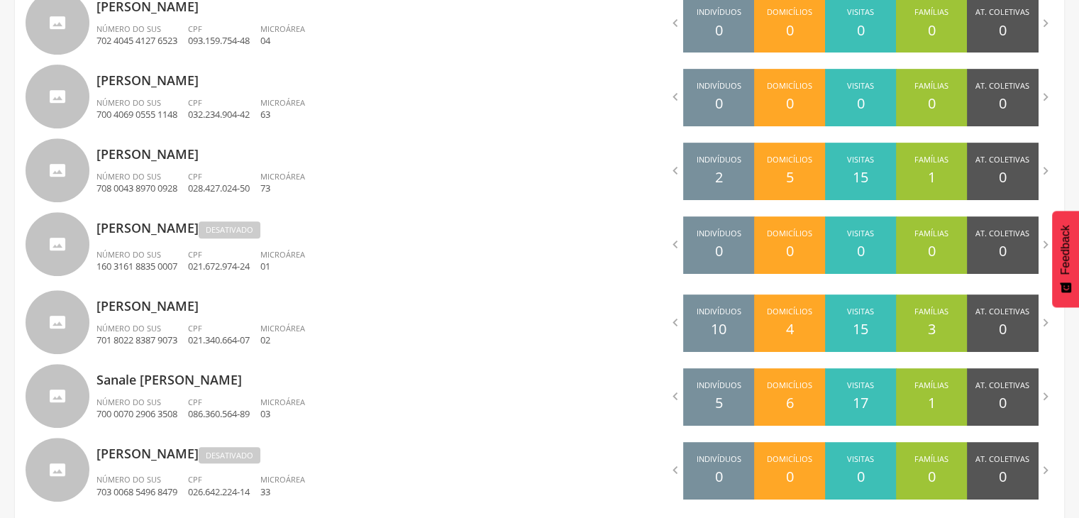
scroll to position [622, 0]
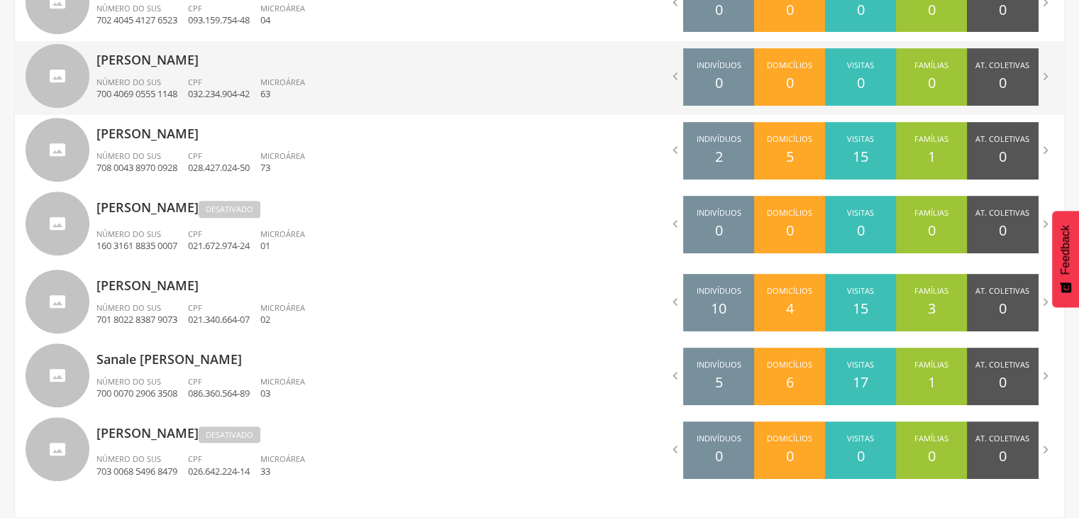
click at [188, 97] on div "Número do SUS 700 4069 0555 1148" at bounding box center [143, 89] width 92 height 24
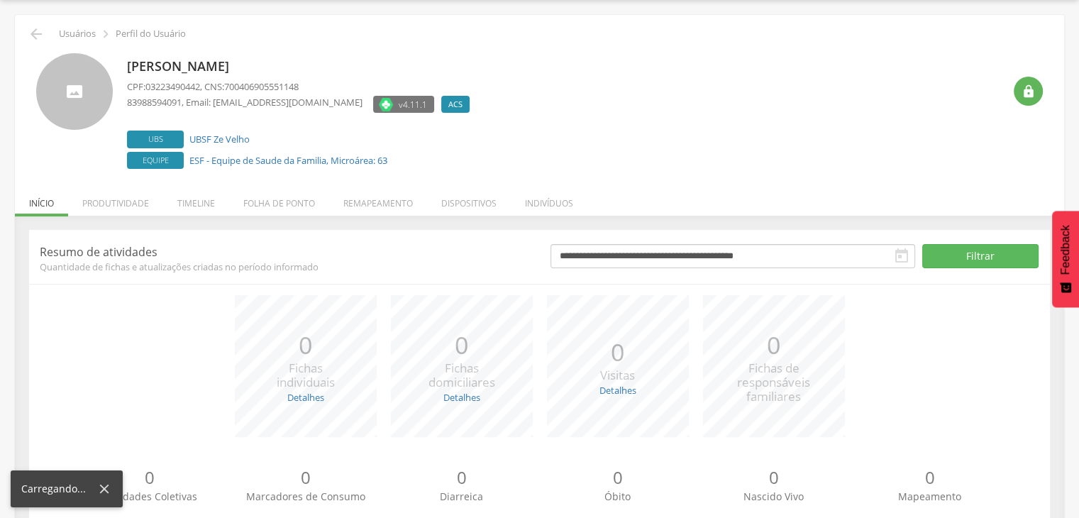
scroll to position [86, 0]
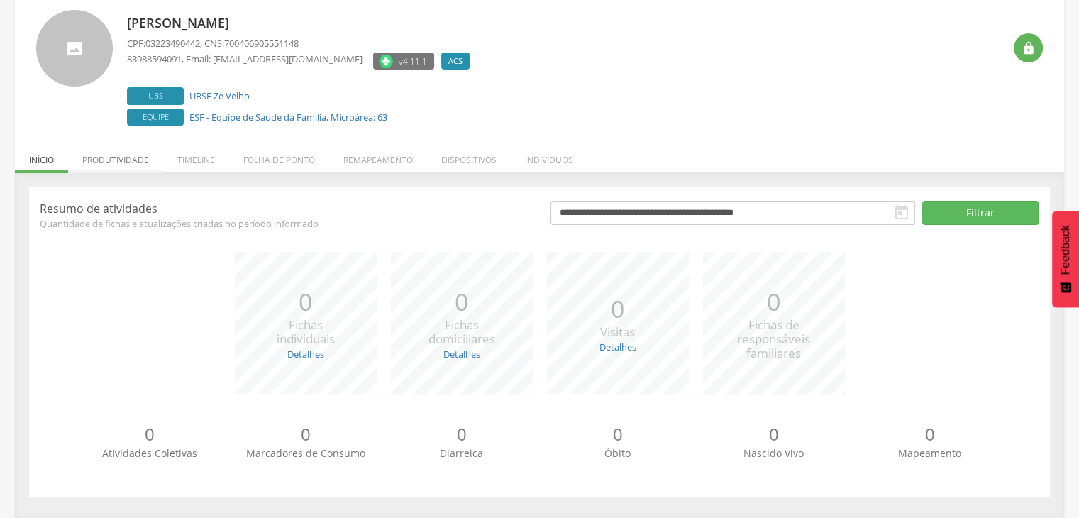
click at [133, 160] on li "Produtividade" at bounding box center [115, 156] width 95 height 33
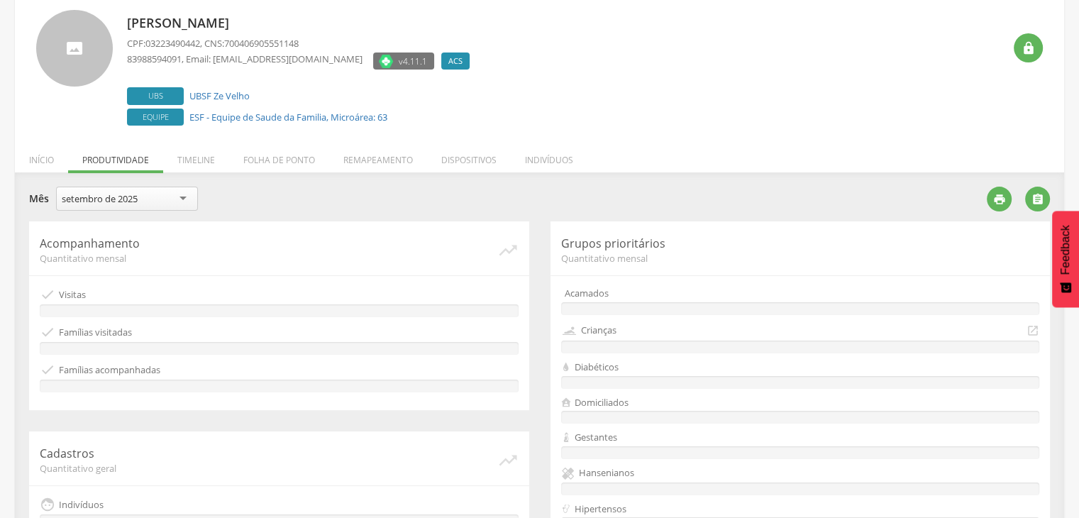
scroll to position [407, 0]
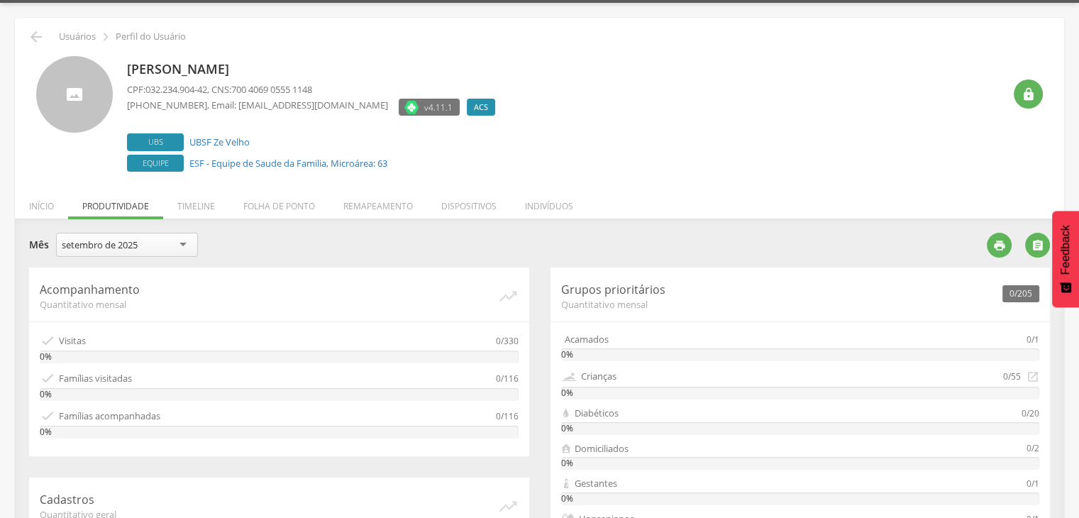
scroll to position [0, 0]
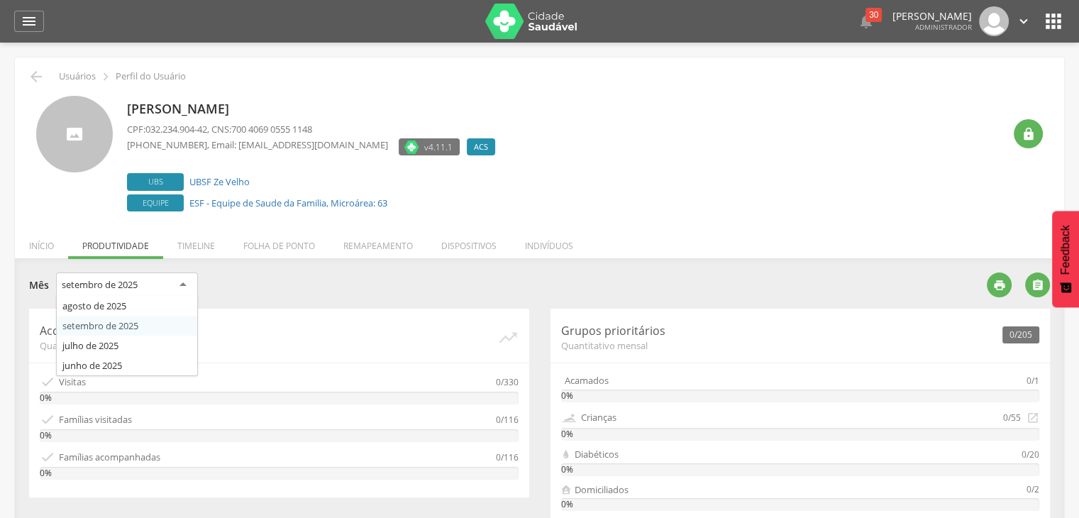
click at [150, 284] on div "setembro de 2025" at bounding box center [127, 286] width 142 height 26
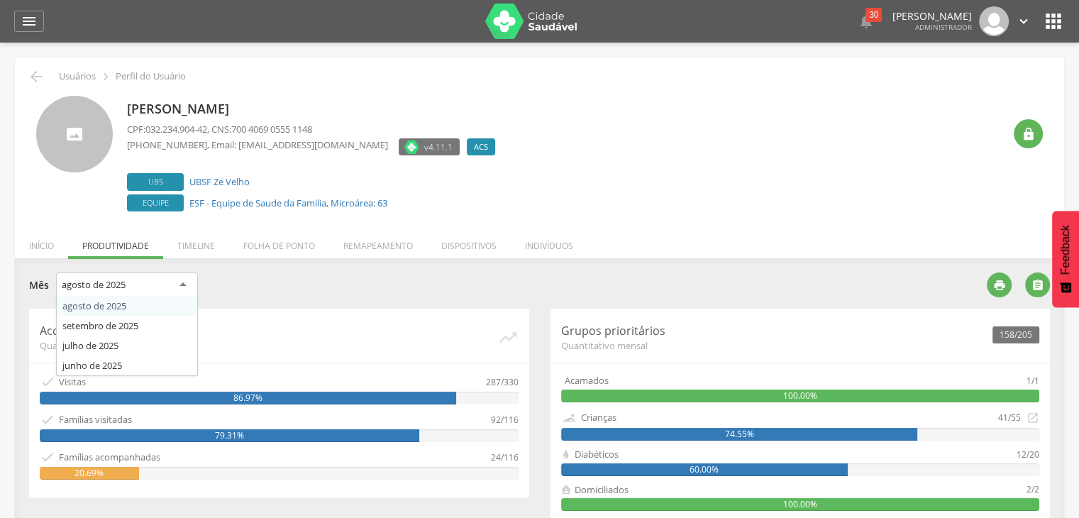
click at [169, 276] on div "agosto de 2025" at bounding box center [127, 286] width 142 height 26
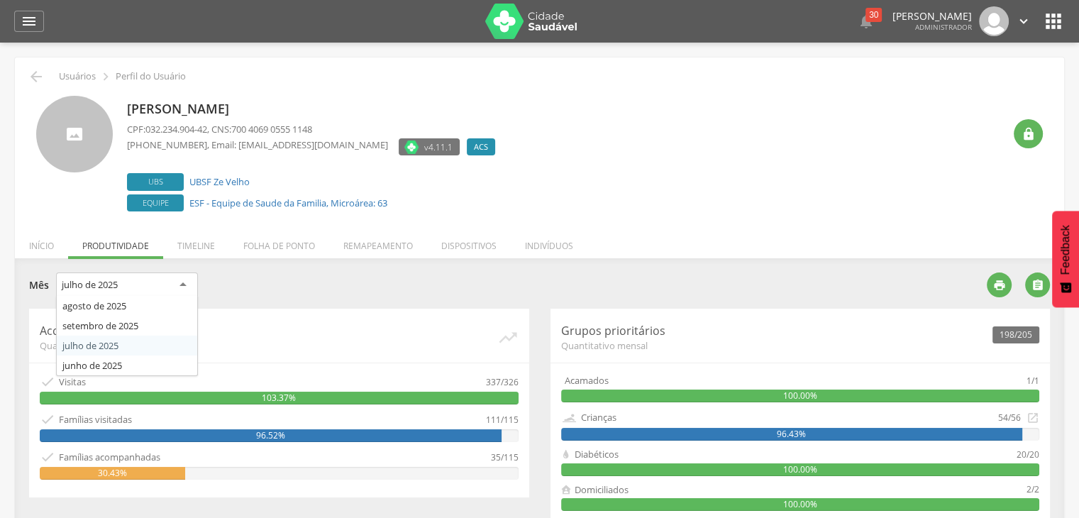
click at [175, 287] on div "julho de 2025" at bounding box center [127, 286] width 142 height 26
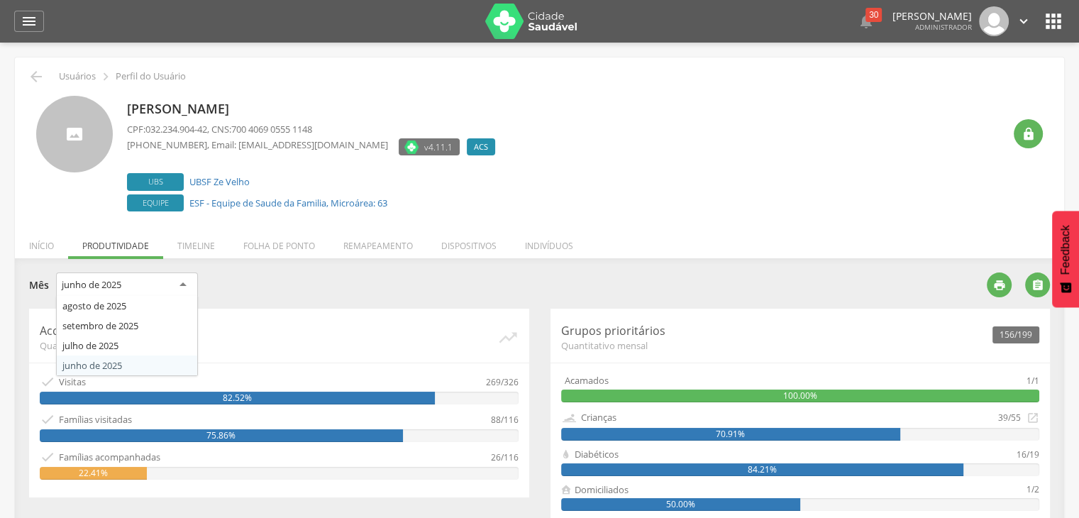
click at [175, 279] on div "junho de 2025" at bounding box center [127, 286] width 142 height 26
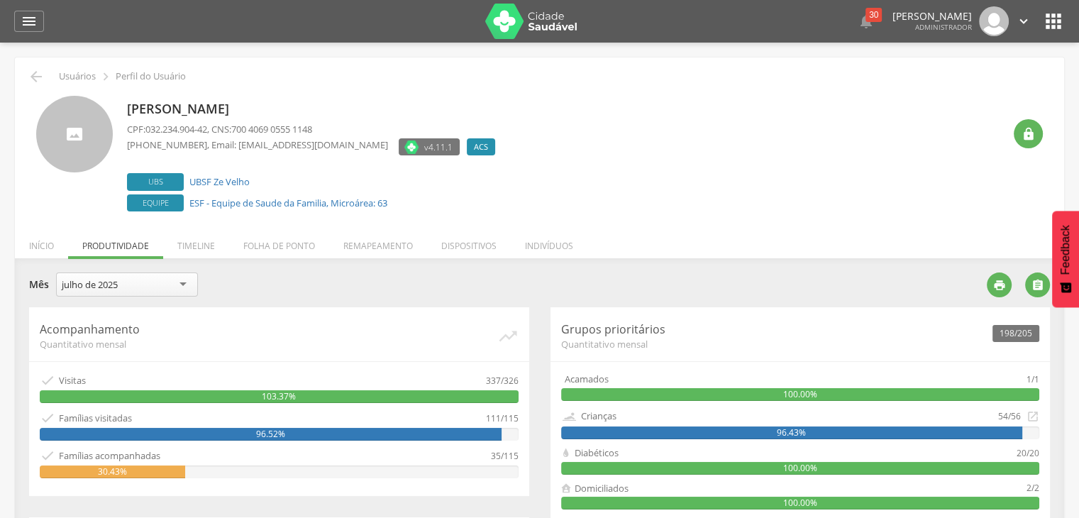
click at [169, 286] on div "julho de 2025" at bounding box center [127, 285] width 142 height 24
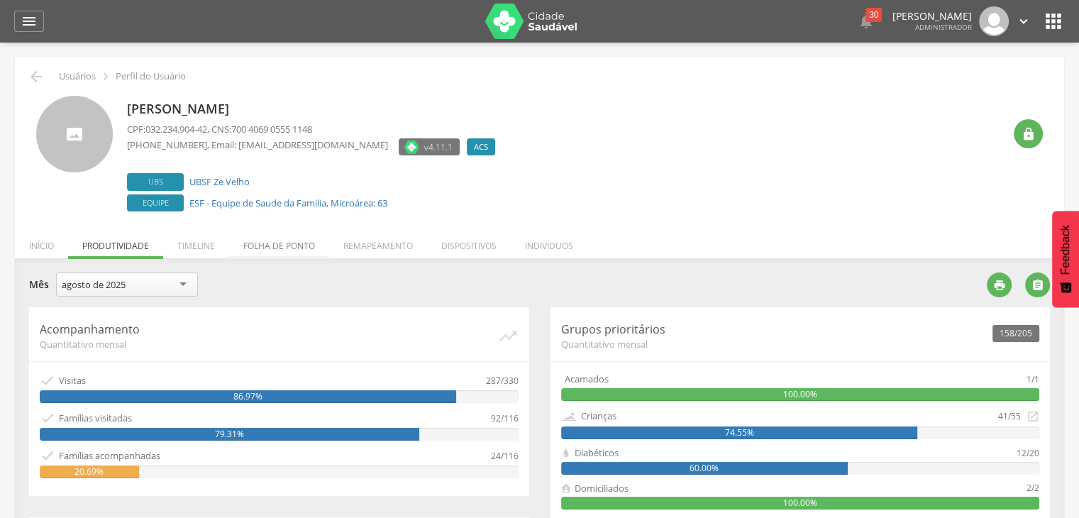
click at [304, 251] on li "Folha de ponto" at bounding box center [279, 242] width 100 height 33
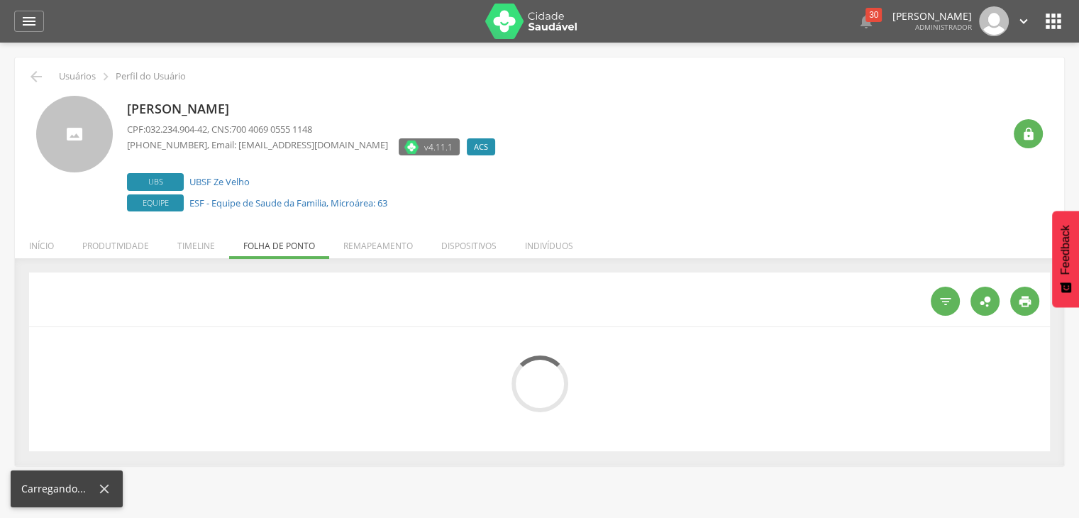
type input "**********"
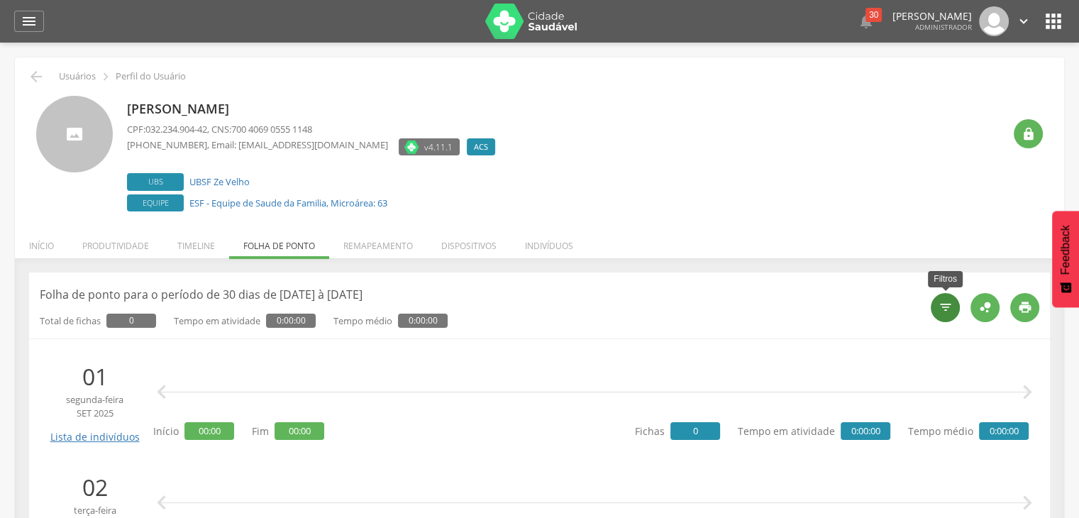
click at [933, 304] on div "" at bounding box center [945, 307] width 29 height 29
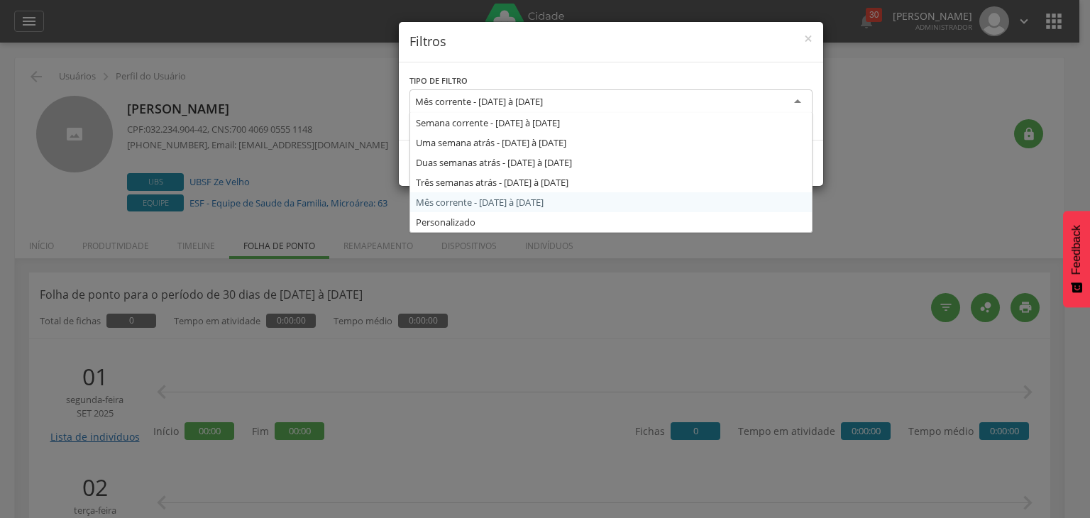
click at [619, 97] on div "Mês corrente - [DATE] à [DATE]" at bounding box center [610, 102] width 403 height 26
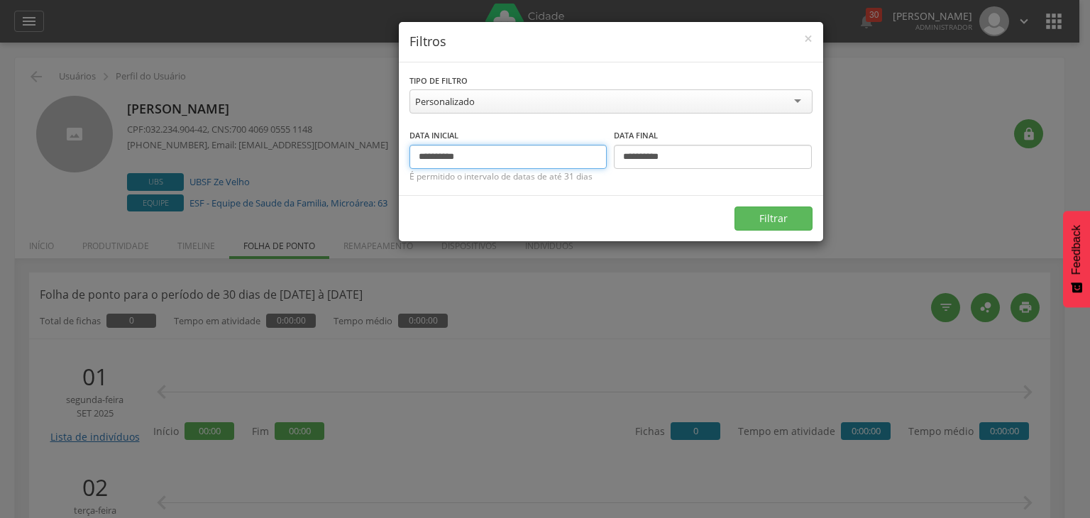
click at [441, 156] on input "**********" at bounding box center [508, 157] width 198 height 24
type input "**********"
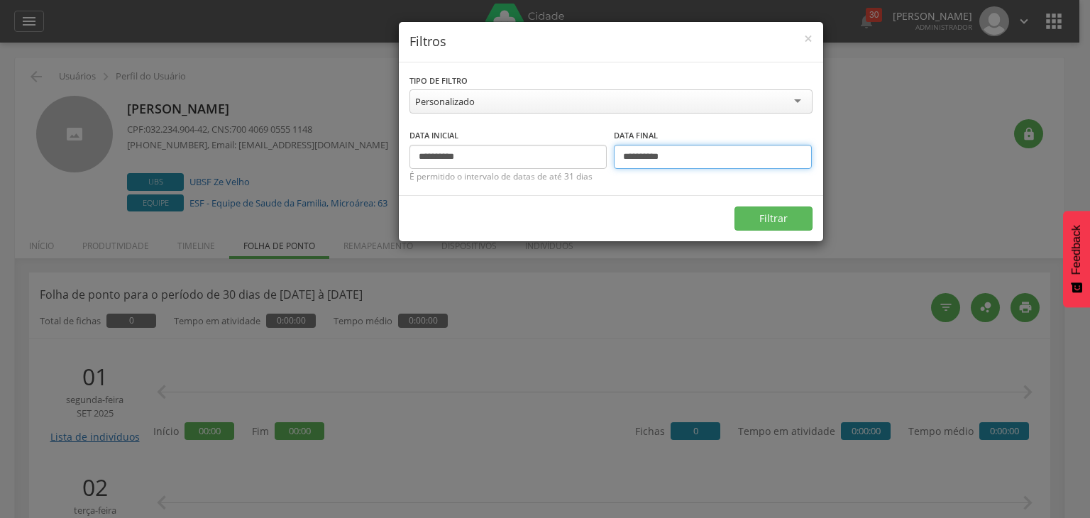
click at [646, 153] on input "**********" at bounding box center [713, 157] width 198 height 24
type input "**********"
click at [772, 223] on button "Filtrar" at bounding box center [774, 219] width 78 height 24
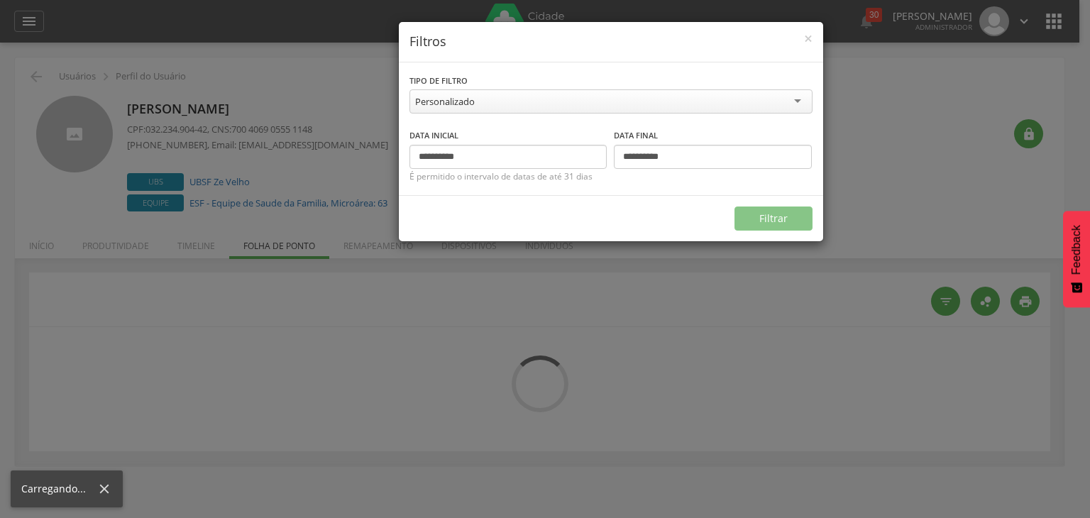
type input "**********"
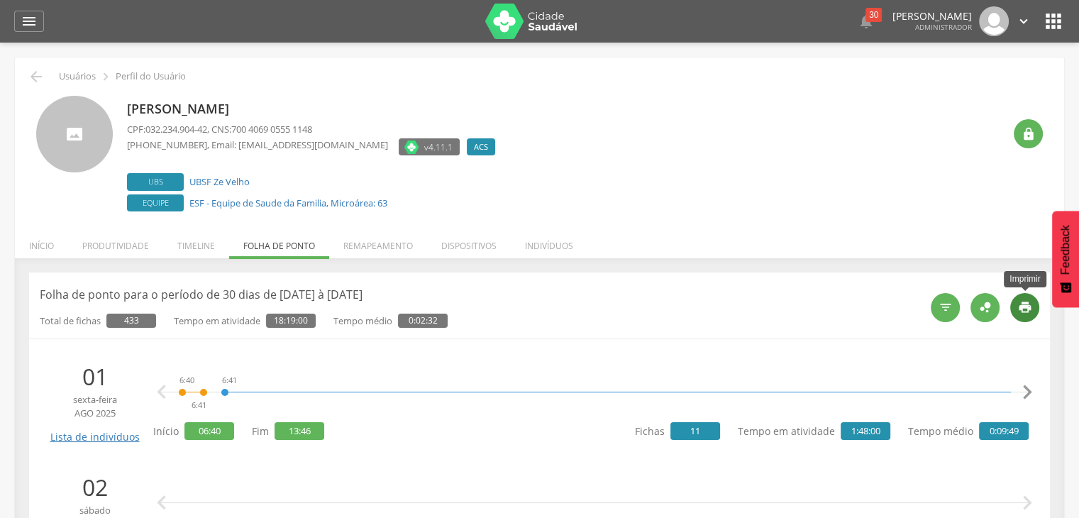
click at [1015, 311] on div "" at bounding box center [1025, 307] width 29 height 29
